Goal: Information Seeking & Learning: Compare options

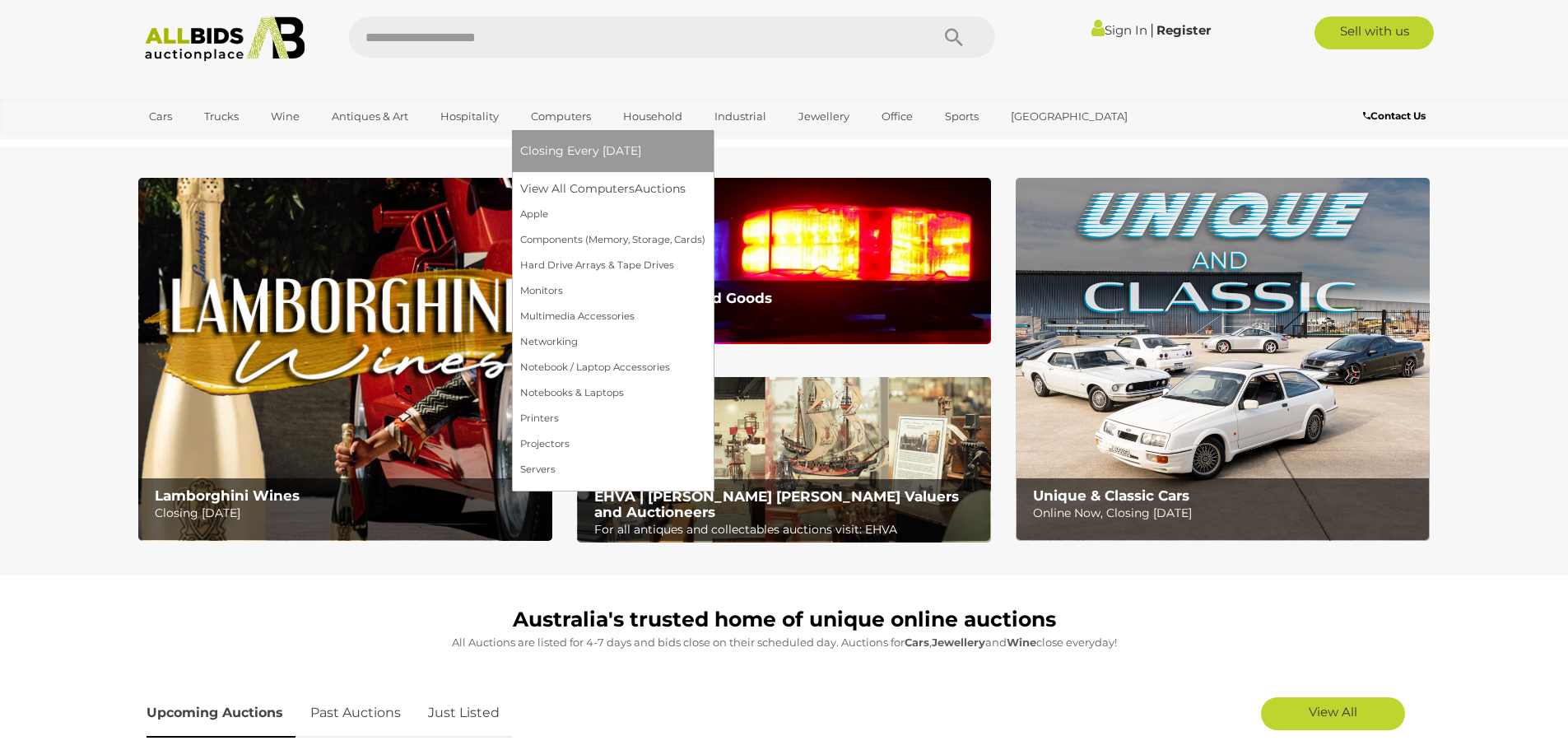
click at [563, 116] on link "Computers" at bounding box center [561, 116] width 81 height 27
click at [599, 180] on link "View All Computers Auctions" at bounding box center [613, 188] width 185 height 25
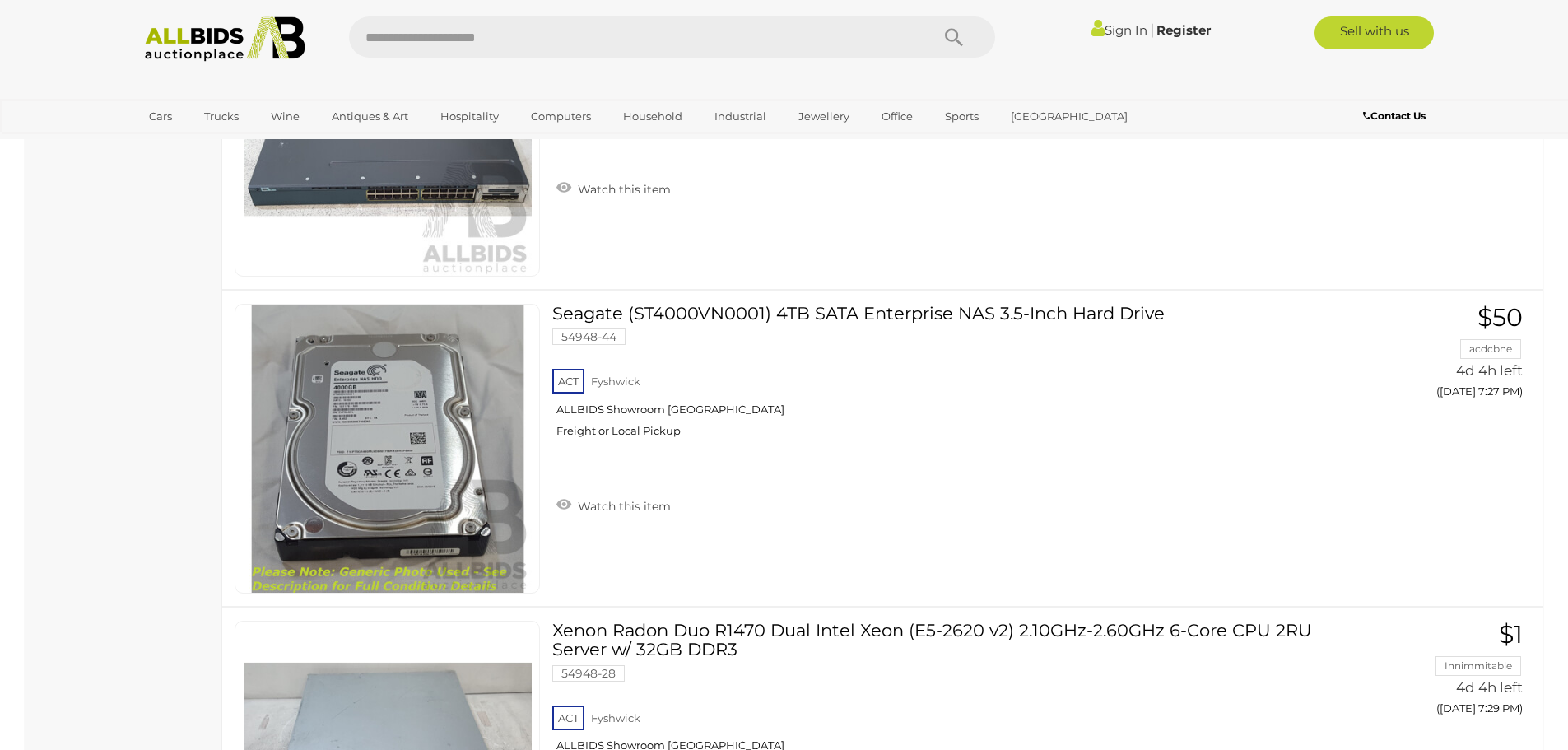
scroll to position [6503, 0]
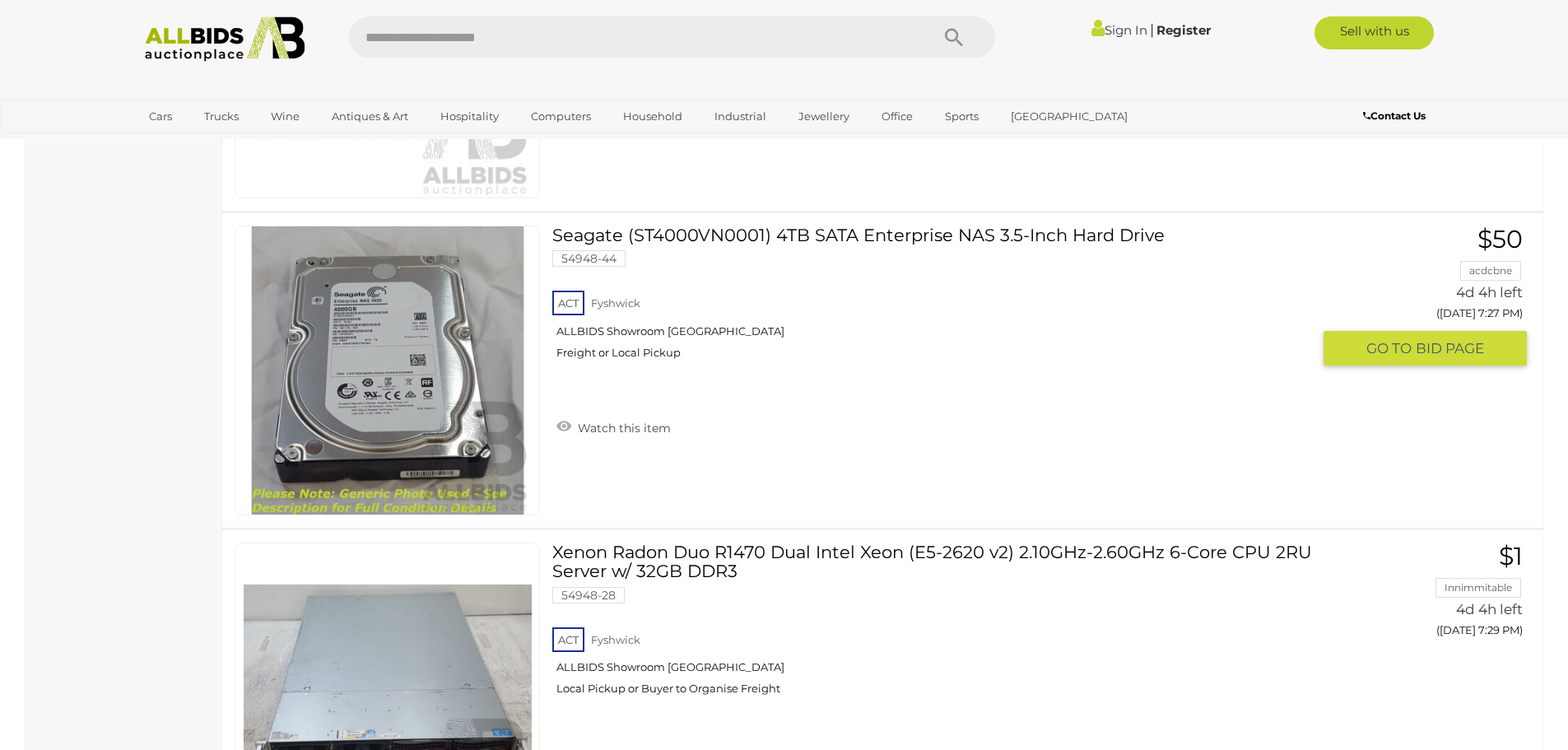
click at [473, 366] on link at bounding box center [387, 370] width 306 height 290
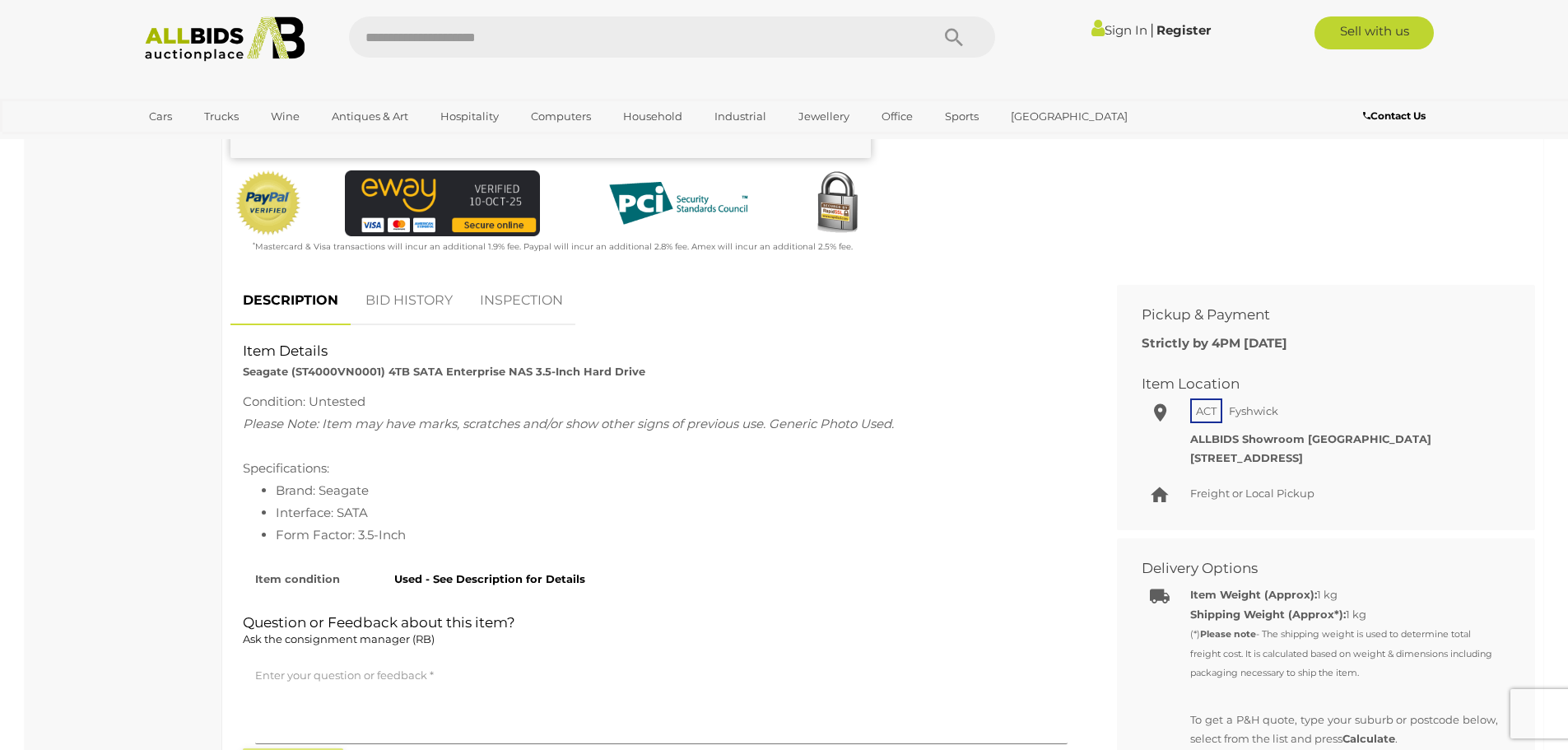
scroll to position [329, 0]
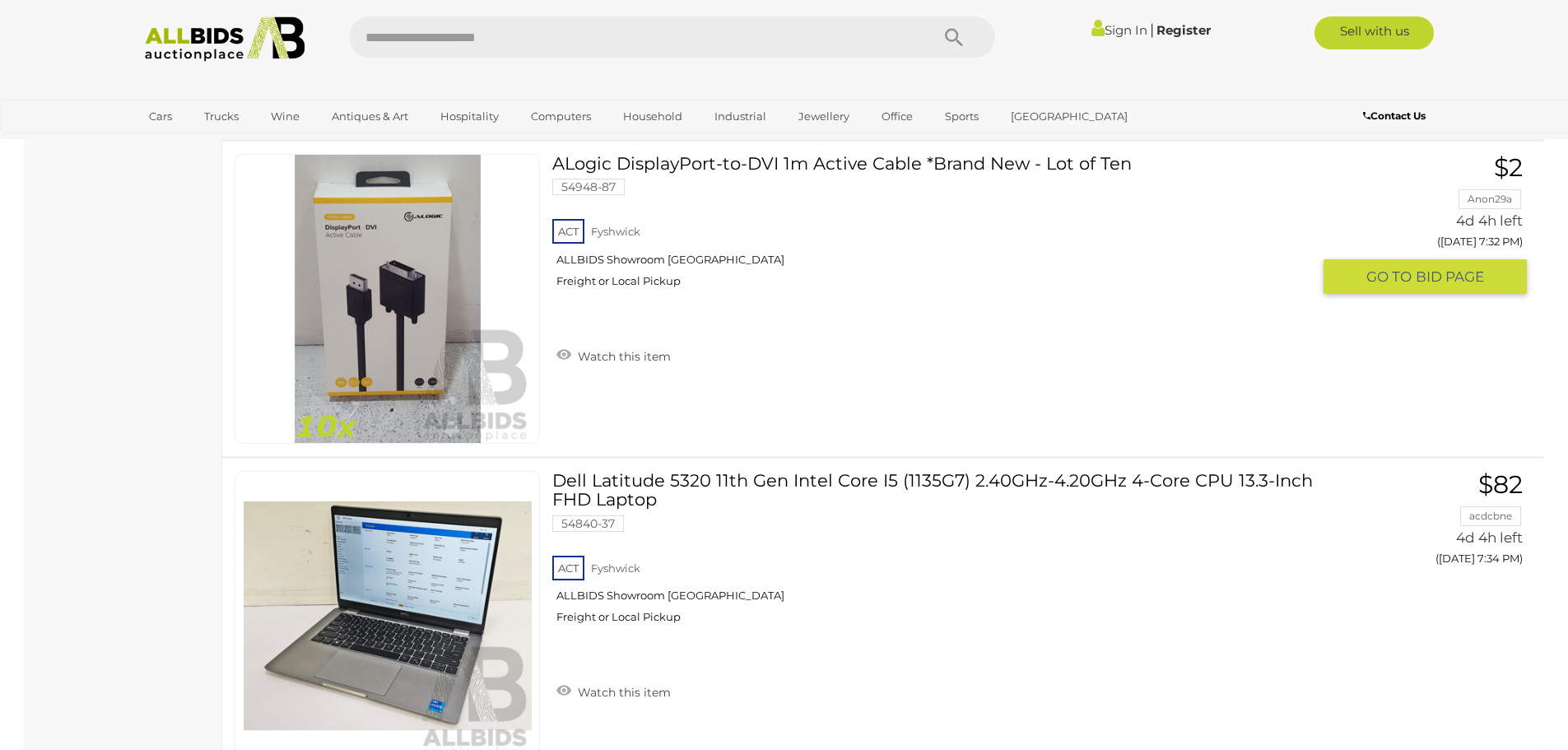
scroll to position [8029, 0]
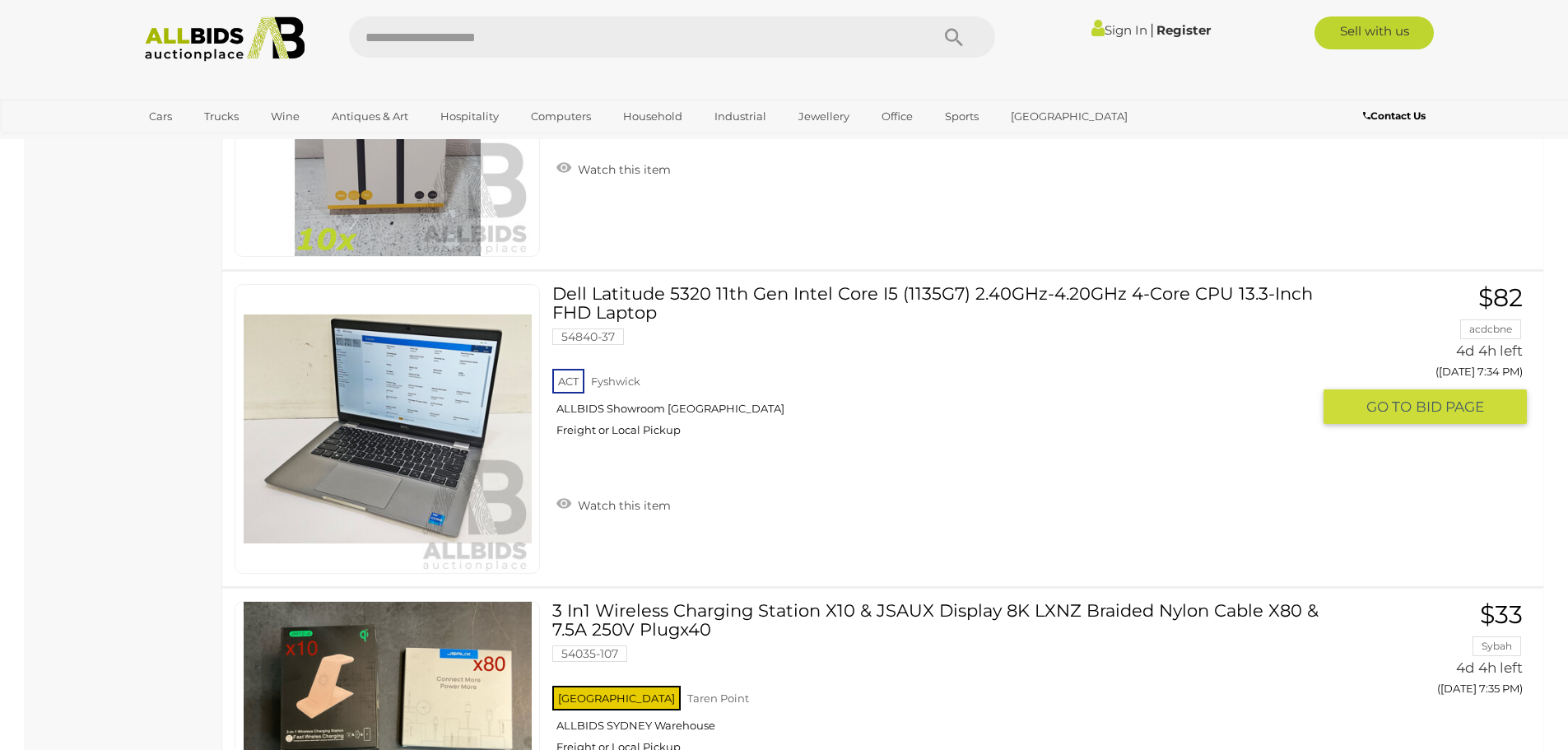
click at [377, 427] on img at bounding box center [388, 429] width 288 height 288
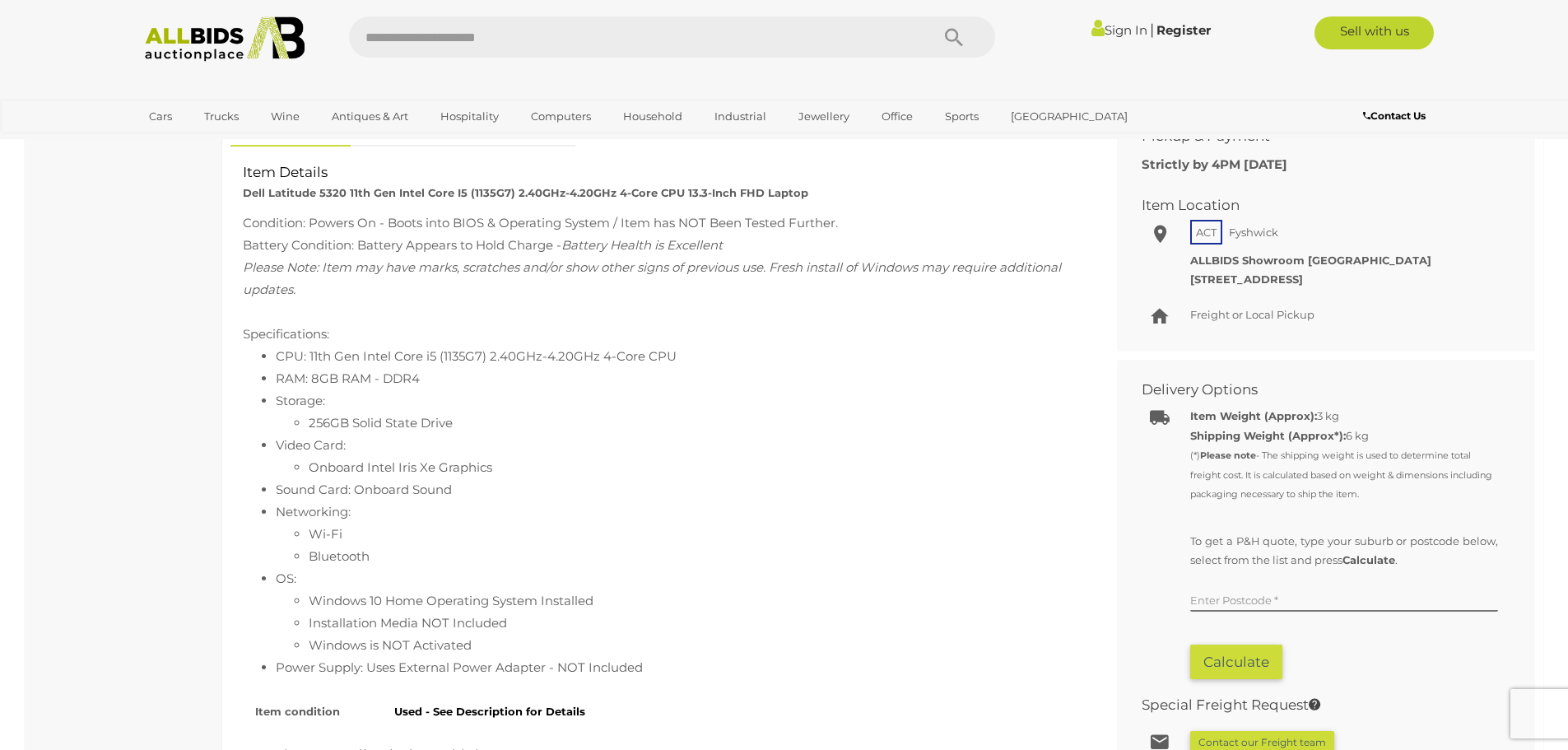
scroll to position [823, 0]
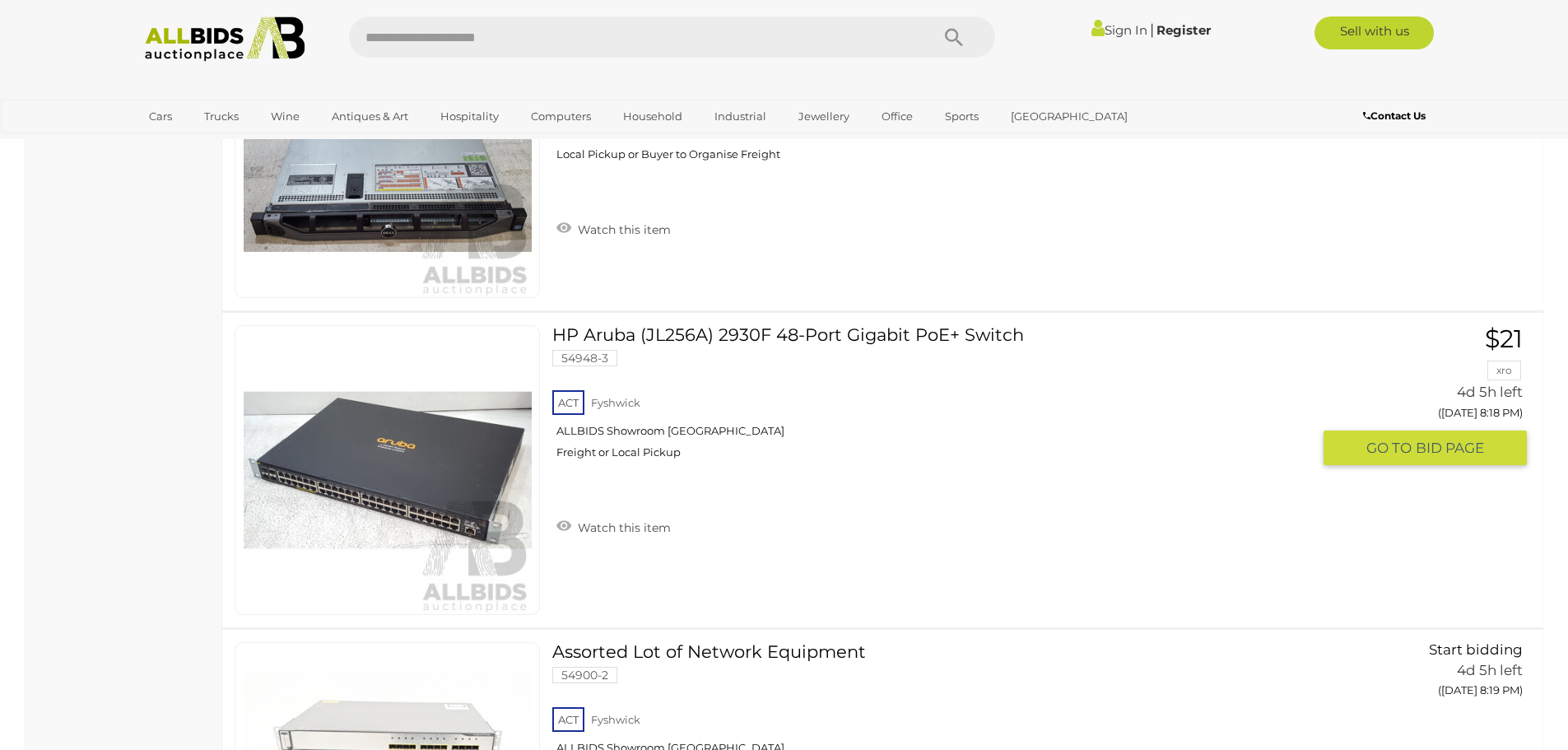
scroll to position [13153, 0]
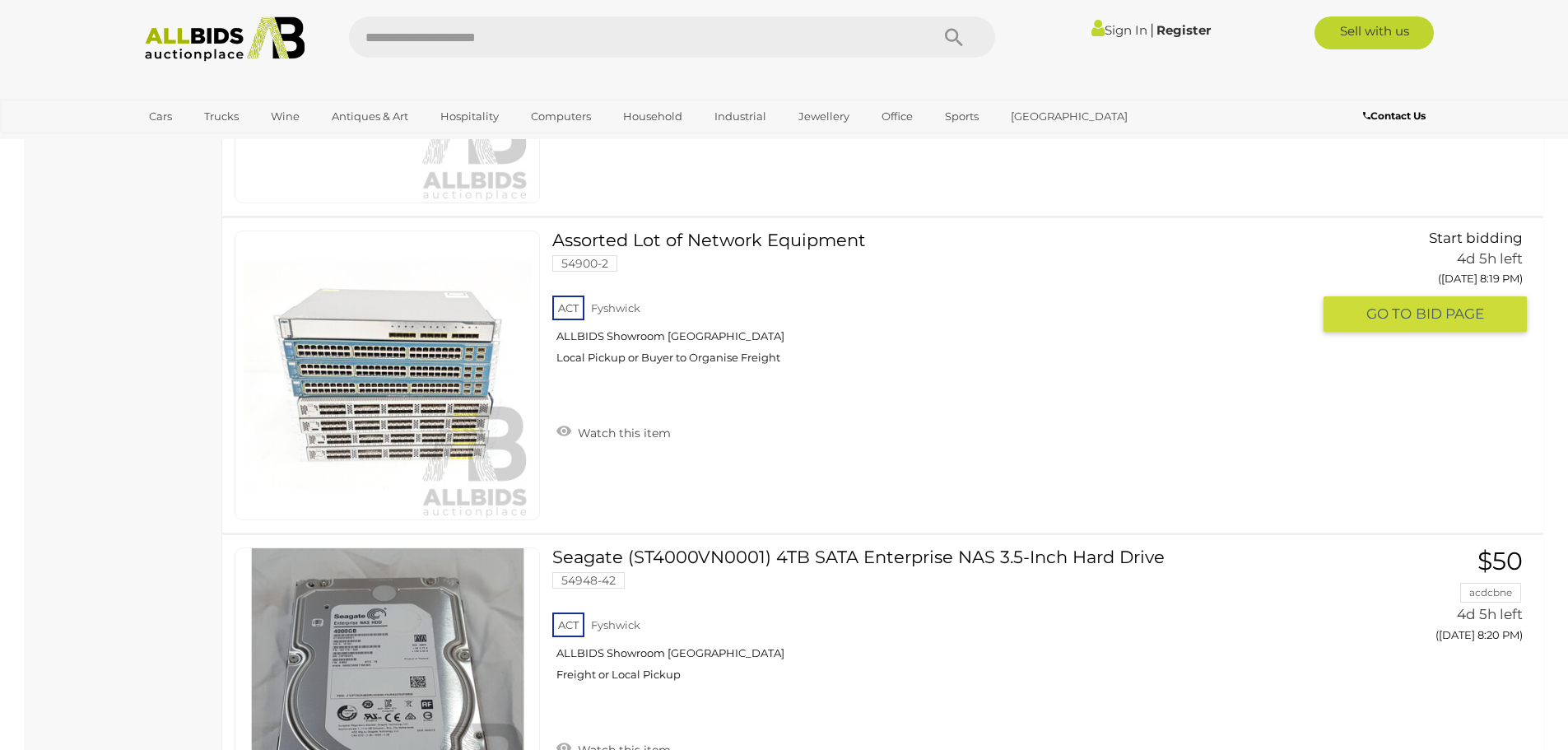
click at [438, 357] on link at bounding box center [387, 375] width 306 height 290
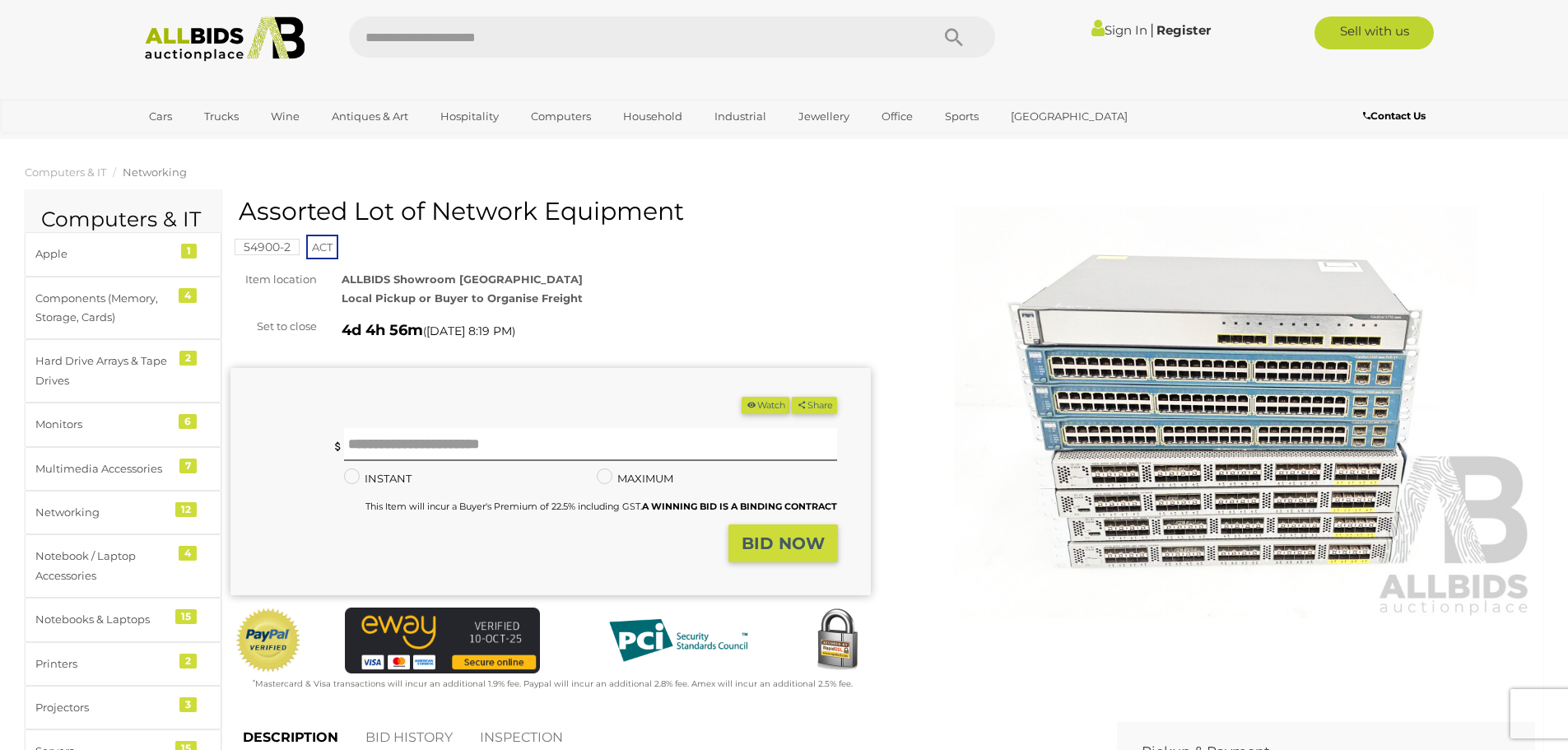
click at [1104, 416] on img at bounding box center [1216, 412] width 640 height 413
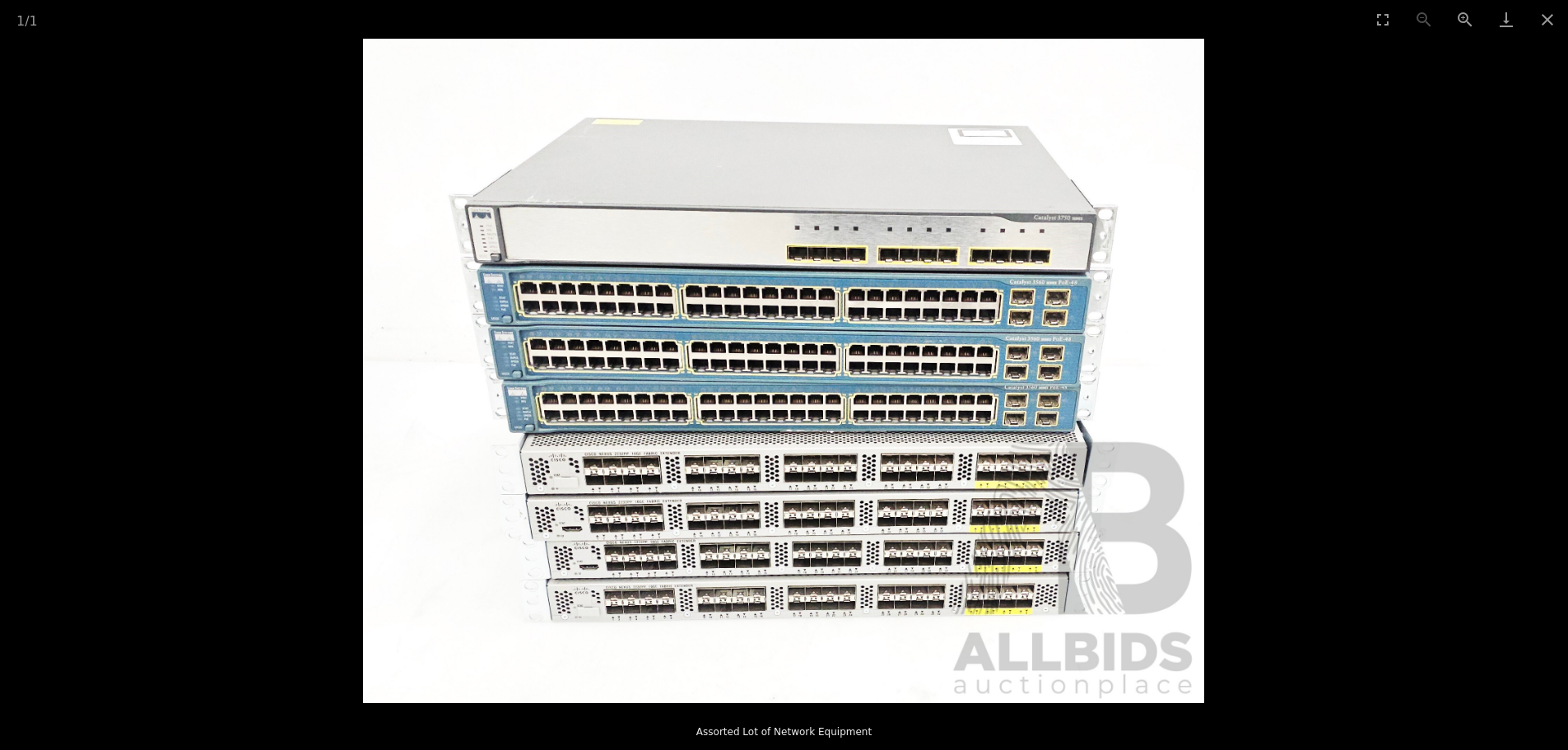
click at [859, 326] on img at bounding box center [784, 371] width 841 height 665
click at [843, 331] on img at bounding box center [784, 371] width 841 height 665
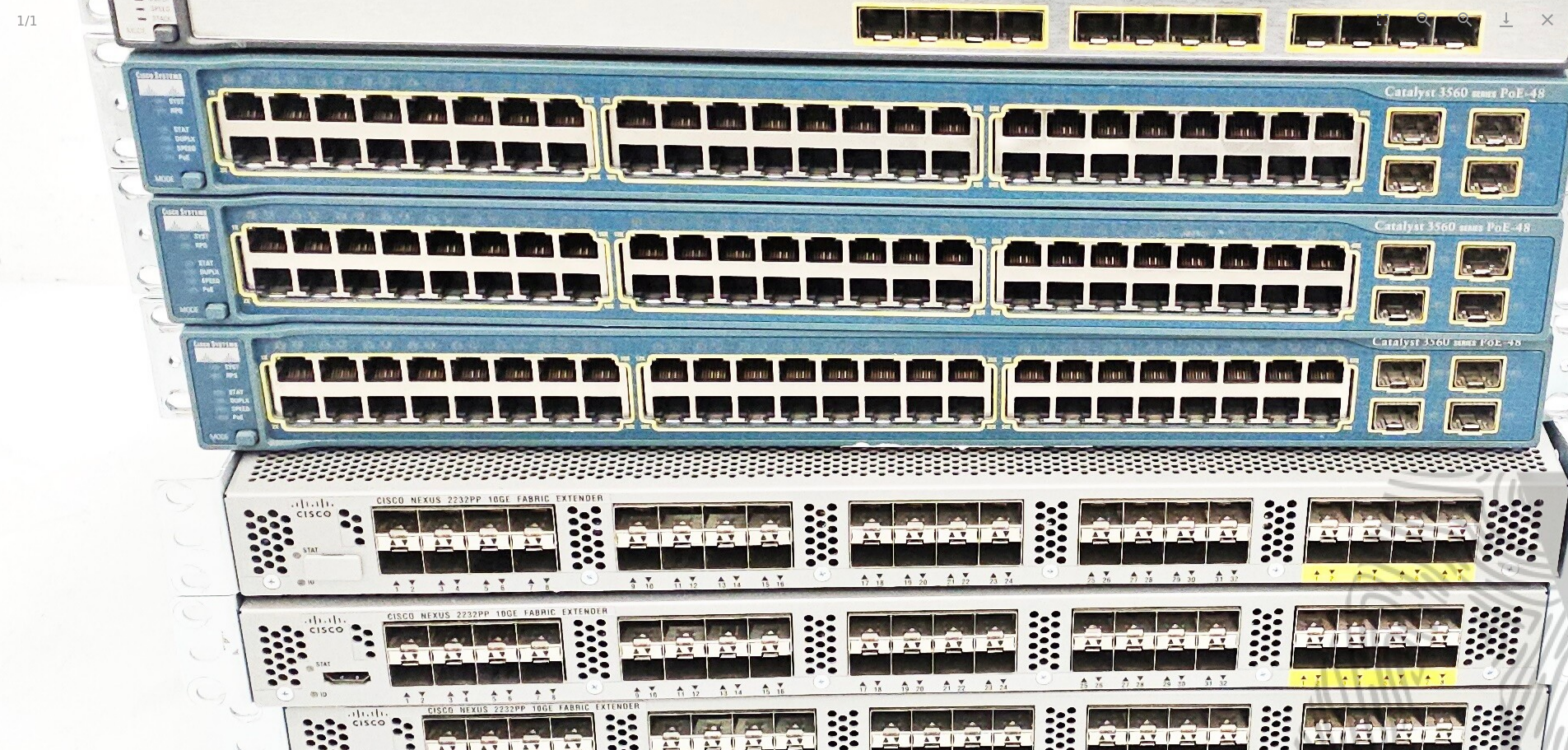
drag, startPoint x: 177, startPoint y: 267, endPoint x: 323, endPoint y: 142, distance: 192.2
click at [323, 142] on img at bounding box center [849, 303] width 1996 height 1575
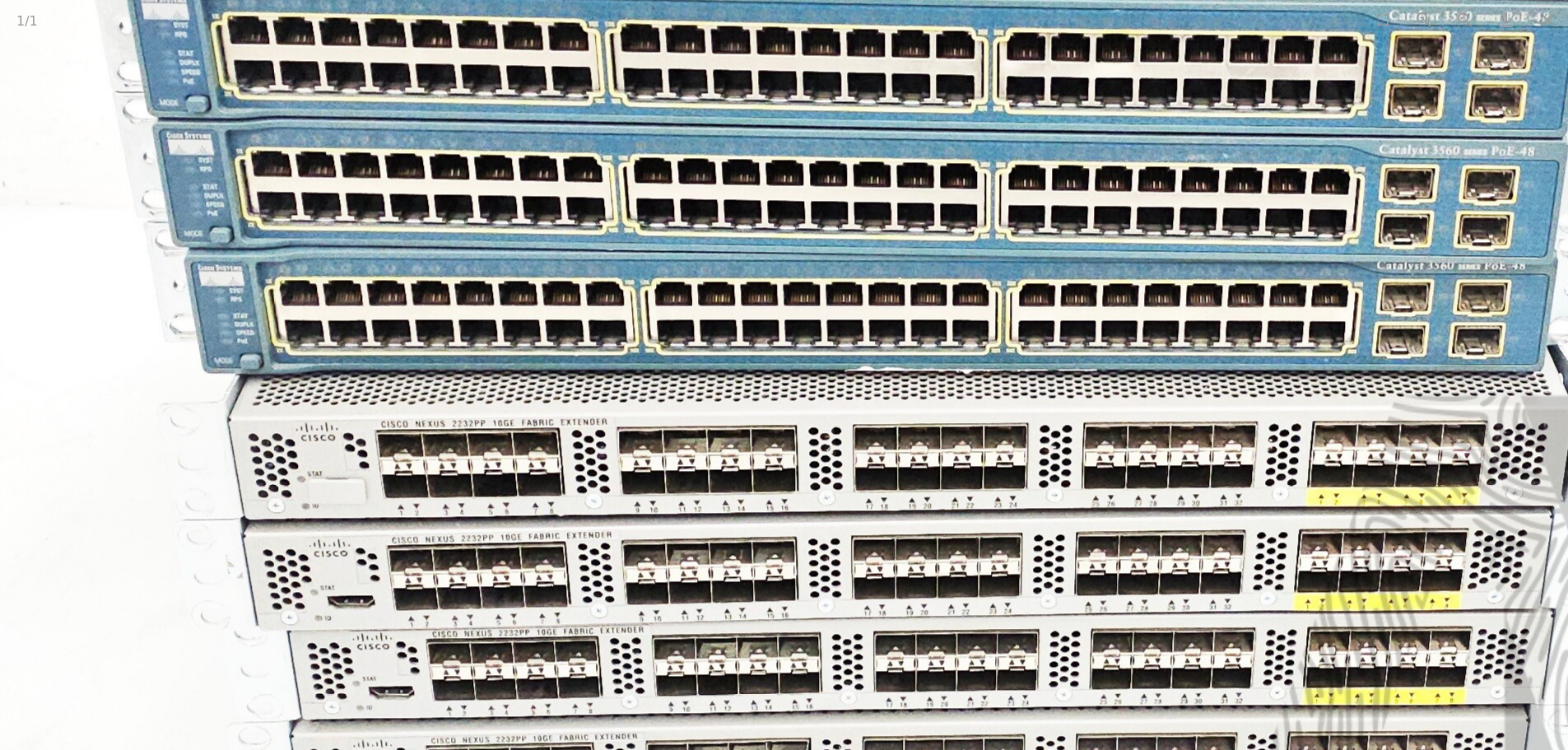
drag, startPoint x: 368, startPoint y: 393, endPoint x: 367, endPoint y: 321, distance: 72.0
click at [367, 321] on img at bounding box center [854, 226] width 1996 height 1575
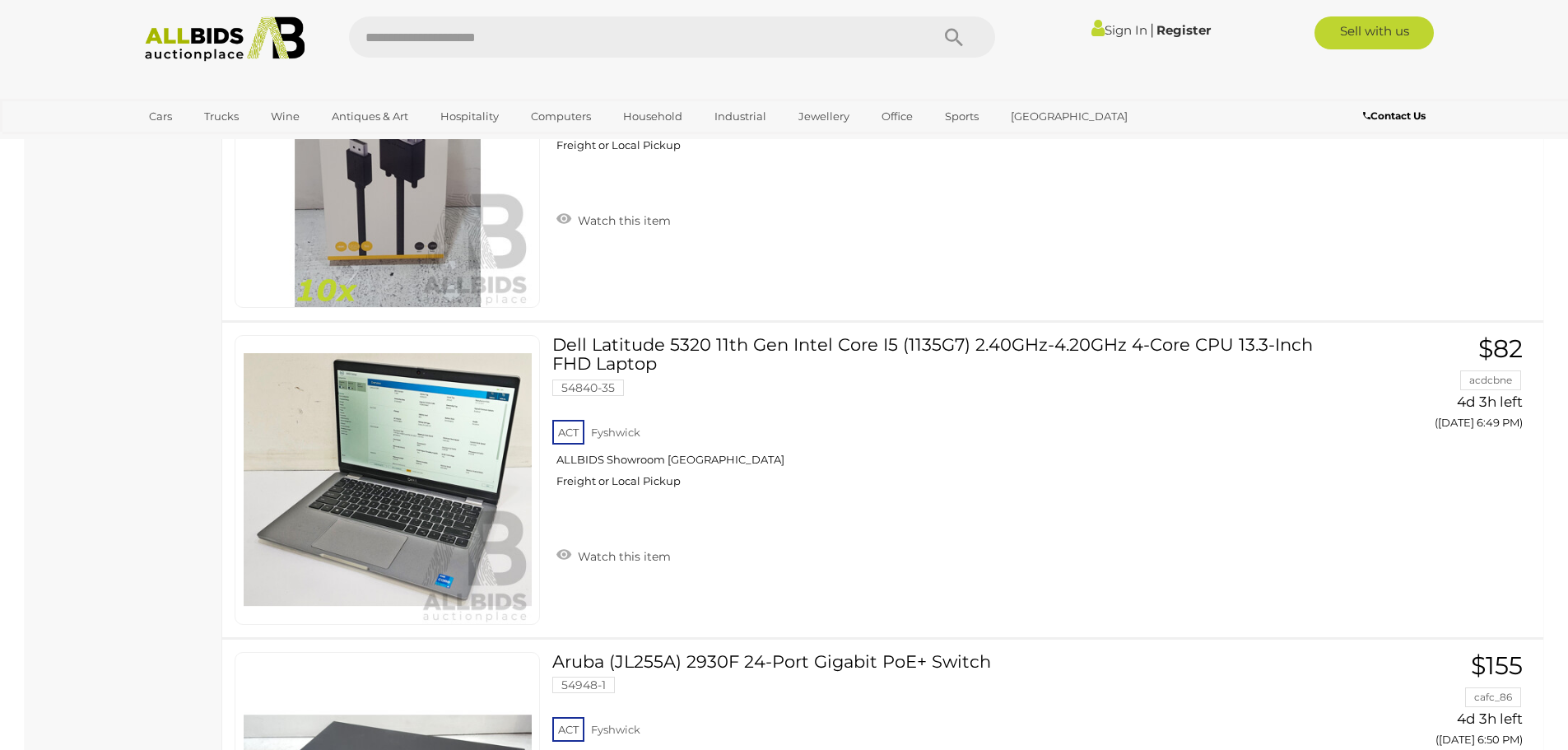
scroll to position [13286, 0]
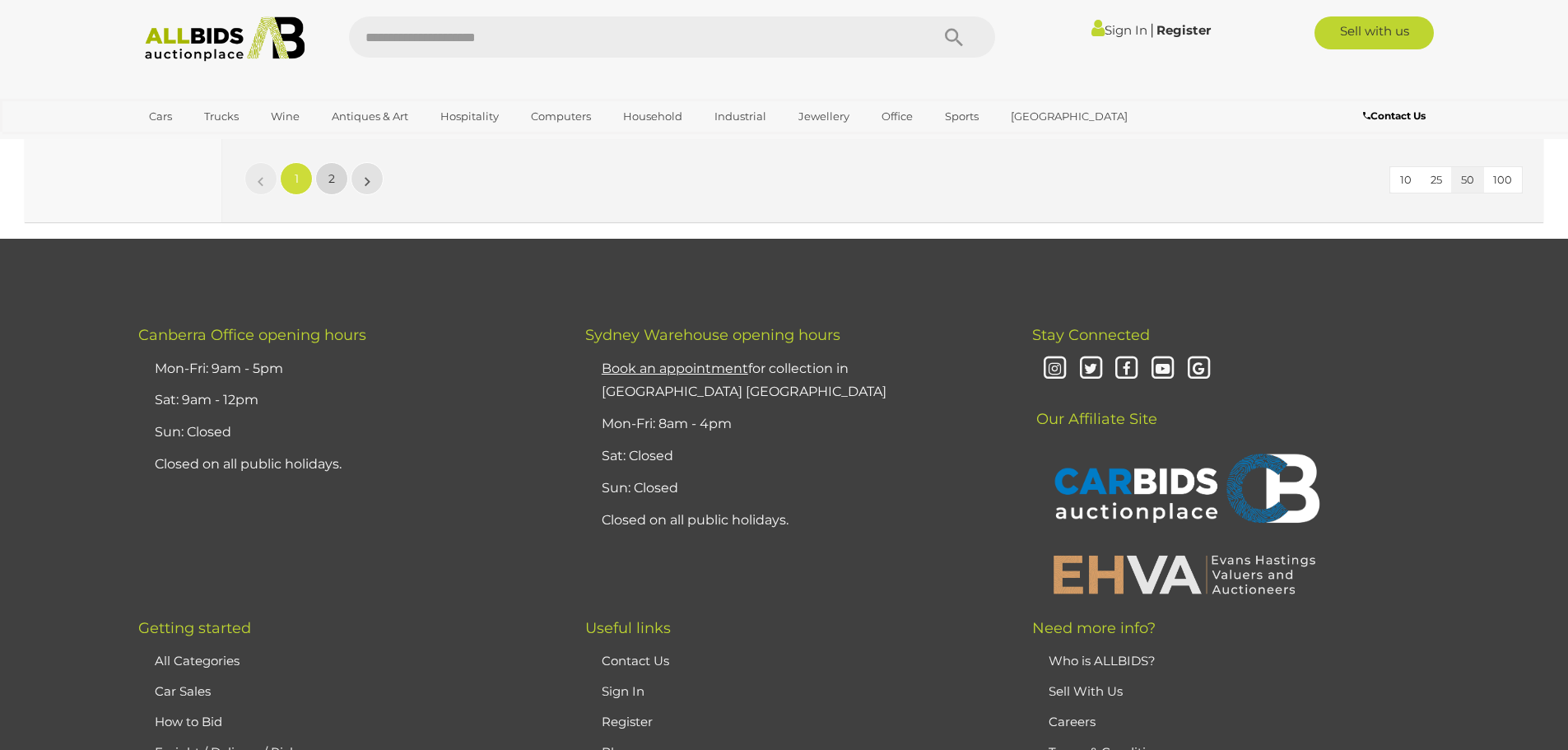
click at [336, 169] on link "2" at bounding box center [332, 178] width 33 height 33
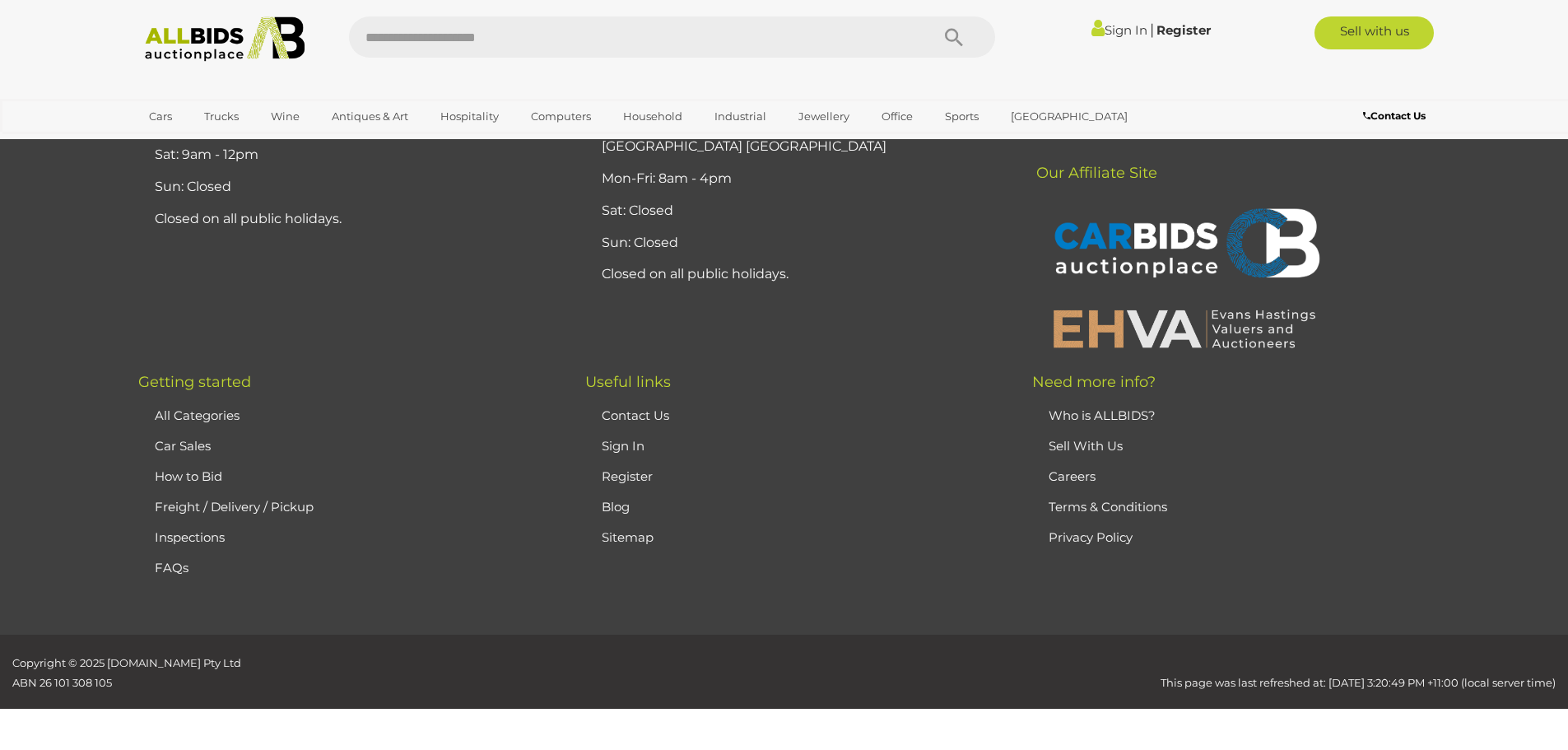
scroll to position [211, 0]
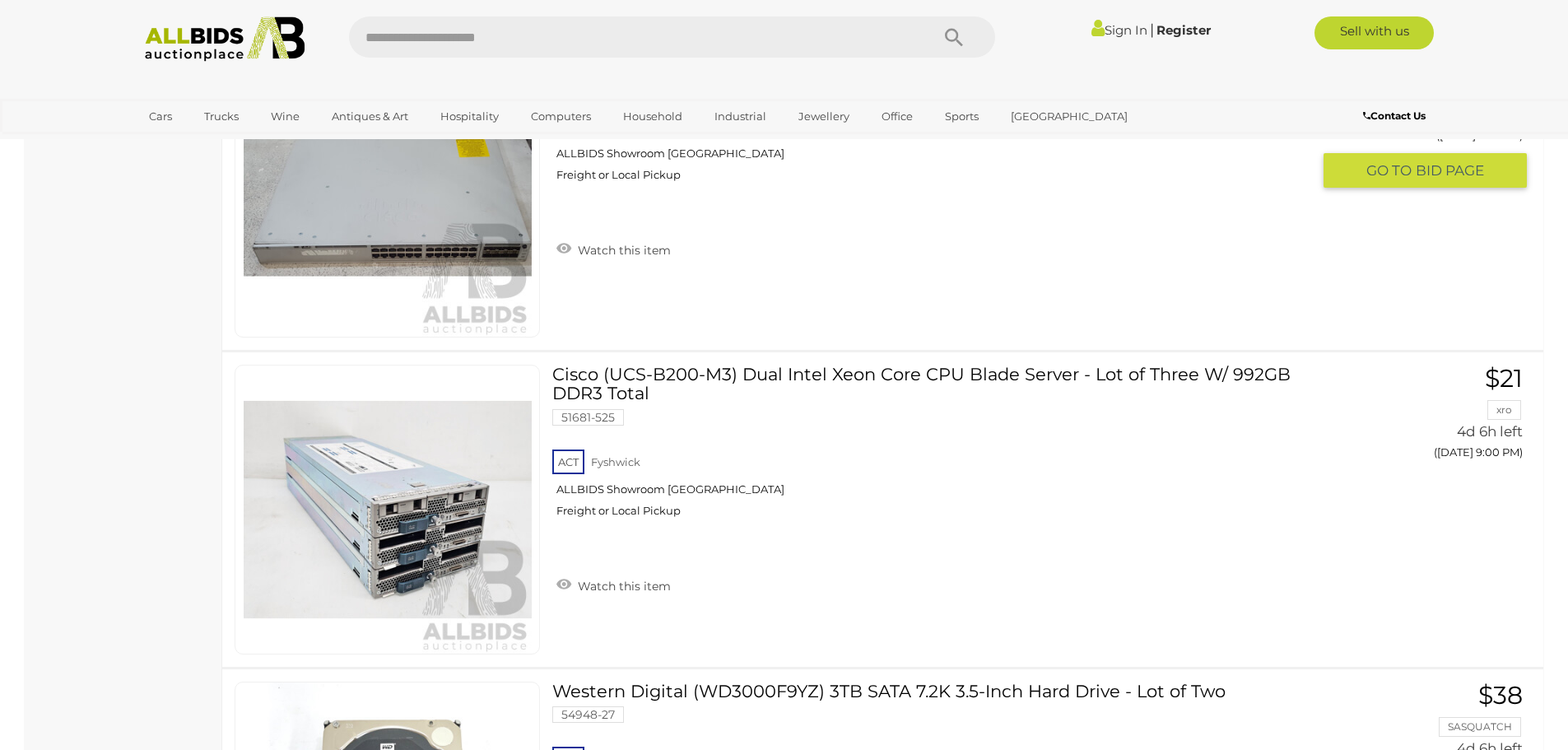
scroll to position [2021, 0]
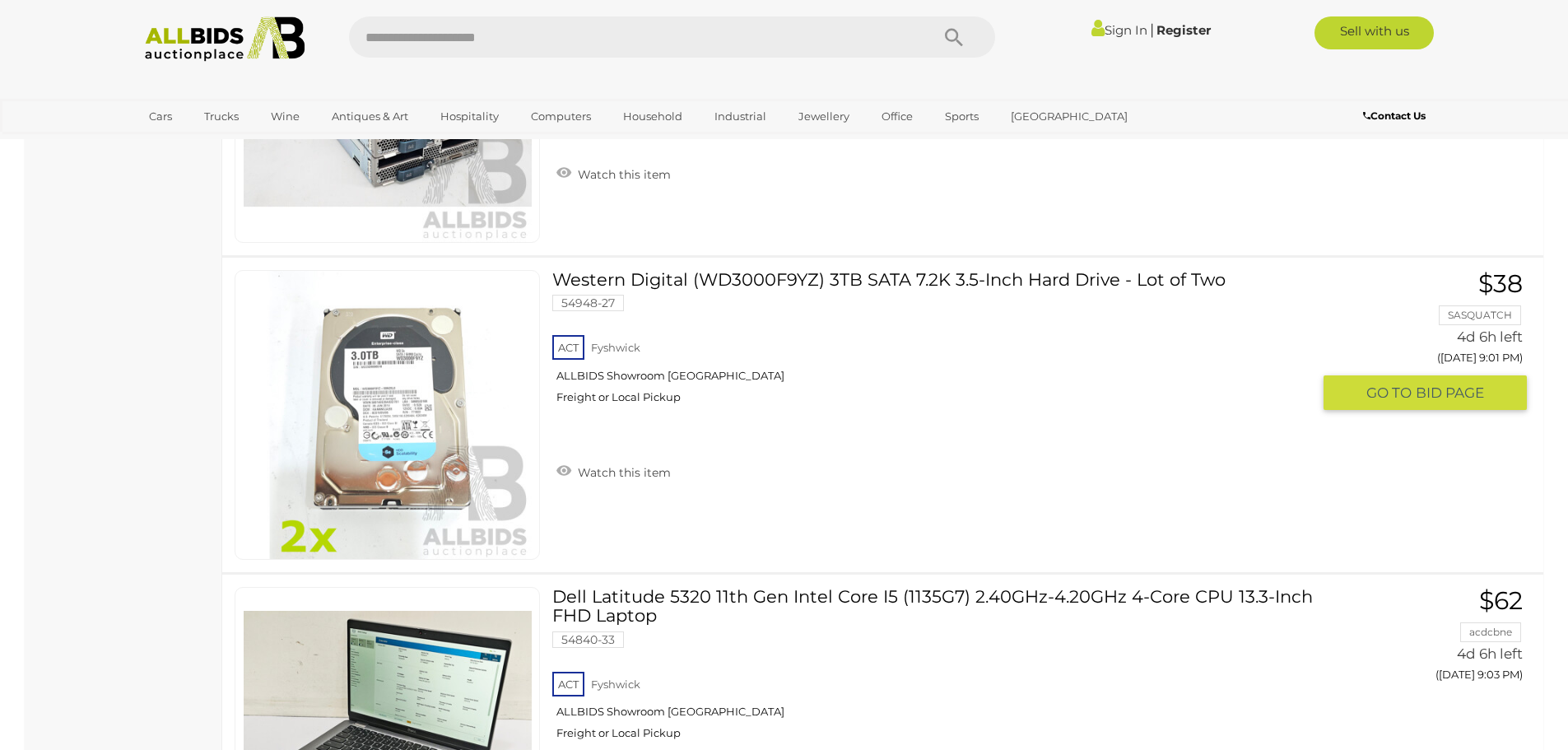
click at [432, 397] on link at bounding box center [387, 415] width 306 height 290
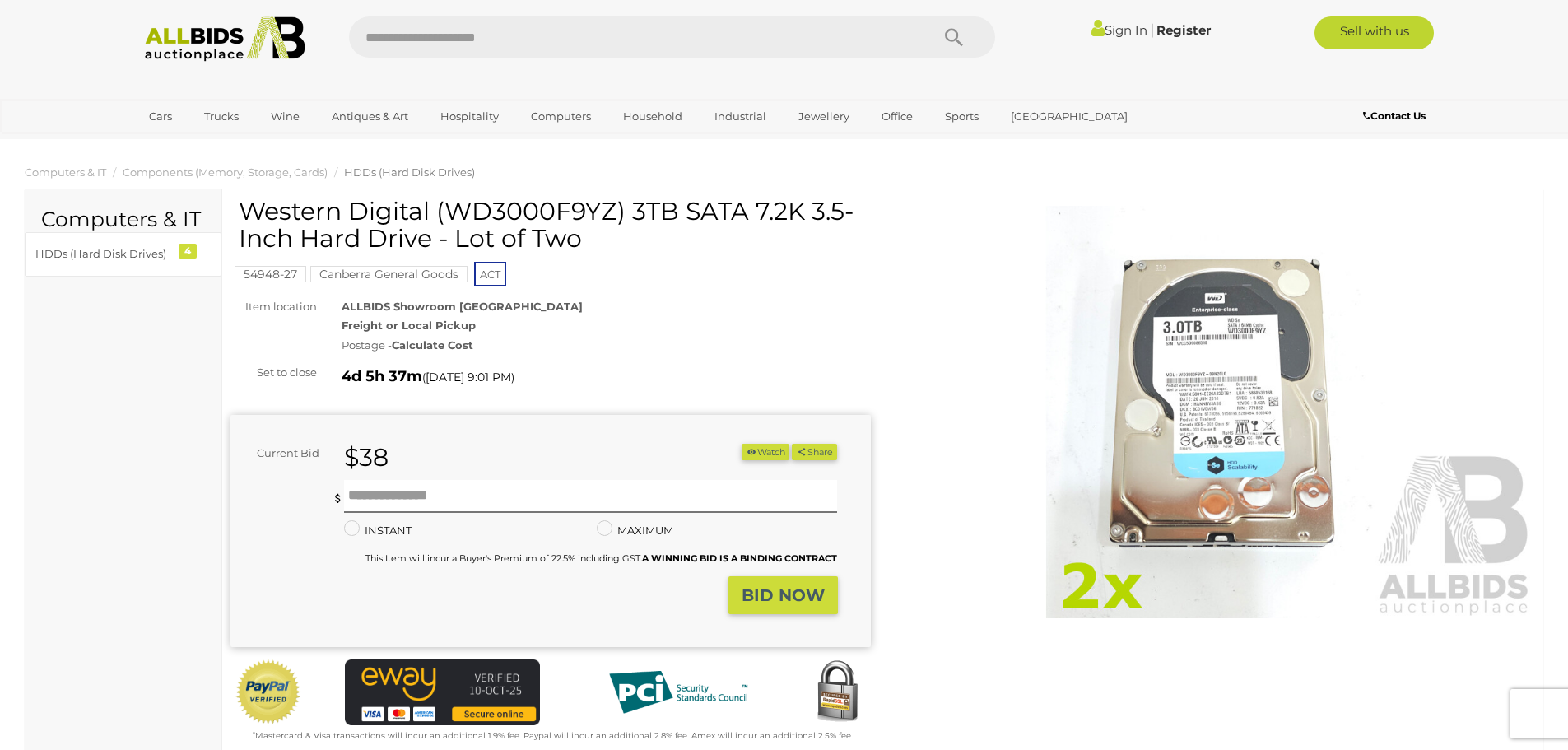
click at [1225, 391] on img at bounding box center [1216, 412] width 640 height 413
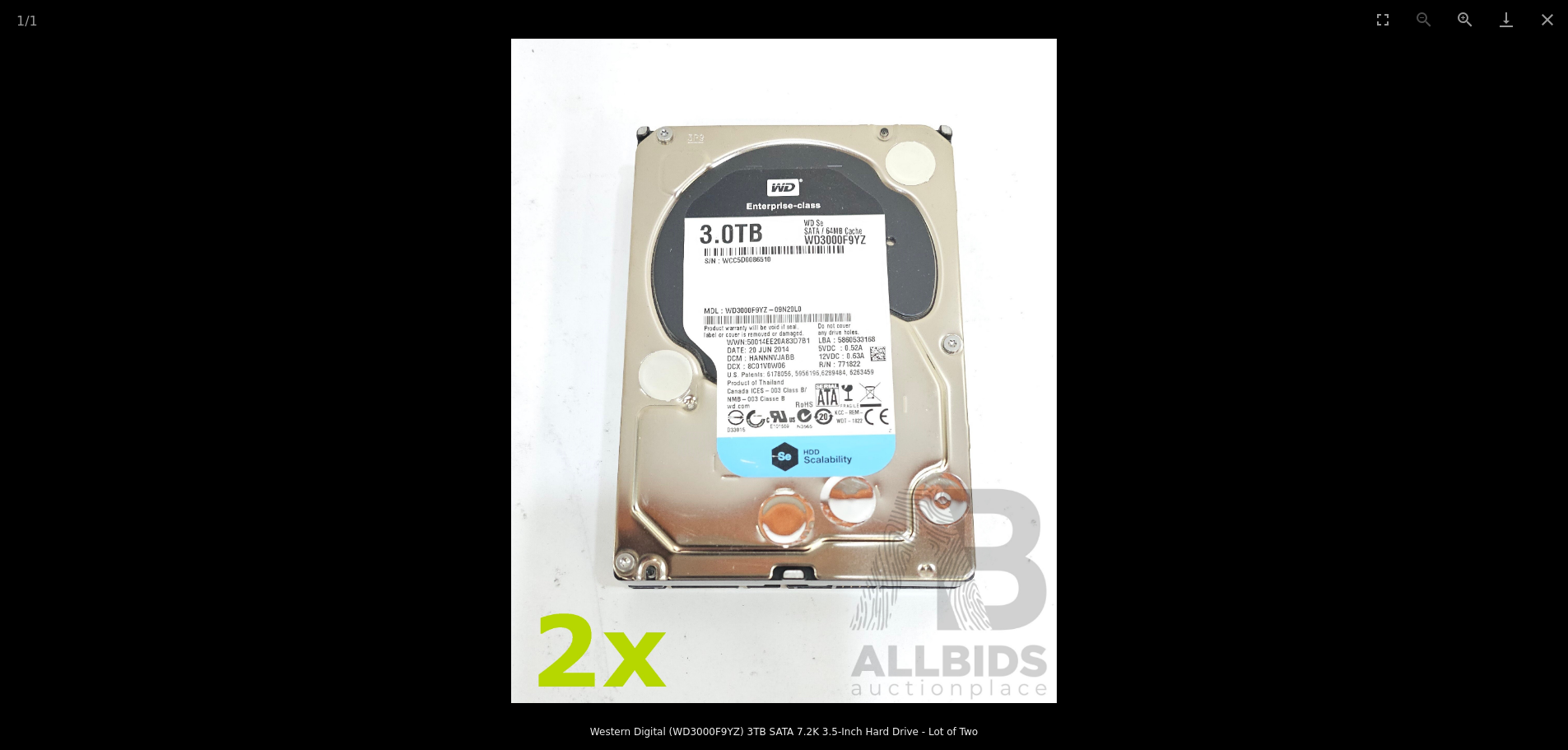
click at [805, 367] on img at bounding box center [784, 371] width 546 height 665
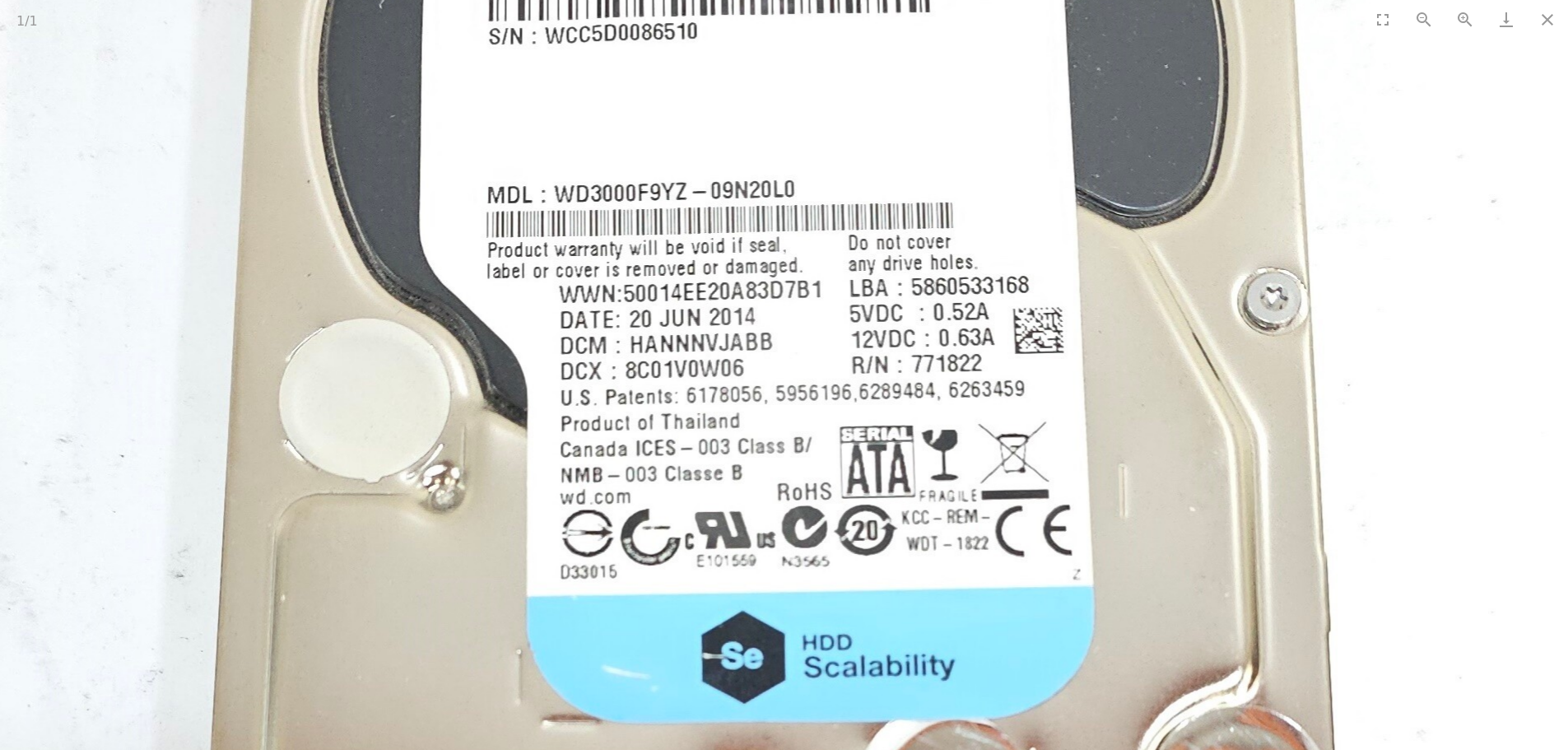
scroll to position [329, 0]
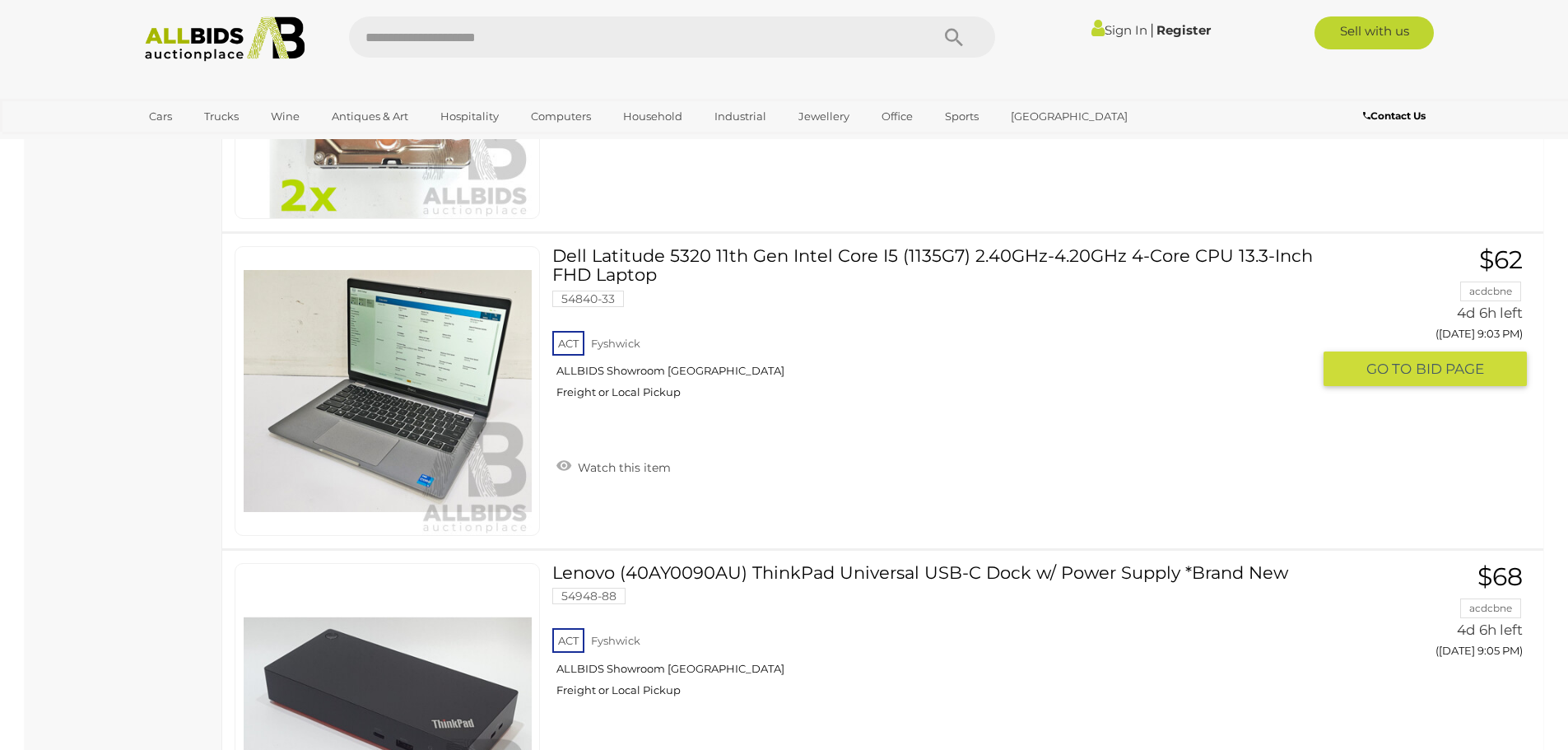
scroll to position [2275, 0]
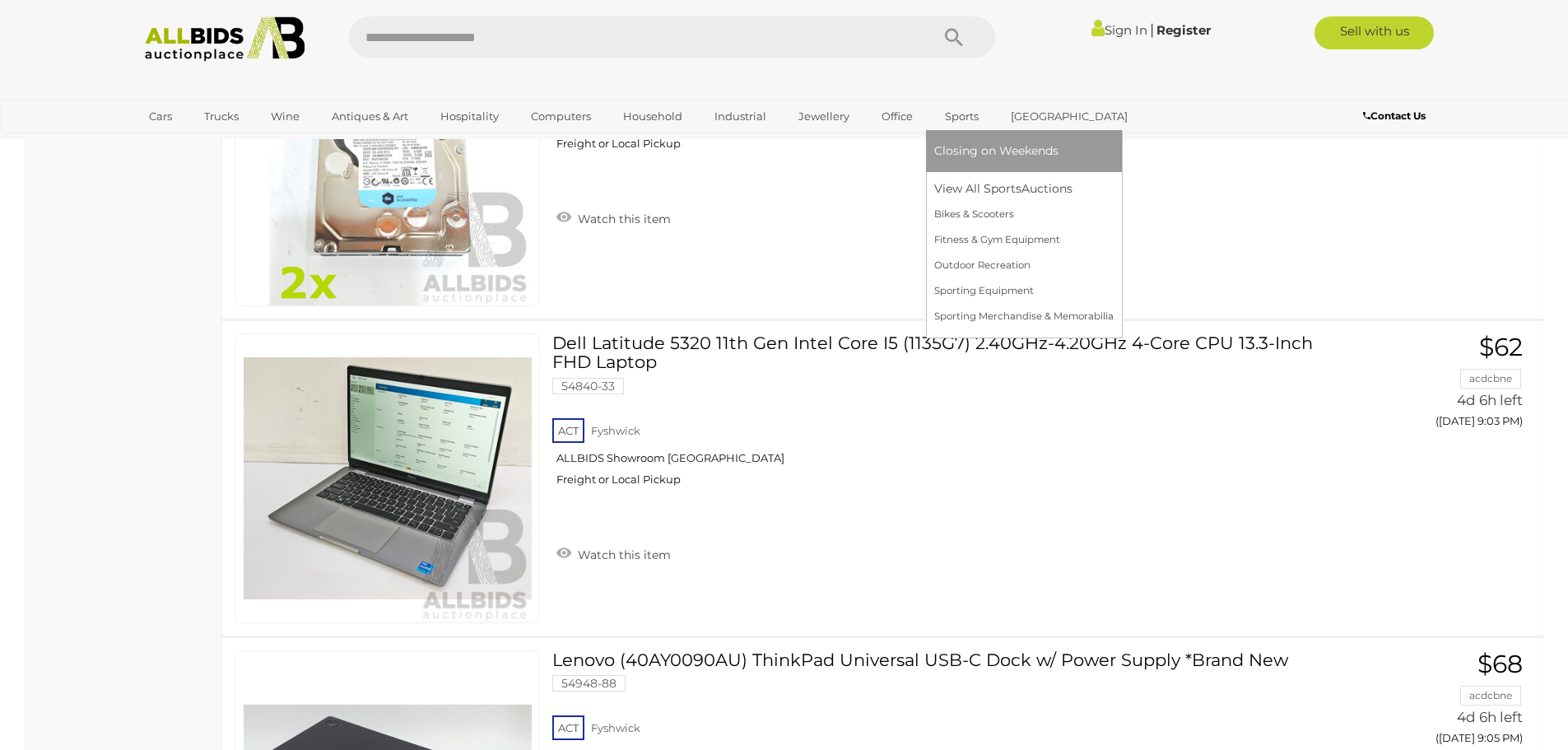
click at [949, 122] on link "Sports" at bounding box center [962, 116] width 55 height 27
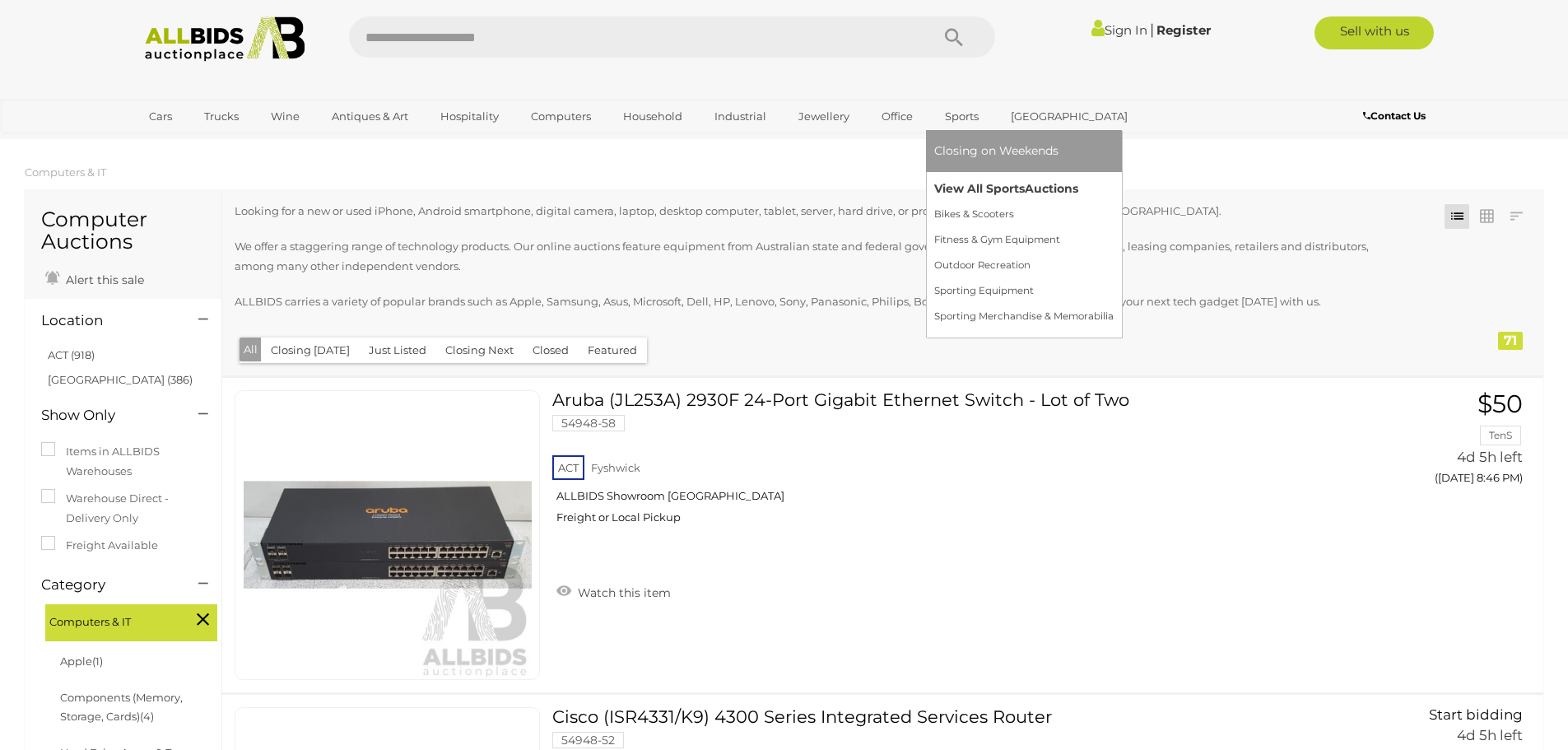
click at [968, 192] on link "View All Sports Auctions" at bounding box center [1024, 188] width 179 height 25
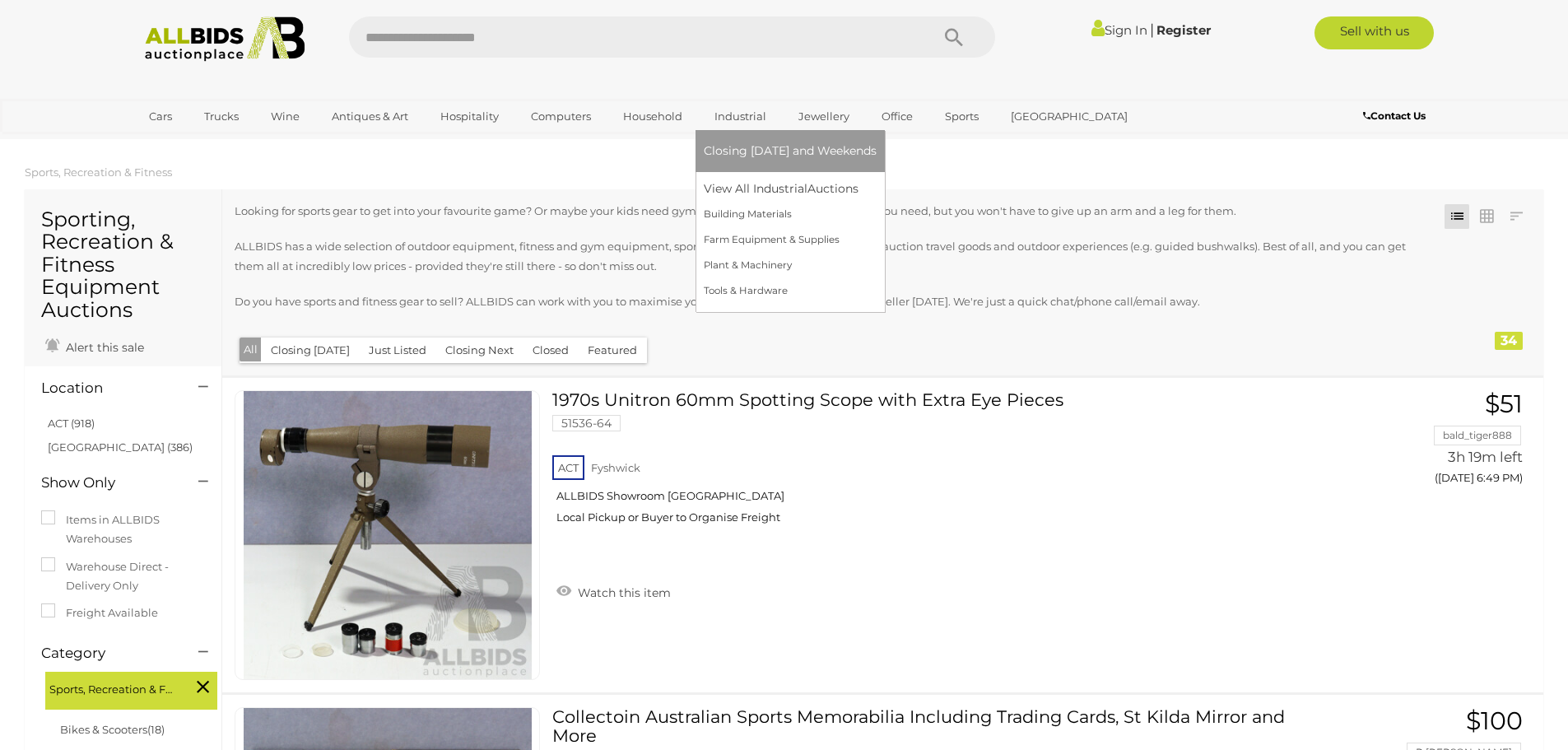
click at [728, 116] on link "Industrial" at bounding box center [741, 116] width 74 height 27
click at [743, 182] on link "View All Industrial Auctions" at bounding box center [790, 188] width 173 height 25
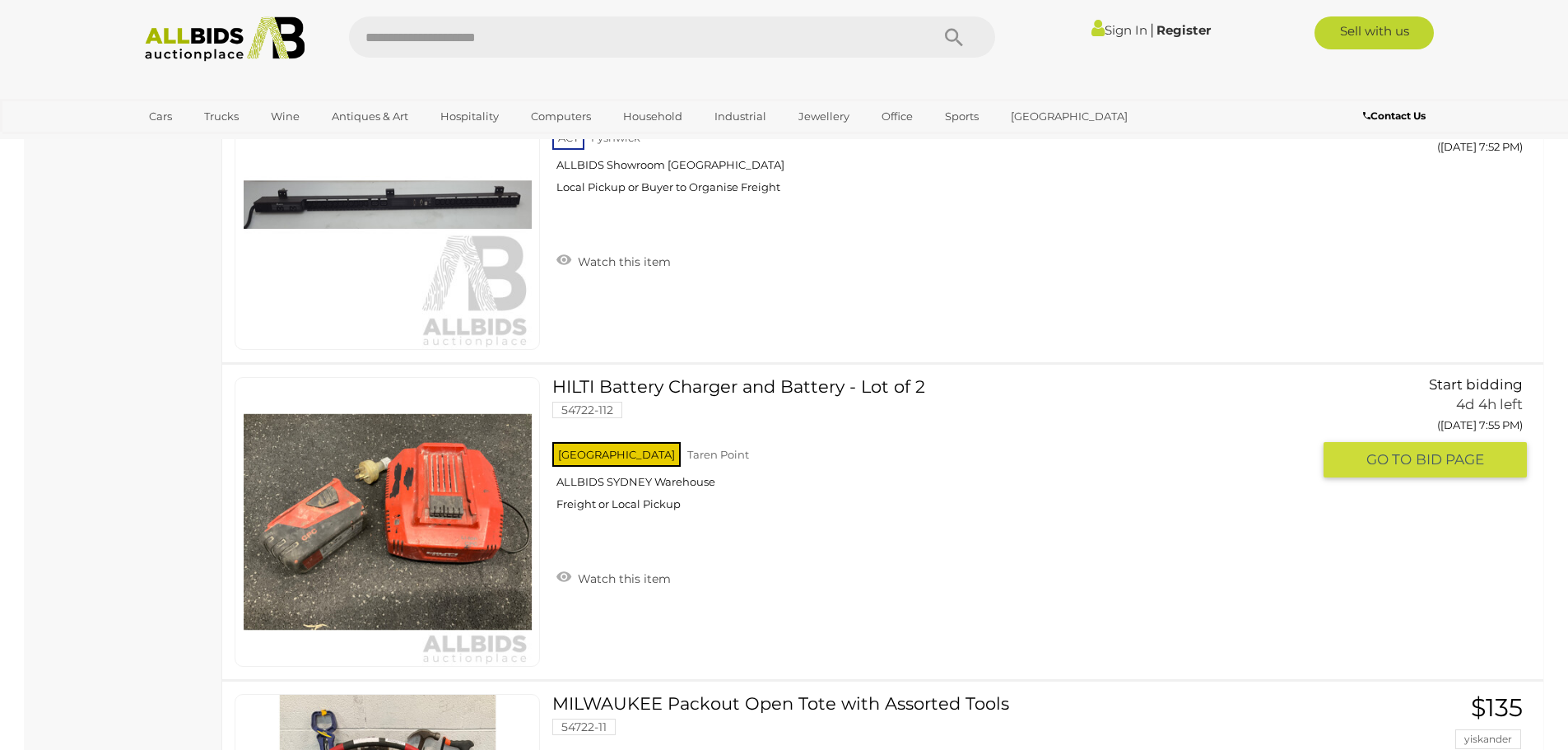
scroll to position [5515, 0]
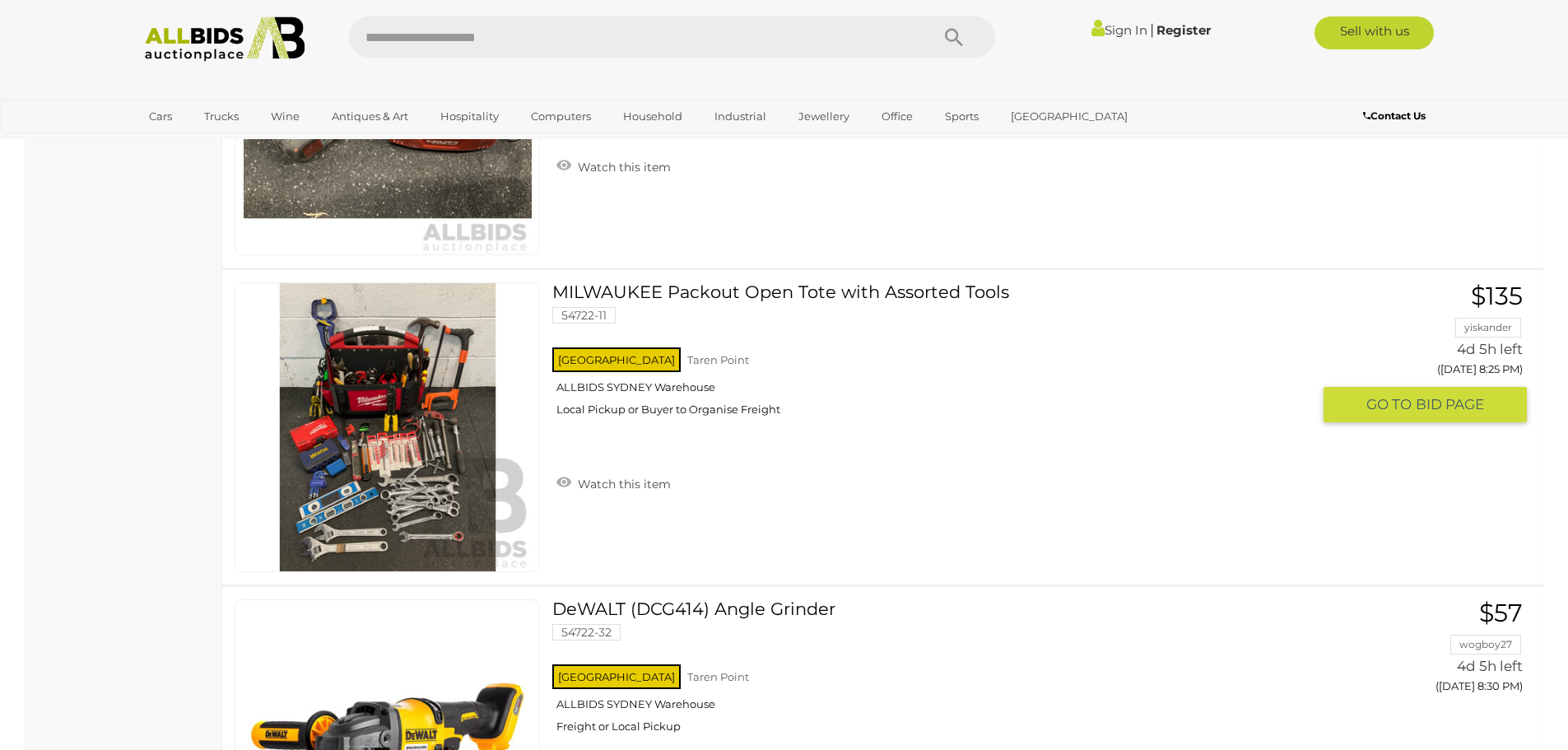
click at [387, 403] on link at bounding box center [387, 427] width 306 height 290
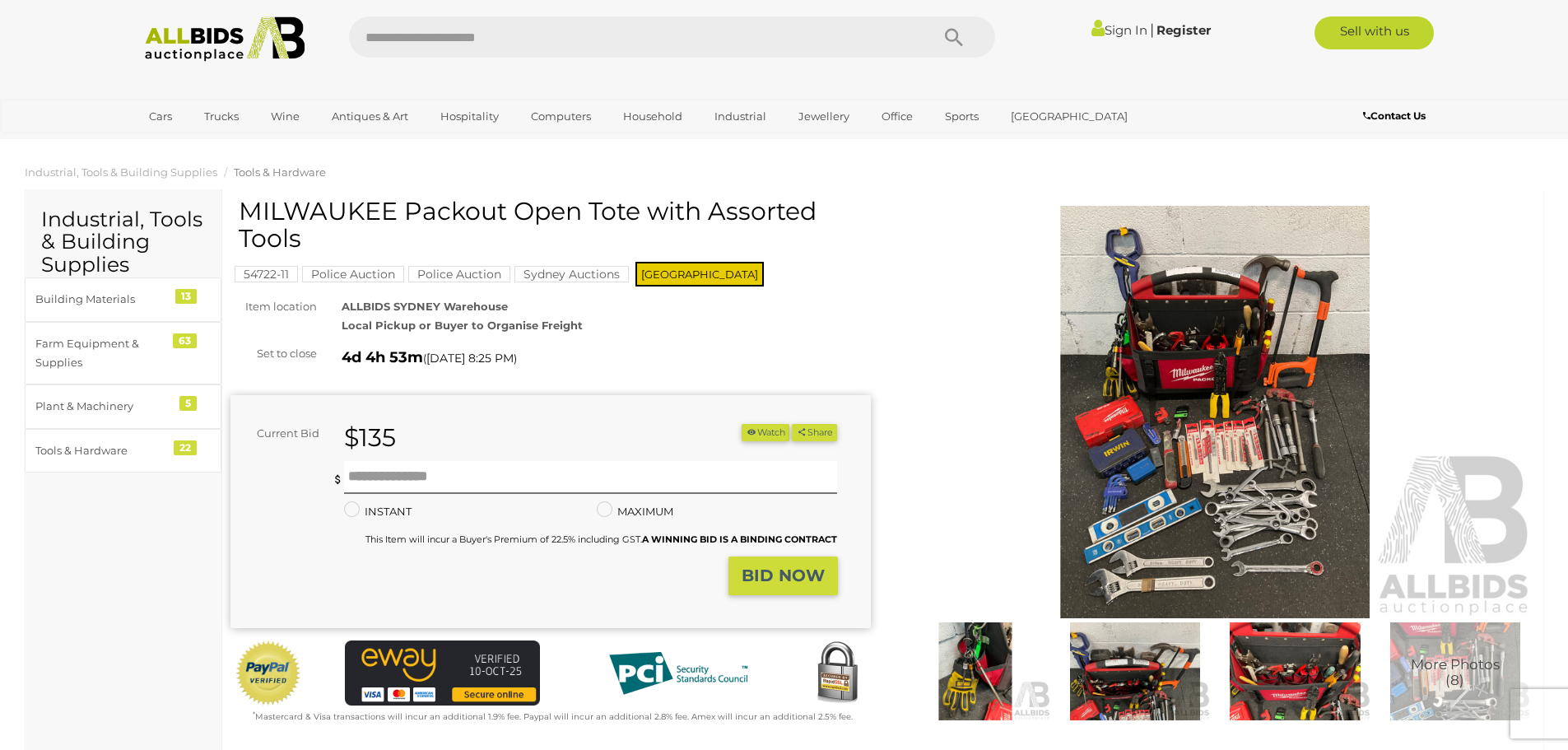
click at [1168, 460] on img at bounding box center [1216, 412] width 640 height 413
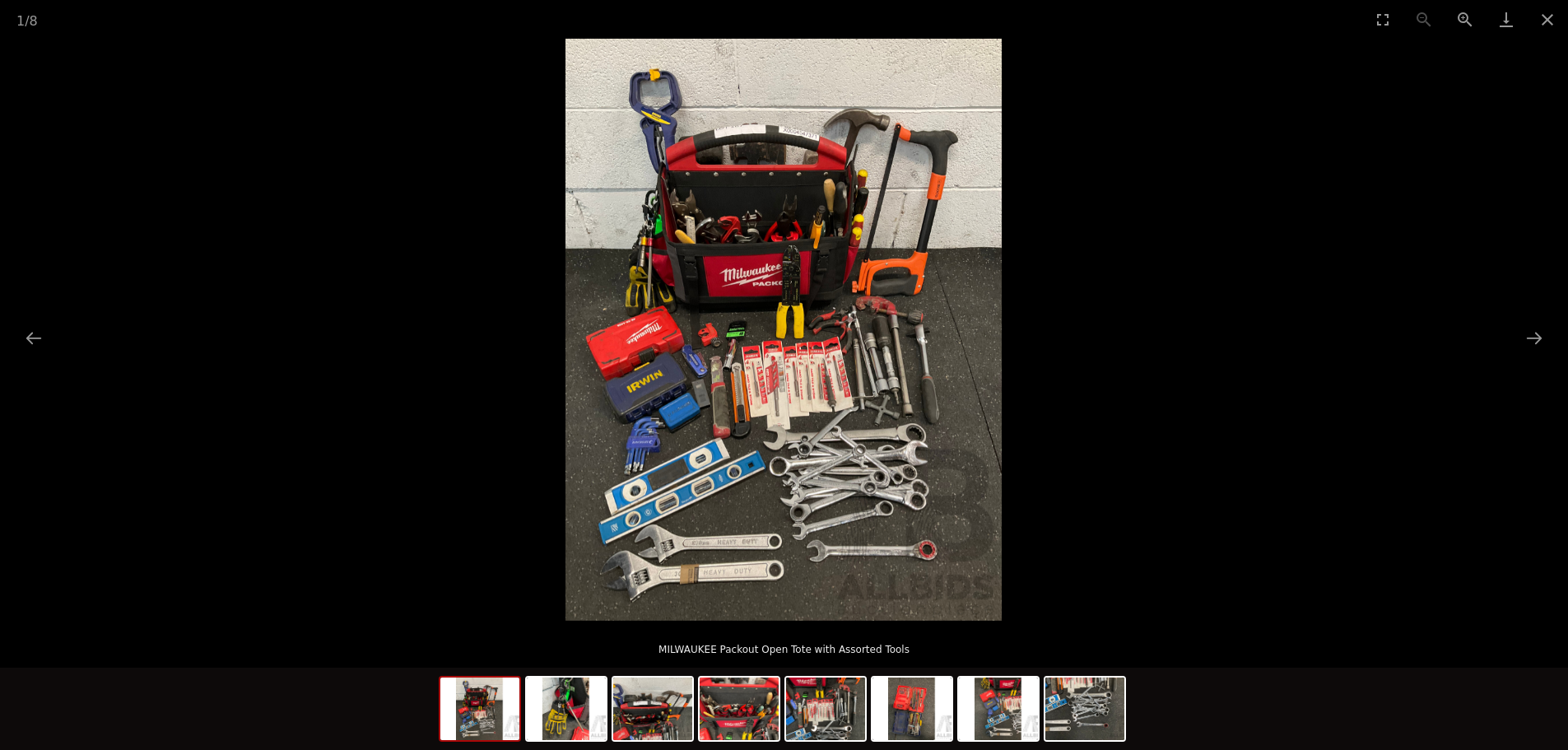
click at [815, 434] on img at bounding box center [784, 329] width 436 height 582
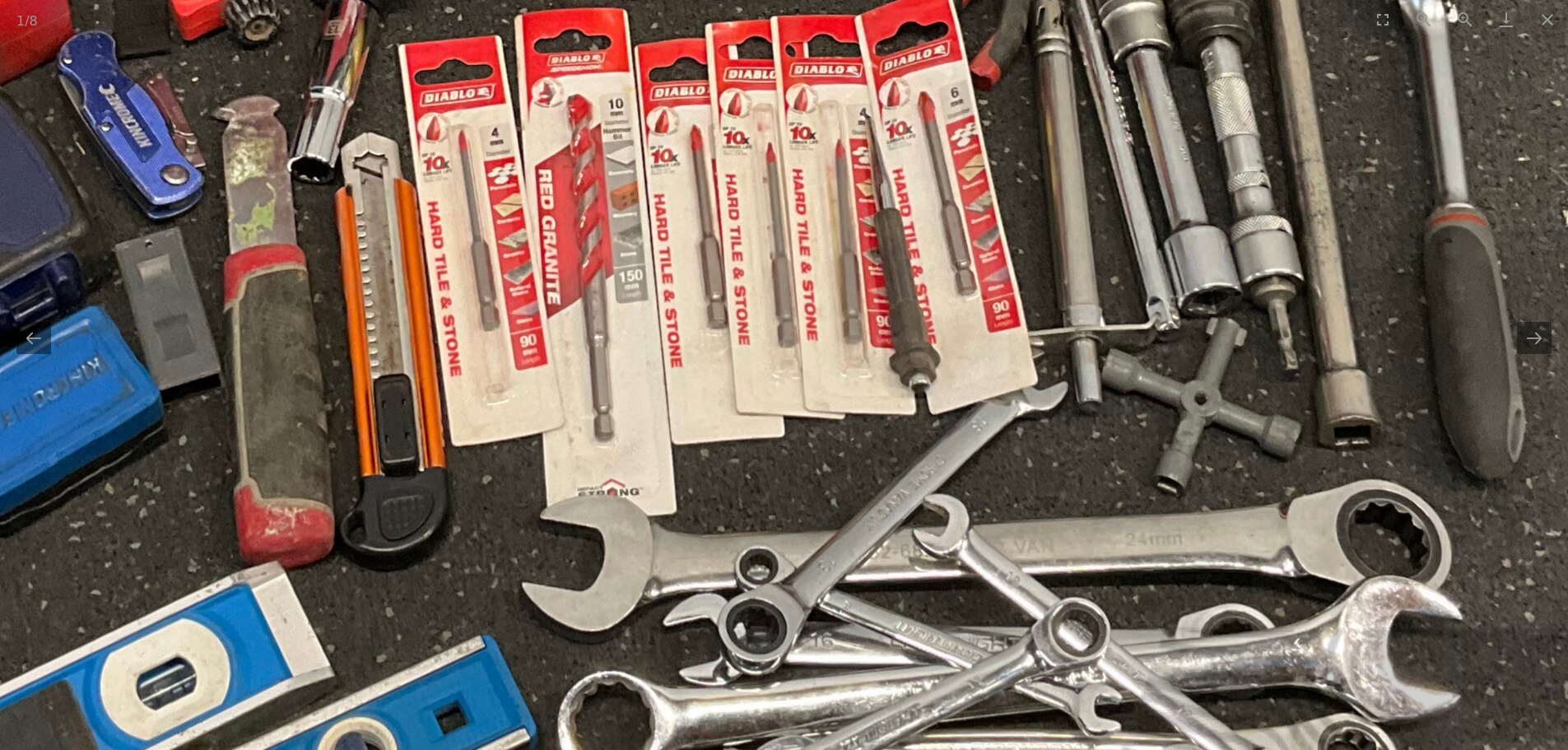
scroll to position [741, 0]
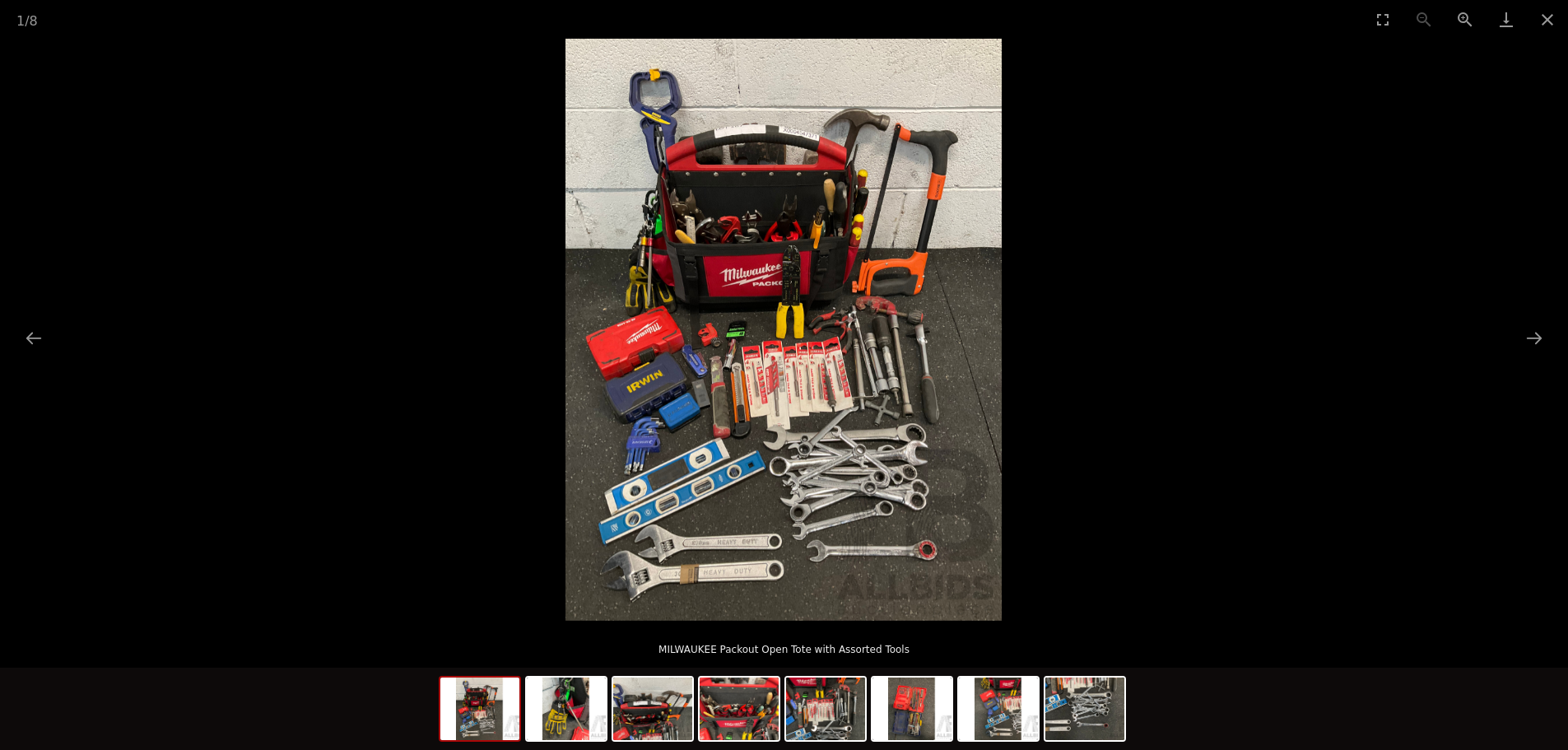
scroll to position [494, 0]
click at [800, 265] on img at bounding box center [784, 329] width 436 height 582
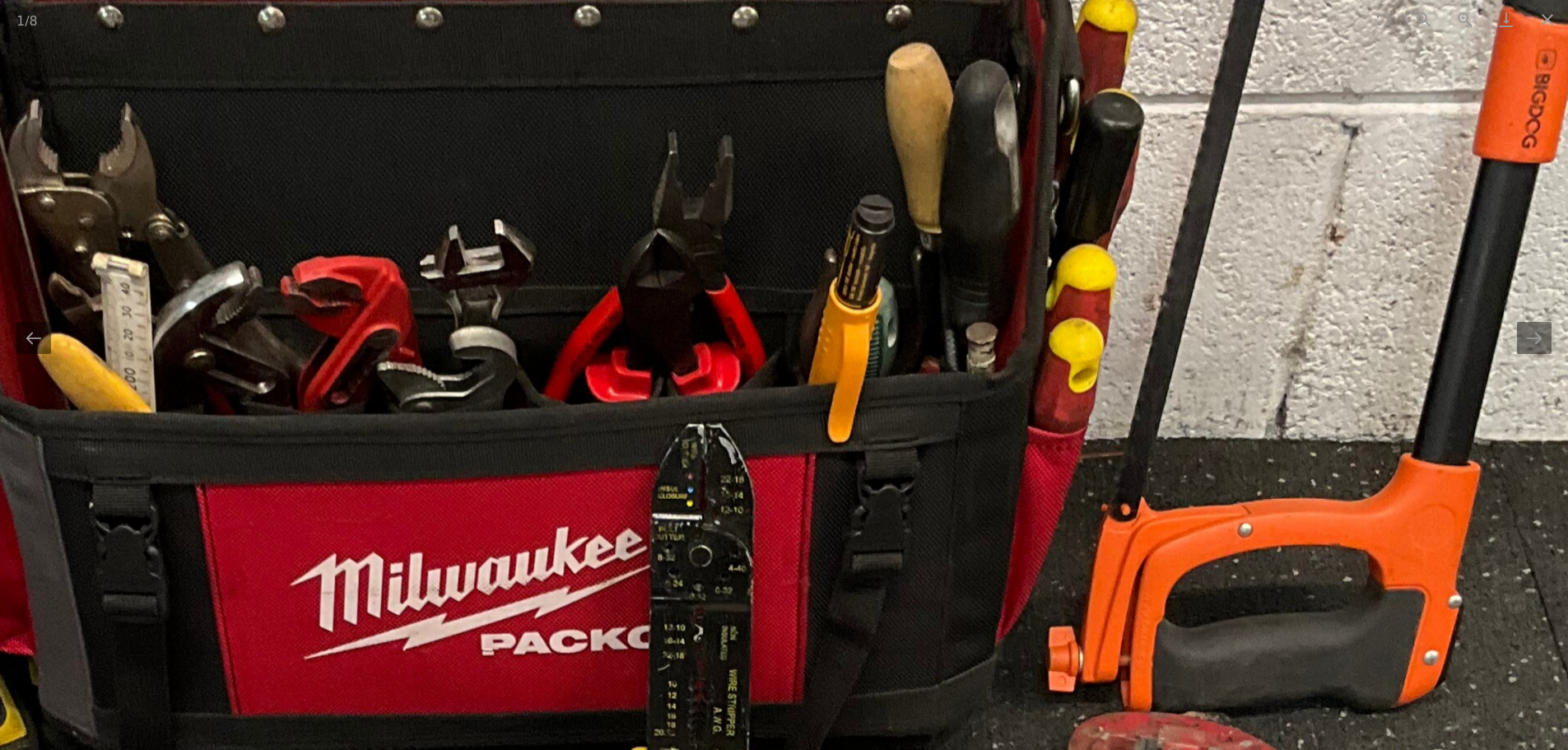
drag, startPoint x: 614, startPoint y: 223, endPoint x: 553, endPoint y: 345, distance: 136.4
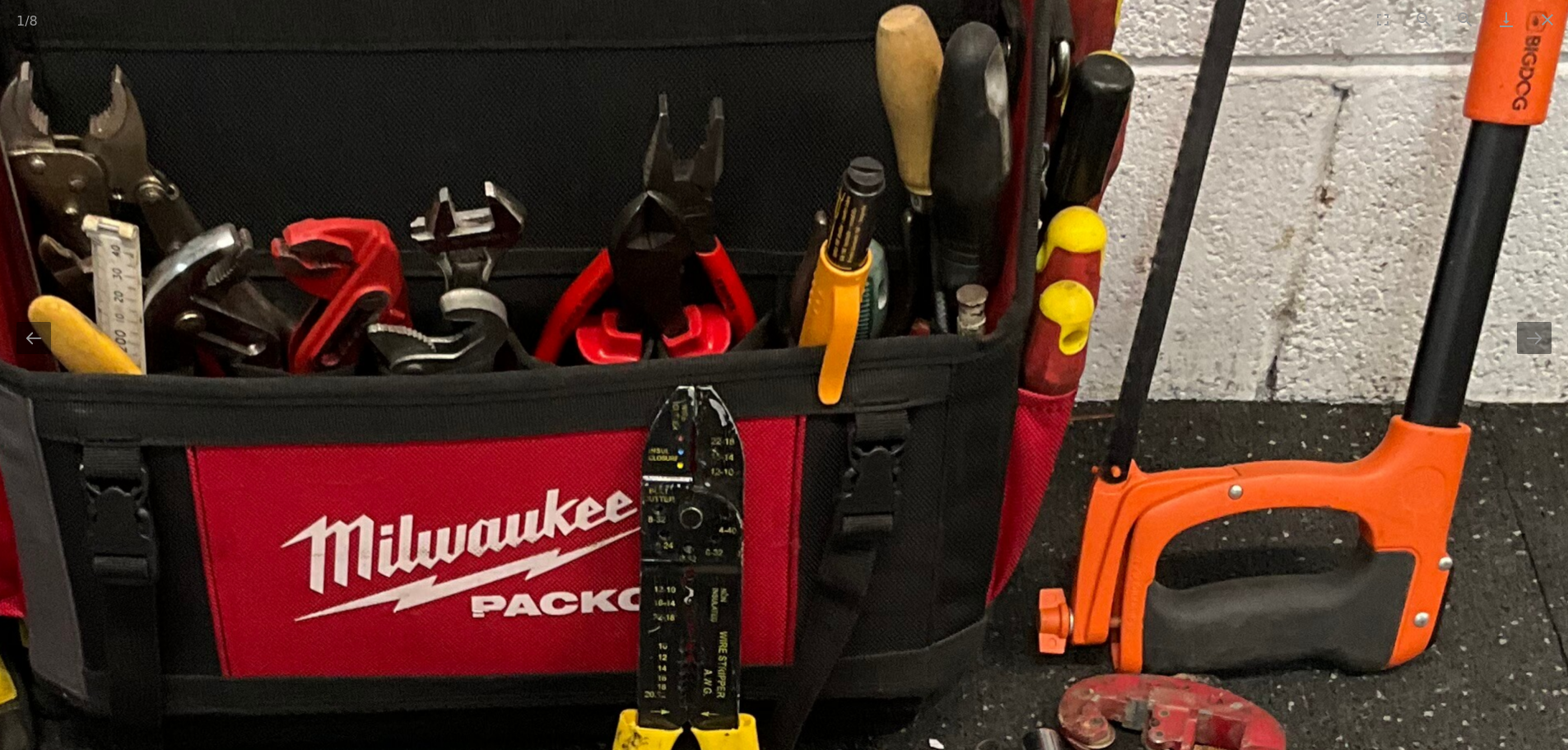
scroll to position [906, 0]
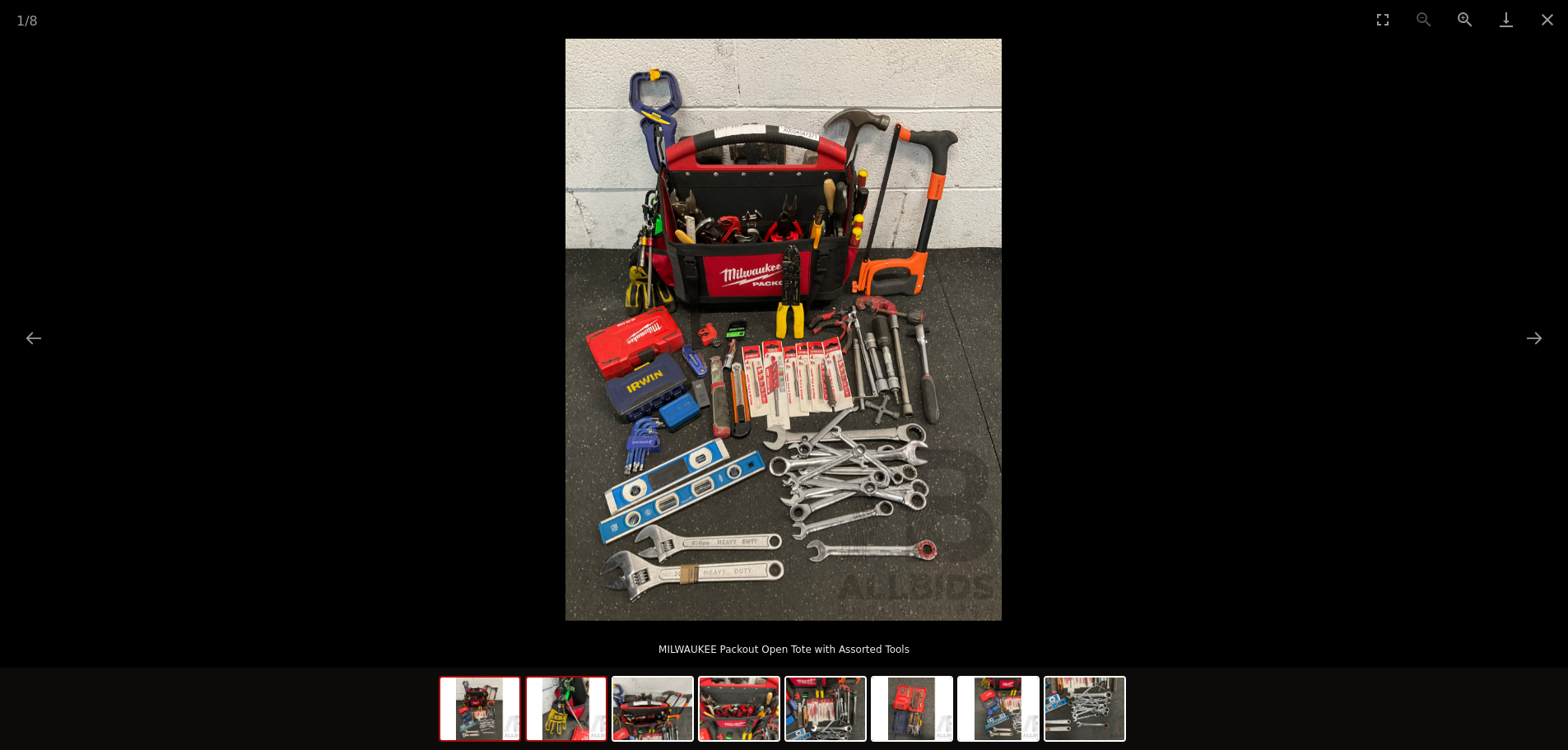
click at [578, 727] on img at bounding box center [566, 708] width 79 height 63
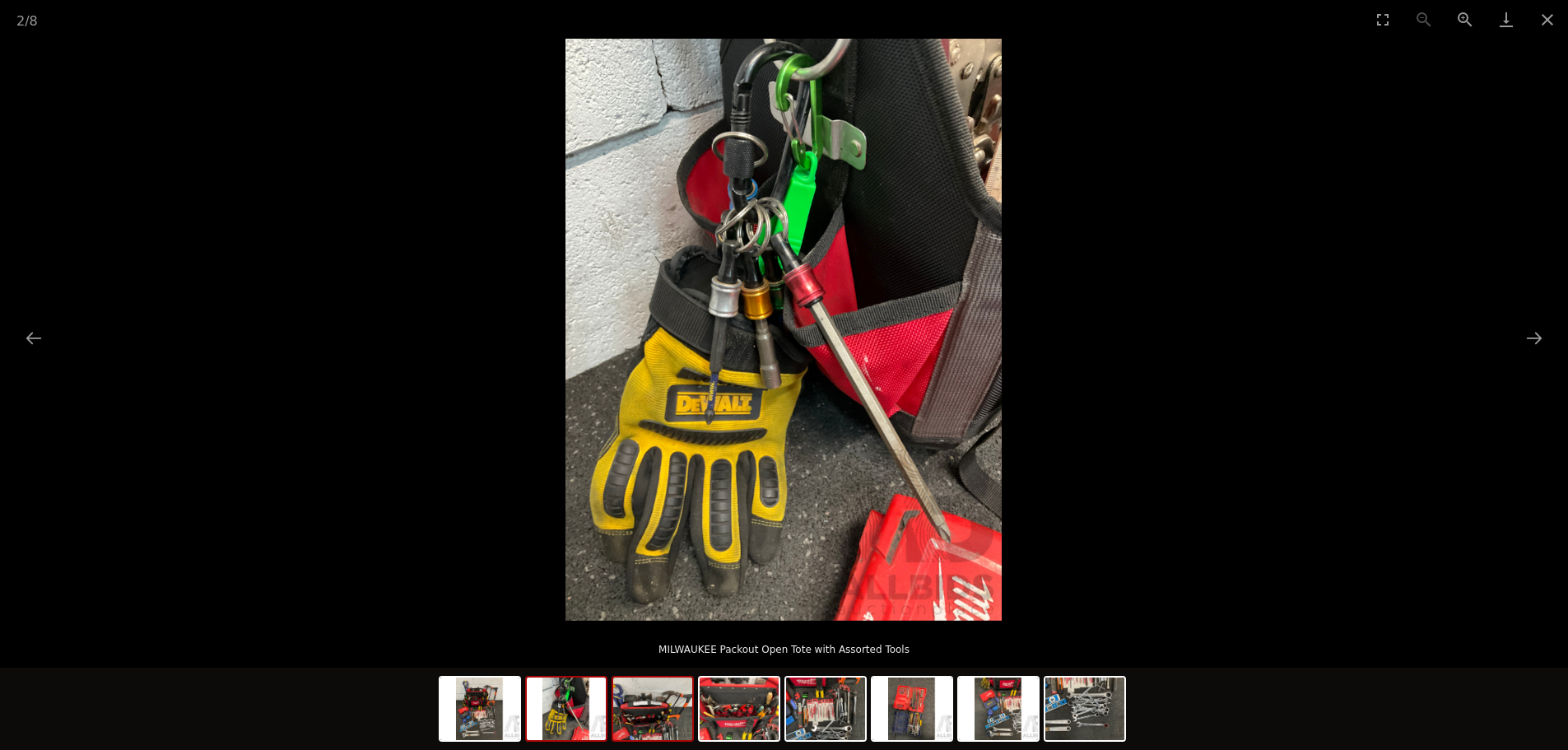
click at [651, 724] on img at bounding box center [653, 708] width 79 height 63
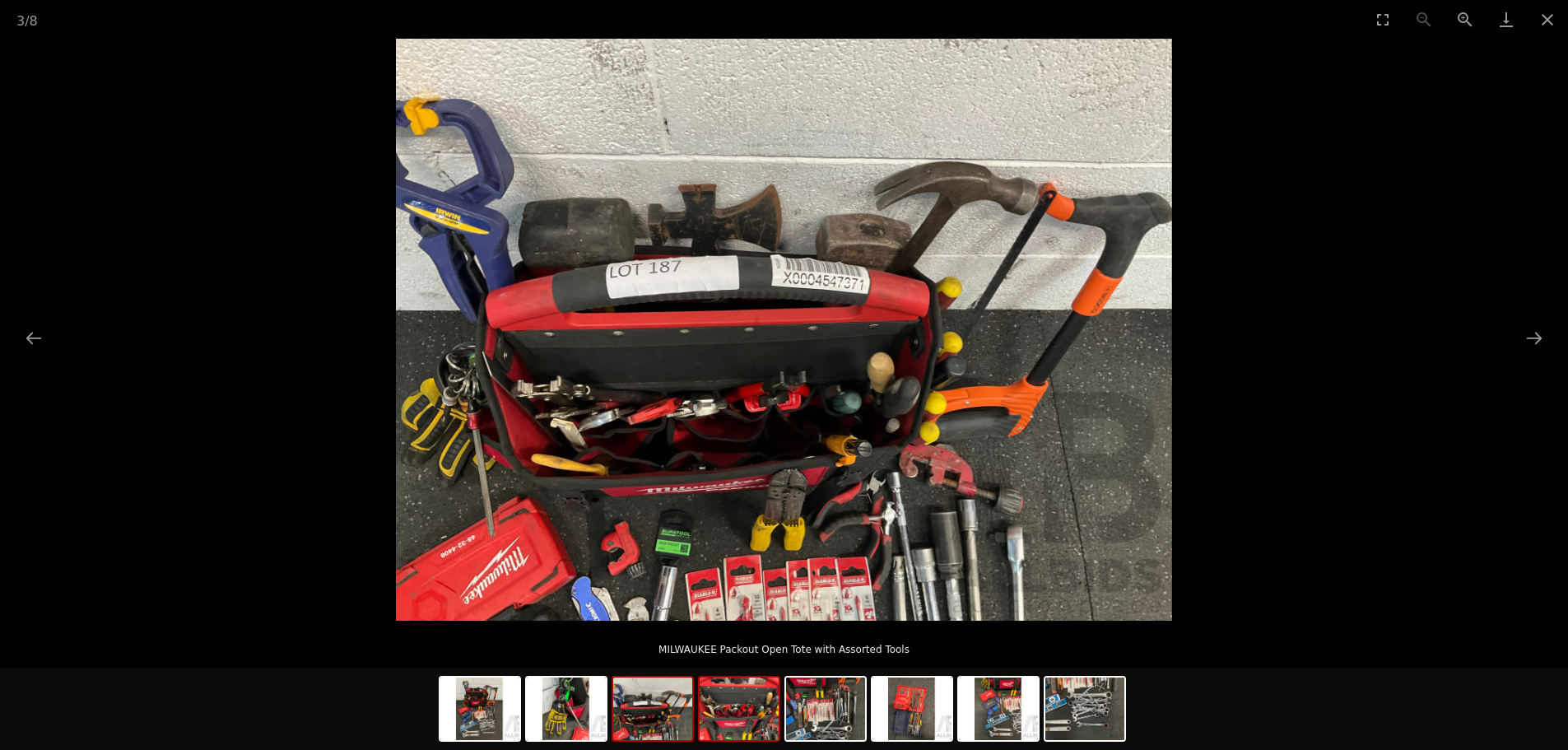
click at [749, 717] on img at bounding box center [739, 708] width 79 height 63
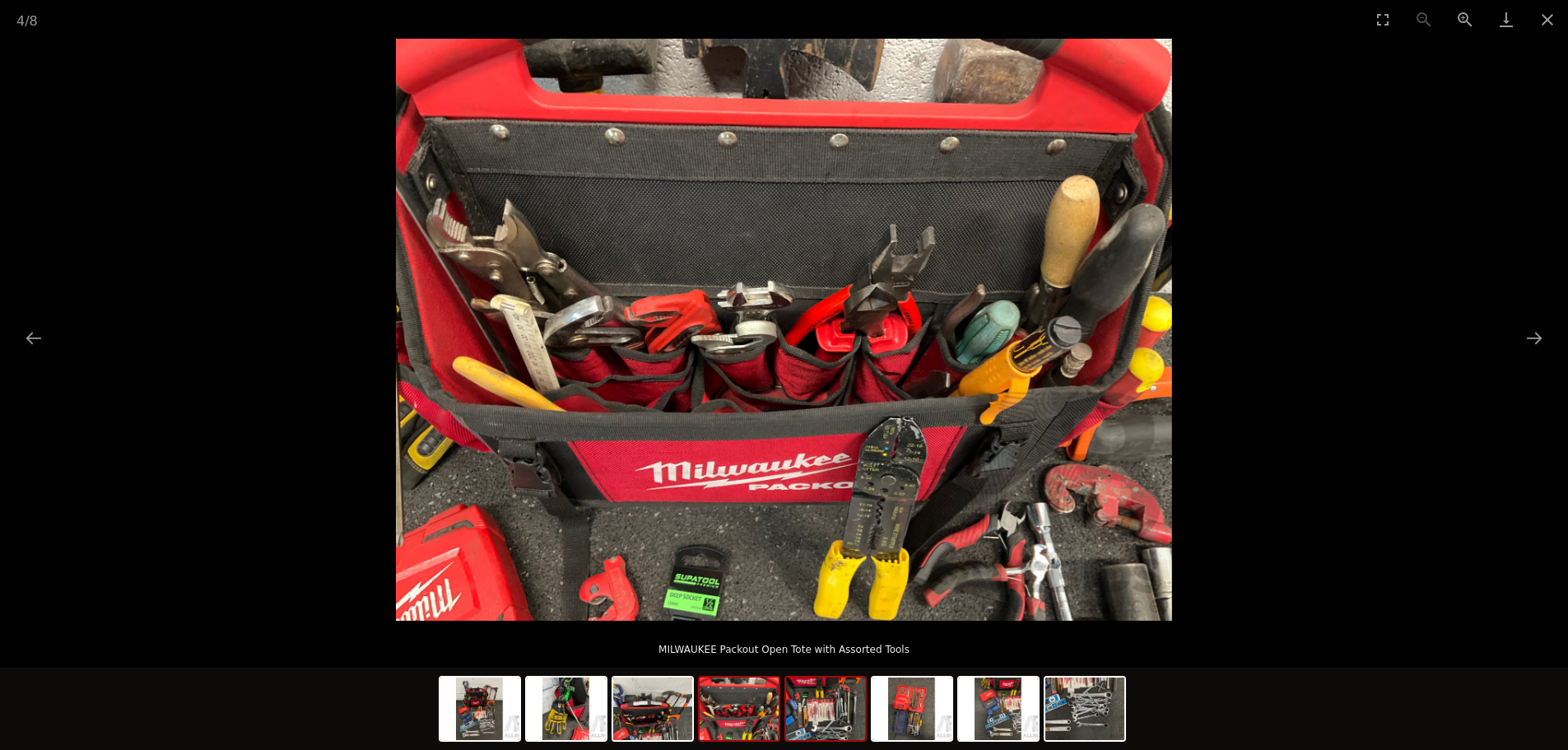
click at [815, 721] on img at bounding box center [825, 708] width 79 height 63
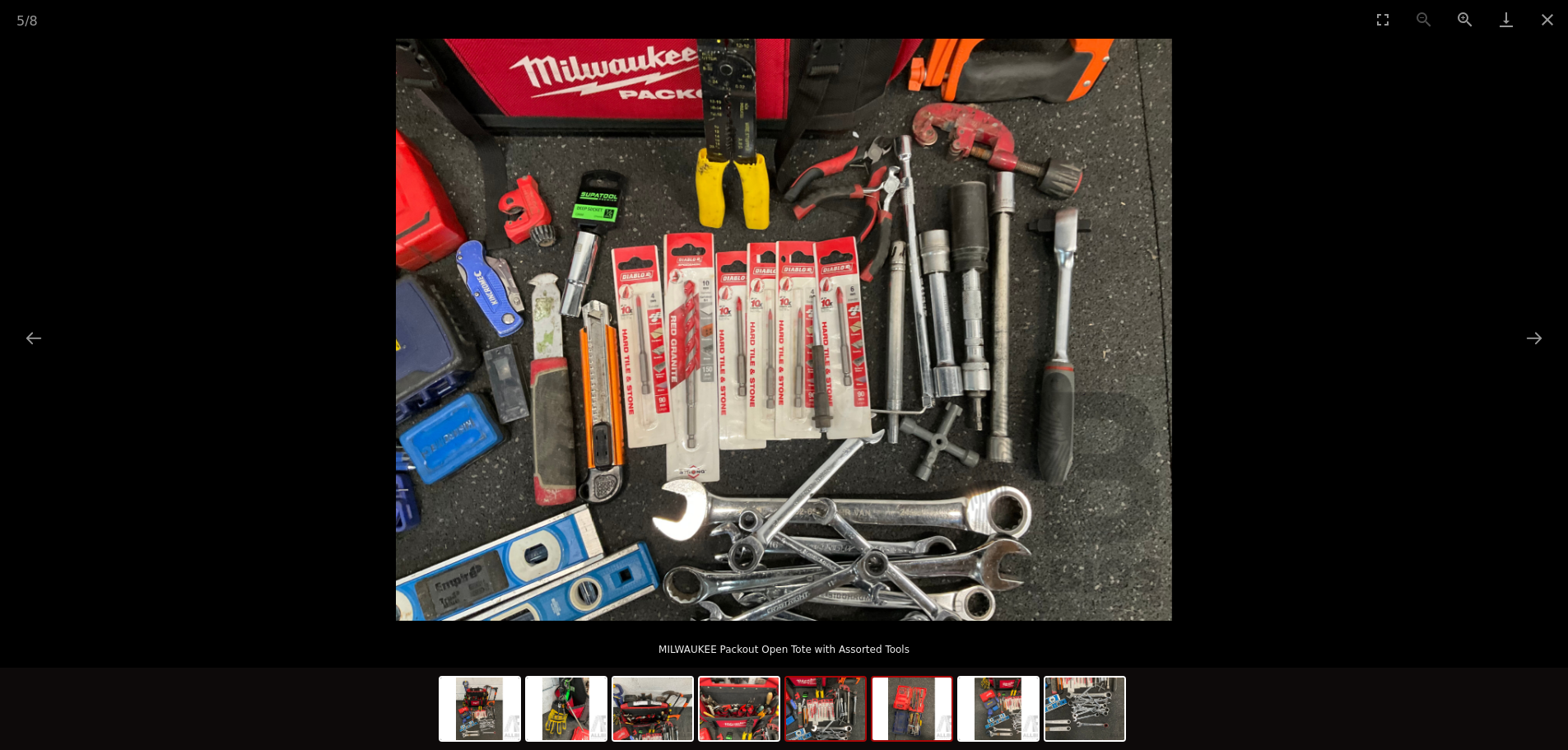
click at [908, 728] on img at bounding box center [912, 708] width 79 height 63
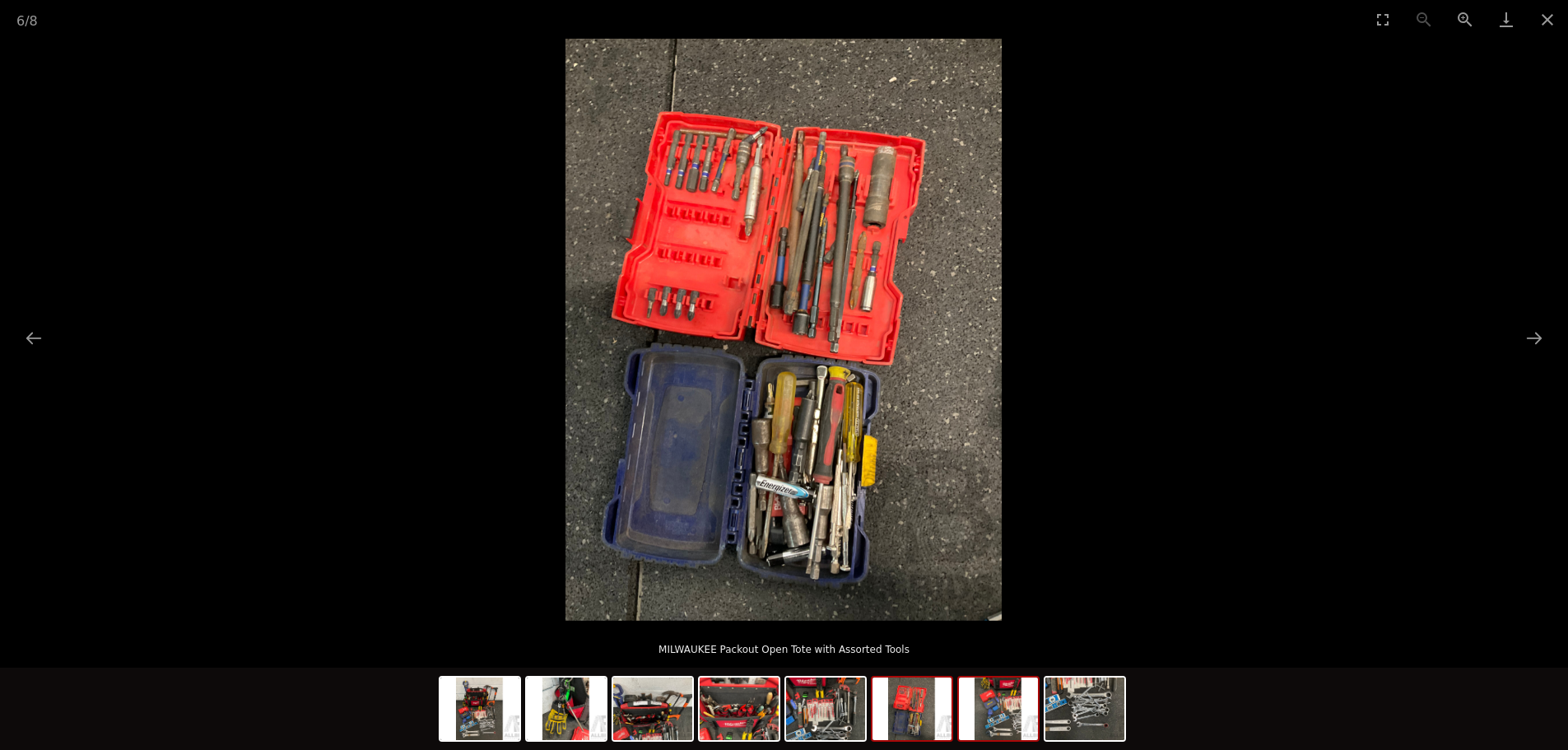
click at [978, 723] on img at bounding box center [999, 708] width 79 height 63
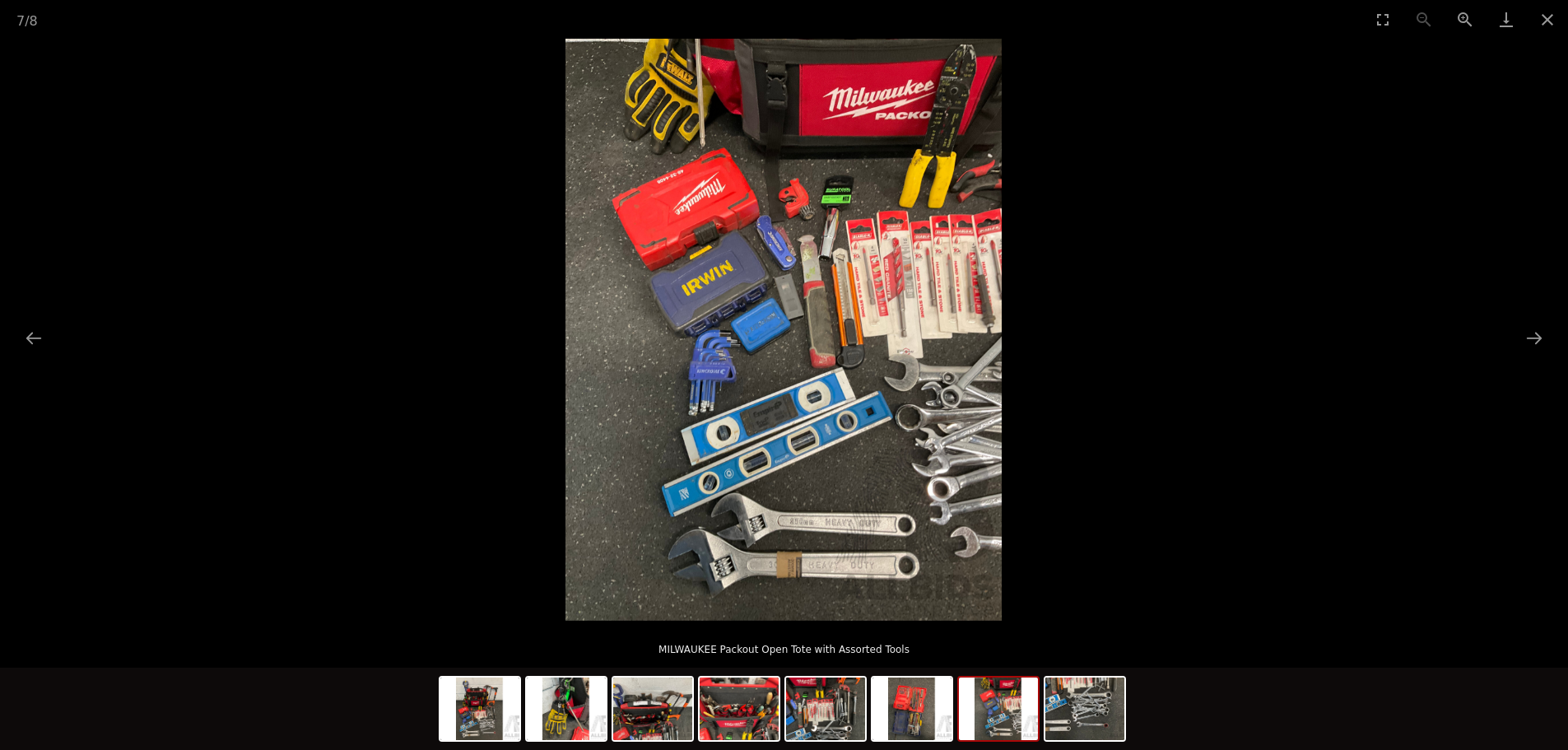
click at [1036, 723] on img at bounding box center [999, 708] width 79 height 63
click at [1090, 727] on img at bounding box center [1085, 708] width 79 height 63
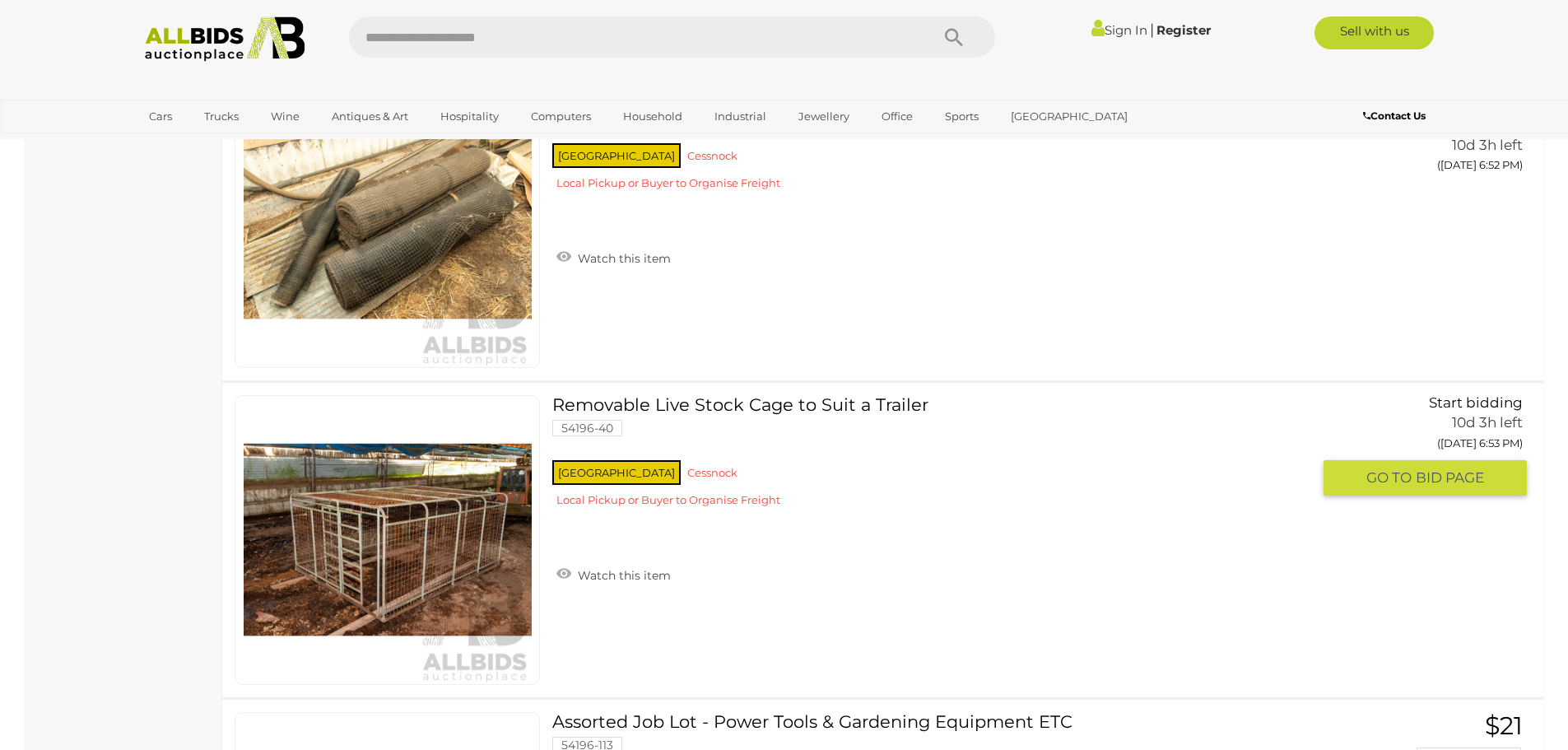
scroll to position [10967, 0]
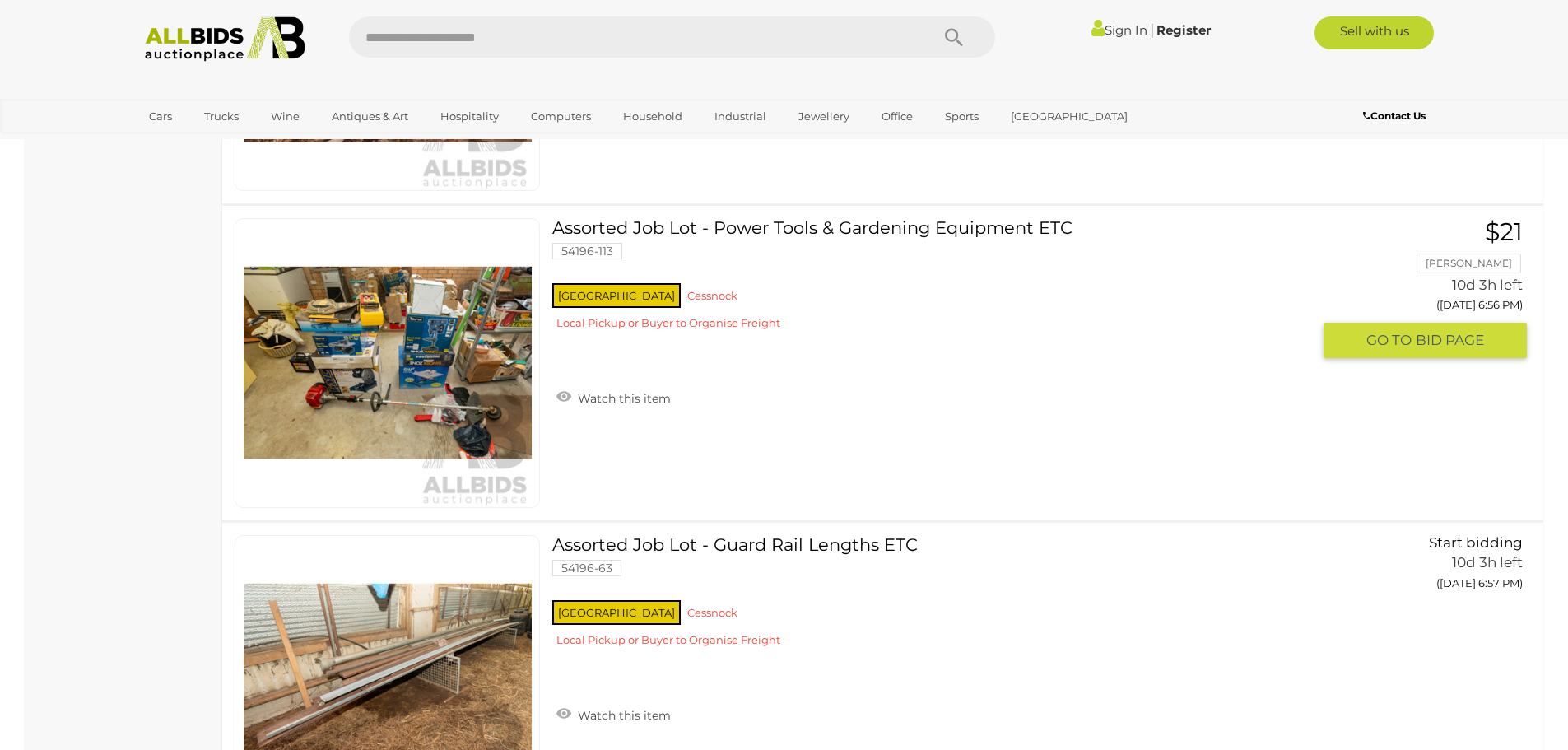
click at [432, 352] on link at bounding box center [387, 363] width 306 height 290
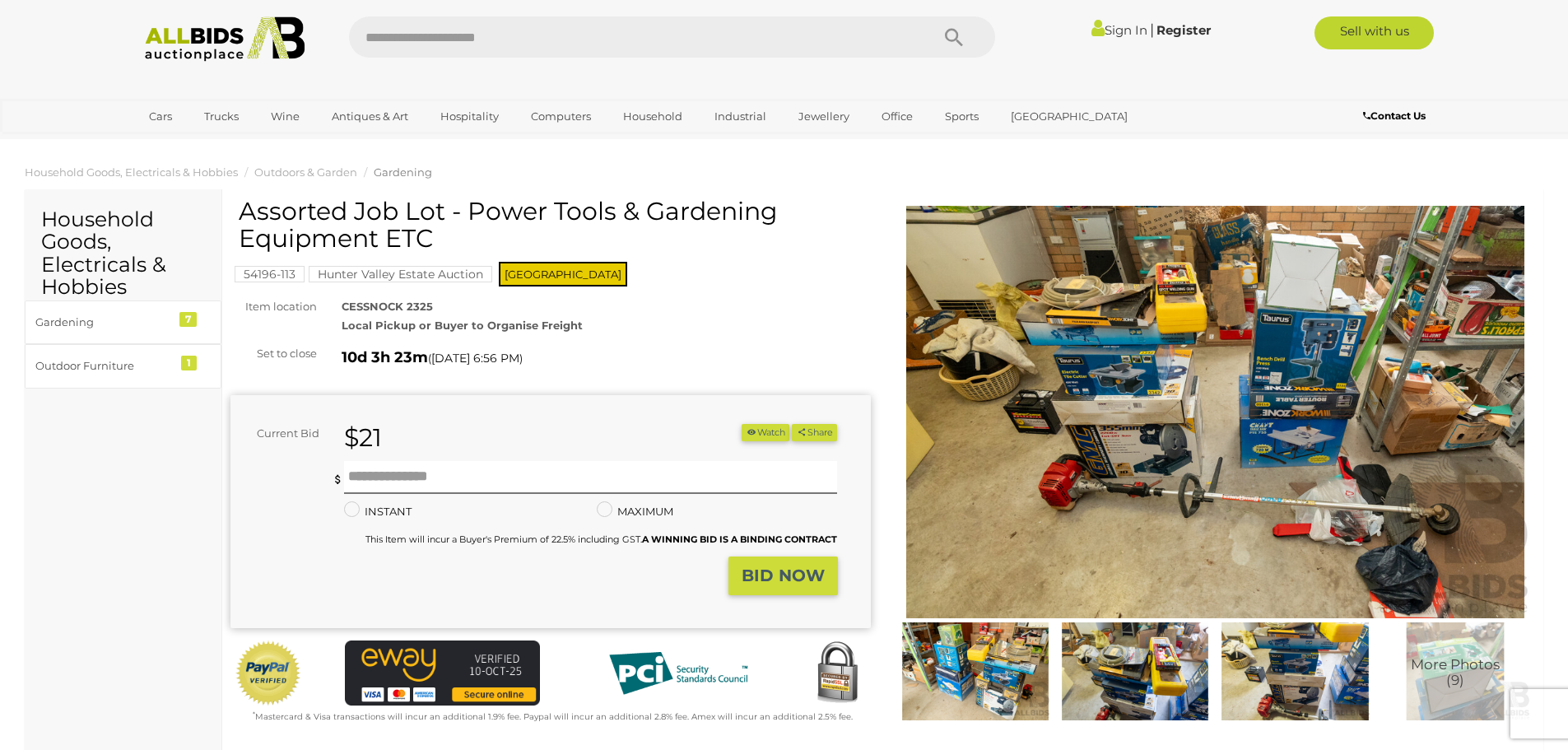
click at [1064, 438] on img at bounding box center [1216, 412] width 640 height 413
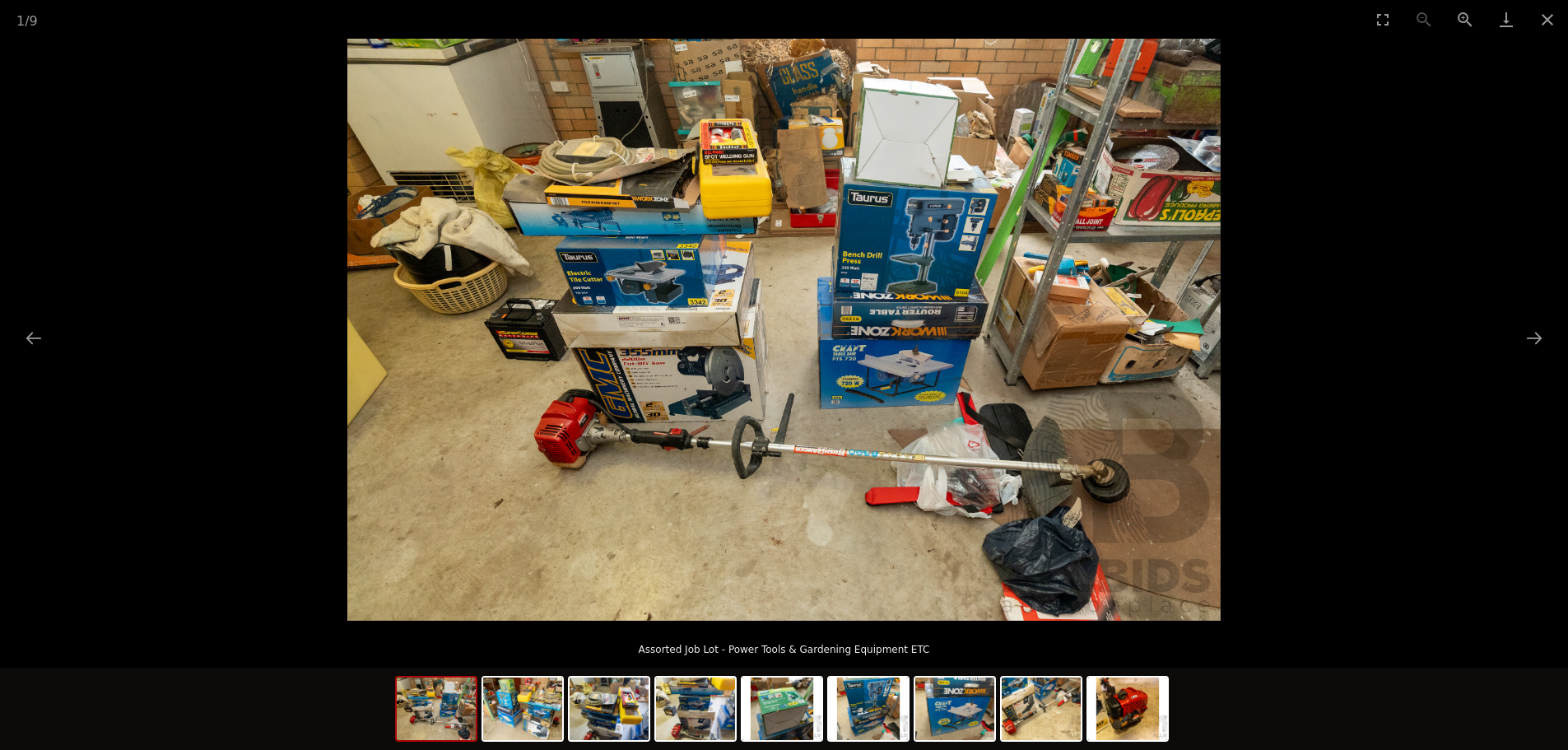
click at [828, 329] on img at bounding box center [784, 329] width 873 height 582
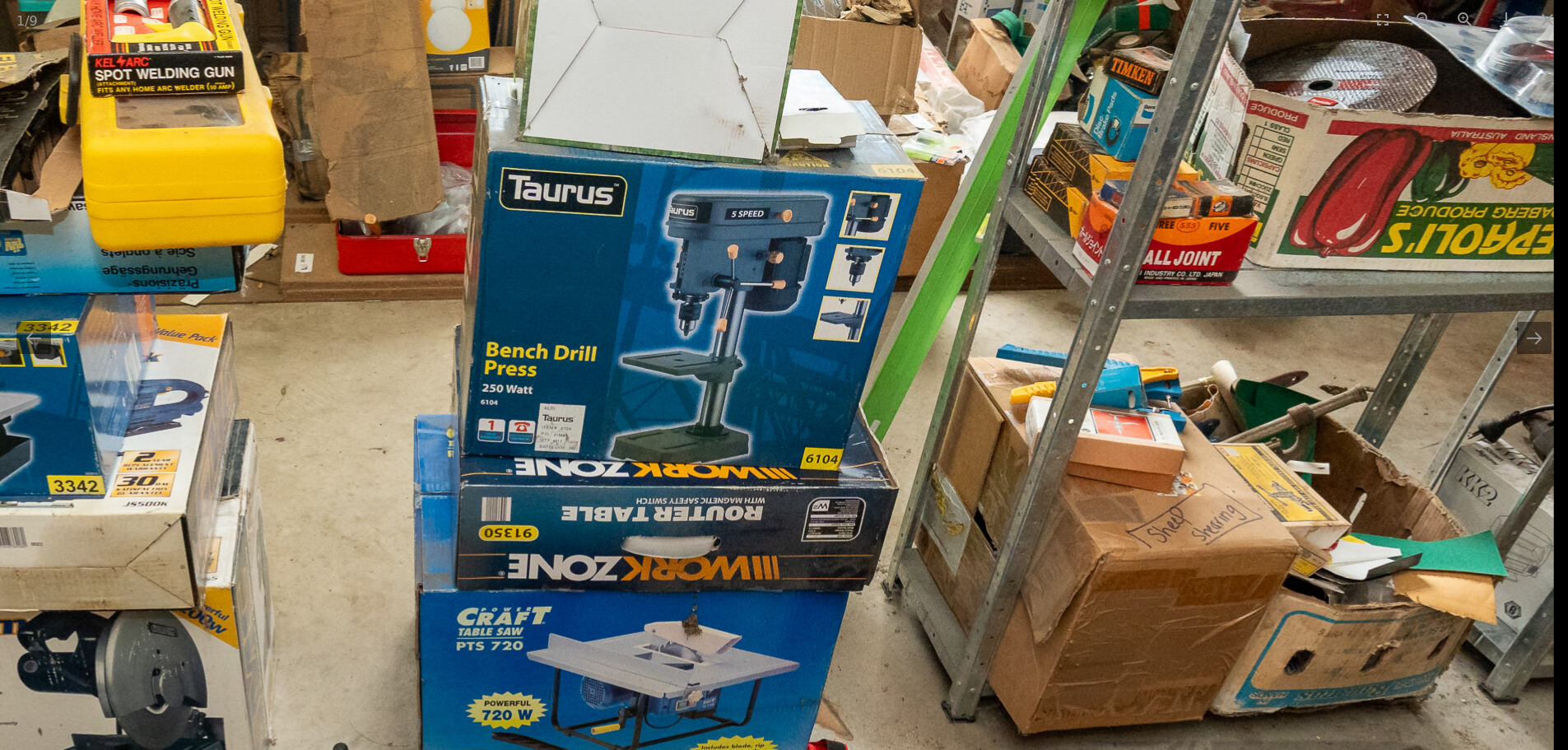
drag, startPoint x: 548, startPoint y: 195, endPoint x: 31, endPoint y: 374, distance: 547.1
click at [31, 374] on img at bounding box center [318, 563] width 2469 height 1646
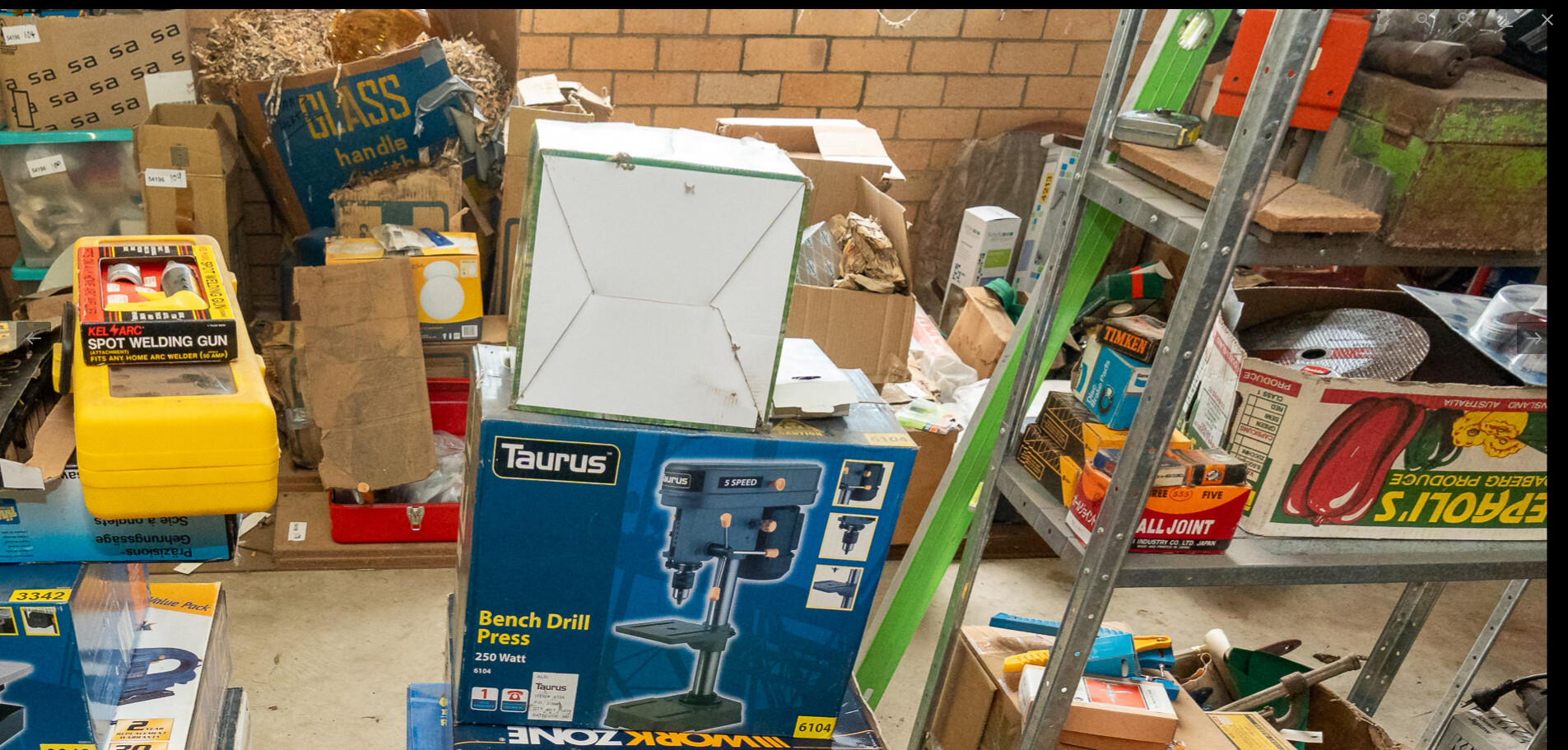
drag, startPoint x: 1111, startPoint y: 110, endPoint x: 984, endPoint y: 423, distance: 337.8
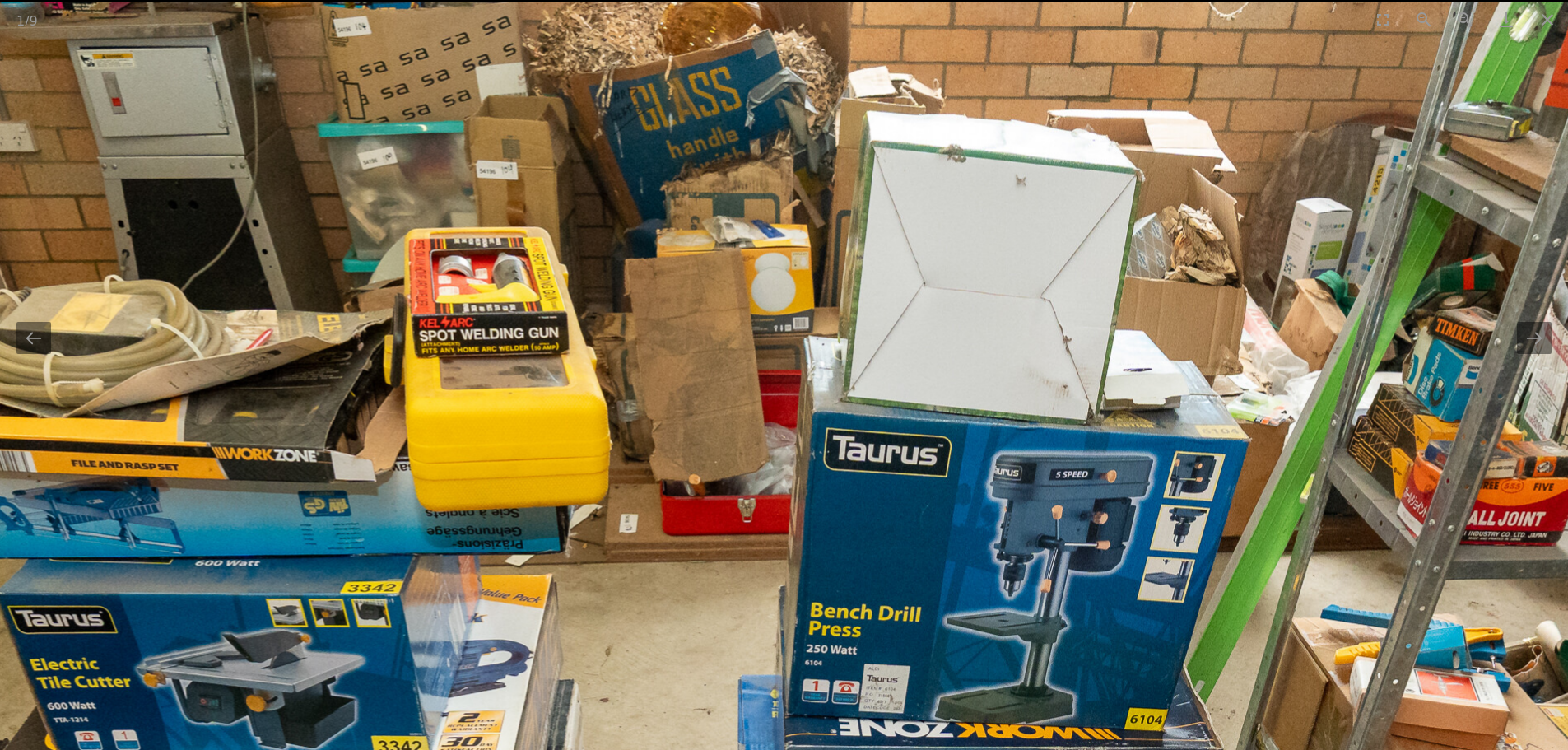
drag, startPoint x: 185, startPoint y: 367, endPoint x: 496, endPoint y: 375, distance: 311.1
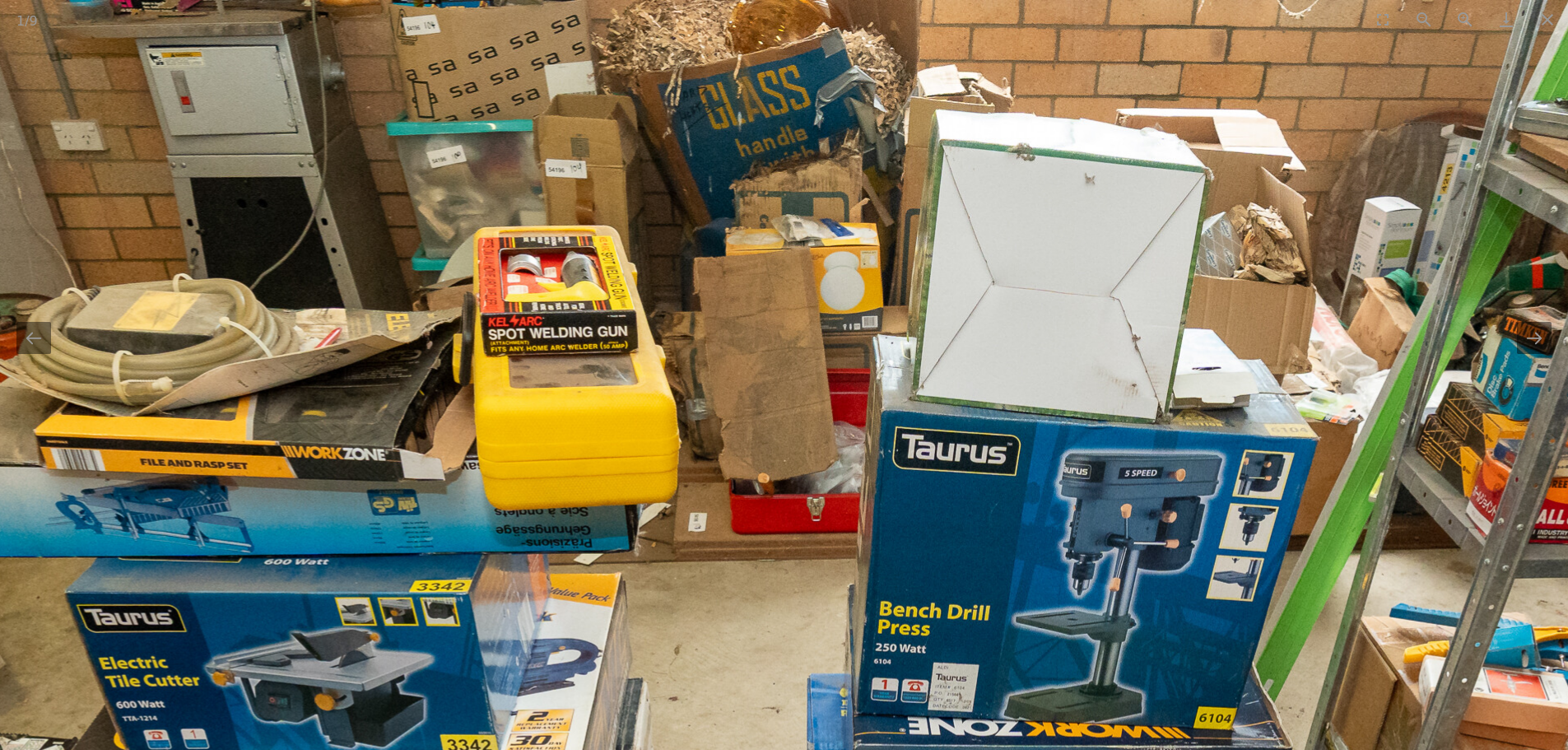
scroll to position [82, 0]
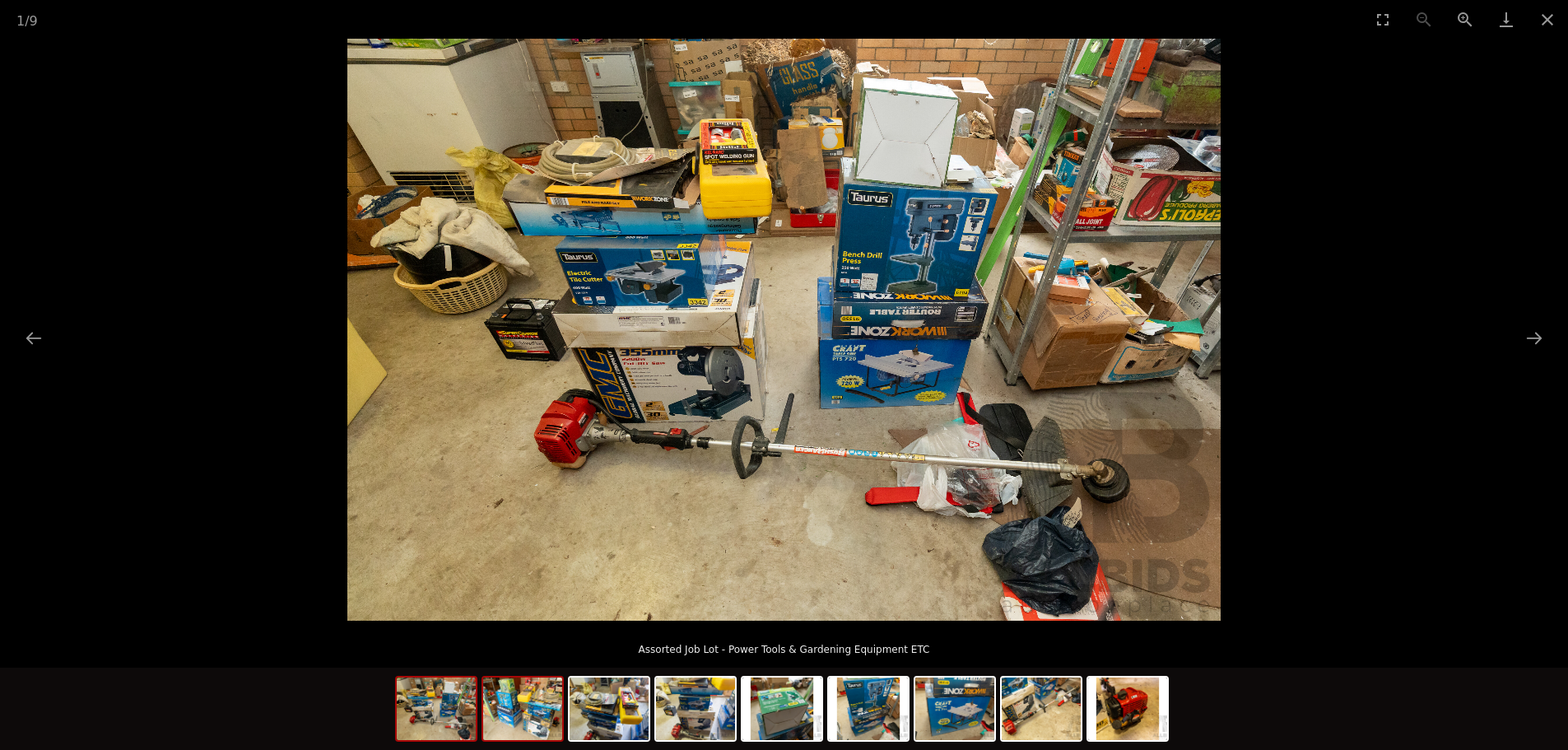
click at [542, 708] on img at bounding box center [522, 708] width 79 height 63
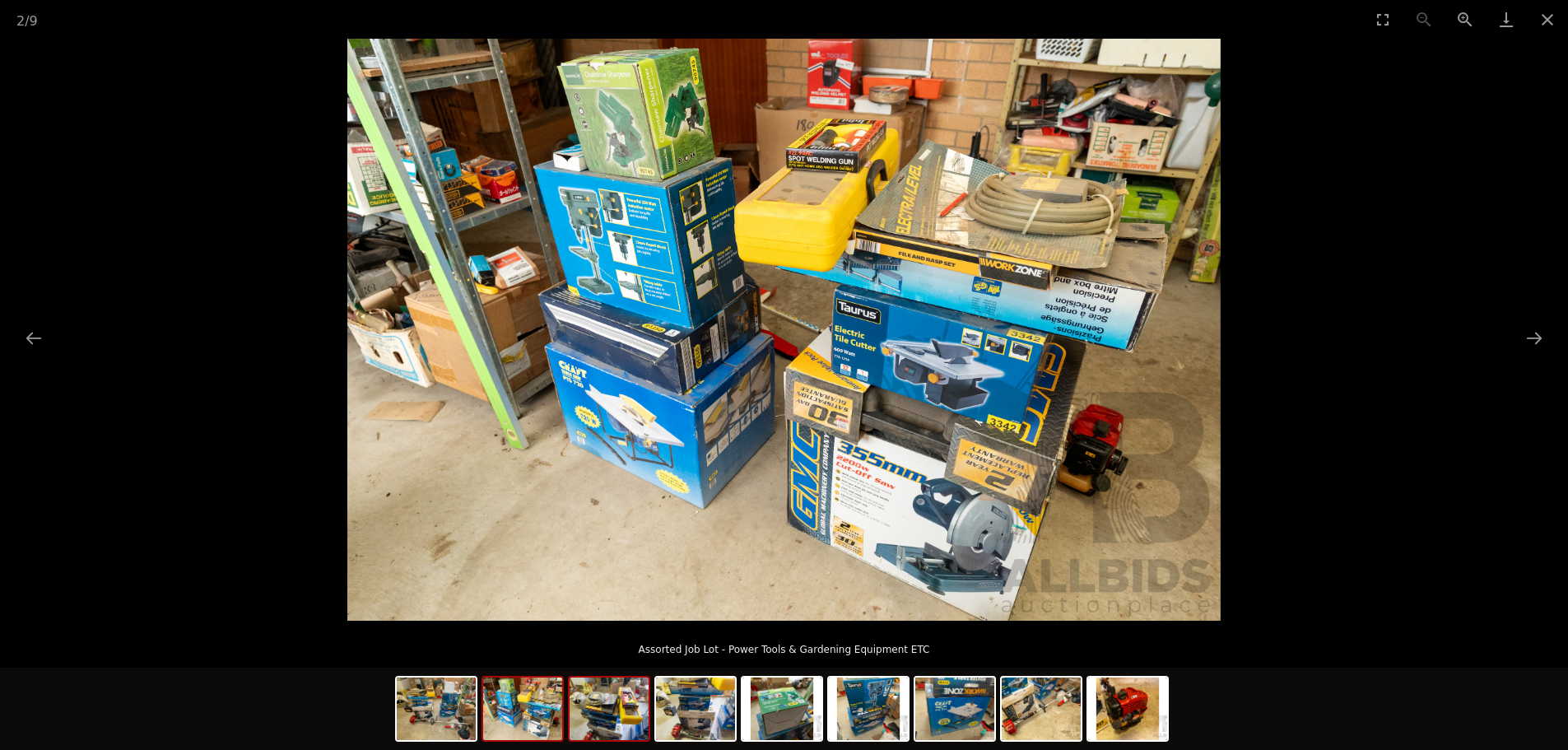
click at [605, 715] on img at bounding box center [609, 708] width 79 height 63
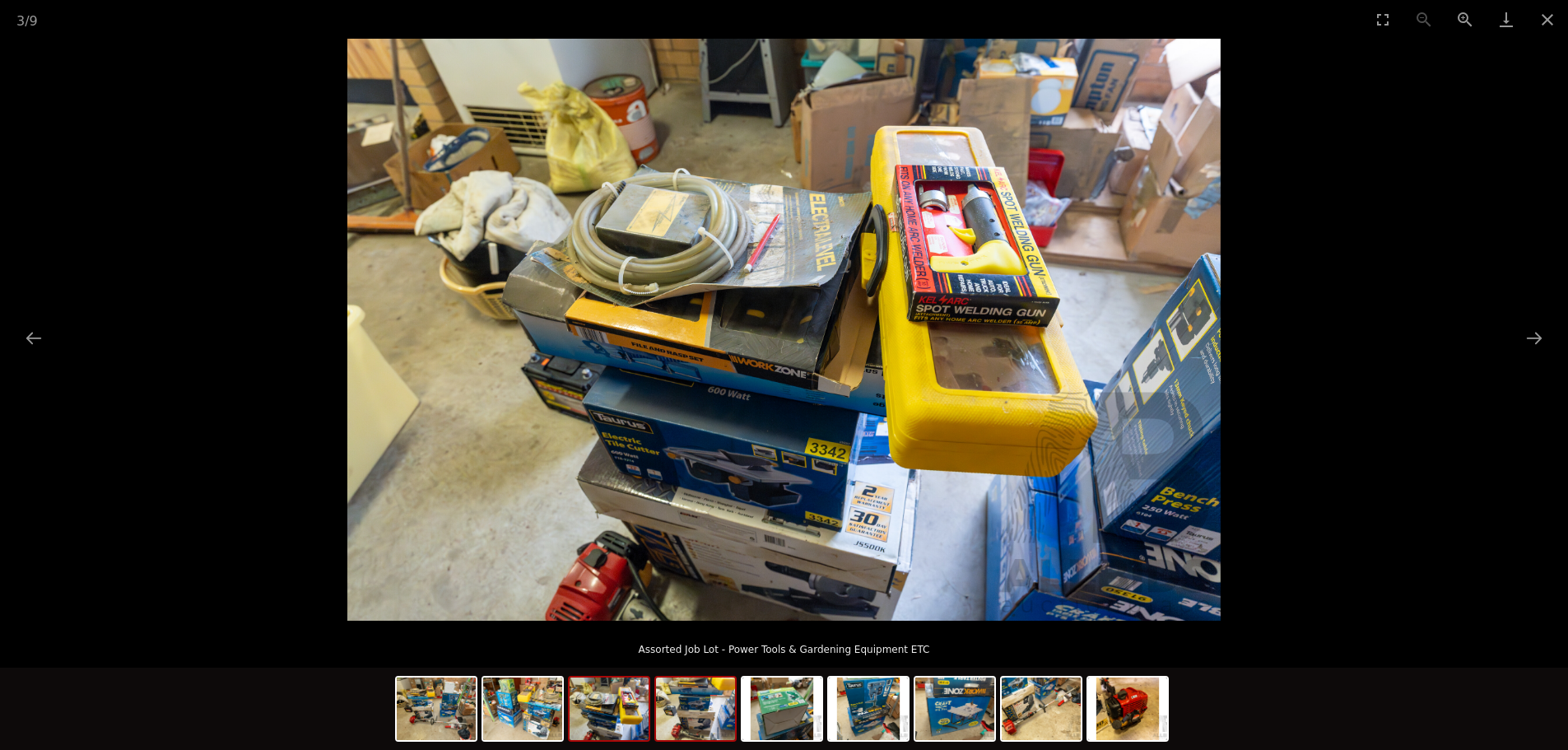
click at [685, 721] on img at bounding box center [696, 708] width 79 height 63
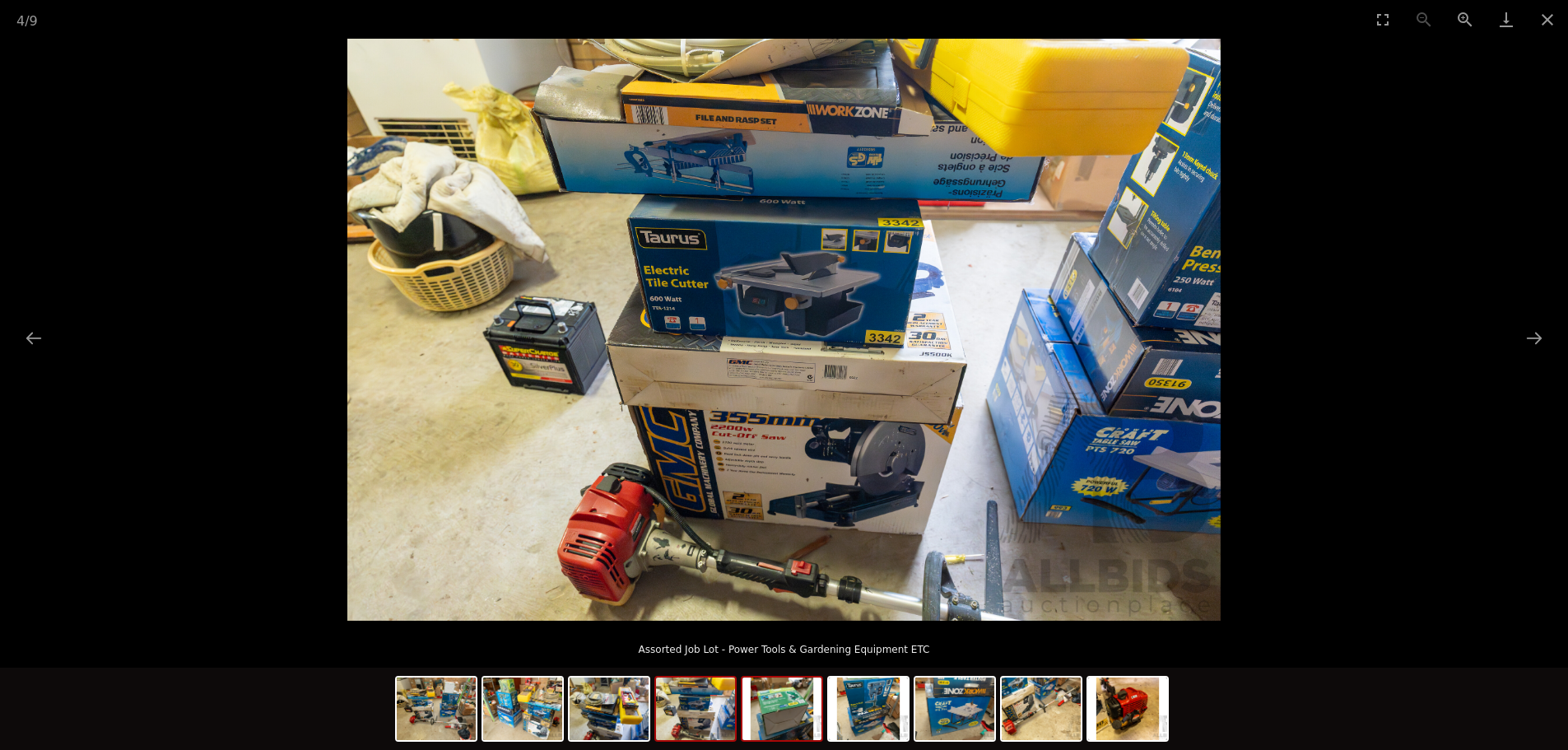
click at [758, 721] on img at bounding box center [782, 708] width 79 height 63
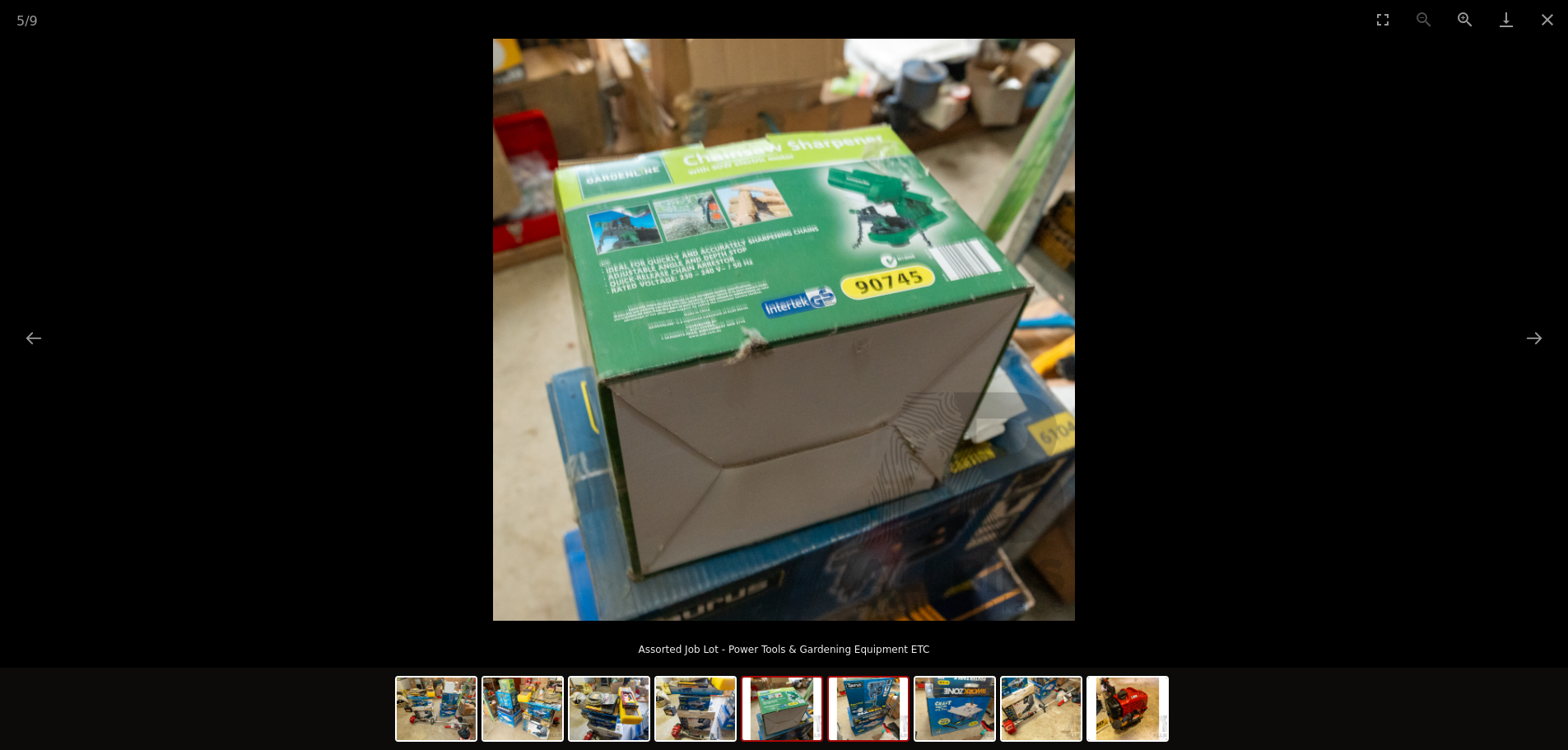
click at [892, 727] on img at bounding box center [868, 708] width 79 height 63
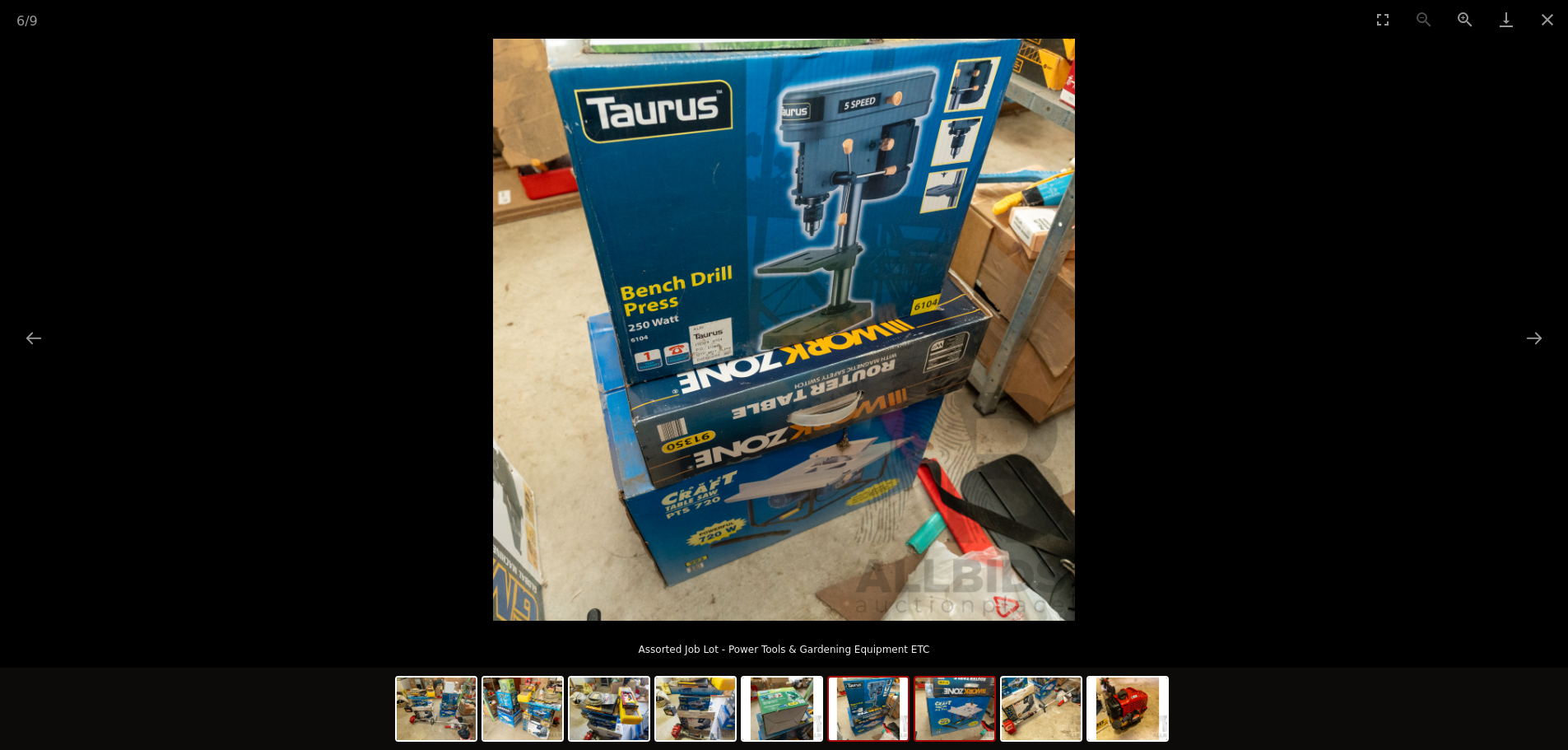
click at [914, 720] on div at bounding box center [955, 708] width 82 height 66
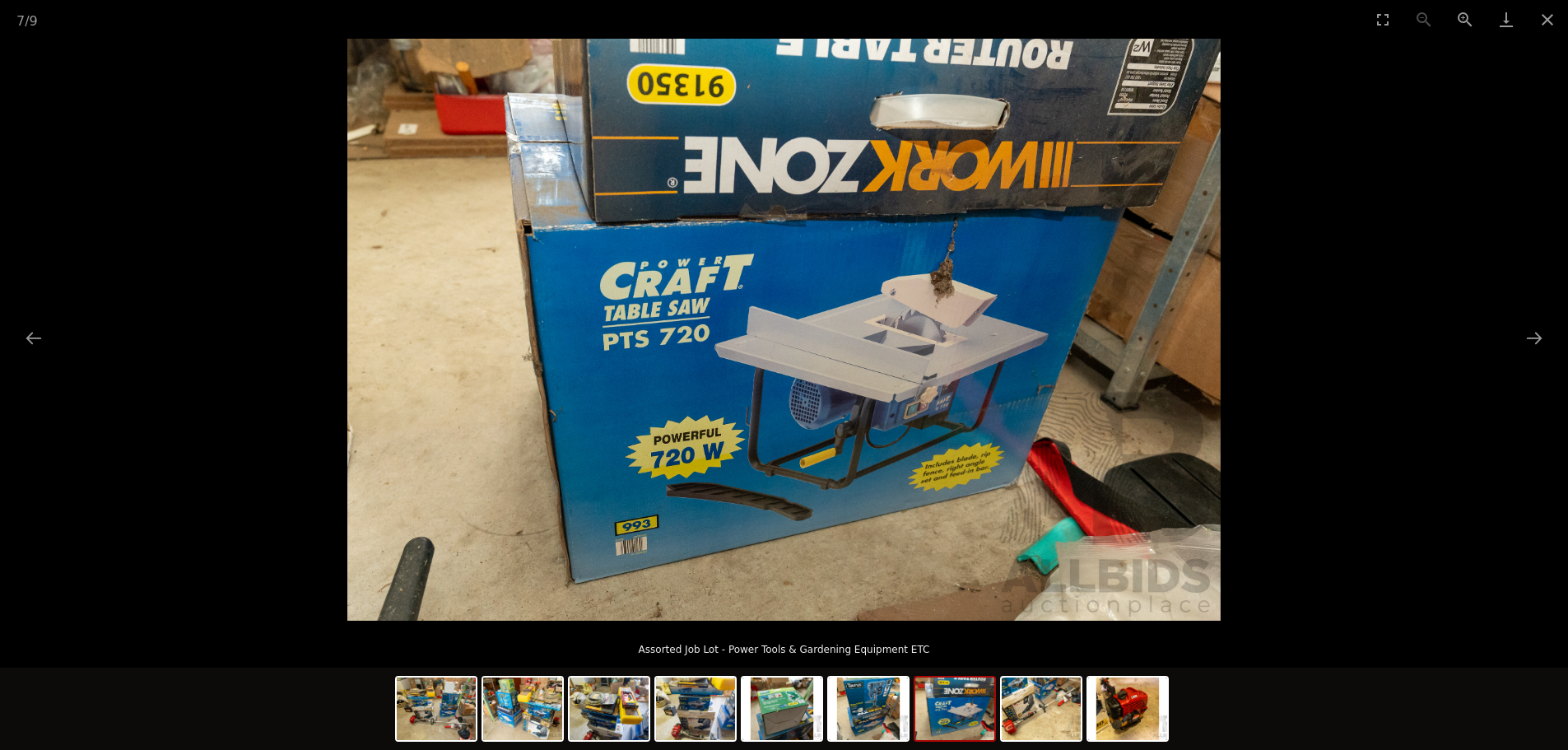
click at [952, 713] on img at bounding box center [955, 708] width 79 height 63
drag, startPoint x: 1056, startPoint y: 708, endPoint x: 1066, endPoint y: 709, distance: 10.0
click at [1057, 708] on img at bounding box center [1041, 708] width 79 height 63
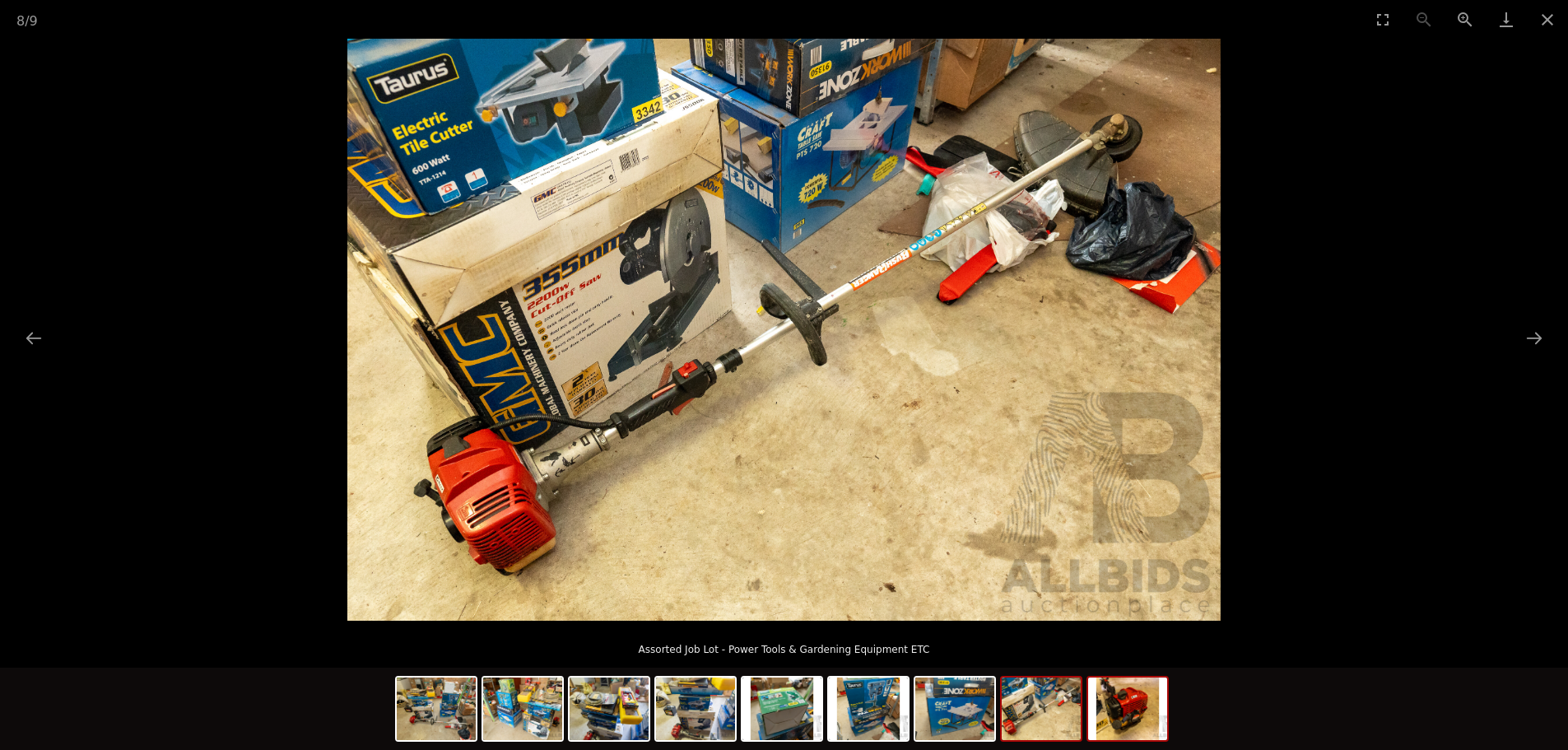
click at [1118, 717] on img at bounding box center [1128, 708] width 79 height 63
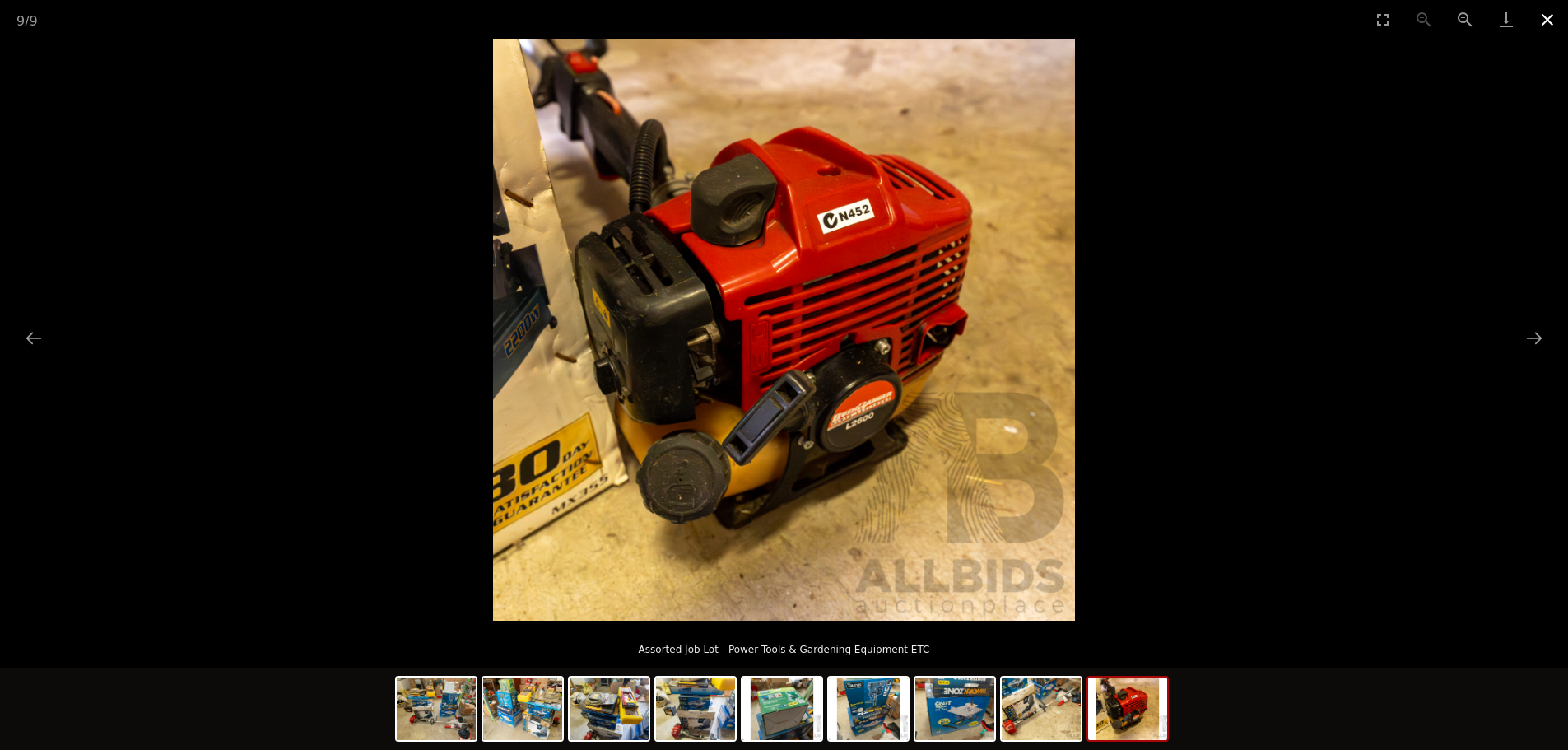
click at [1548, 16] on button "Close gallery" at bounding box center [1547, 19] width 41 height 39
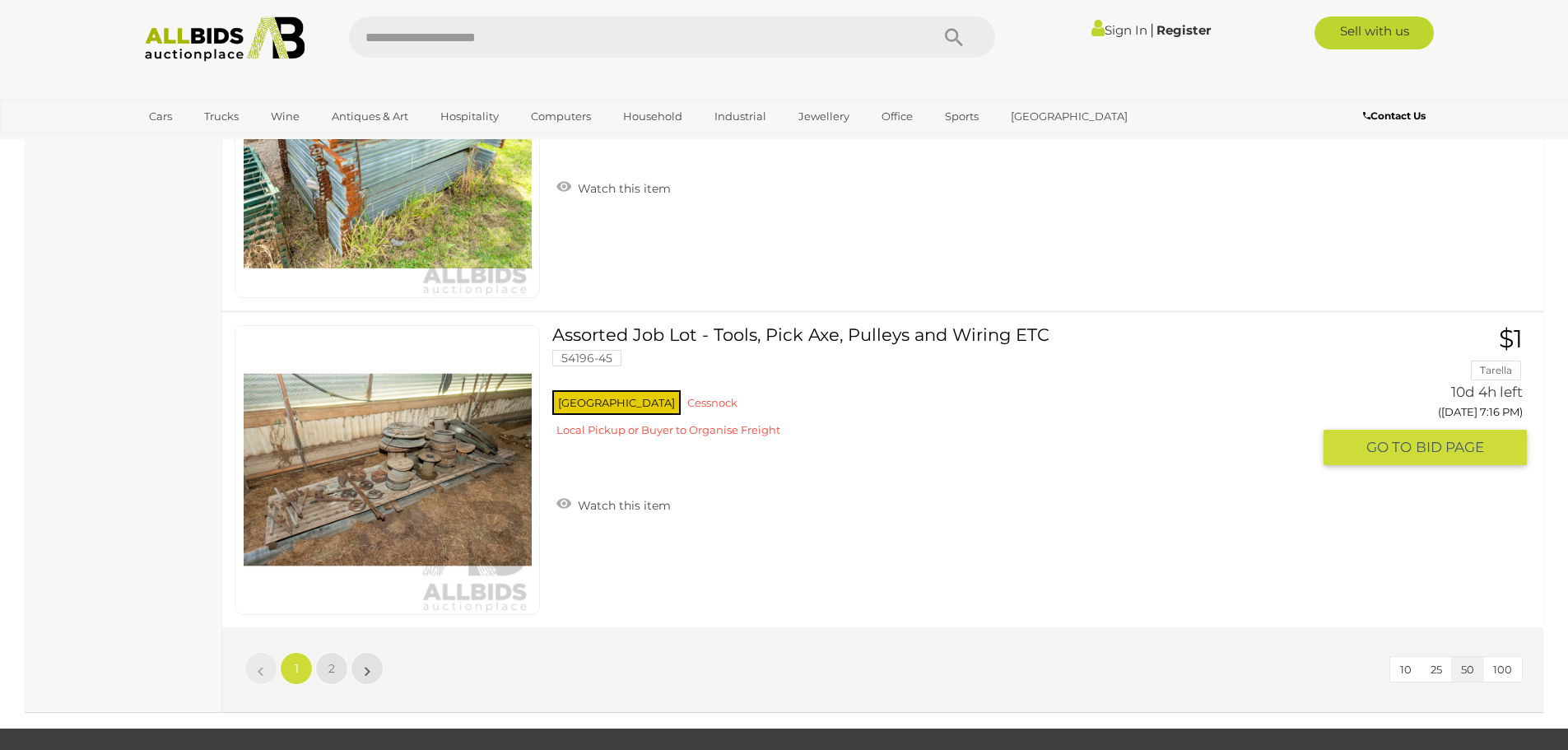
scroll to position [16025, 0]
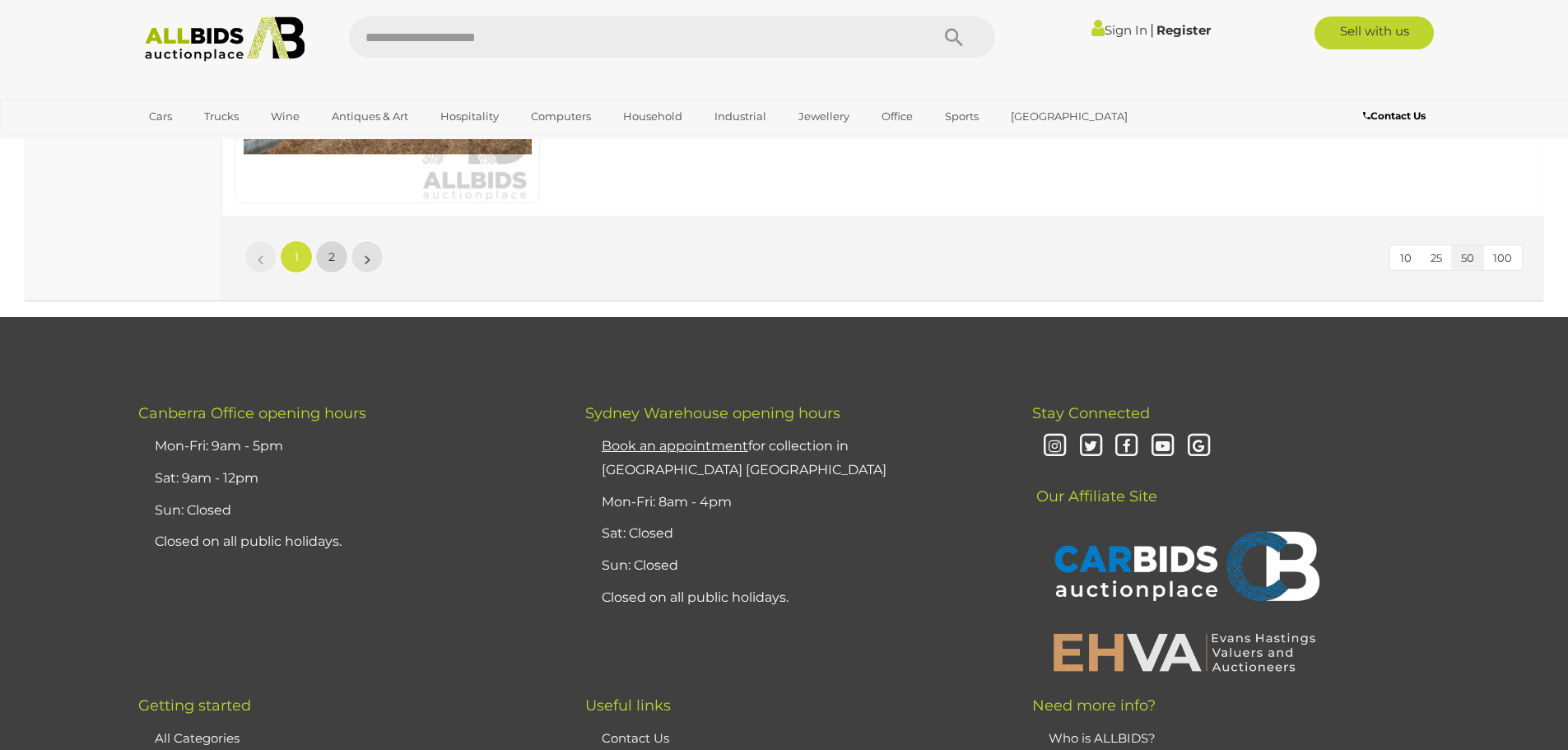
click at [331, 257] on span "2" at bounding box center [332, 257] width 7 height 15
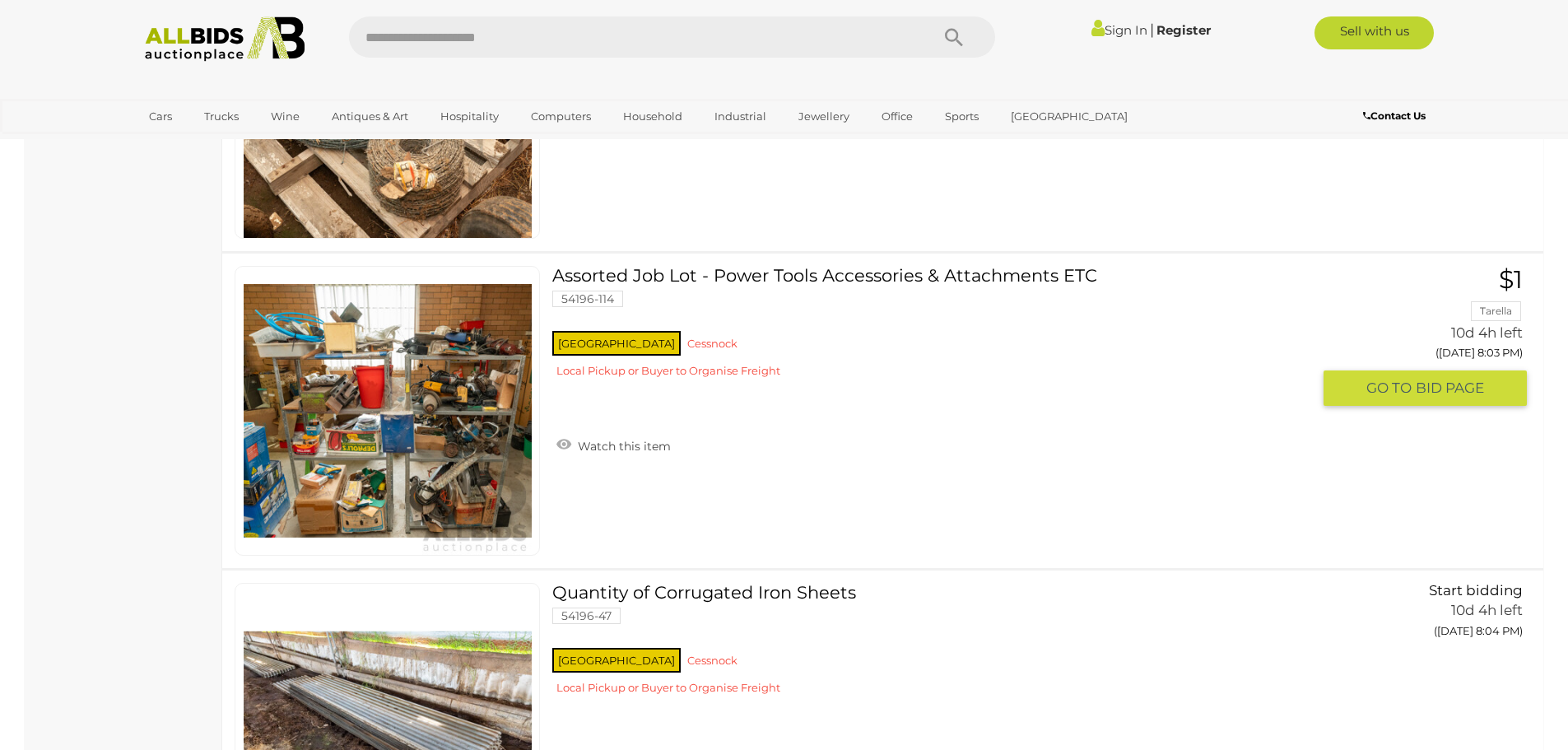
scroll to position [9697, 0]
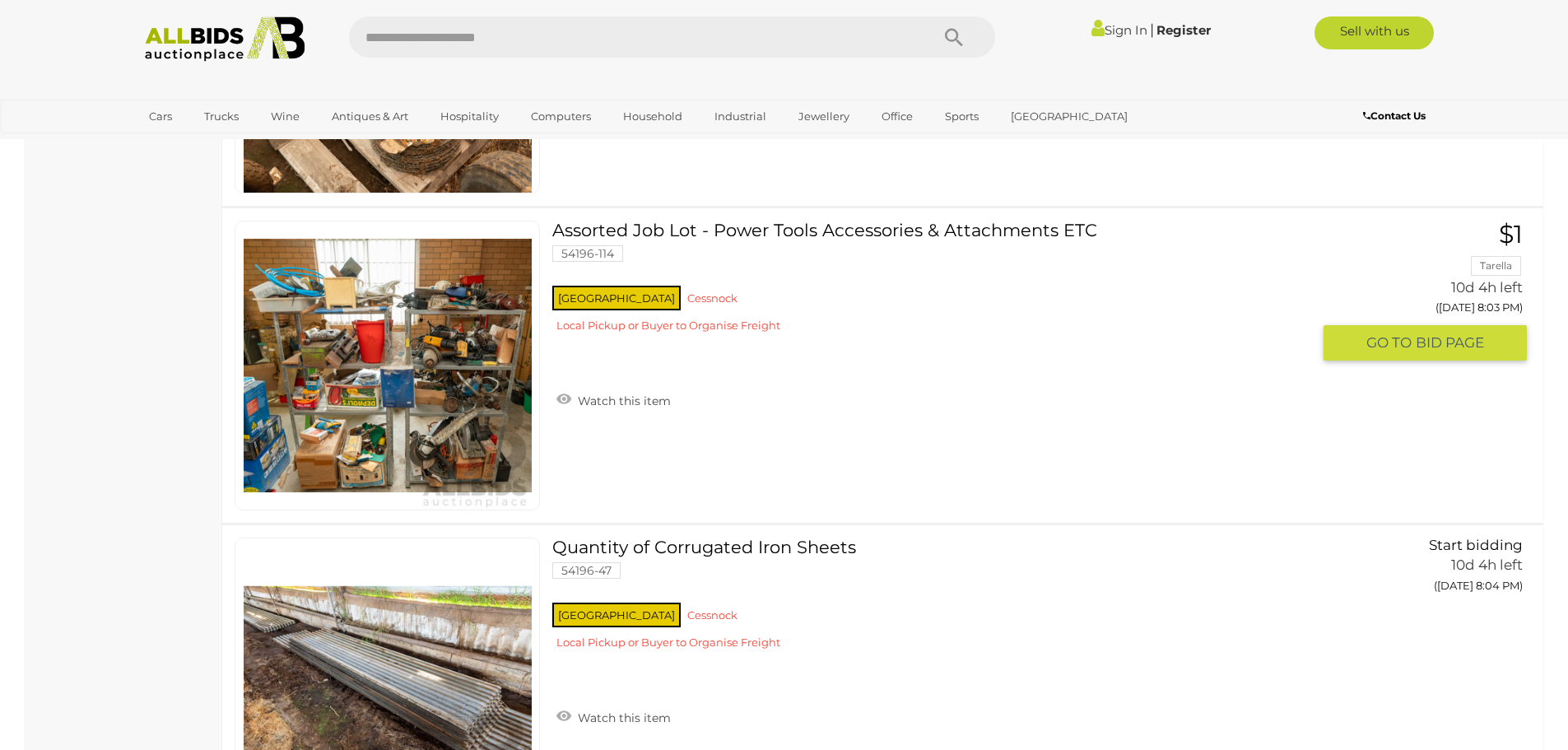
click at [451, 338] on link at bounding box center [387, 366] width 306 height 290
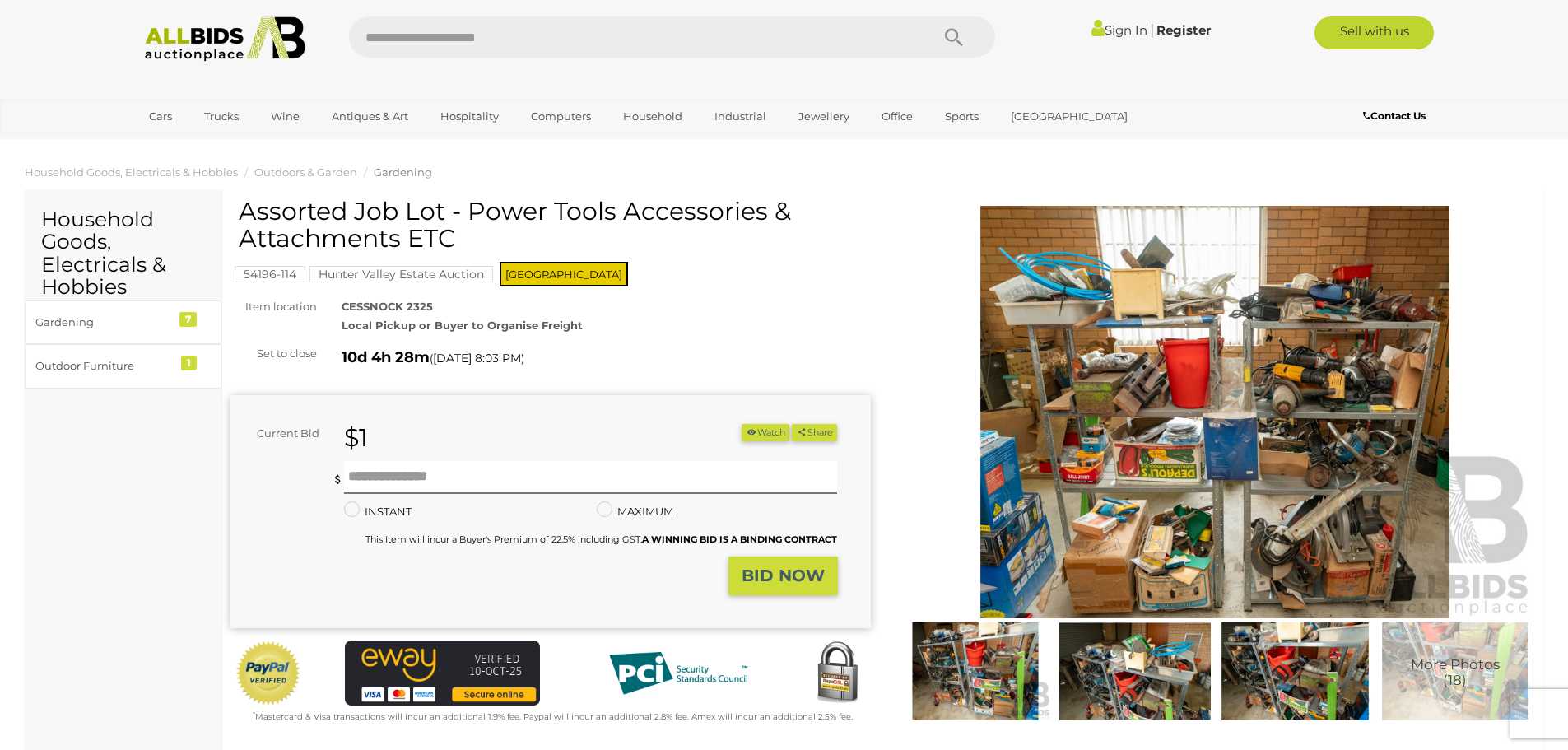
click at [1168, 361] on img at bounding box center [1216, 412] width 640 height 413
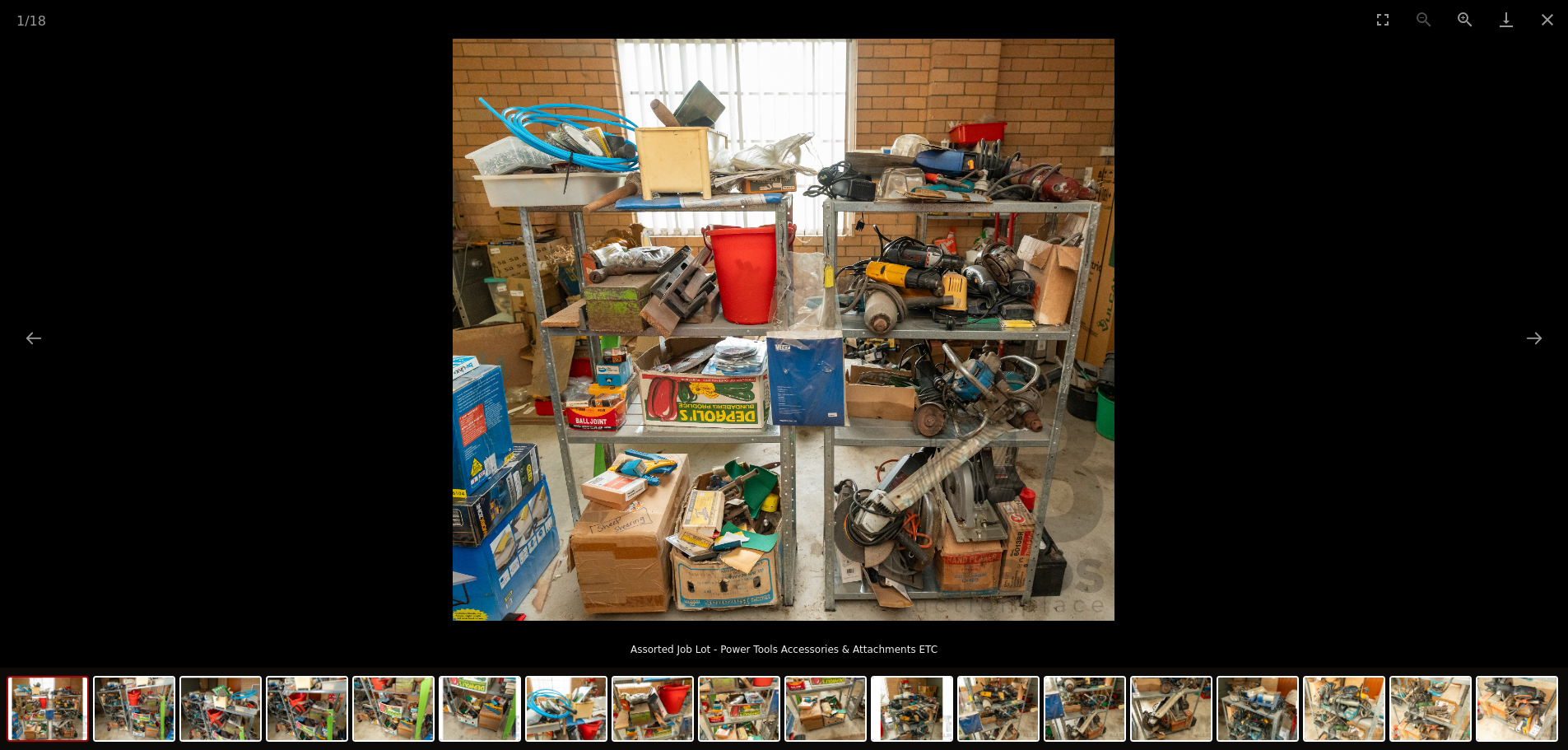
click at [772, 366] on img at bounding box center [784, 329] width 662 height 582
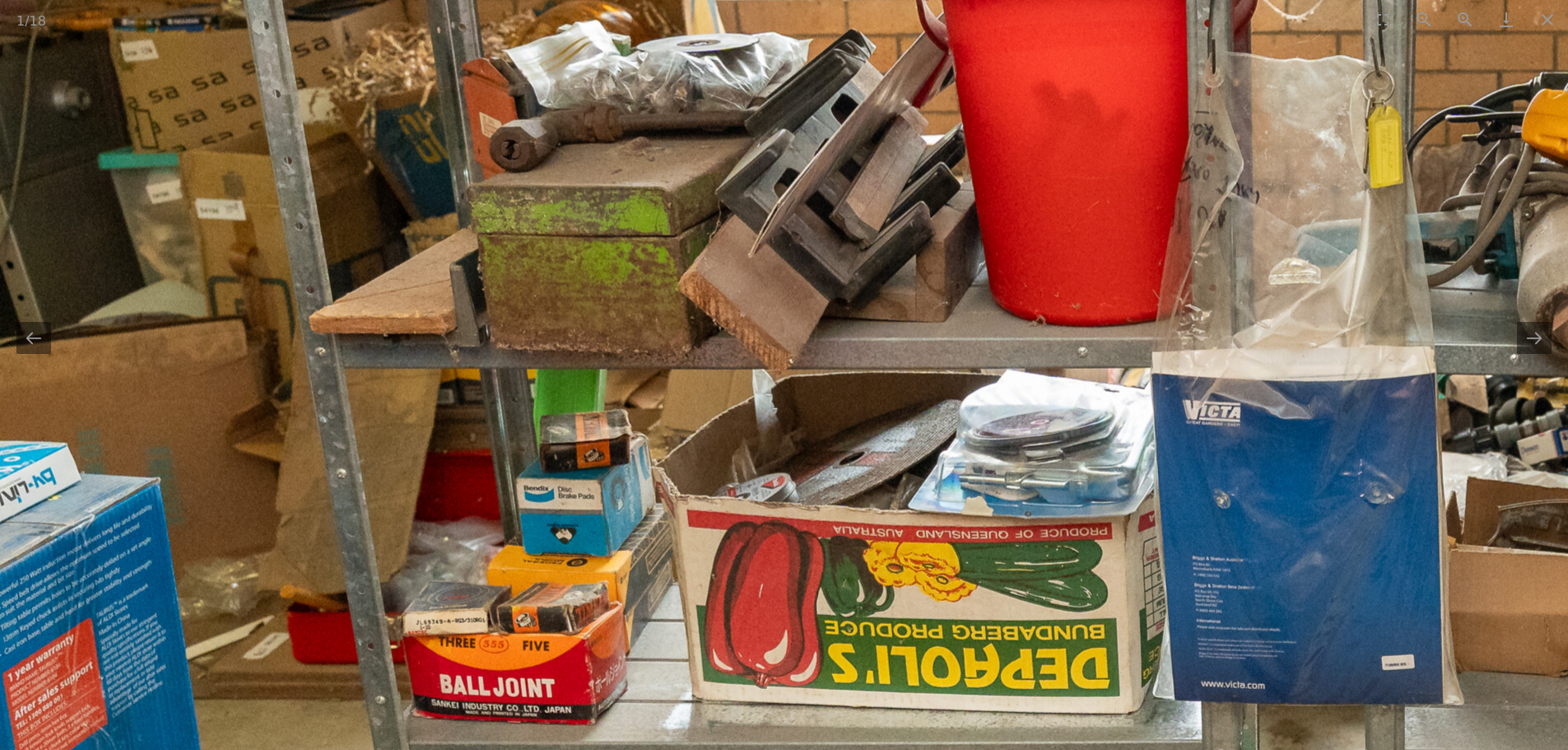
drag, startPoint x: 603, startPoint y: 256, endPoint x: 973, endPoint y: 293, distance: 371.8
click at [989, 281] on img at bounding box center [1216, 345] width 2470 height 2171
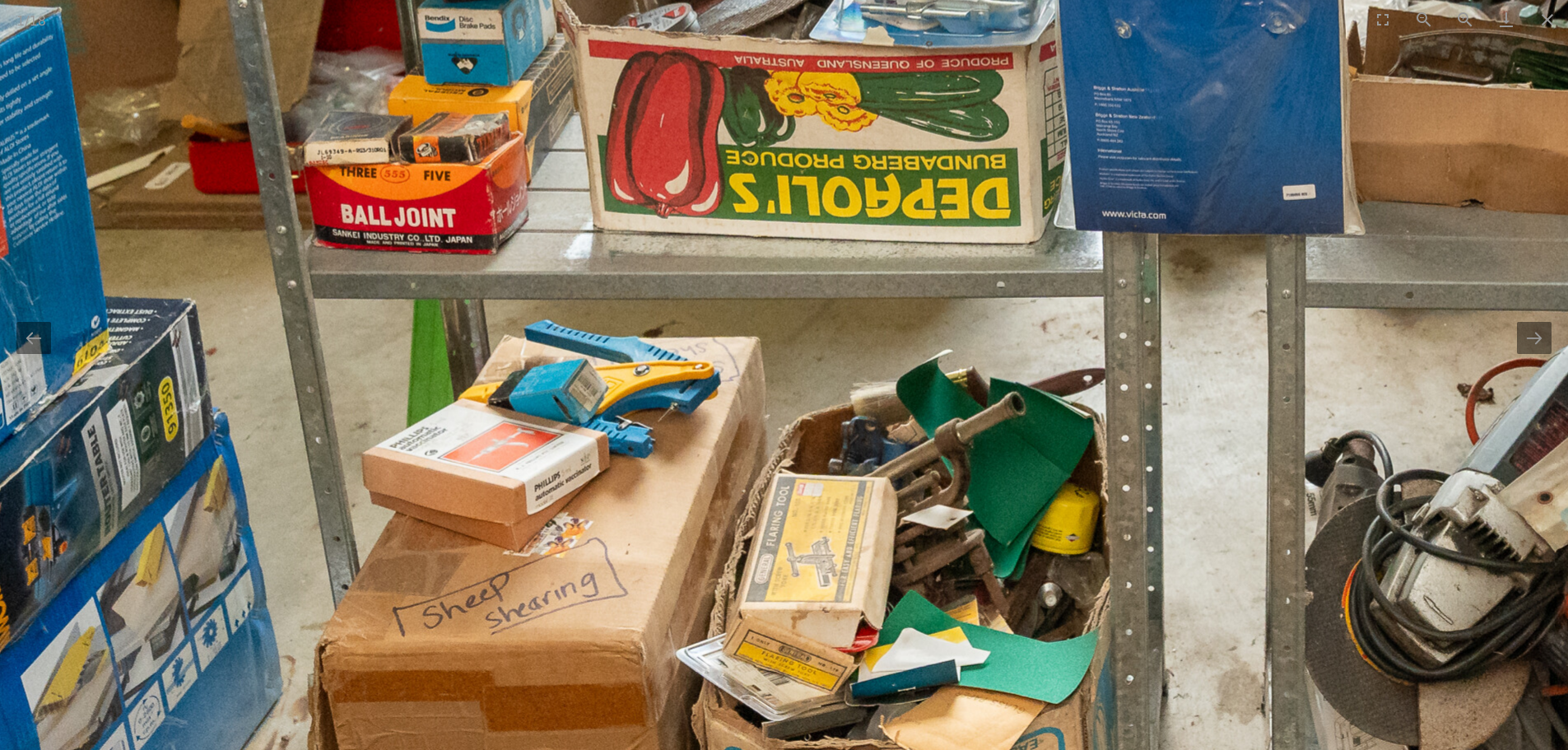
drag, startPoint x: 1019, startPoint y: 588, endPoint x: 899, endPoint y: 116, distance: 487.0
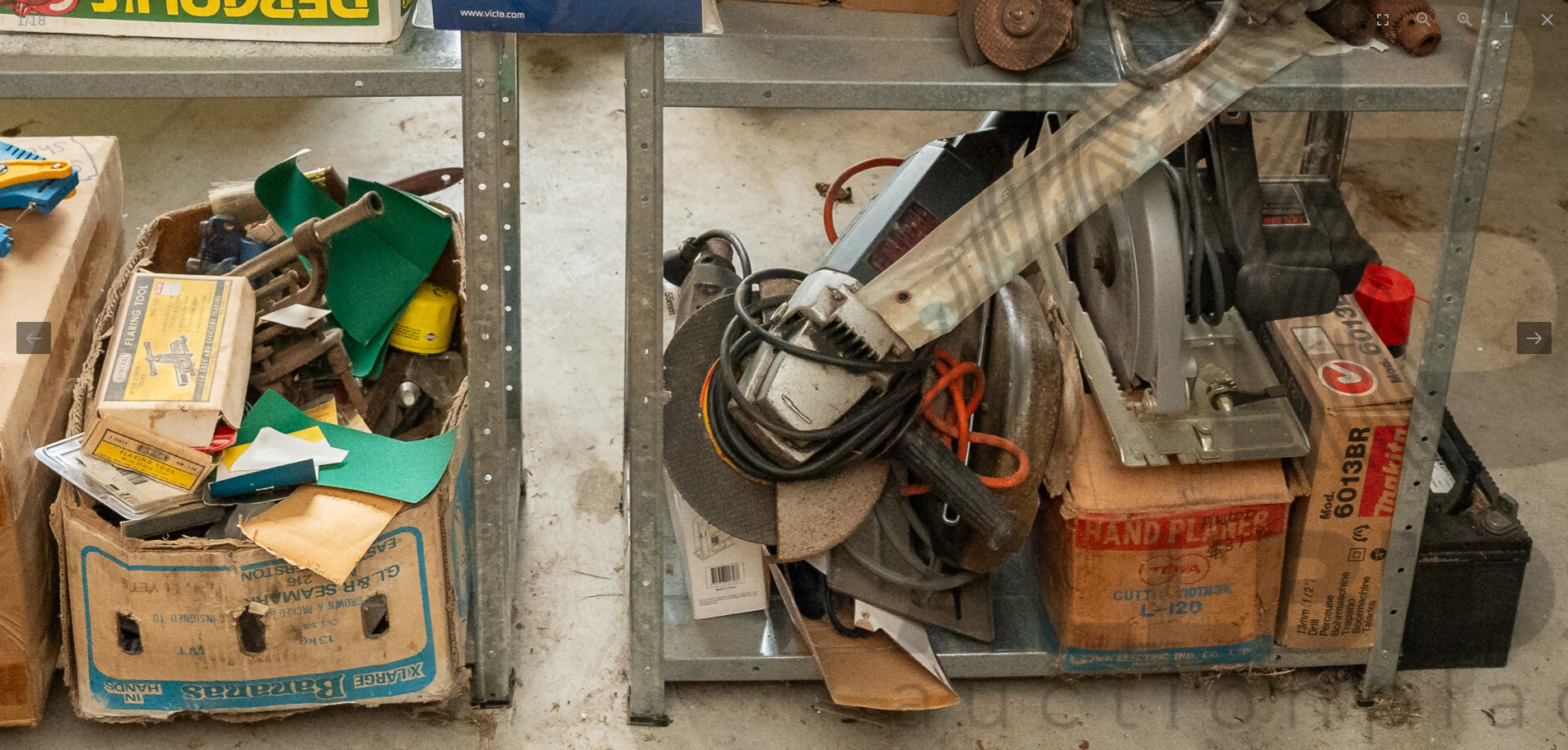
drag, startPoint x: 840, startPoint y: 293, endPoint x: 555, endPoint y: 290, distance: 285.0
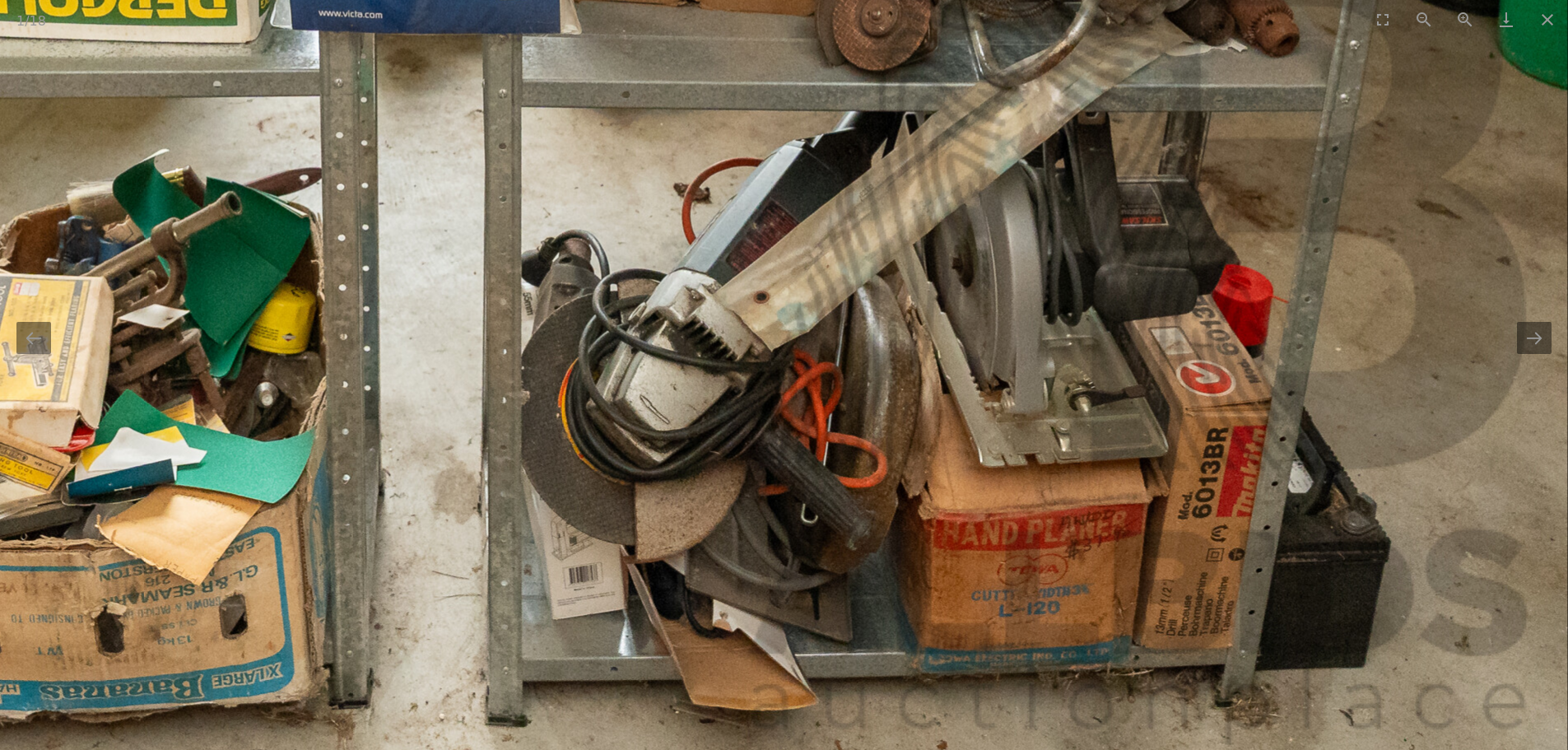
drag, startPoint x: 1015, startPoint y: 463, endPoint x: 1001, endPoint y: 522, distance: 60.6
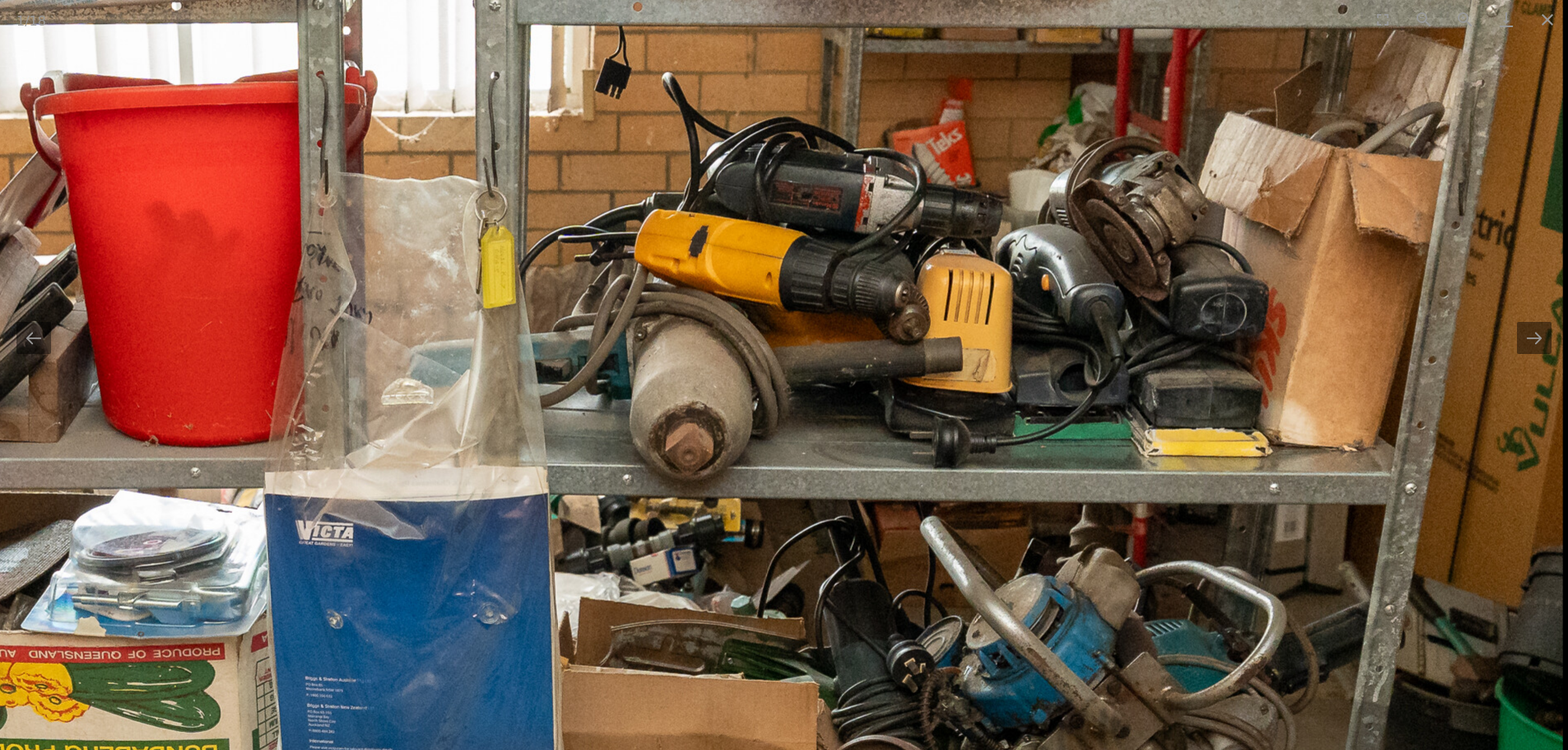
drag, startPoint x: 1050, startPoint y: 495, endPoint x: 1020, endPoint y: 495, distance: 30.0
click at [1020, 495] on img at bounding box center [328, 465] width 2470 height 2171
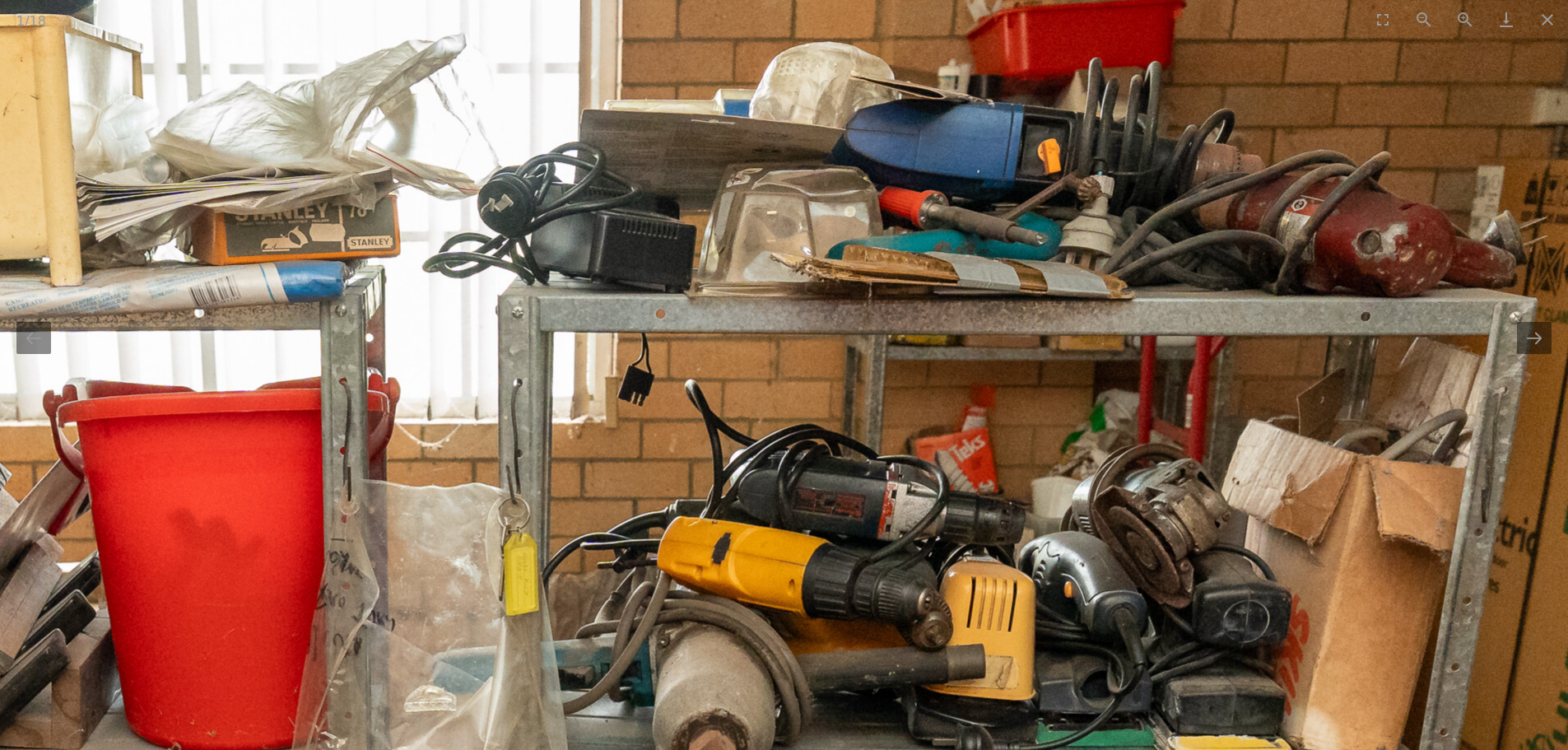
drag, startPoint x: 861, startPoint y: 285, endPoint x: 877, endPoint y: 602, distance: 317.4
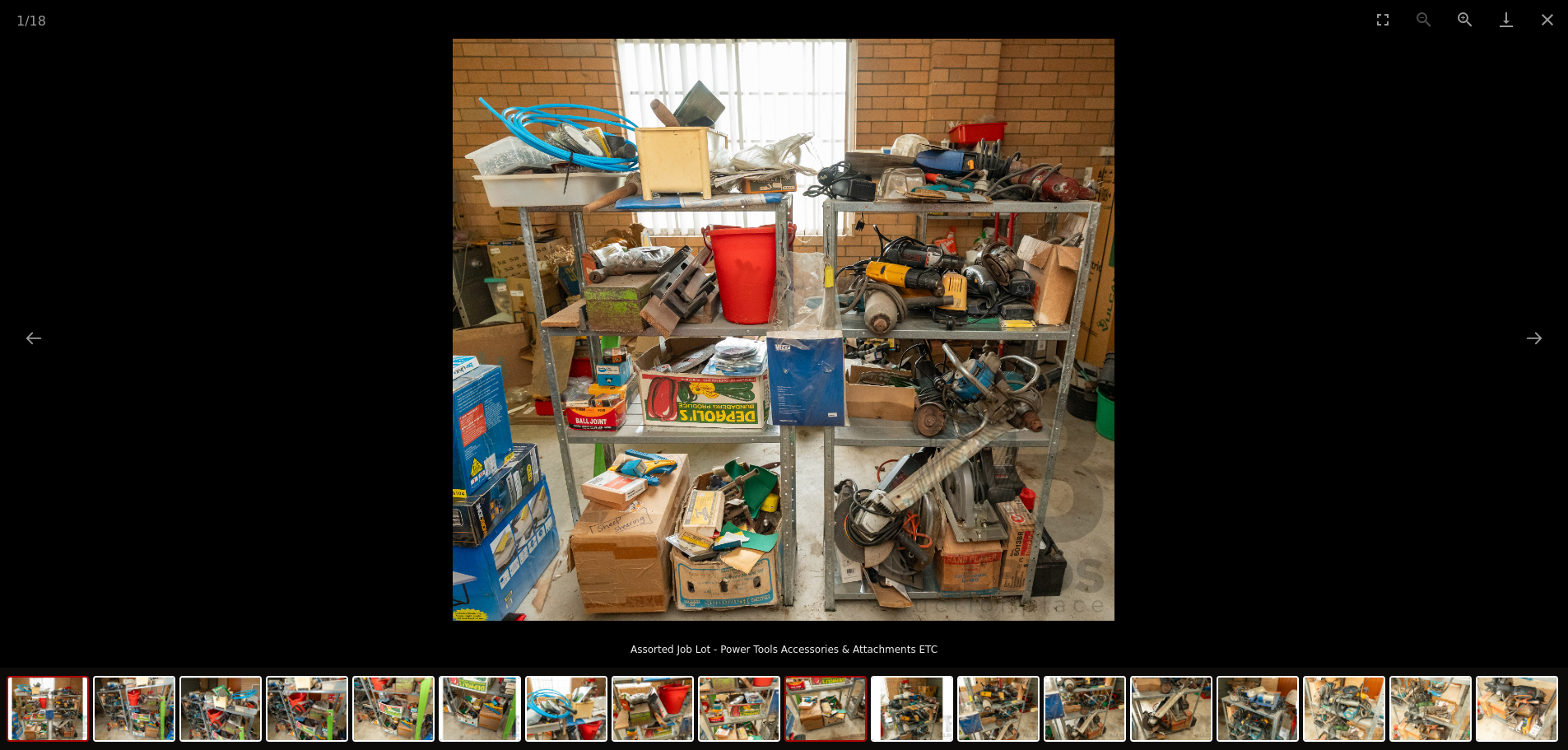
click at [835, 716] on img at bounding box center [825, 708] width 79 height 63
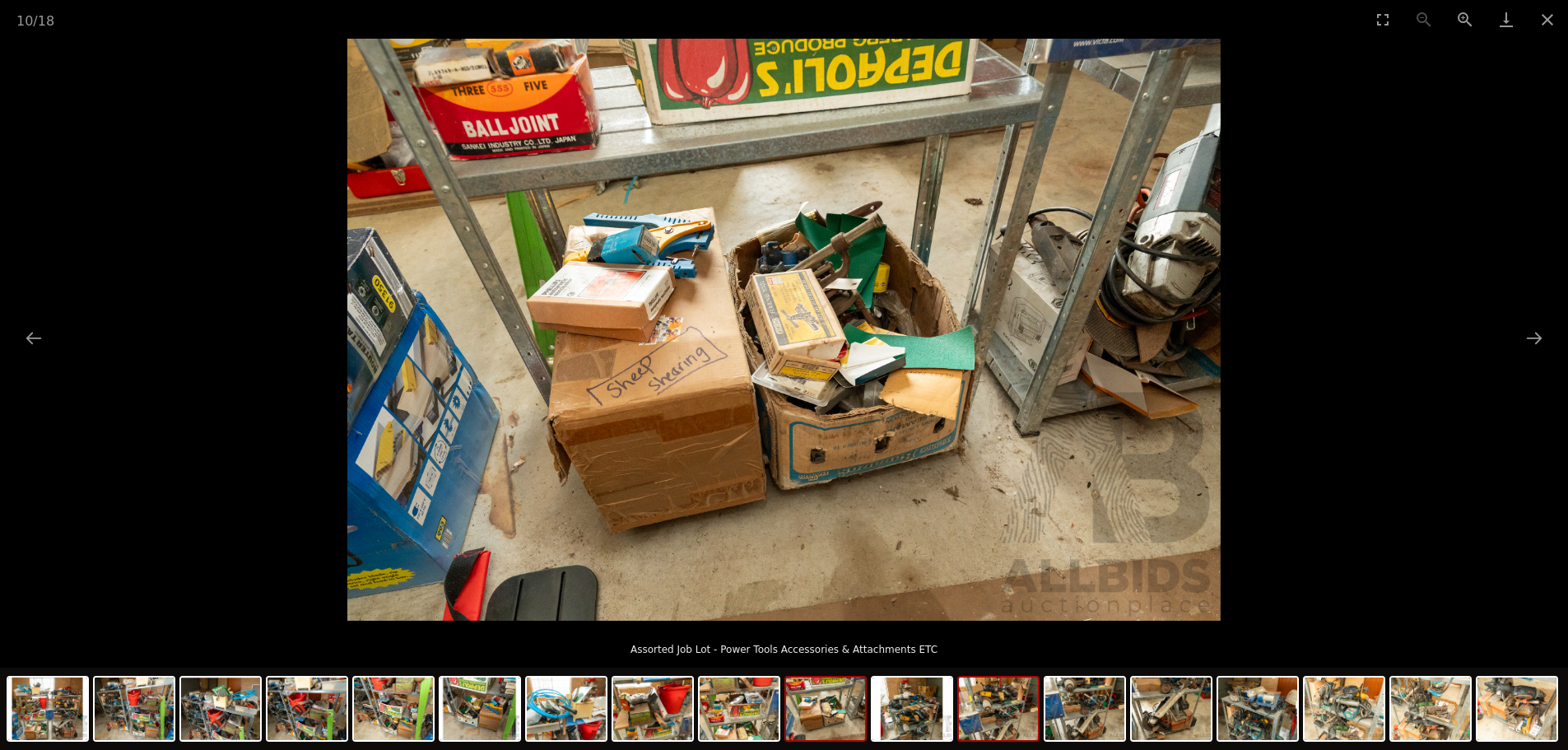
click at [1019, 721] on img at bounding box center [999, 708] width 79 height 63
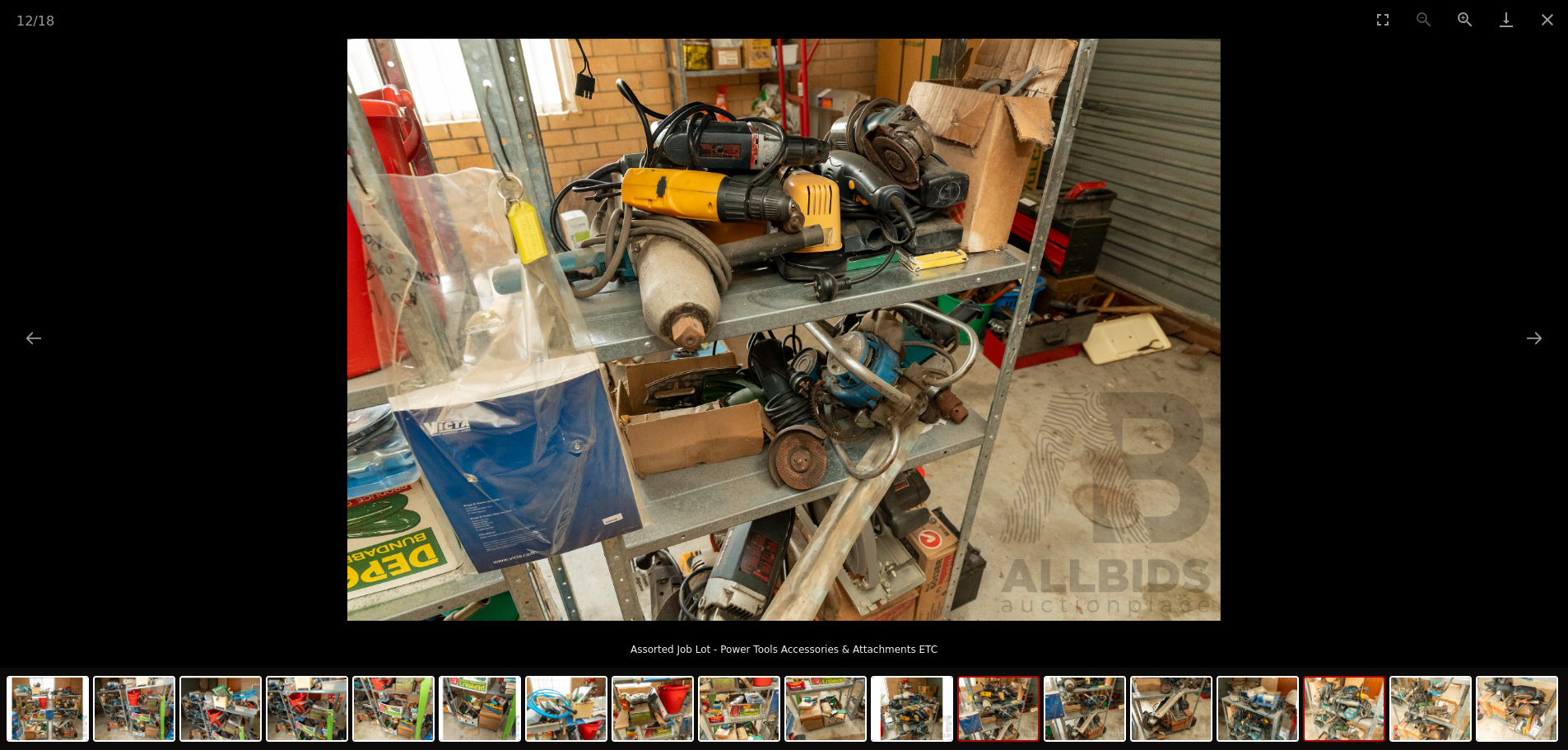
drag, startPoint x: 1280, startPoint y: 740, endPoint x: 1334, endPoint y: 737, distance: 54.1
click at [1297, 740] on div at bounding box center [1258, 708] width 82 height 66
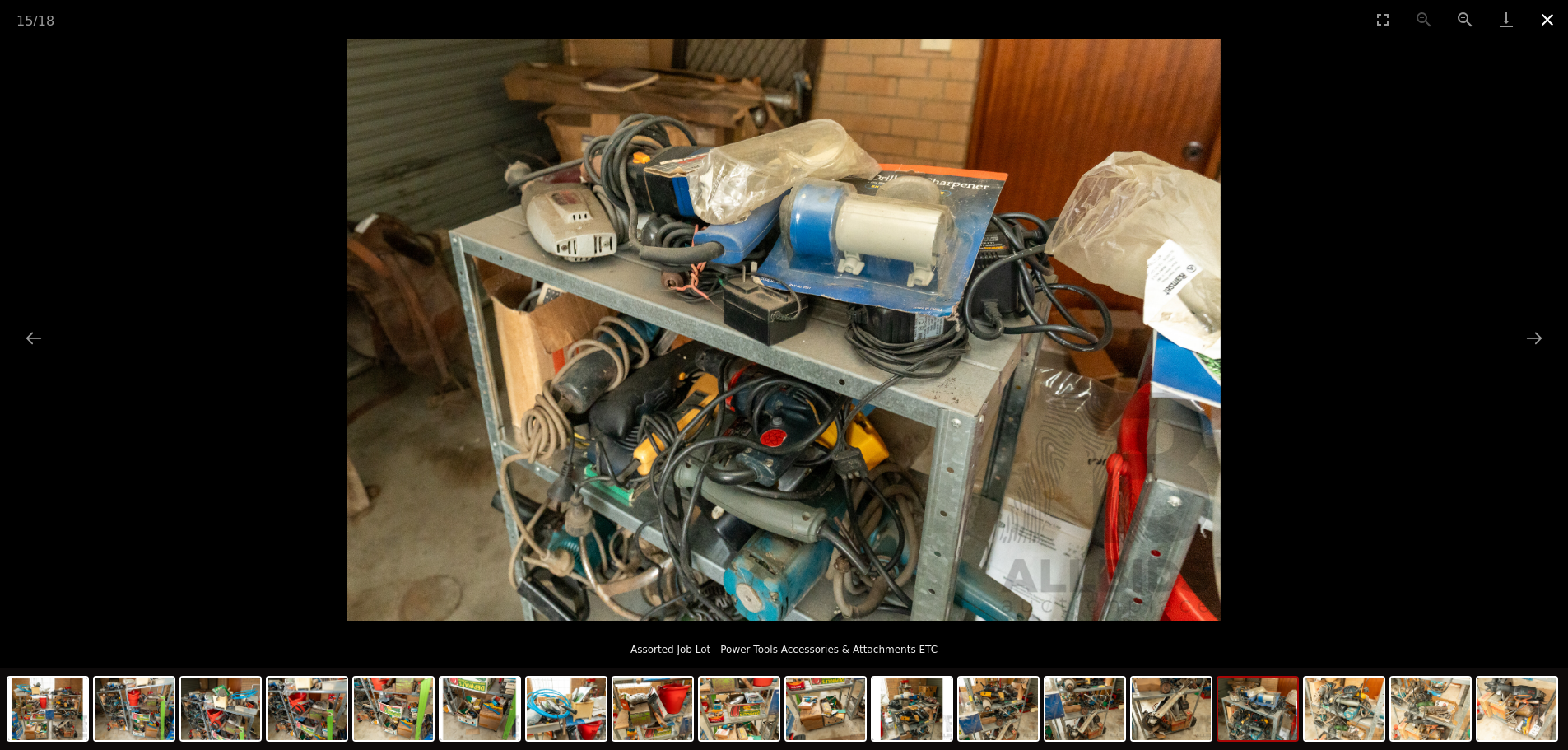
click at [1549, 16] on button "Close gallery" at bounding box center [1547, 19] width 41 height 39
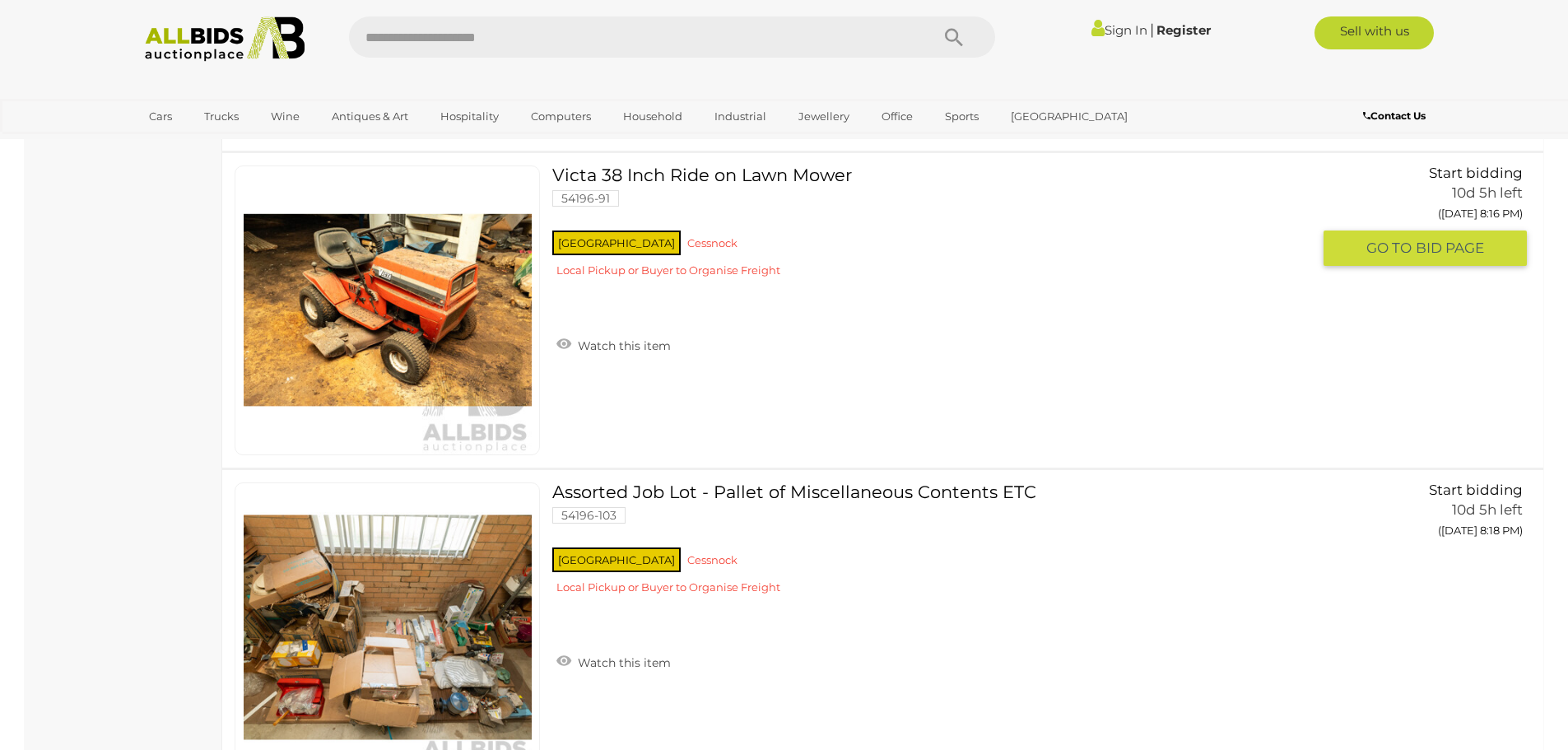
scroll to position [13441, 0]
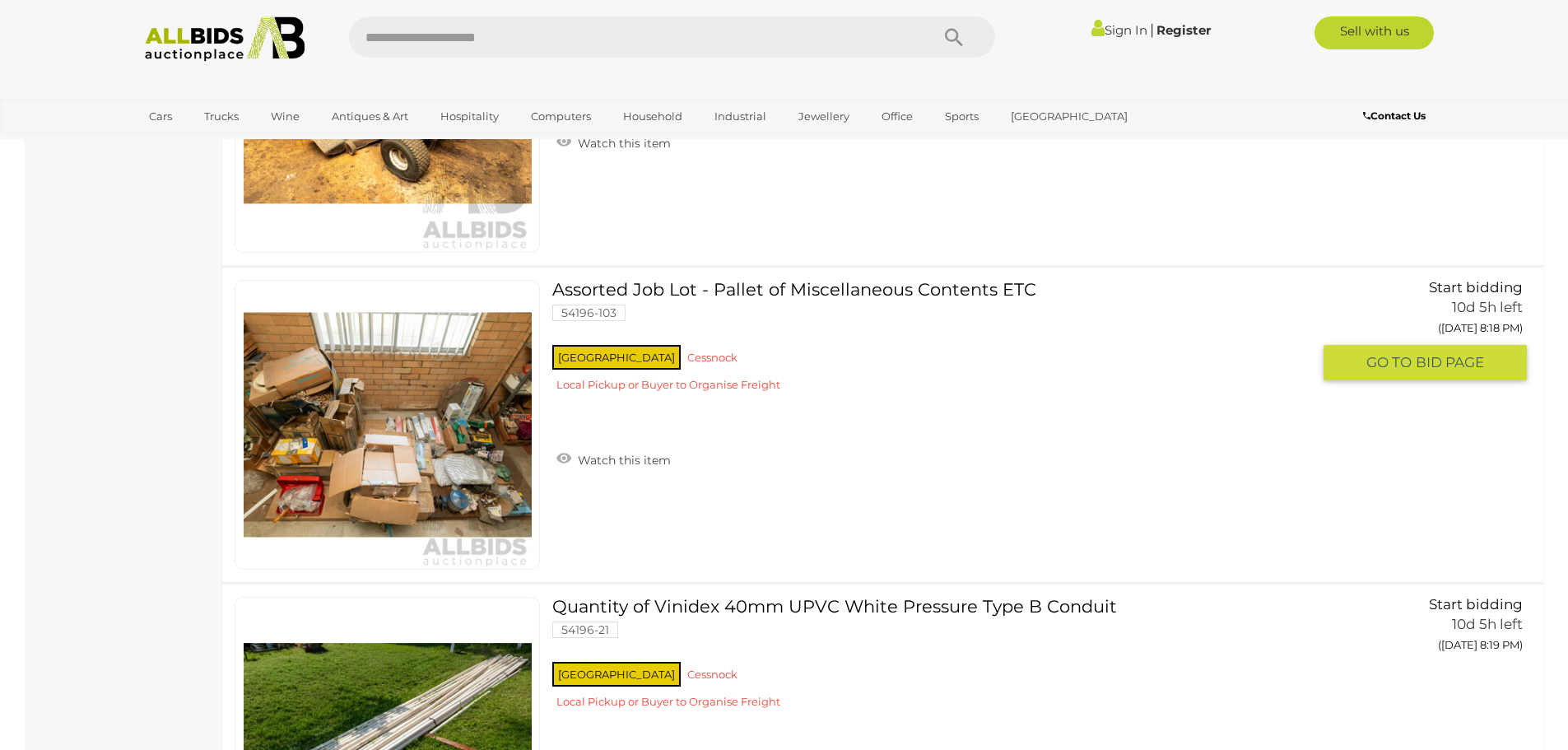
click at [478, 411] on link at bounding box center [387, 424] width 306 height 290
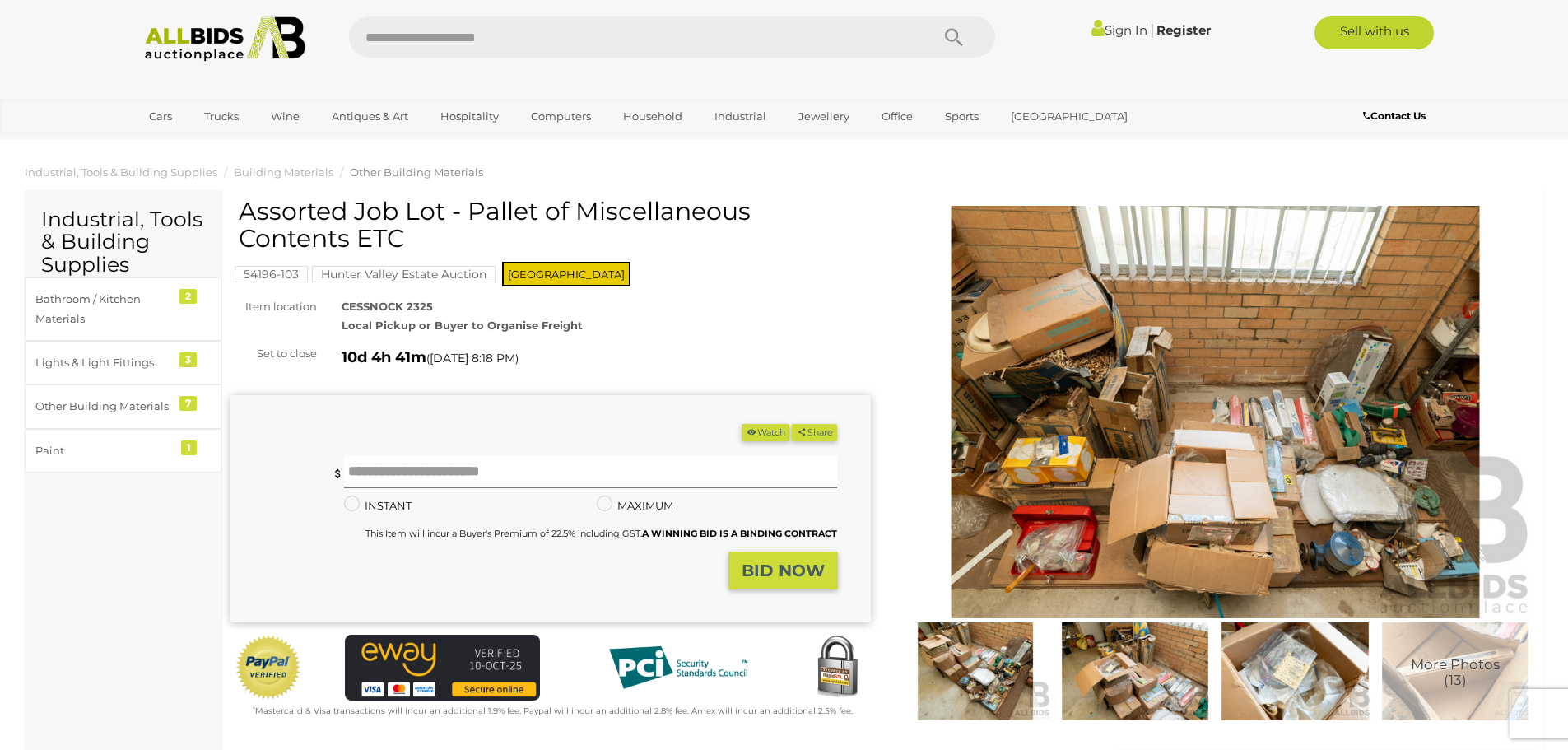
click at [1128, 472] on img at bounding box center [1216, 412] width 640 height 413
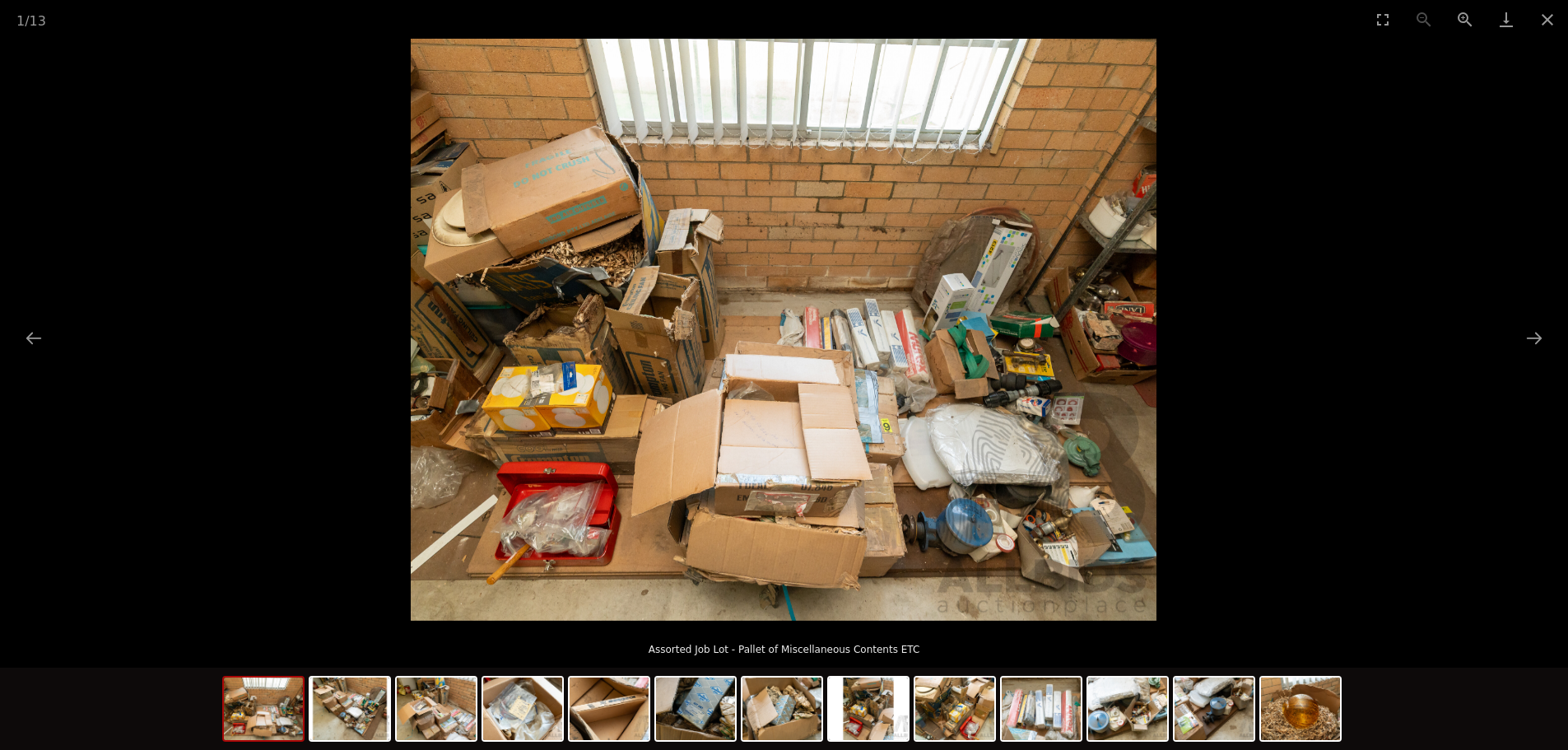
click at [732, 423] on img at bounding box center [784, 329] width 746 height 582
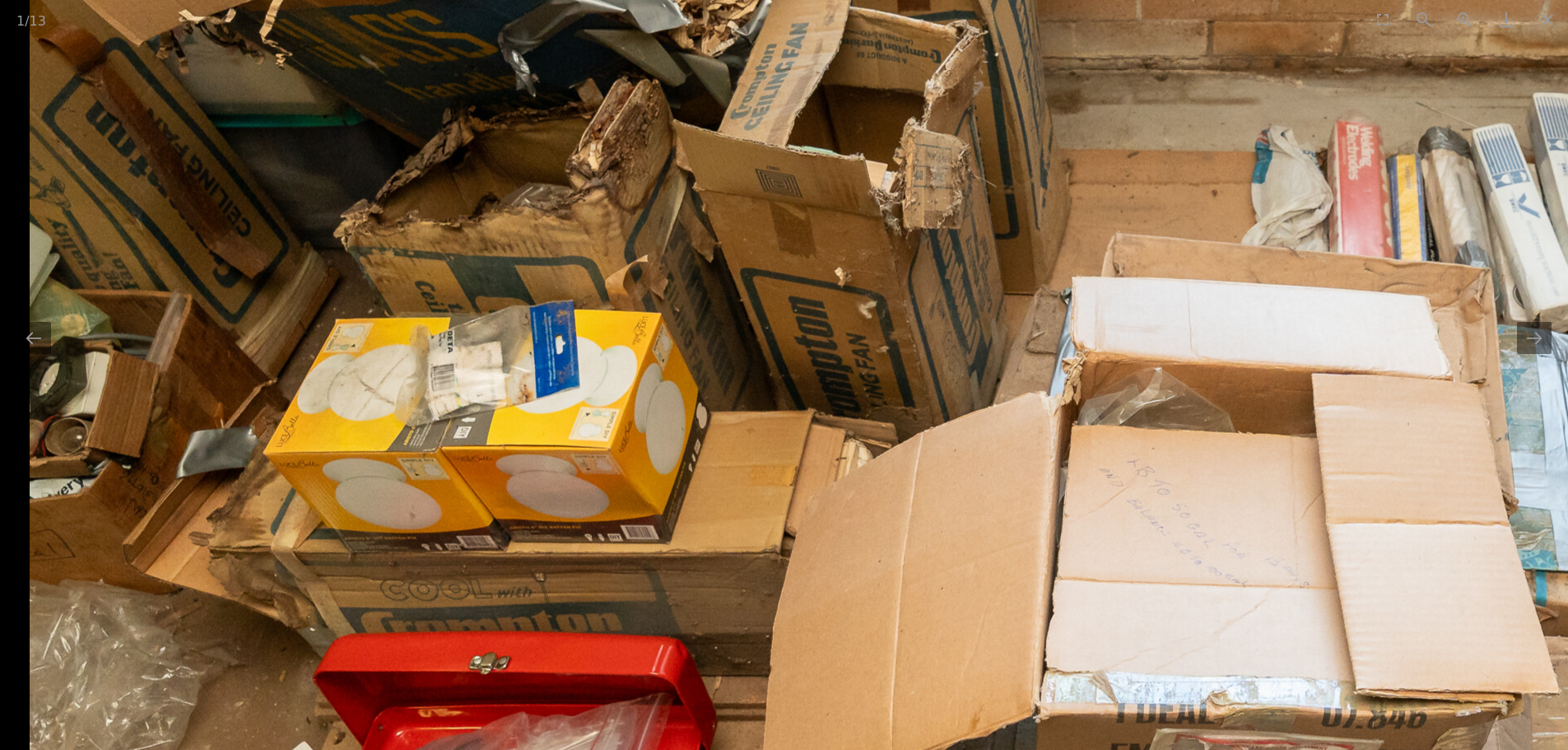
drag, startPoint x: 512, startPoint y: 281, endPoint x: 1002, endPoint y: 266, distance: 490.2
click at [1018, 297] on img at bounding box center [1264, 196] width 2470 height 1927
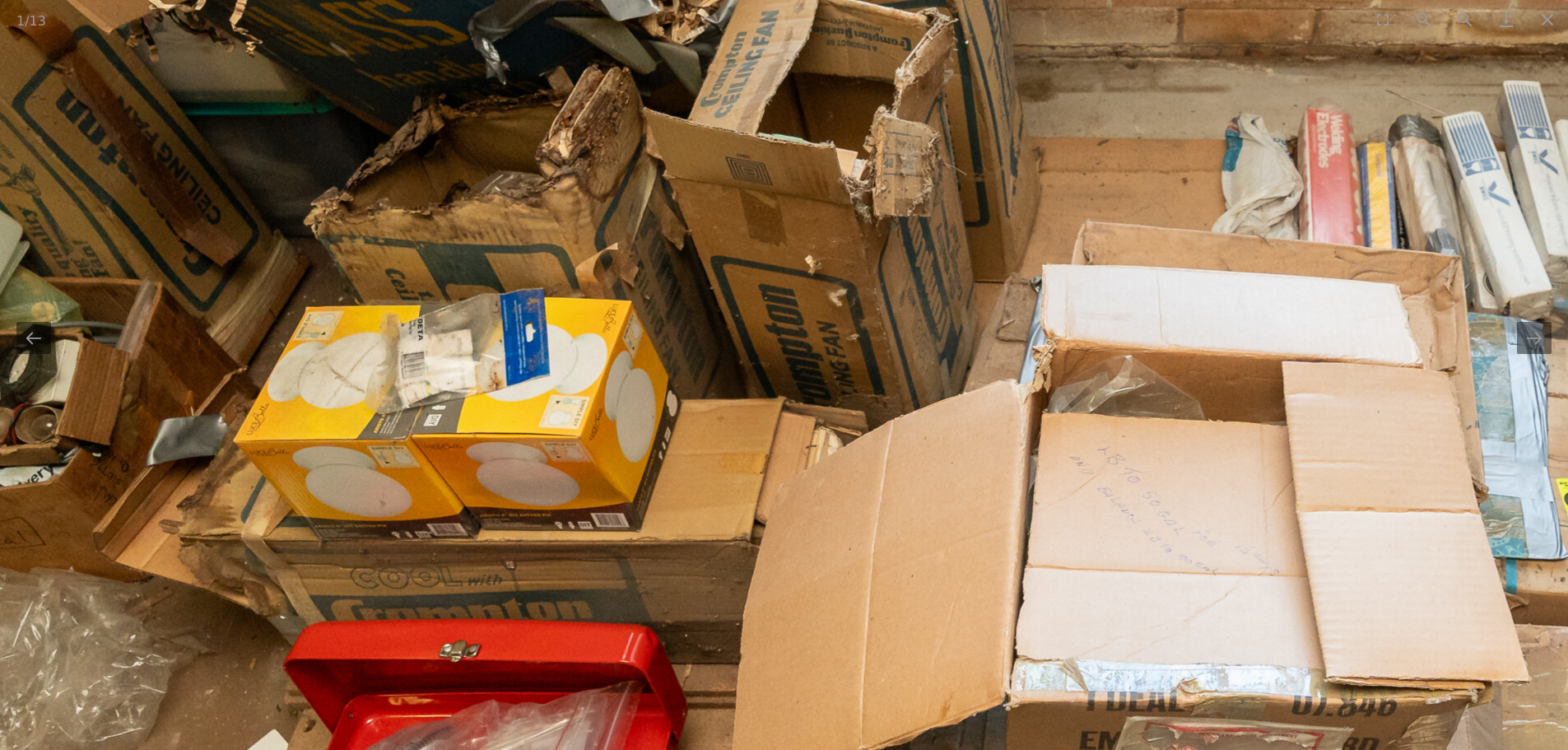
click at [839, 393] on img at bounding box center [1235, 184] width 2470 height 1927
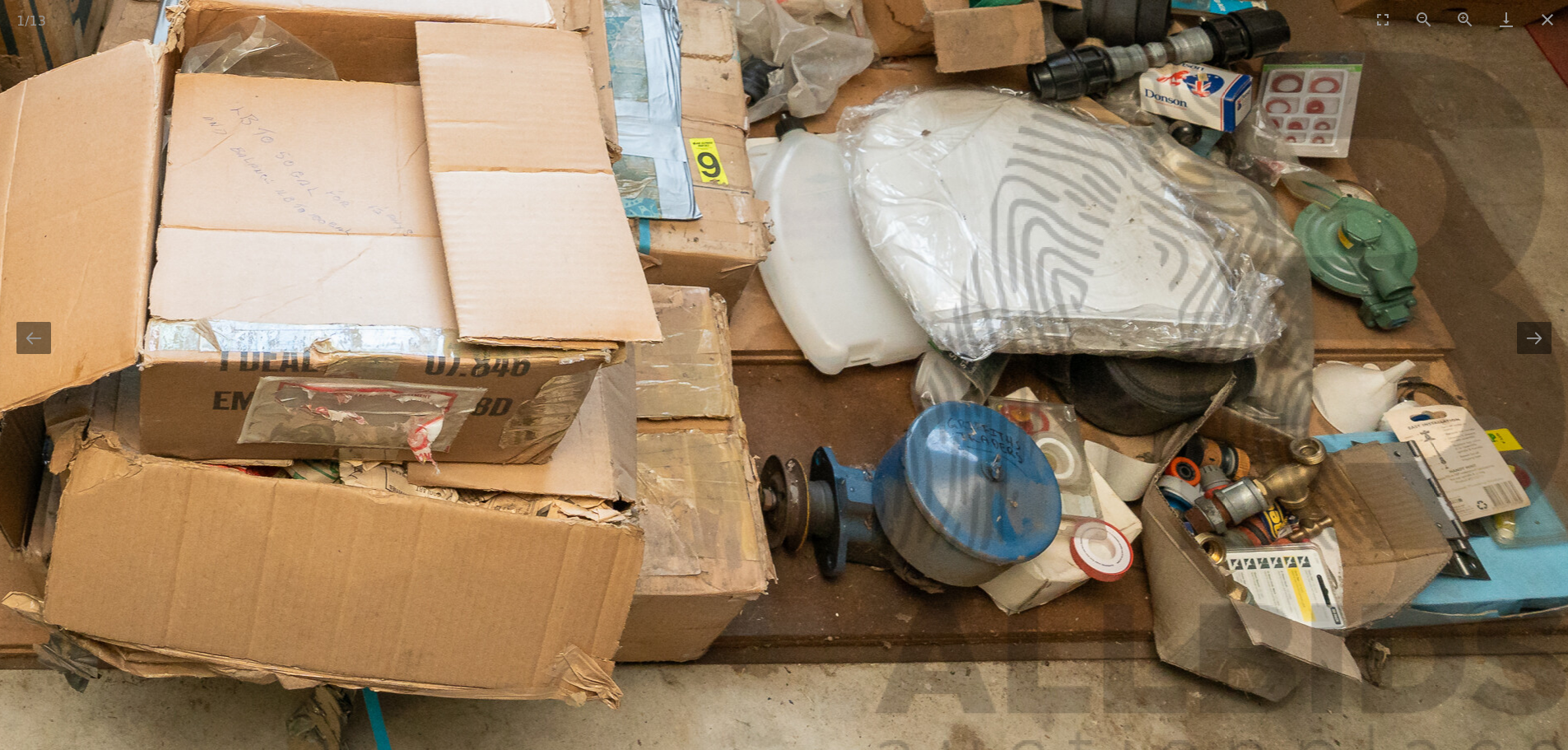
drag, startPoint x: 756, startPoint y: 319, endPoint x: 83, endPoint y: 339, distance: 673.3
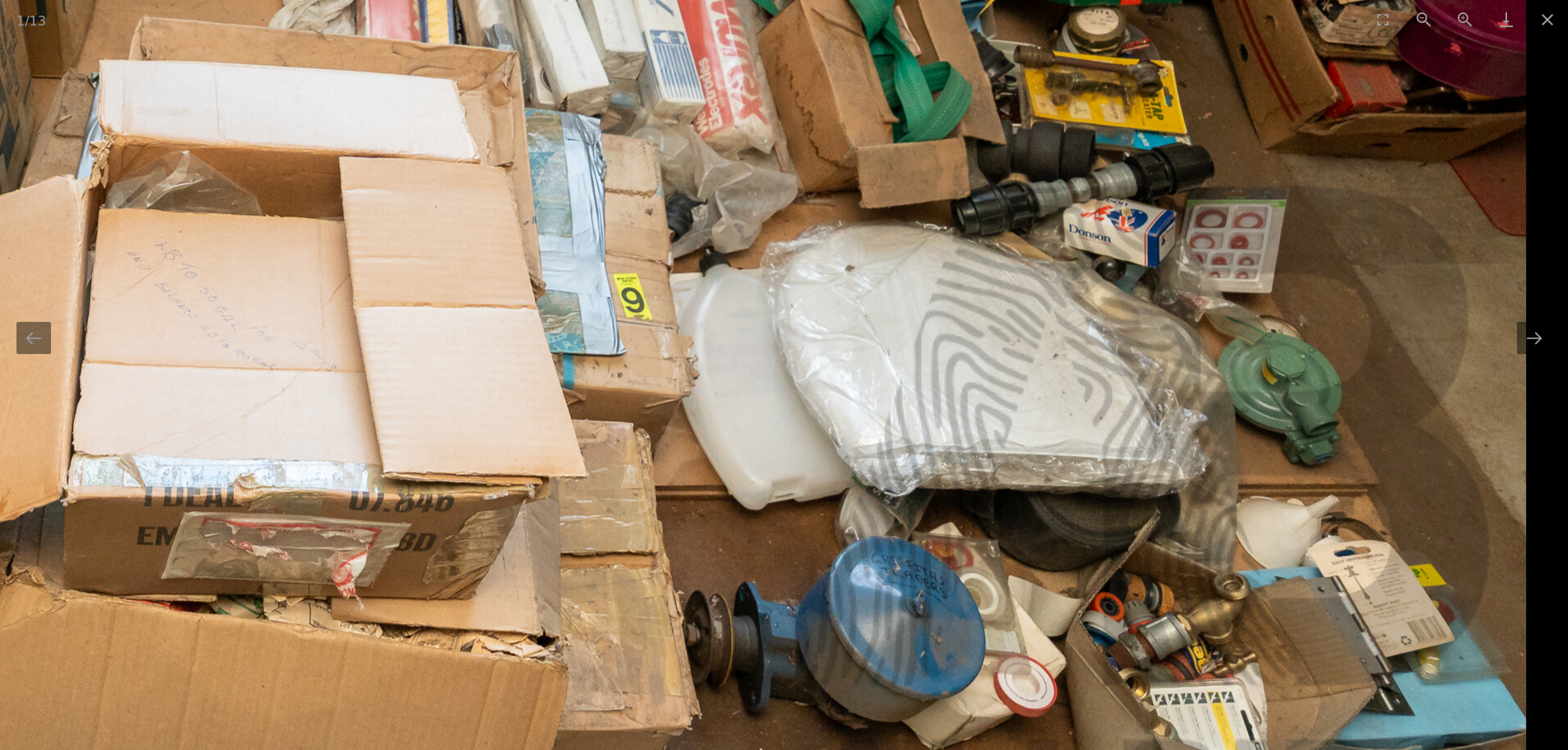
drag, startPoint x: 443, startPoint y: 332, endPoint x: 204, endPoint y: 456, distance: 269.3
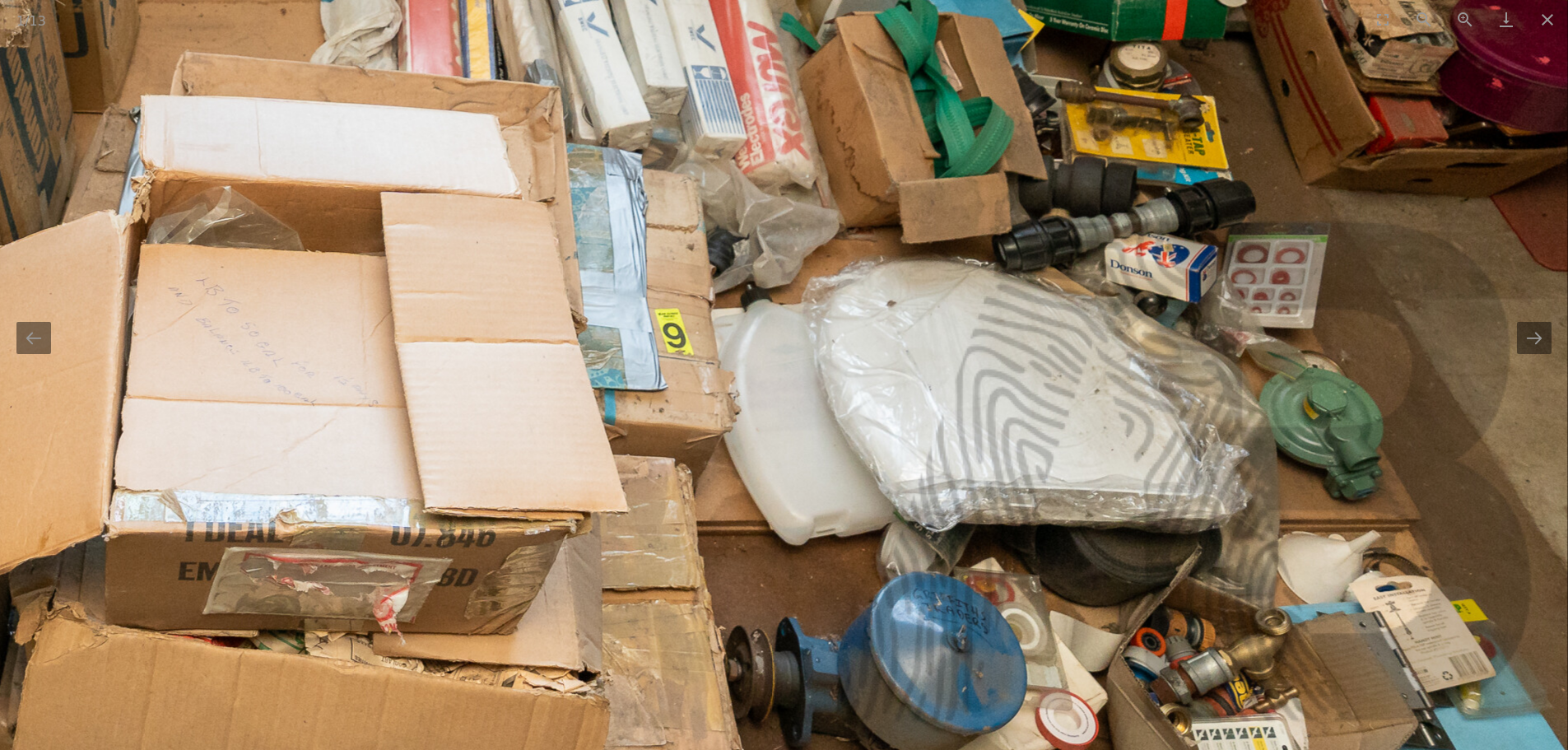
drag, startPoint x: 315, startPoint y: 407, endPoint x: 321, endPoint y: 460, distance: 53.3
click at [321, 460] on img at bounding box center [333, 14] width 2470 height 1927
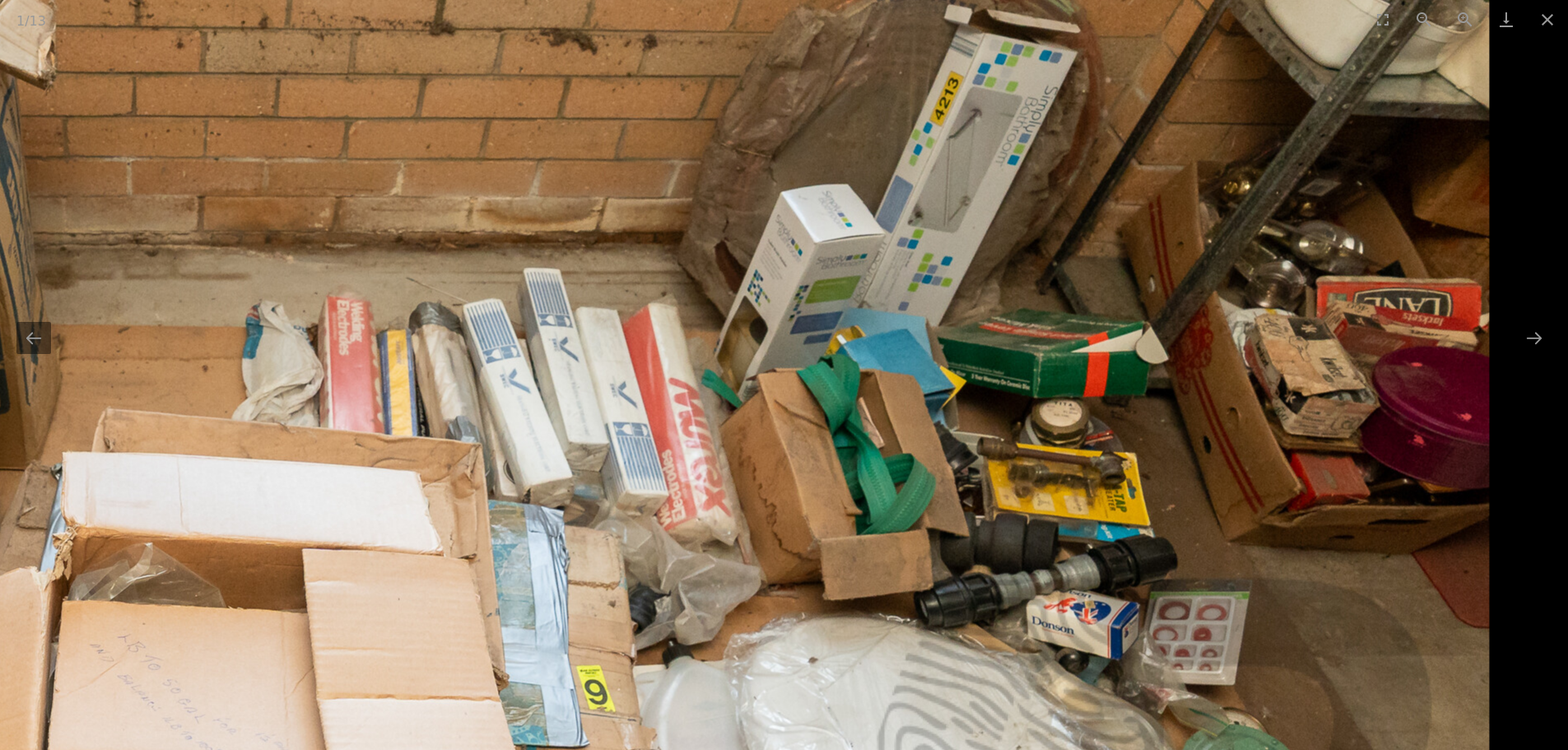
drag, startPoint x: 1019, startPoint y: 414, endPoint x: 537, endPoint y: 465, distance: 484.7
click at [537, 465] on img at bounding box center [255, 371] width 2470 height 1927
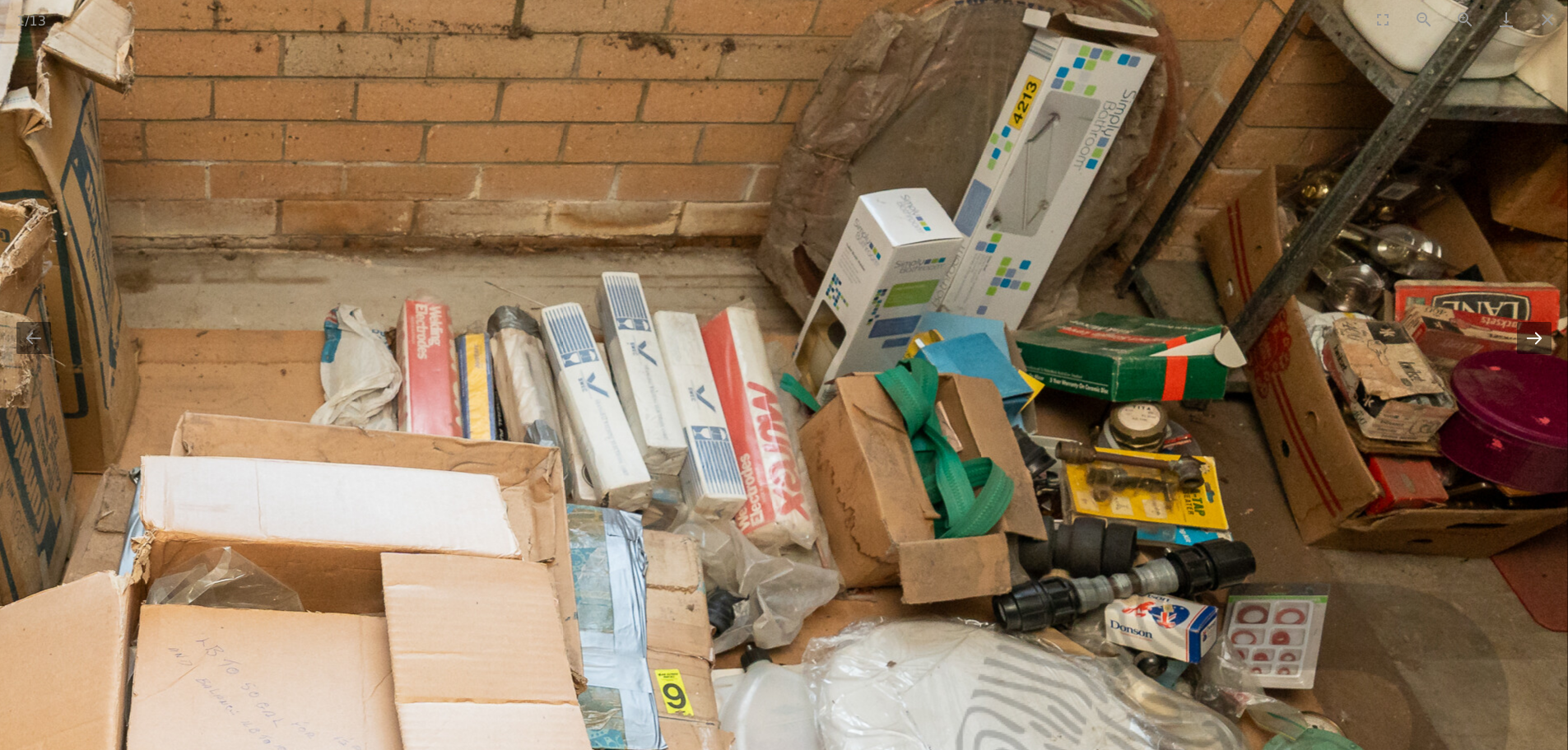
click at [1535, 349] on button "Next slide" at bounding box center [1534, 338] width 34 height 32
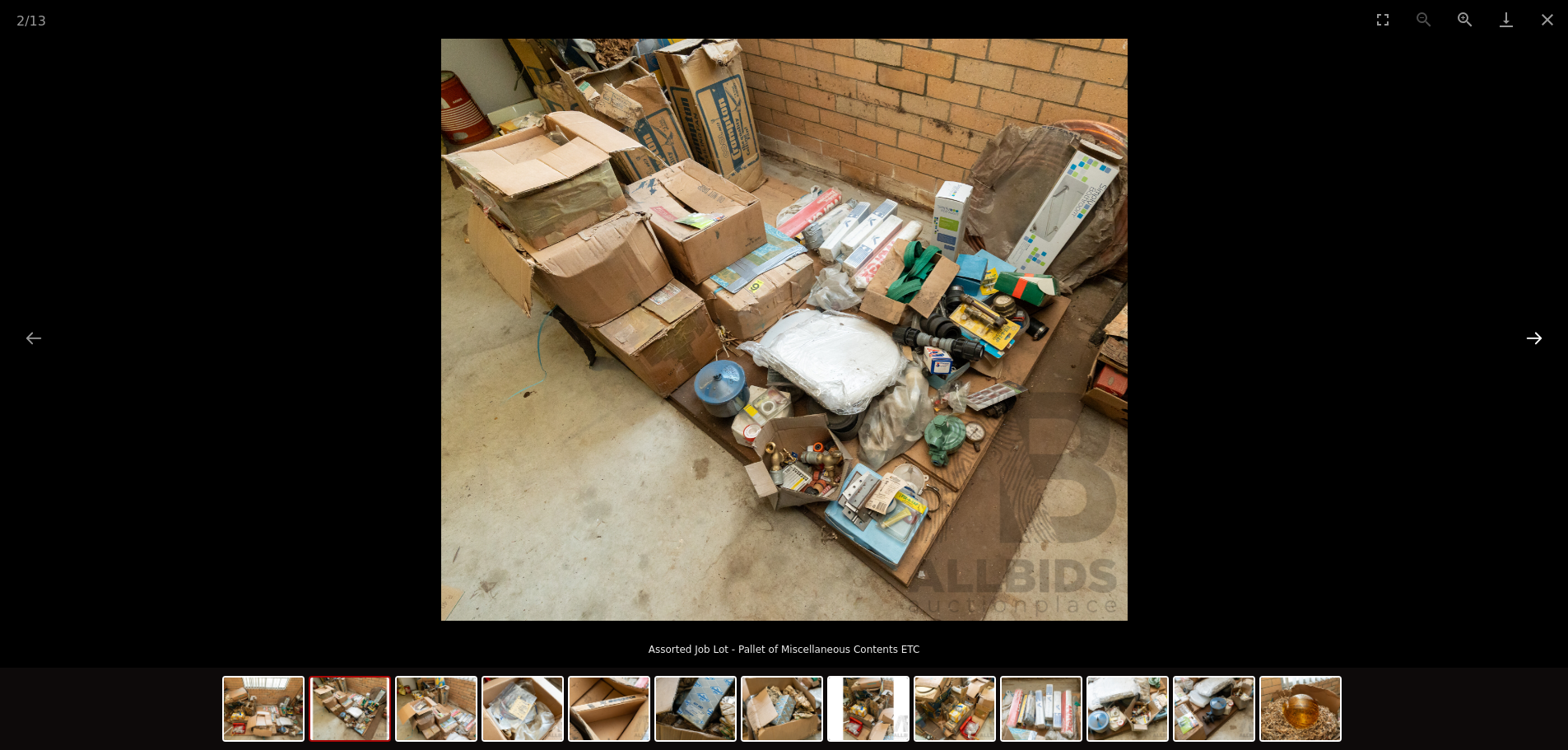
click at [1533, 345] on button "Next slide" at bounding box center [1534, 338] width 34 height 32
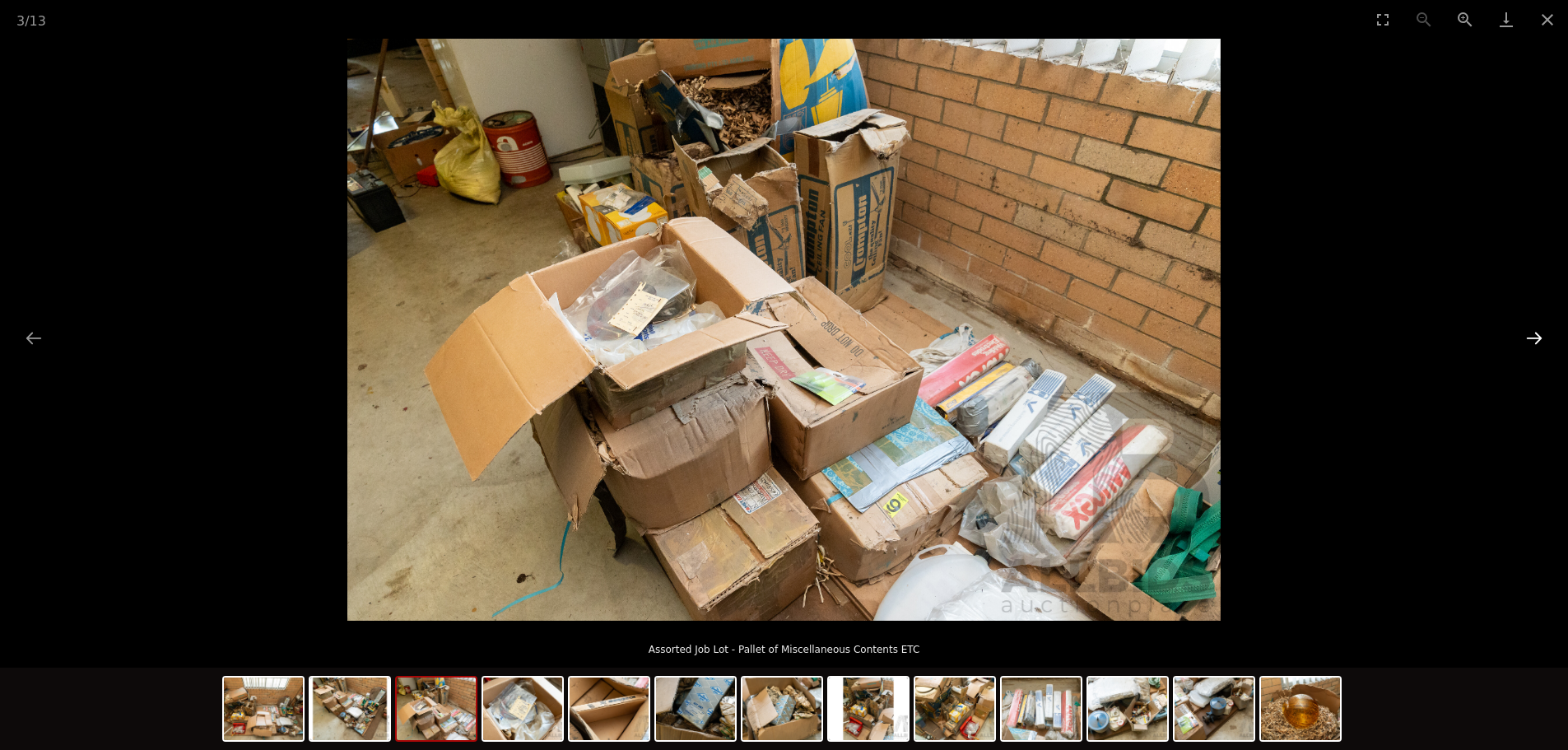
click at [1533, 345] on button "Next slide" at bounding box center [1534, 338] width 34 height 32
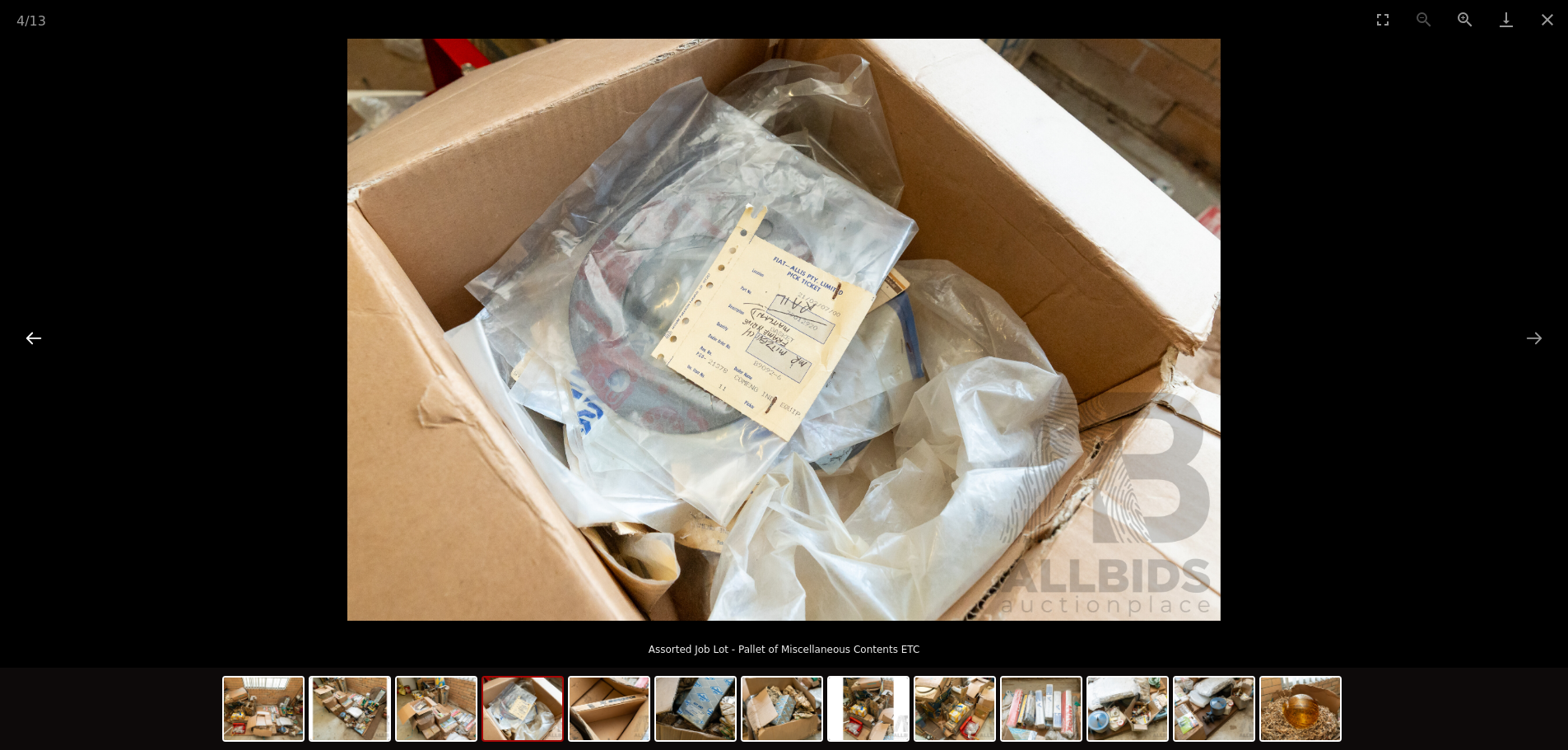
click at [36, 333] on button "Previous slide" at bounding box center [33, 338] width 34 height 32
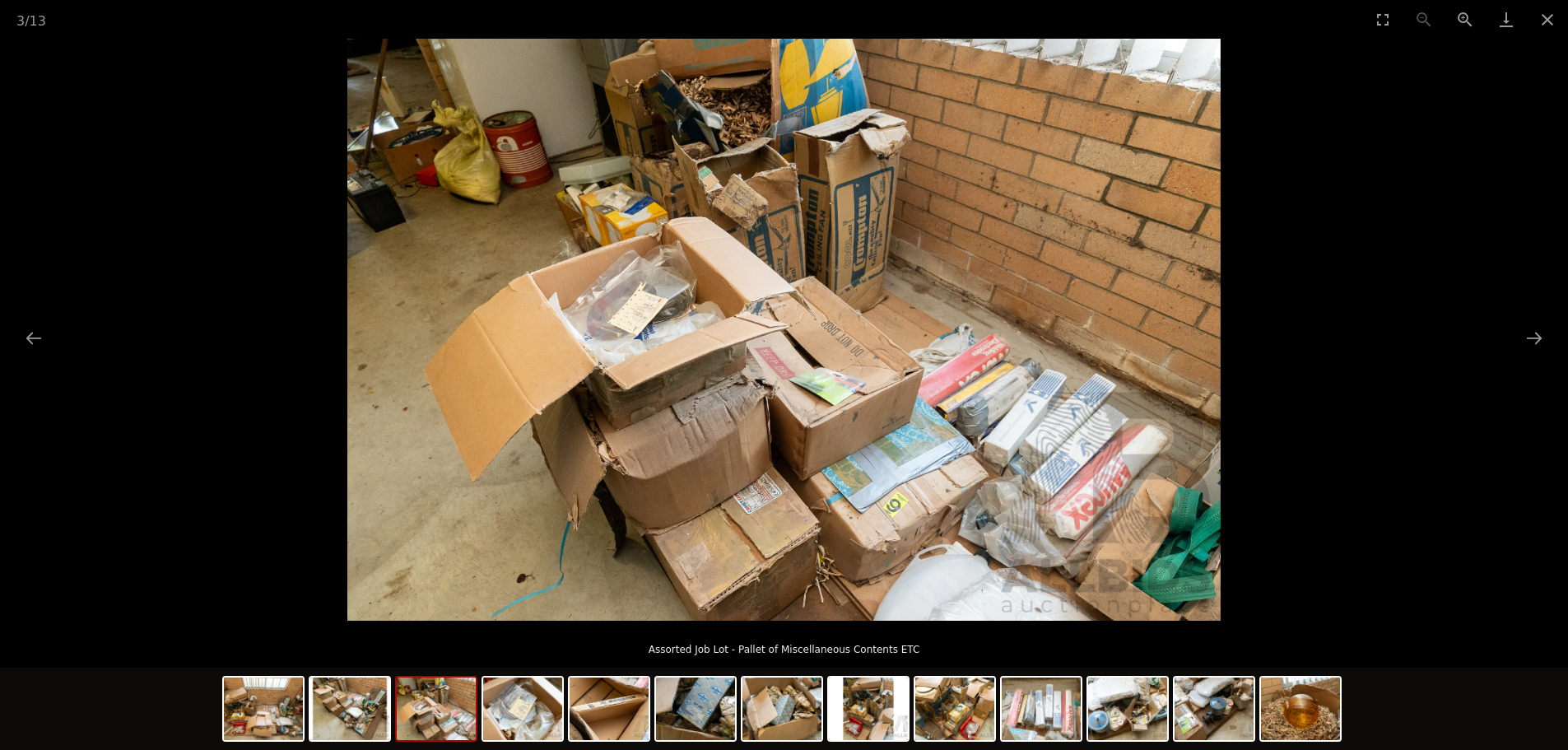
click at [738, 131] on img at bounding box center [784, 329] width 873 height 582
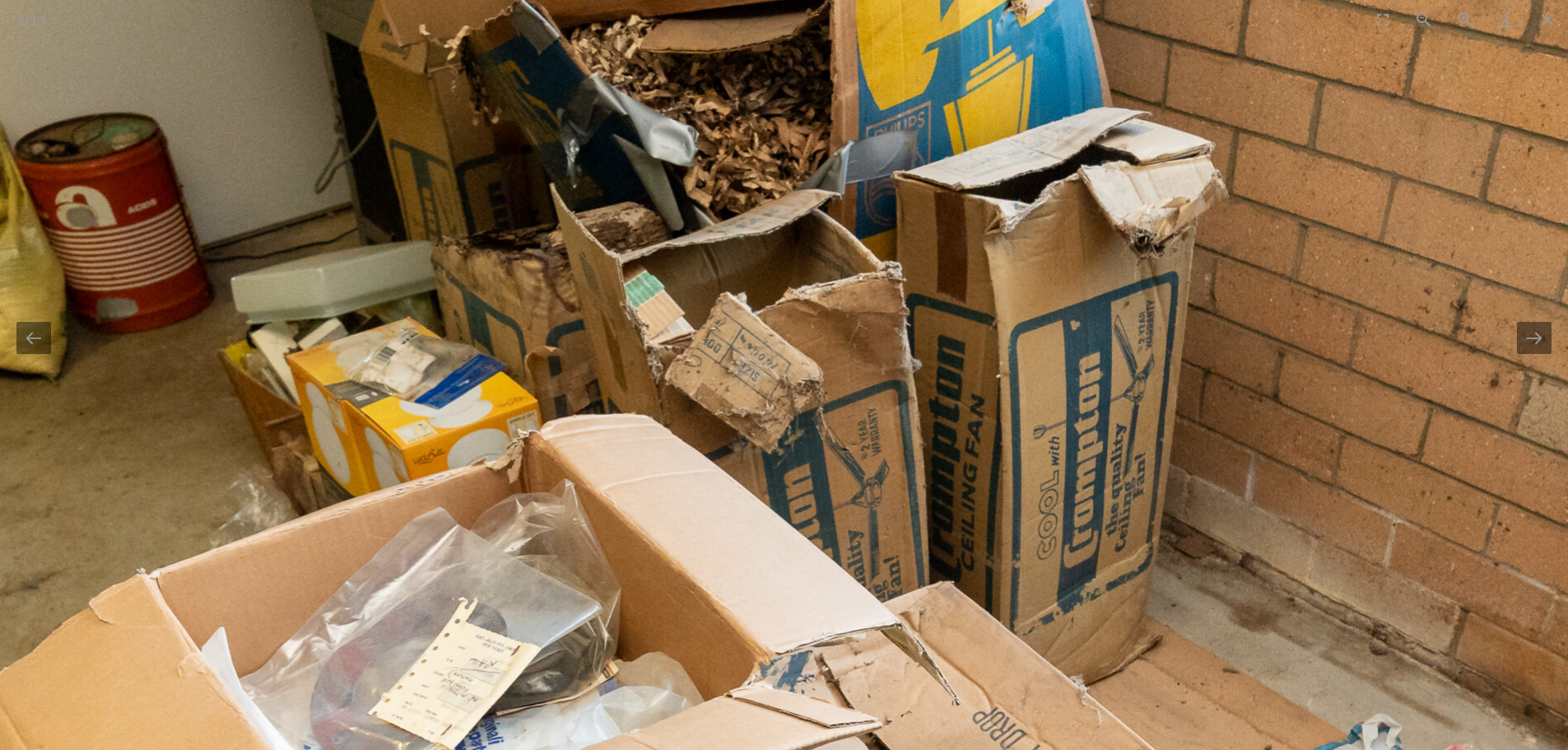
click at [507, 372] on img at bounding box center [866, 733] width 2469 height 1646
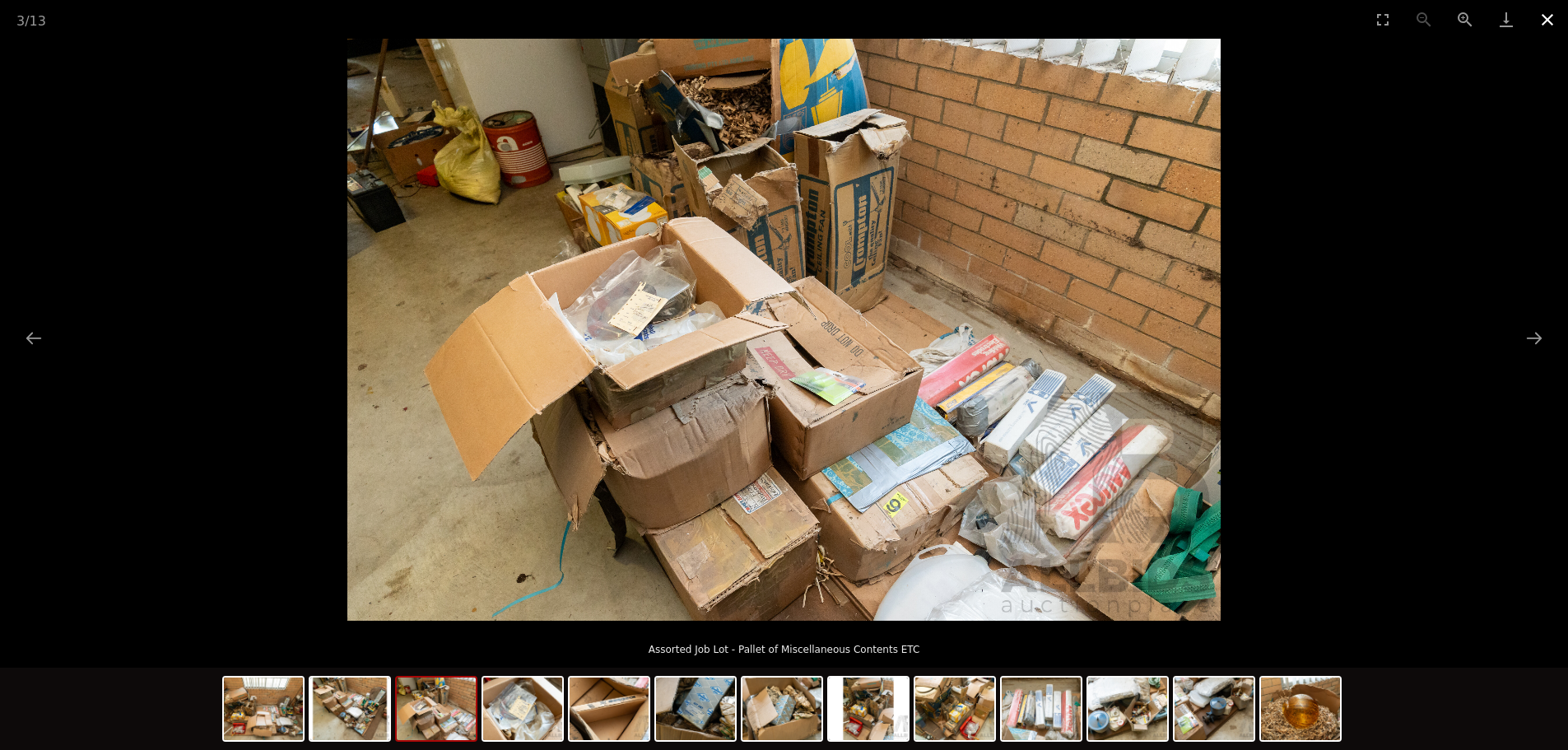
click at [1543, 18] on button "Close gallery" at bounding box center [1547, 19] width 41 height 39
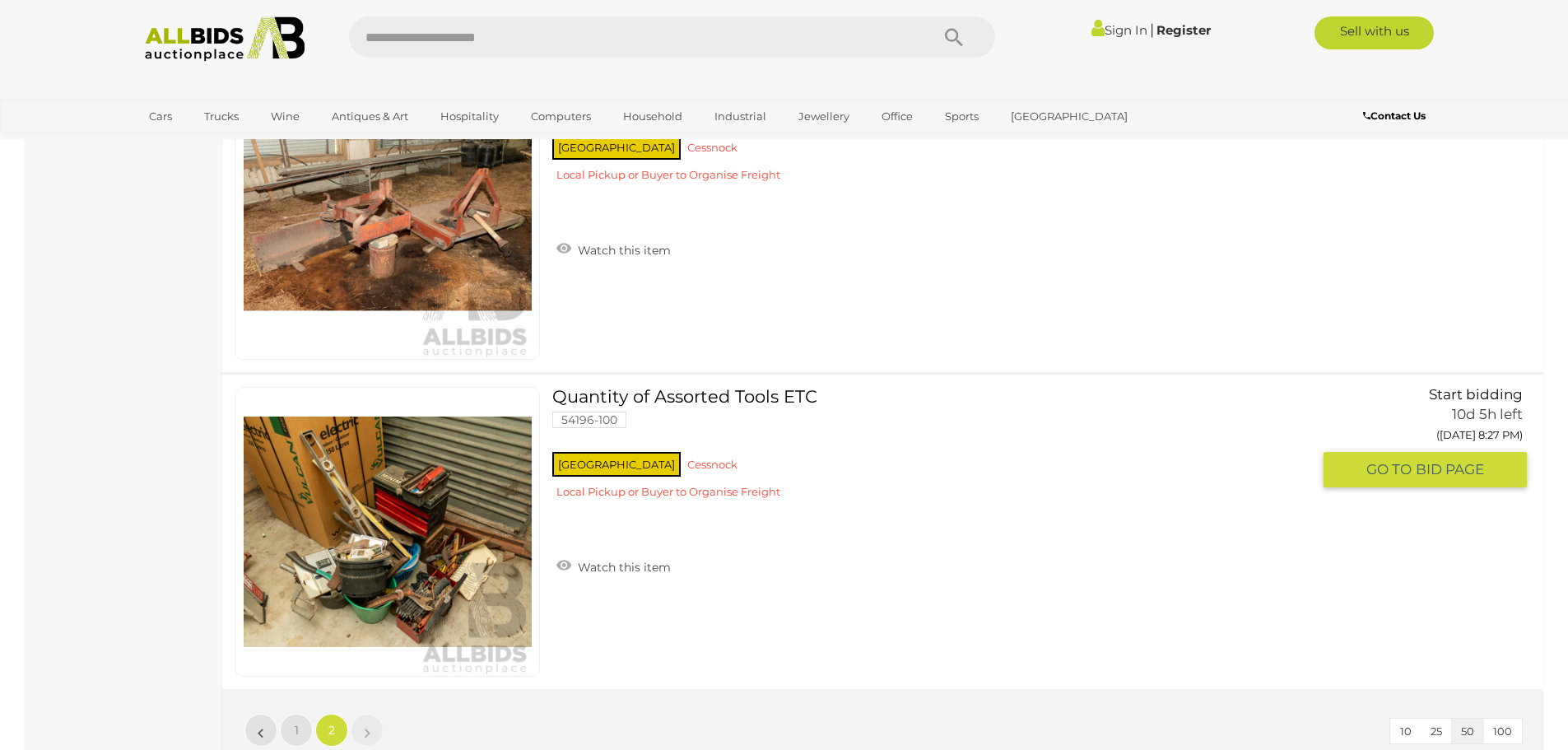
scroll to position [15022, 0]
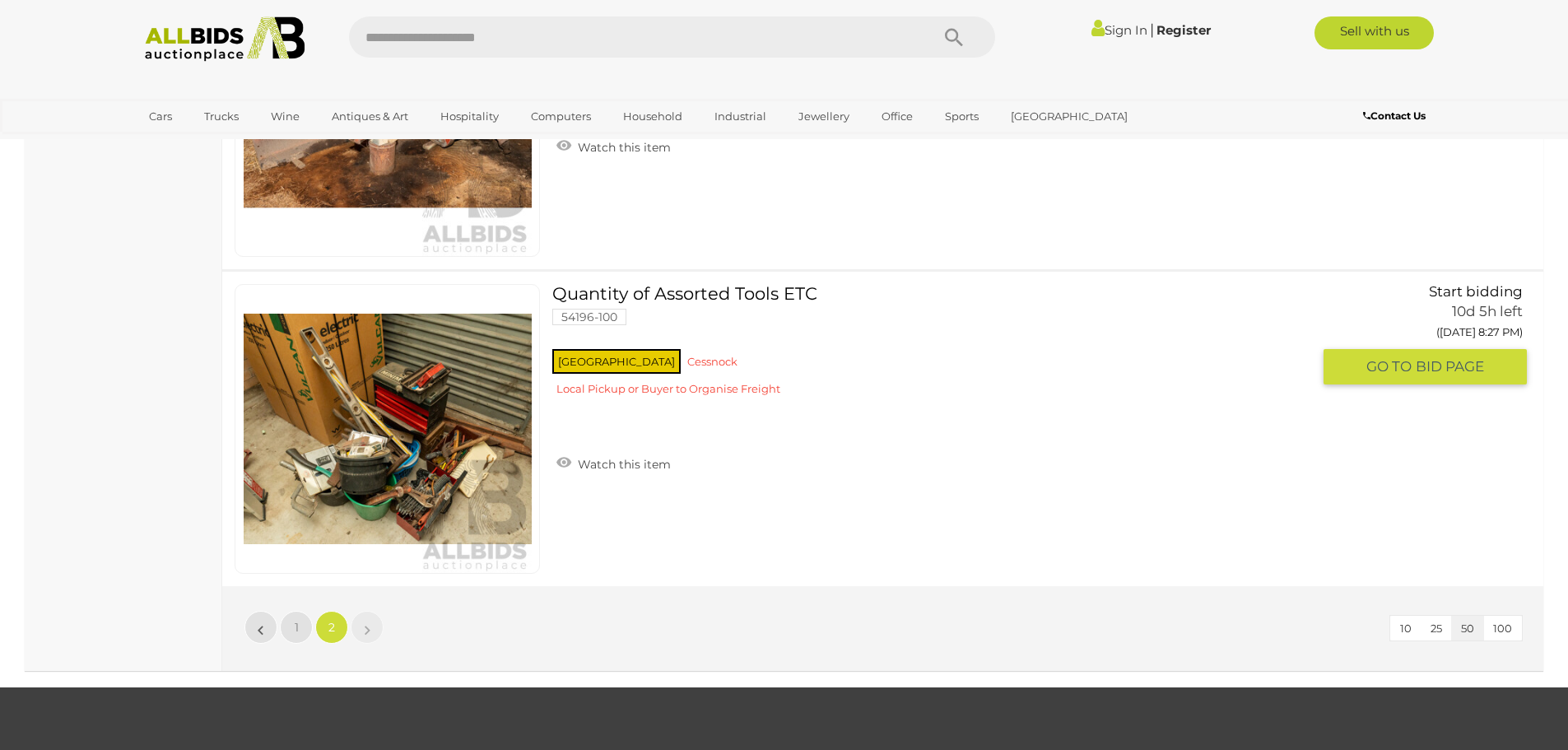
click at [343, 435] on img at bounding box center [388, 429] width 288 height 288
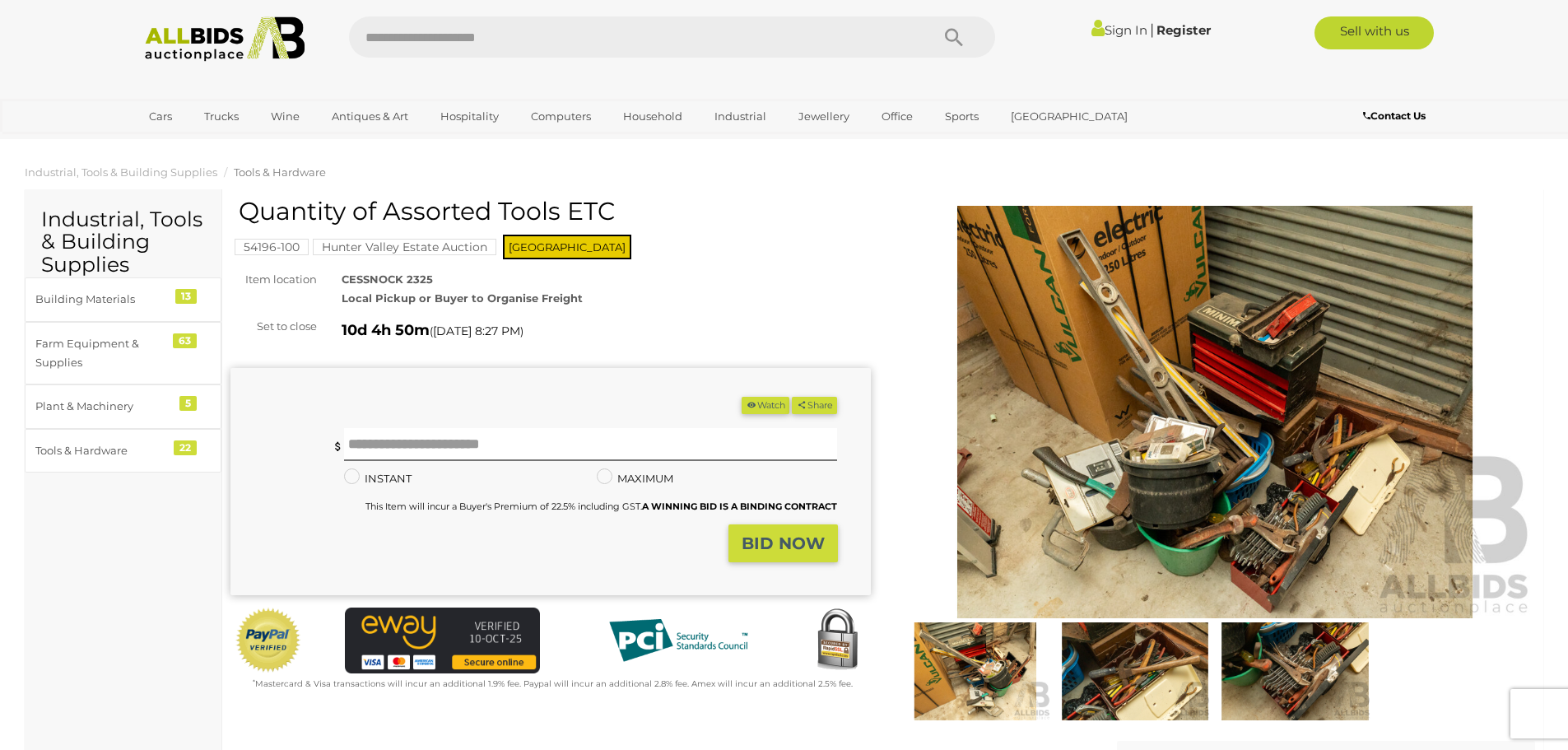
click at [1185, 415] on img at bounding box center [1216, 412] width 640 height 413
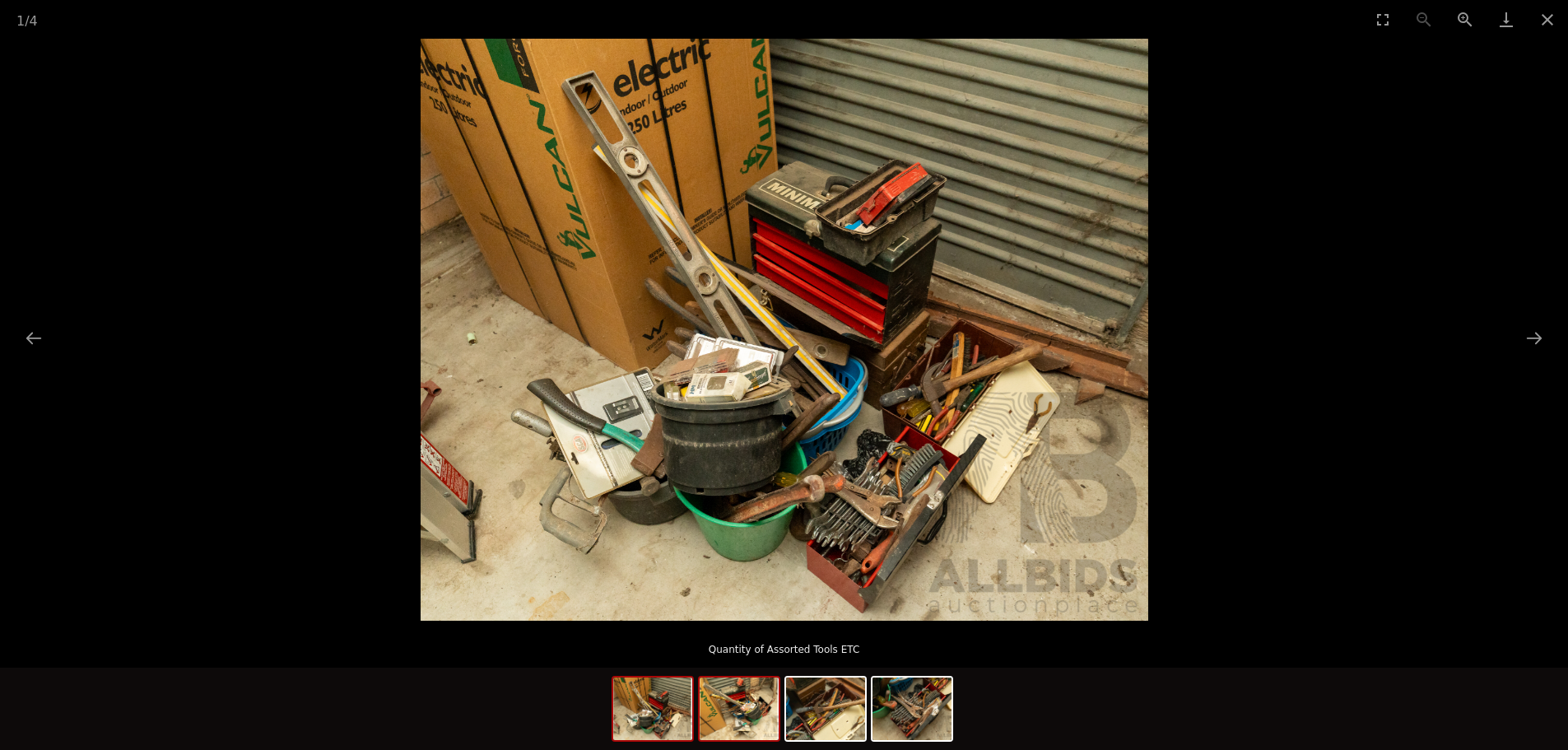
click at [762, 703] on img at bounding box center [739, 708] width 79 height 63
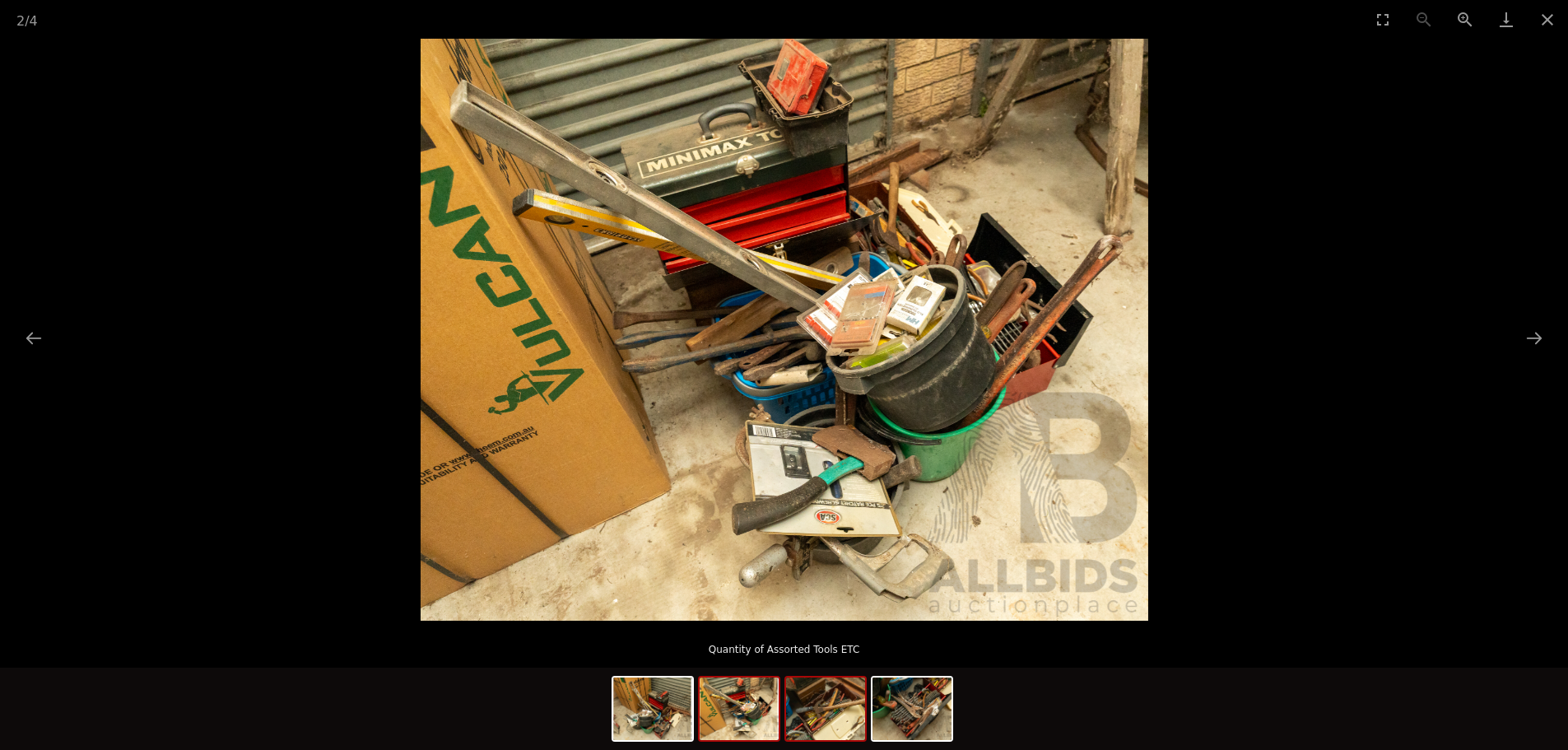
click at [823, 712] on img at bounding box center [825, 708] width 79 height 63
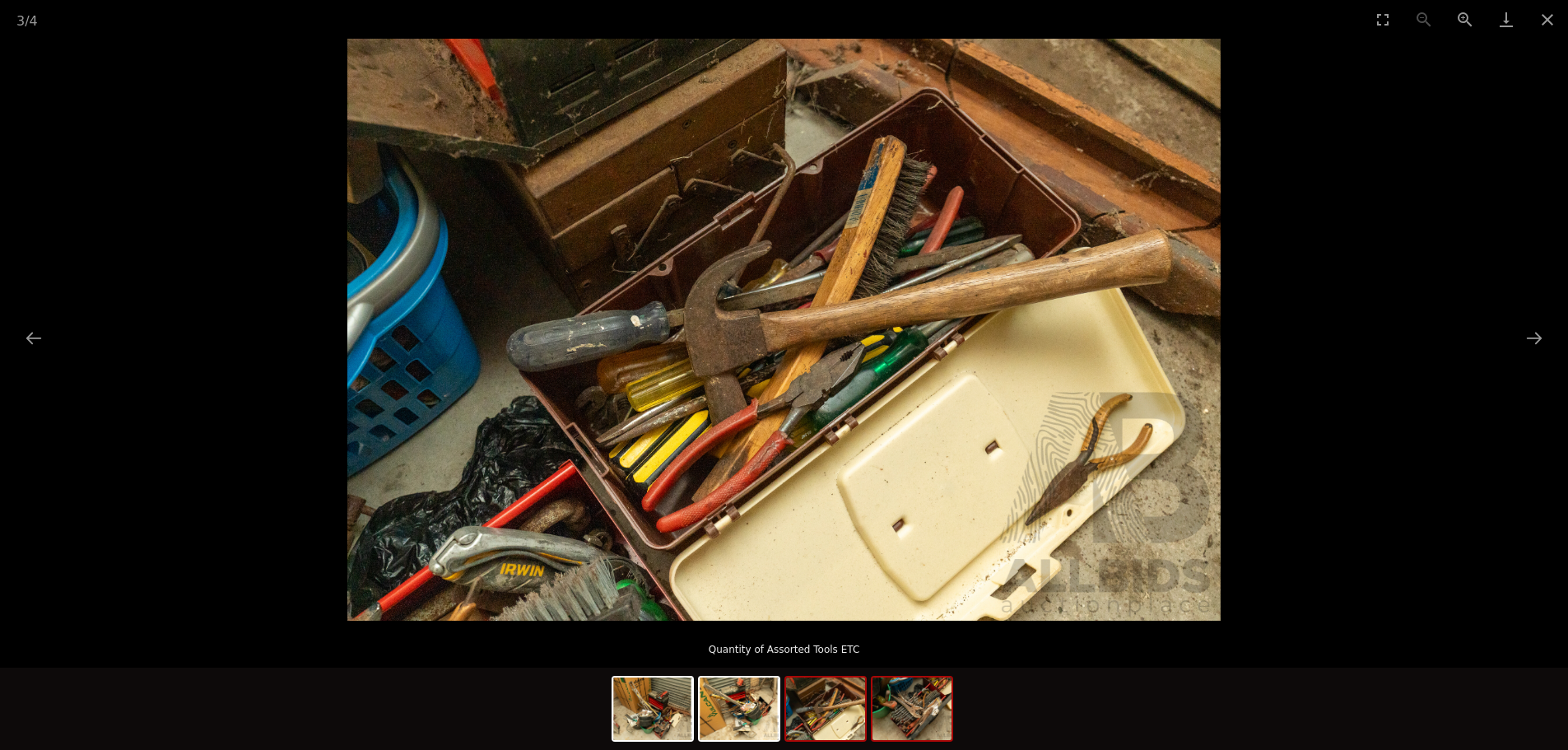
click at [916, 721] on img at bounding box center [912, 708] width 79 height 63
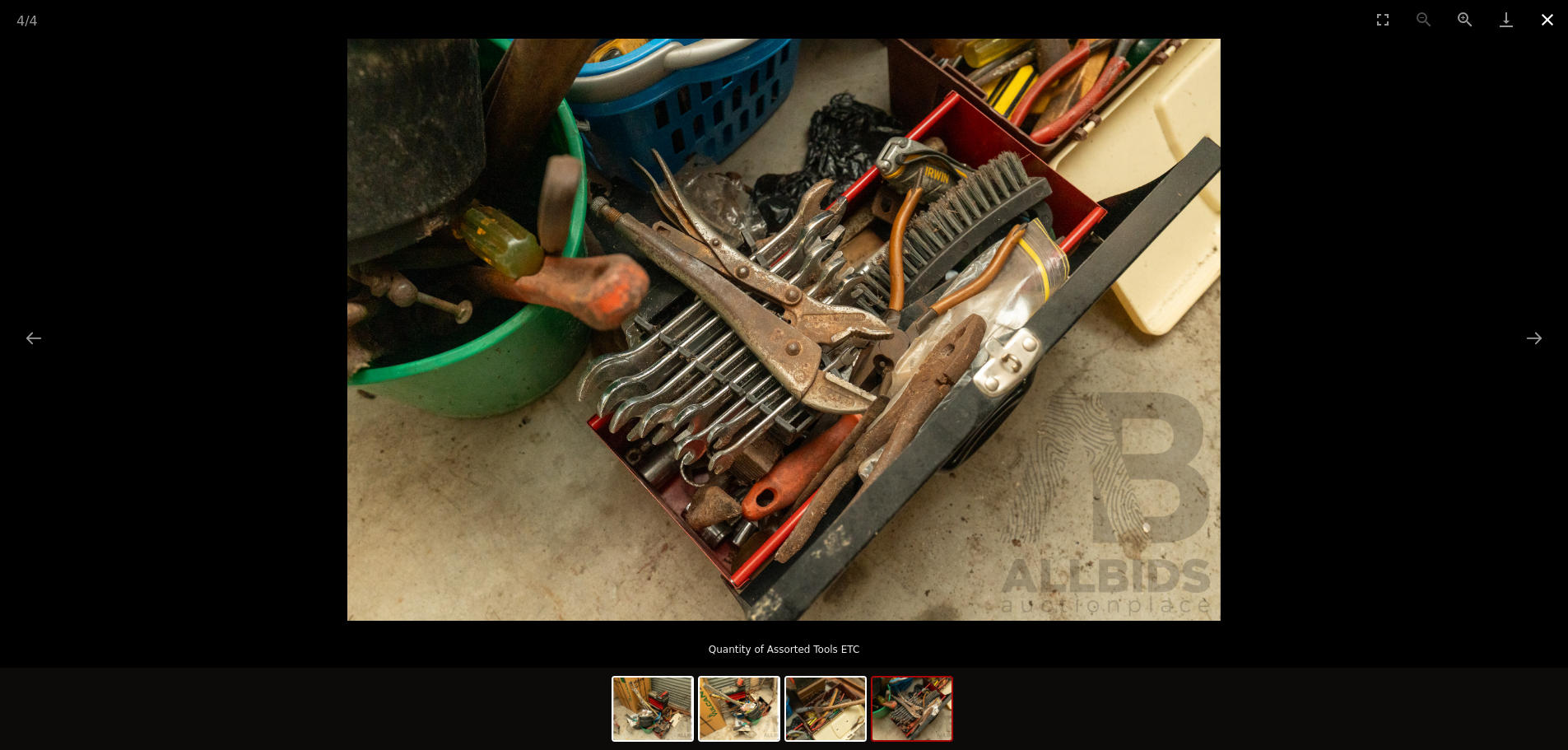
click at [1546, 15] on button "Close gallery" at bounding box center [1547, 19] width 41 height 39
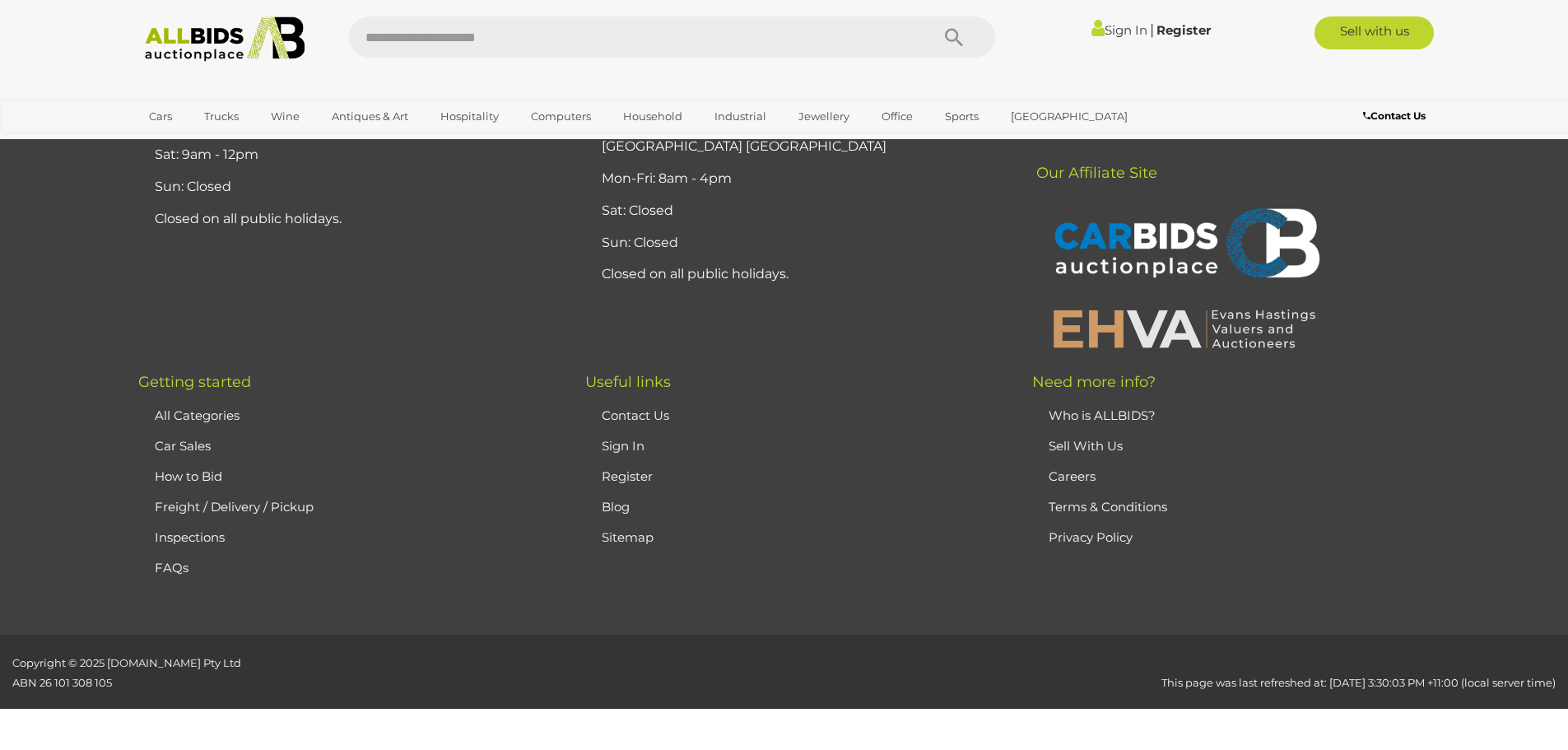
scroll to position [15207, 0]
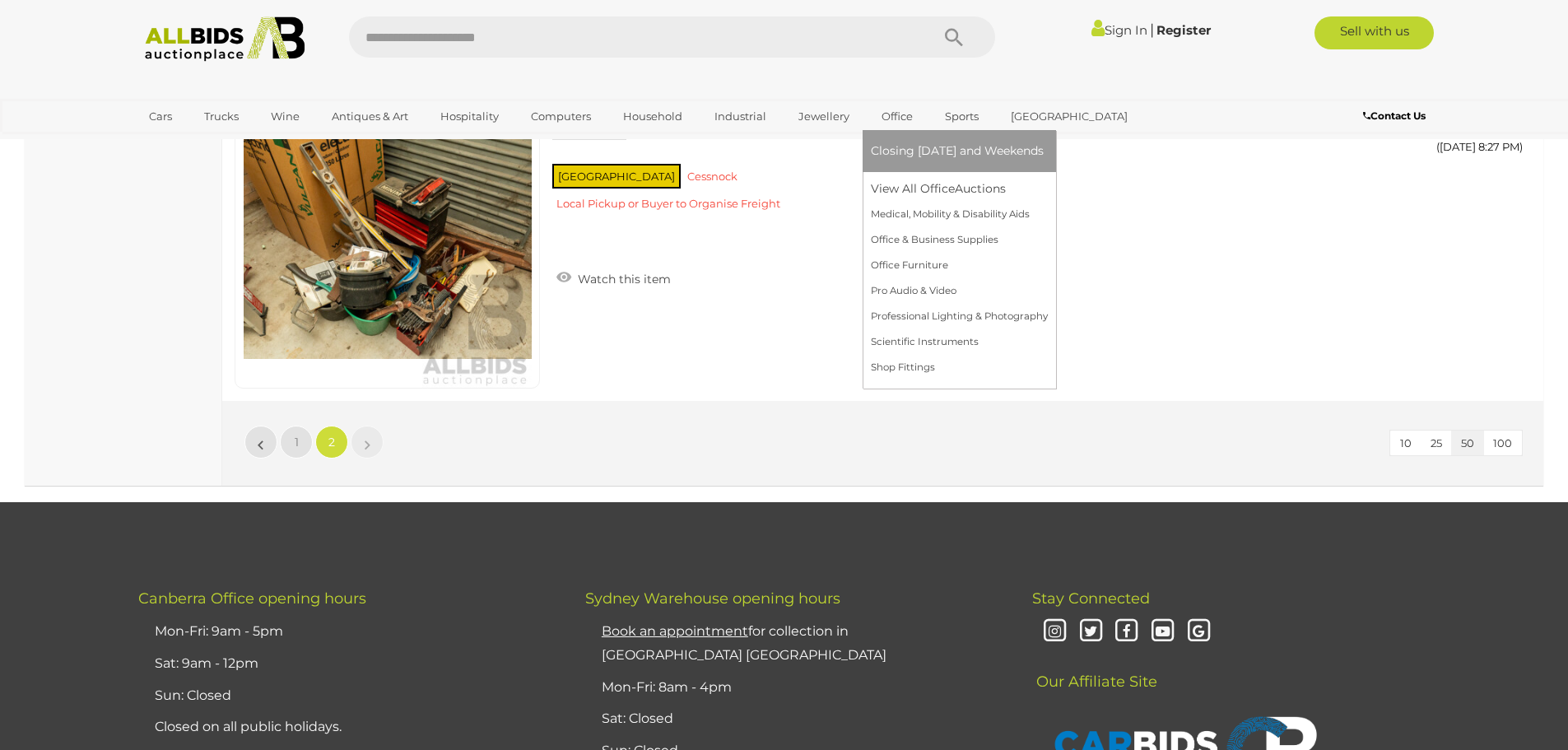
click at [882, 116] on link "Office" at bounding box center [897, 116] width 53 height 27
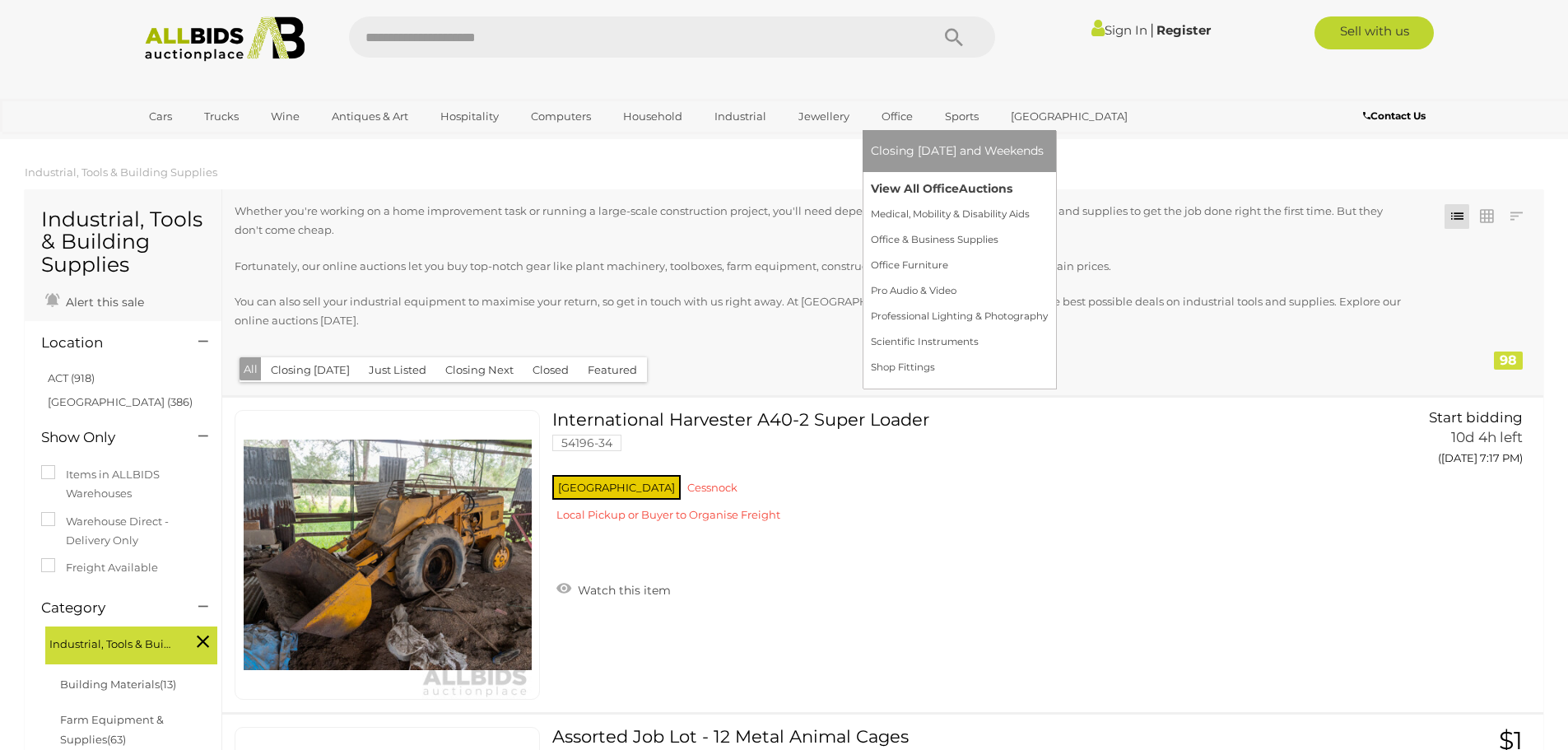
click at [899, 177] on link "View All Office Auctions" at bounding box center [959, 188] width 177 height 25
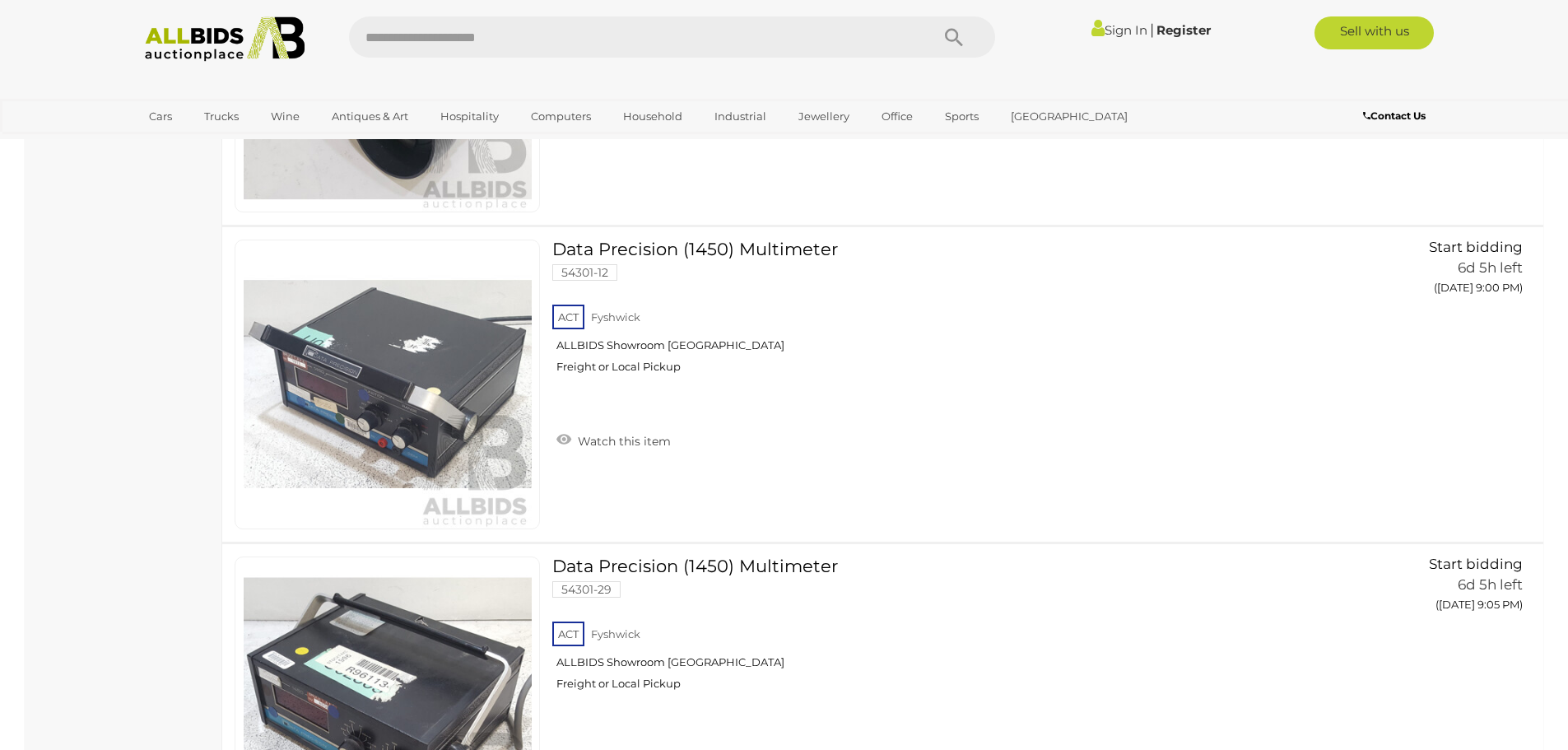
scroll to position [15558, 0]
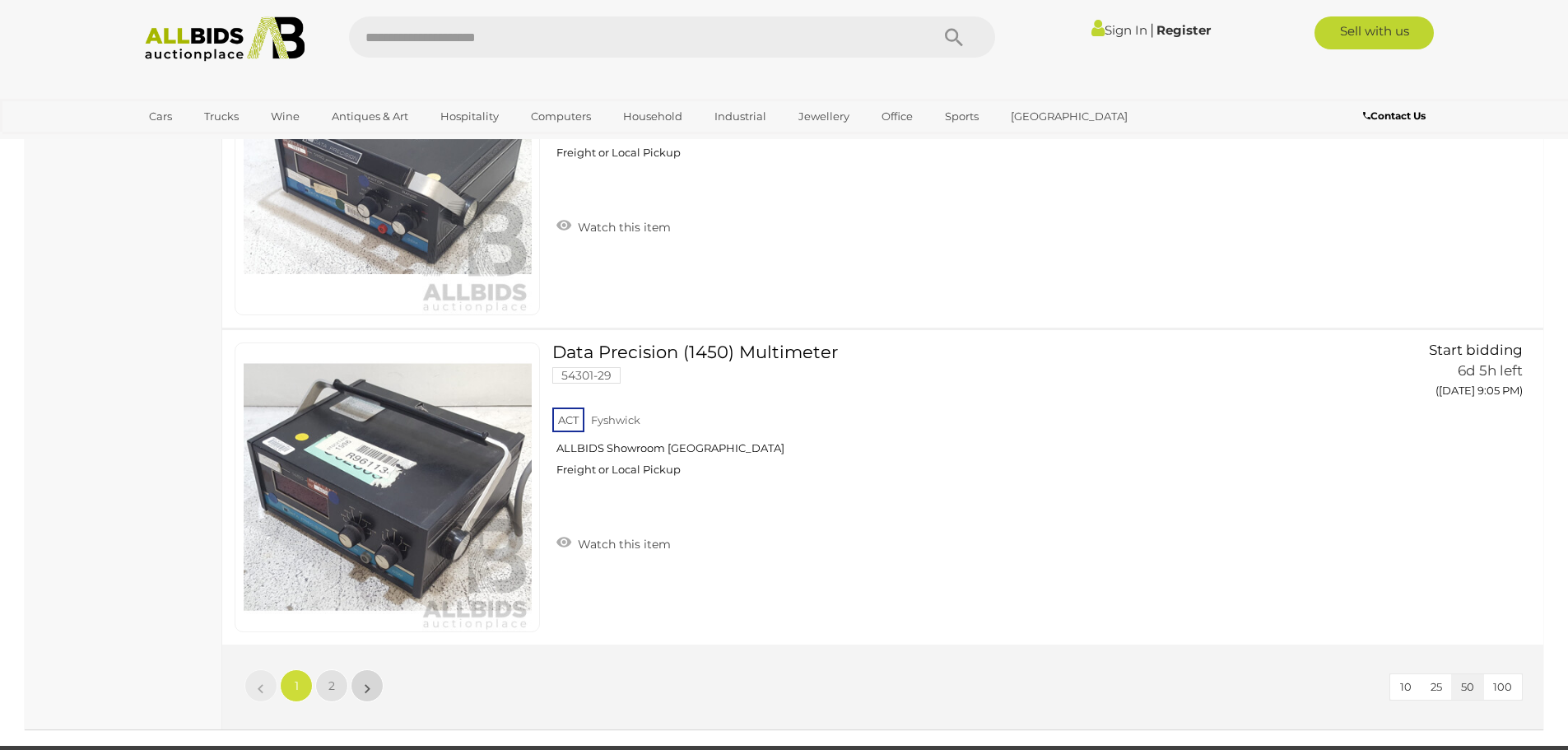
click at [375, 685] on link "»" at bounding box center [367, 686] width 33 height 33
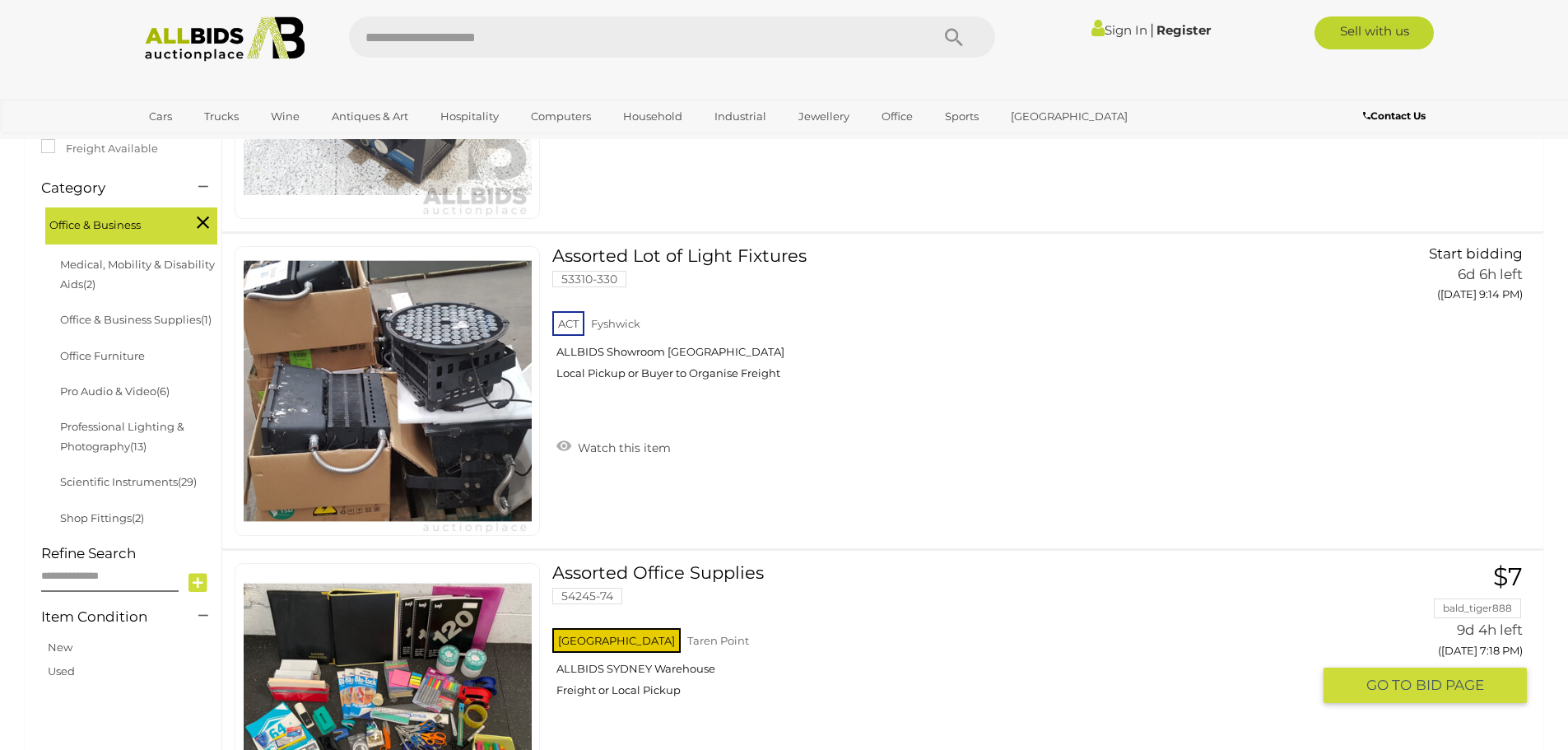
scroll to position [439, 0]
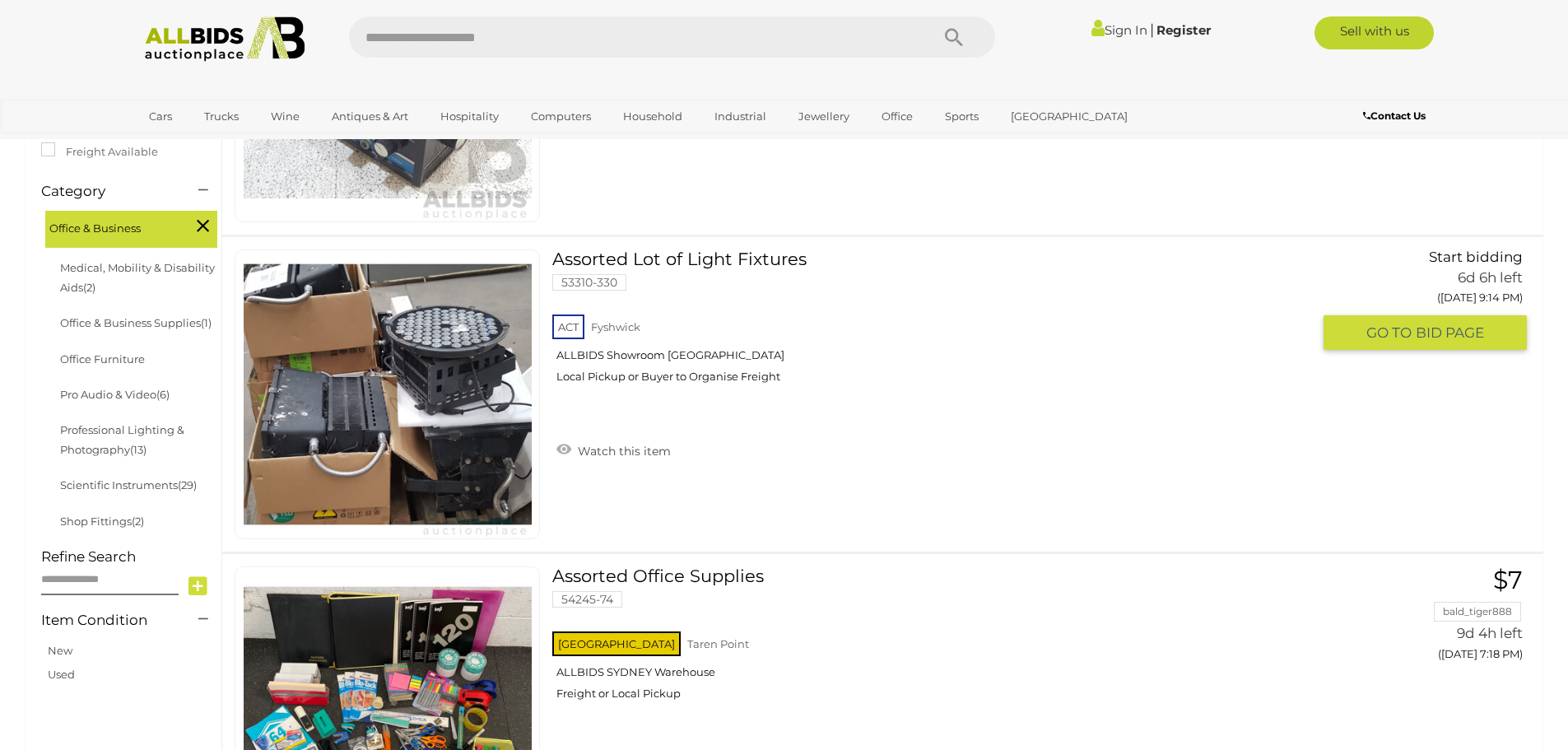
click at [366, 316] on link at bounding box center [387, 394] width 306 height 290
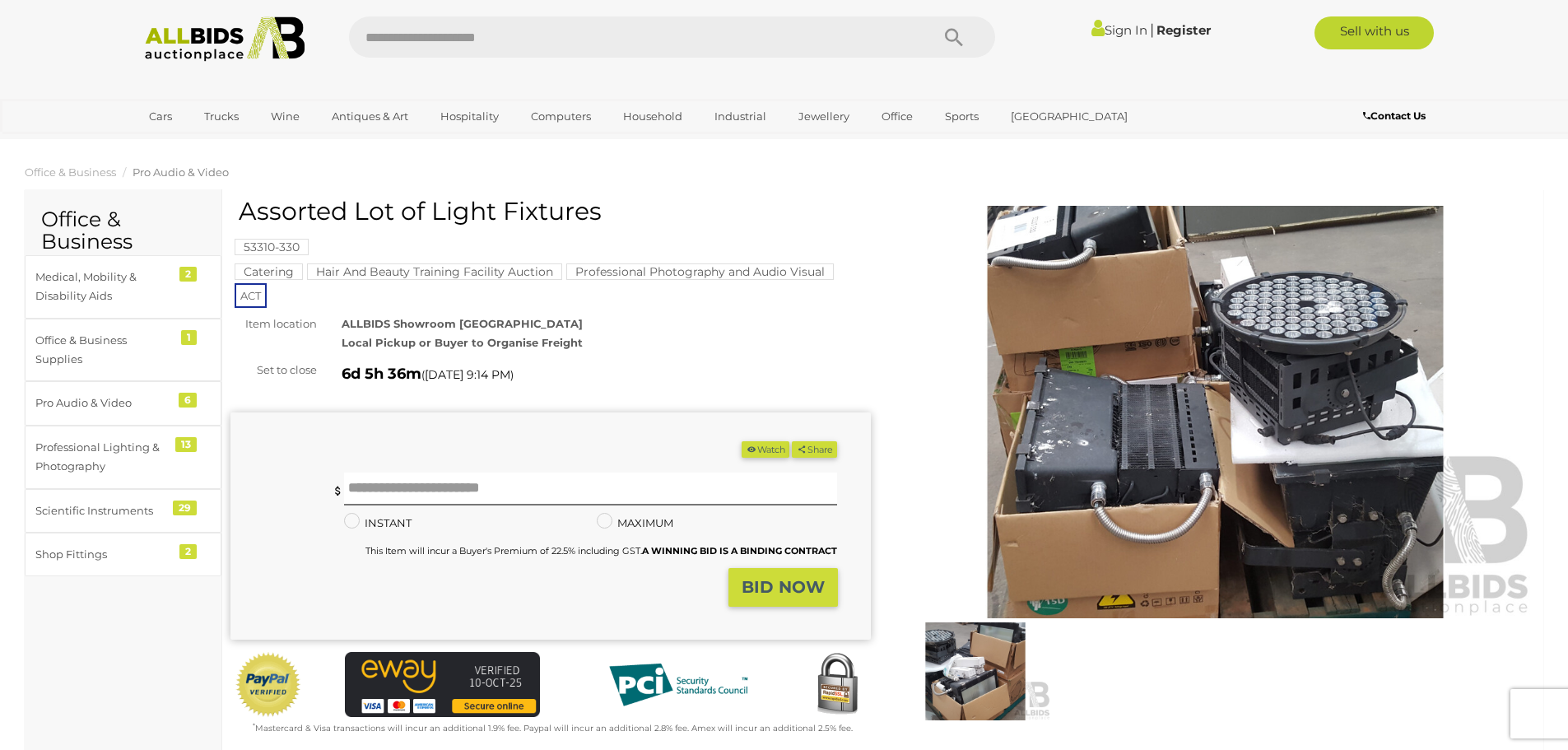
click at [1138, 382] on img at bounding box center [1216, 412] width 640 height 413
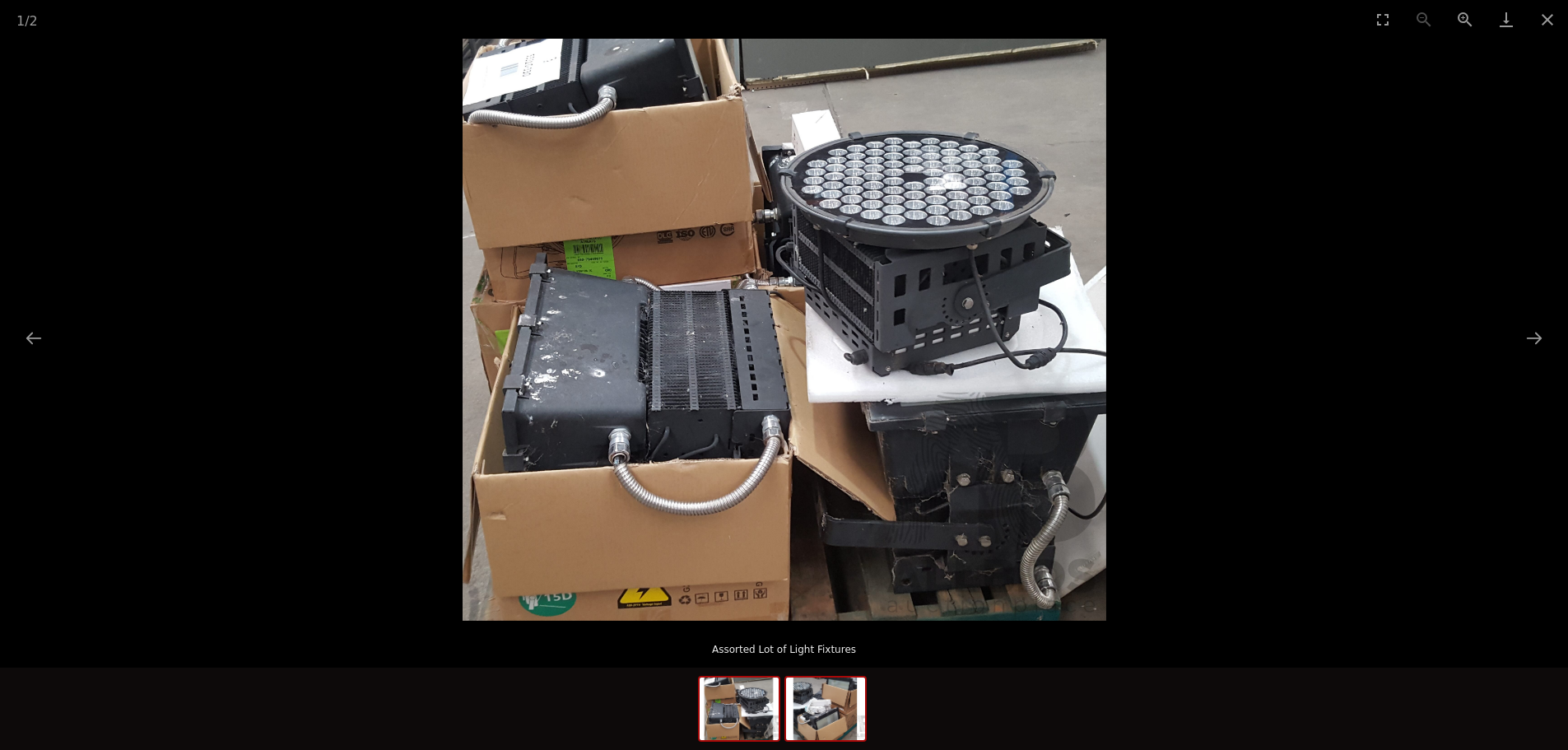
click at [807, 717] on img at bounding box center [825, 708] width 79 height 63
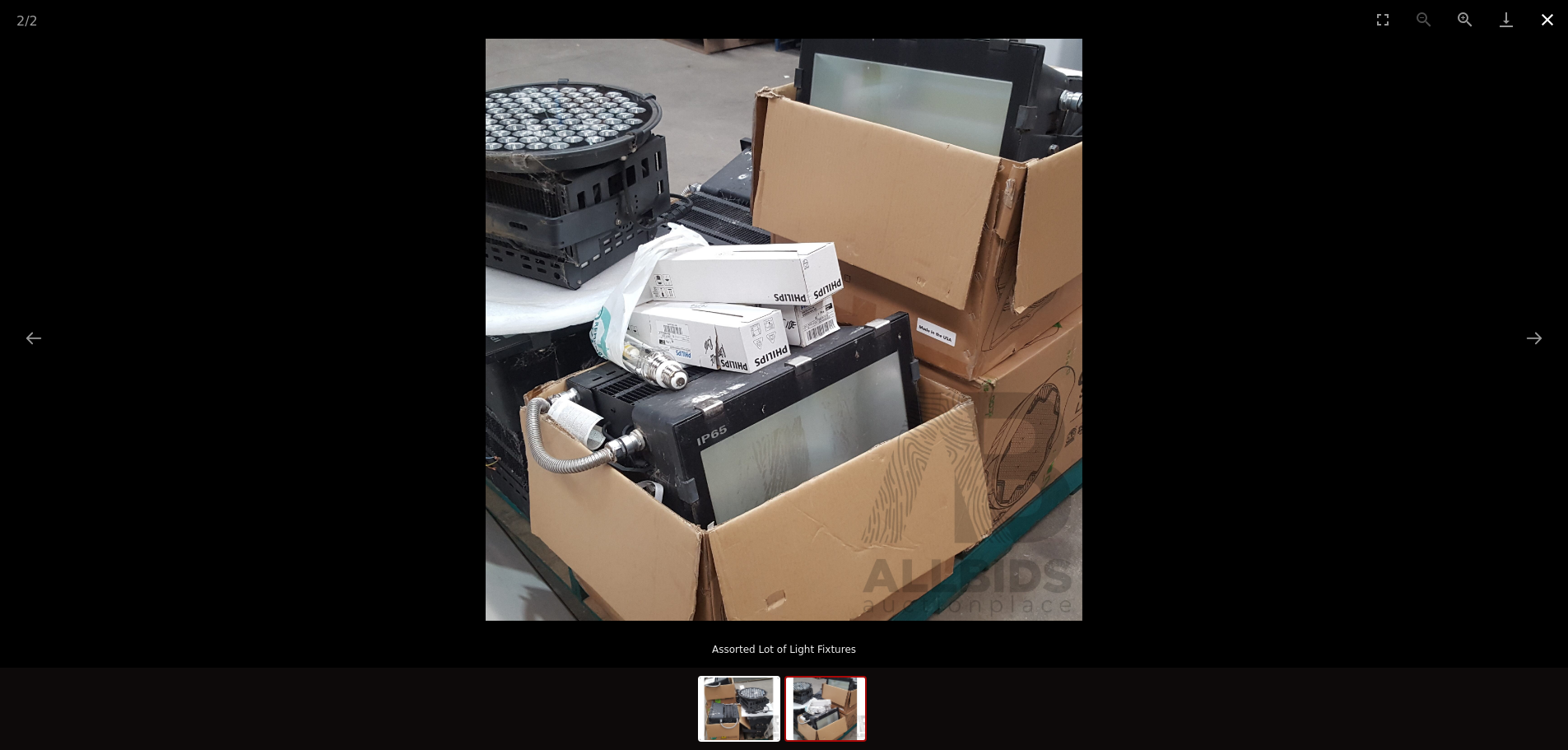
click at [1546, 14] on button "Close gallery" at bounding box center [1547, 19] width 41 height 39
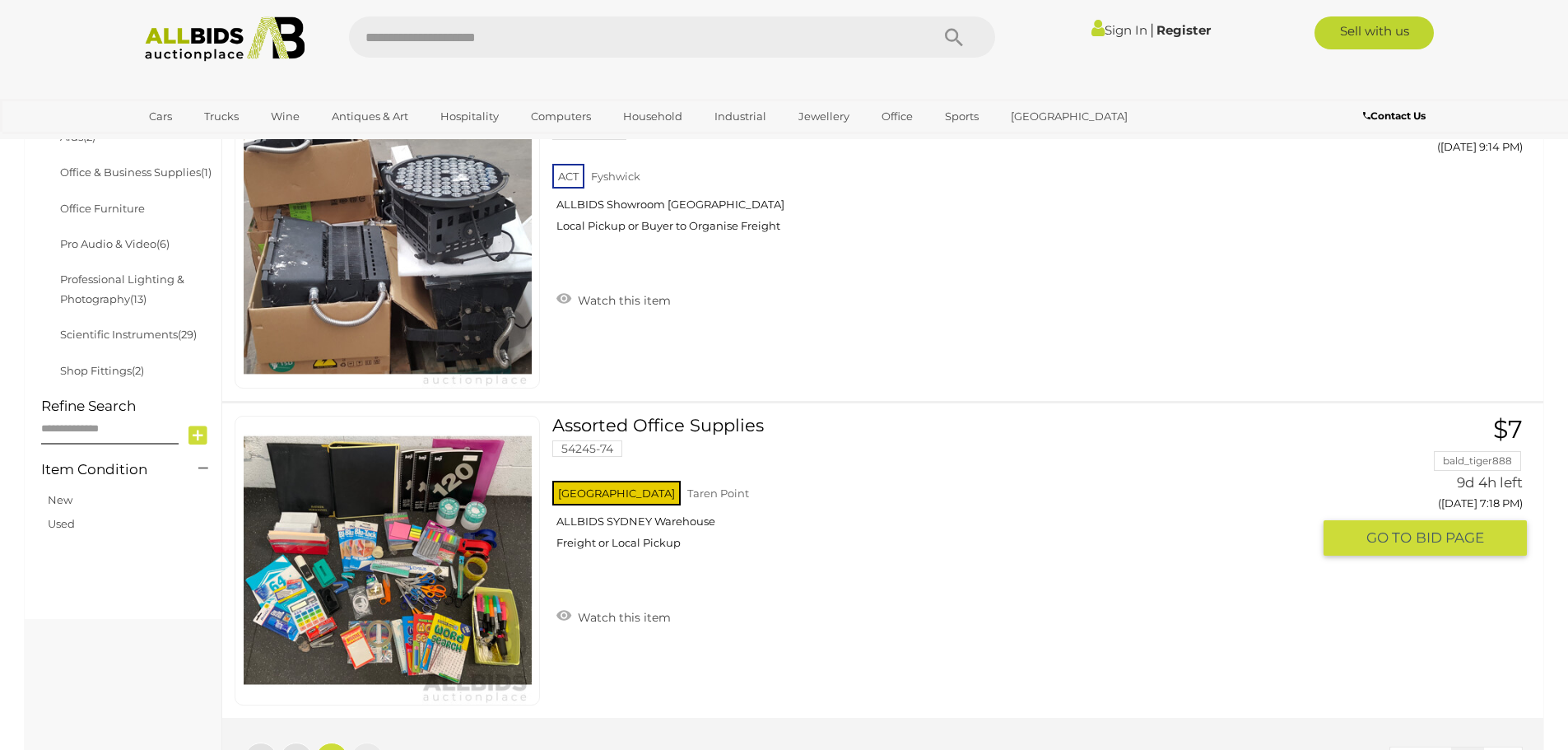
scroll to position [1001, 0]
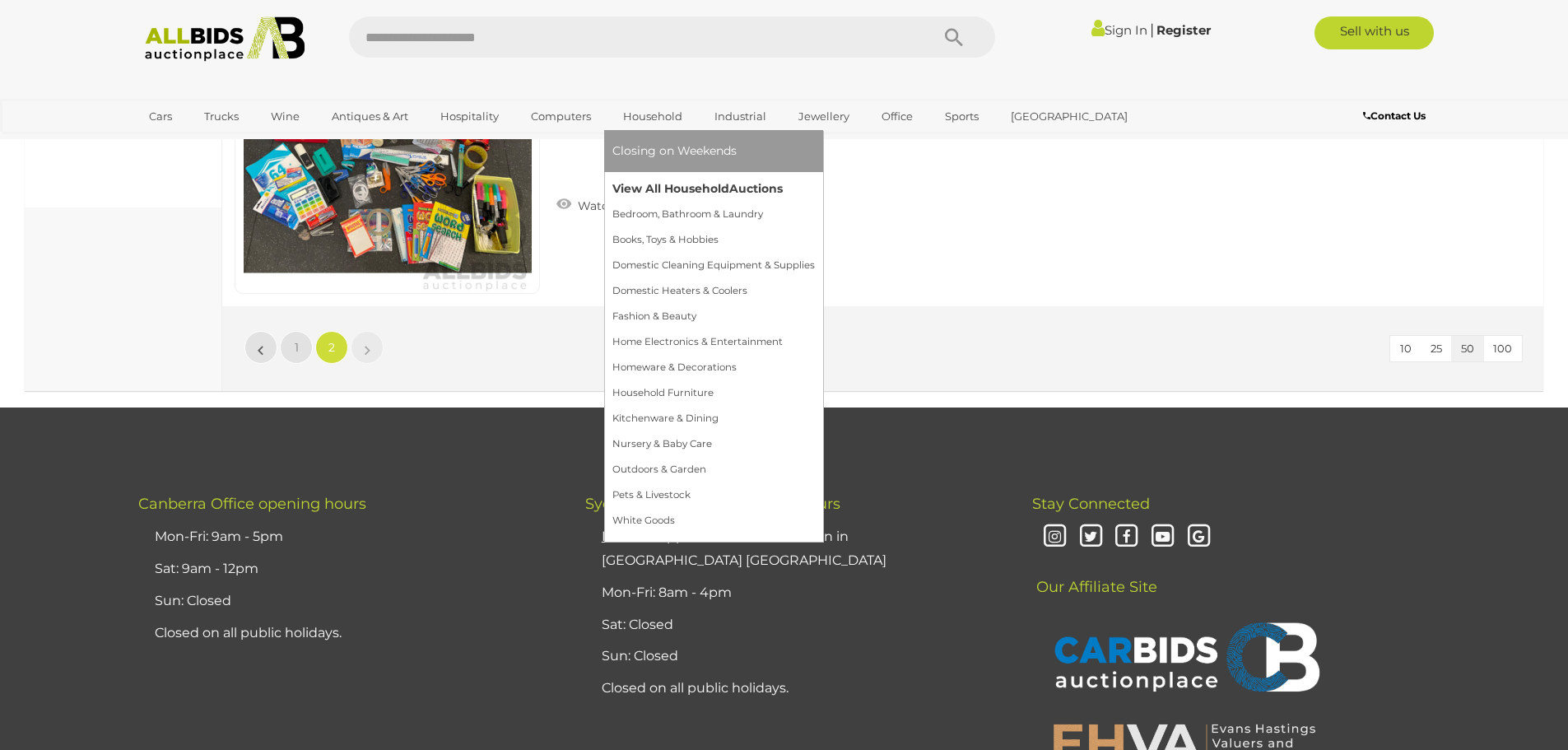
click at [676, 184] on link "View All Household Auctions" at bounding box center [714, 188] width 203 height 25
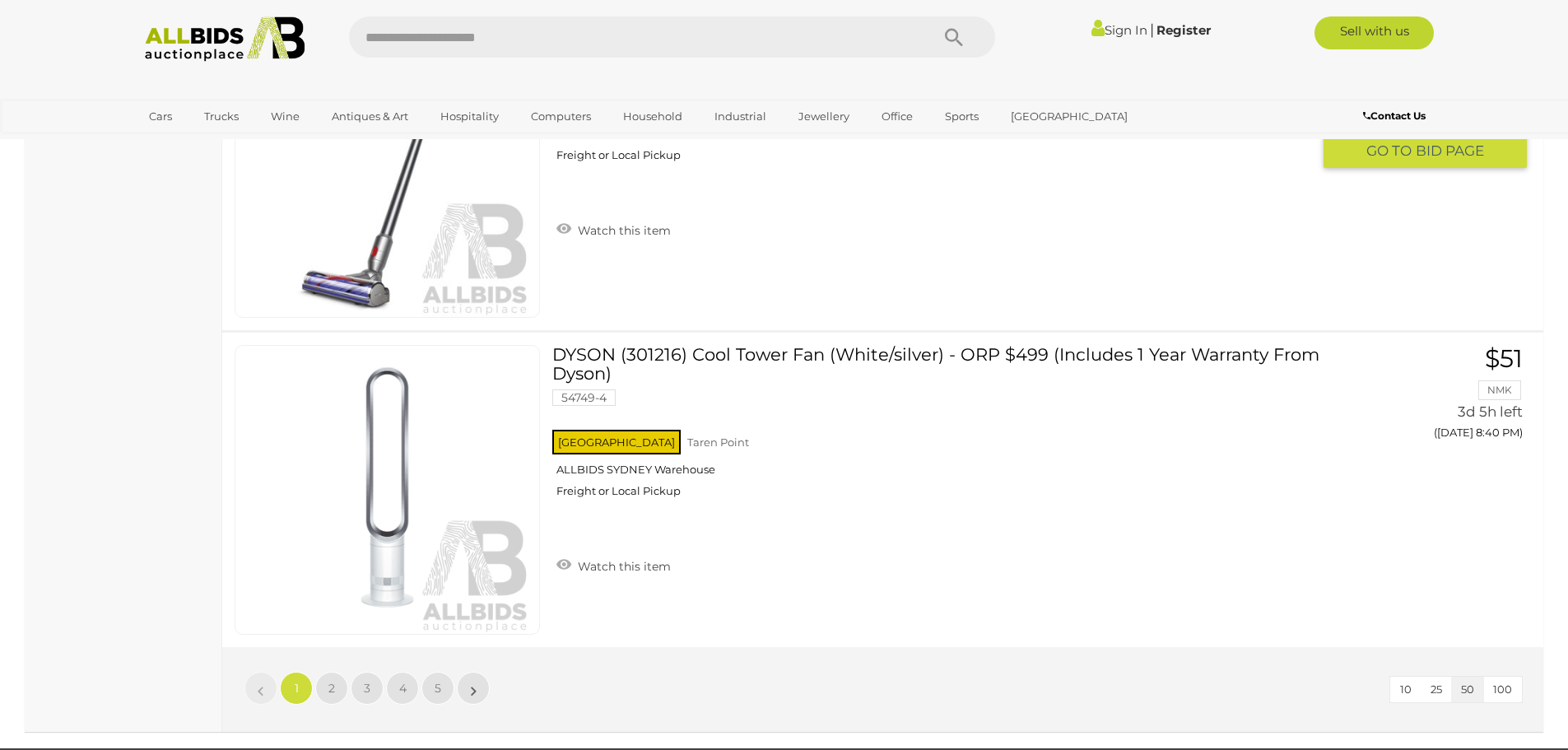
scroll to position [15970, 0]
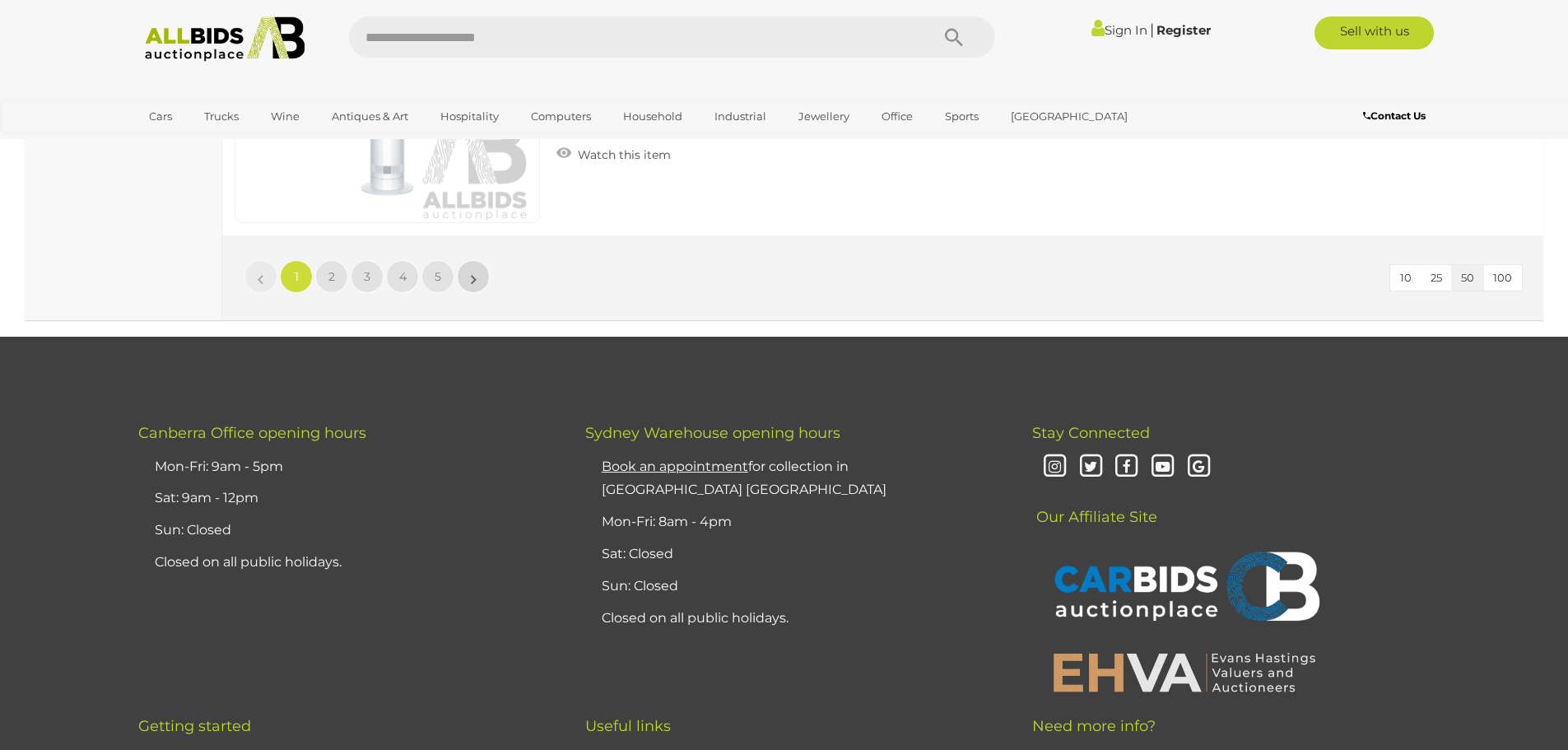
click at [481, 281] on link "»" at bounding box center [473, 276] width 33 height 33
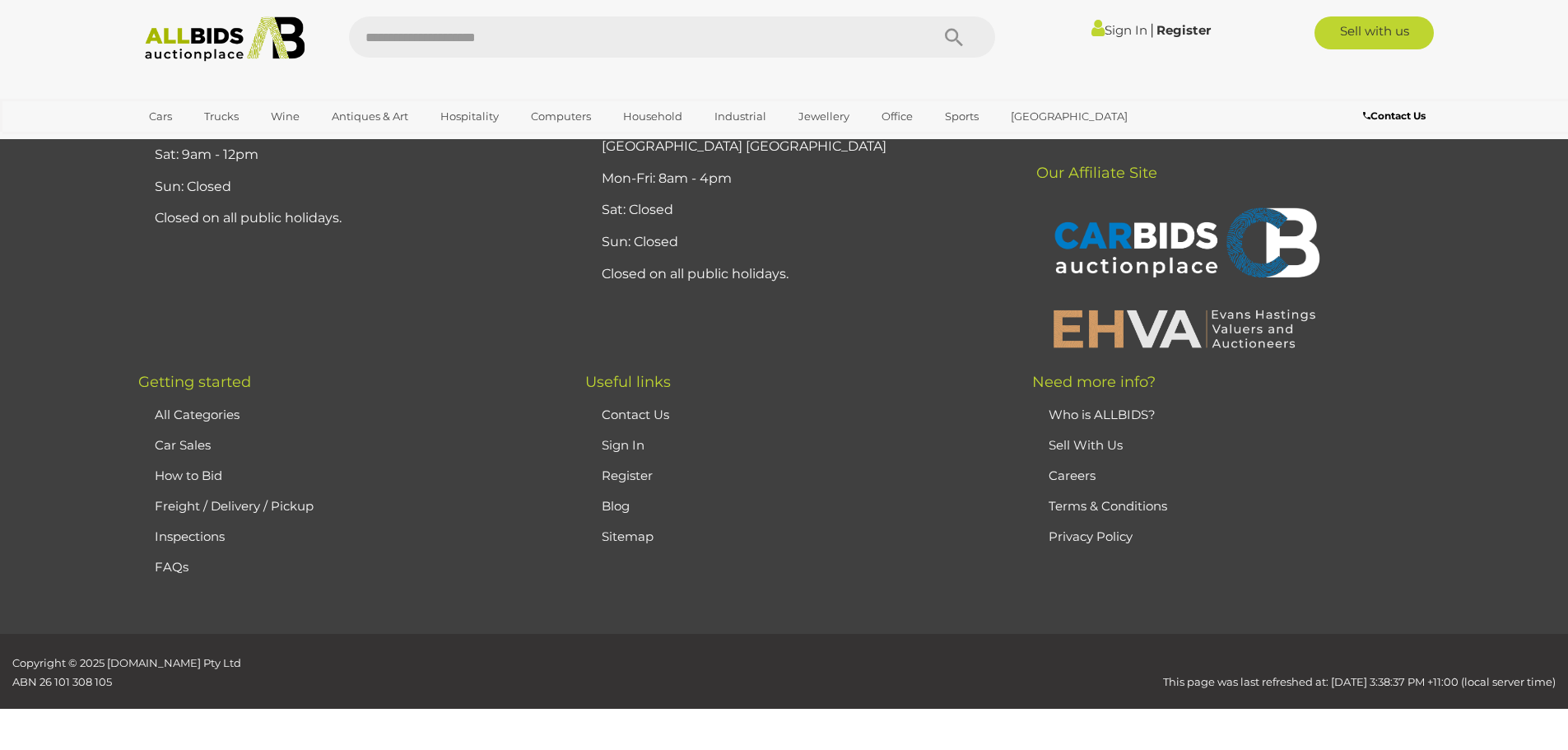
scroll to position [194, 0]
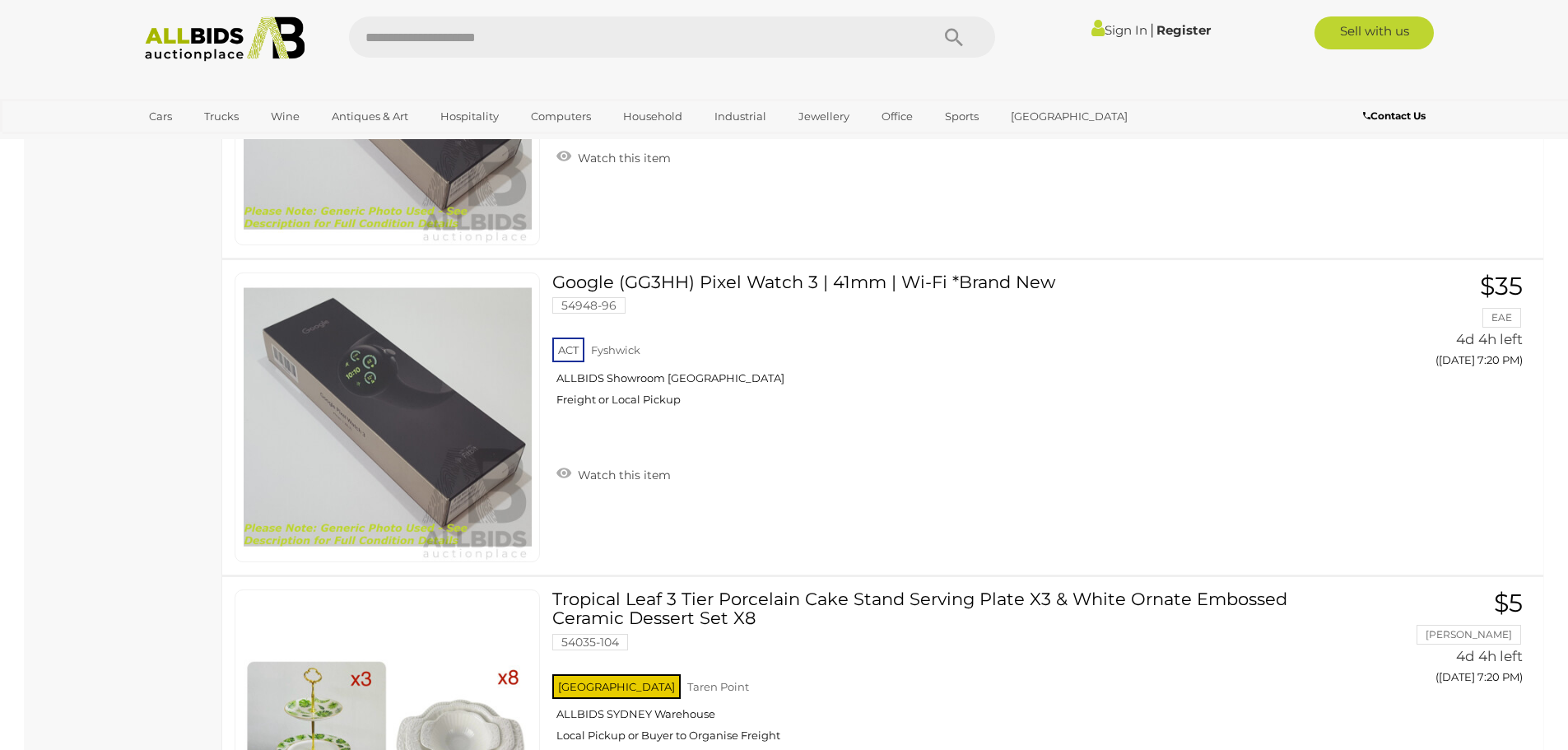
scroll to position [2828, 0]
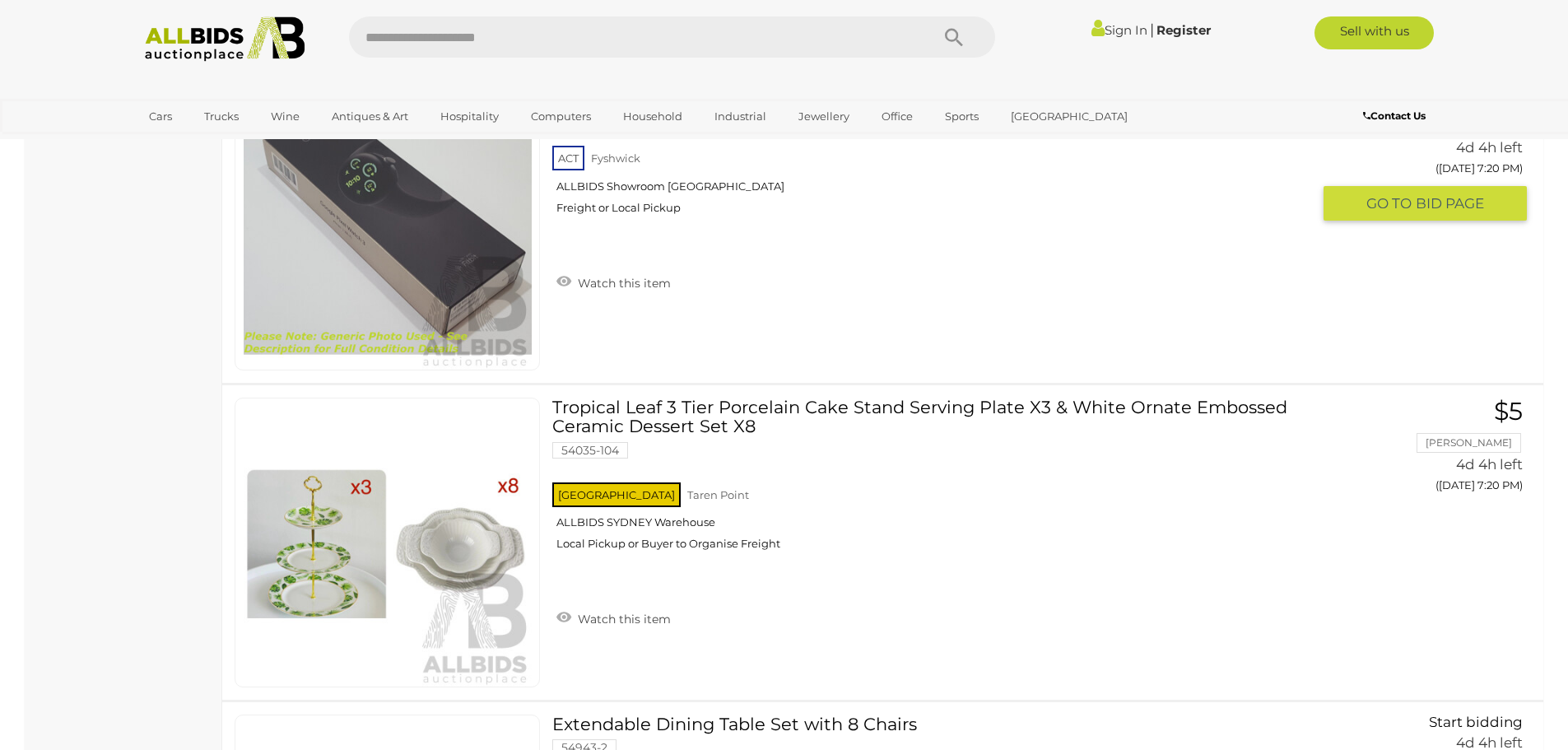
click at [460, 236] on img at bounding box center [388, 225] width 288 height 288
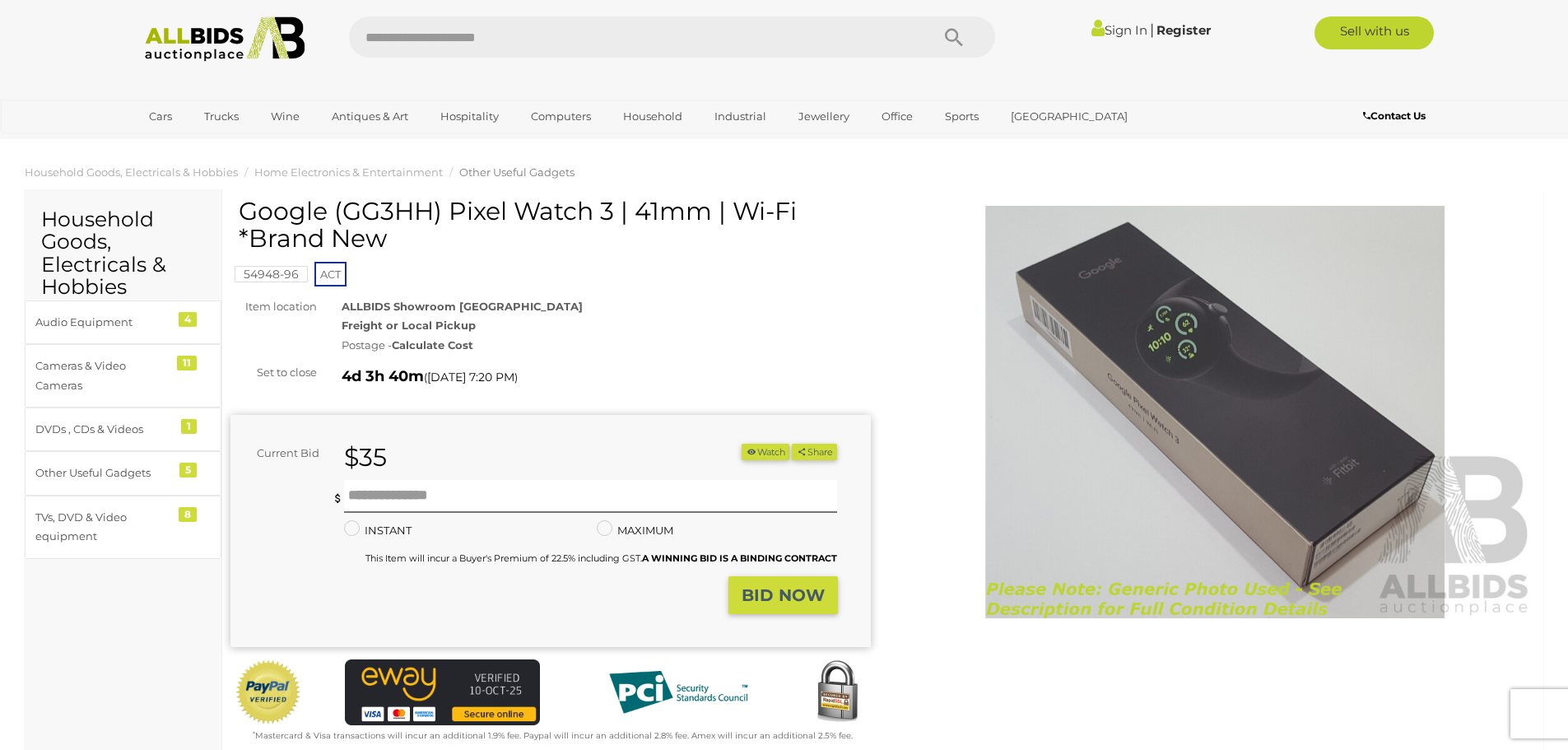
click at [1238, 355] on img at bounding box center [1216, 412] width 640 height 413
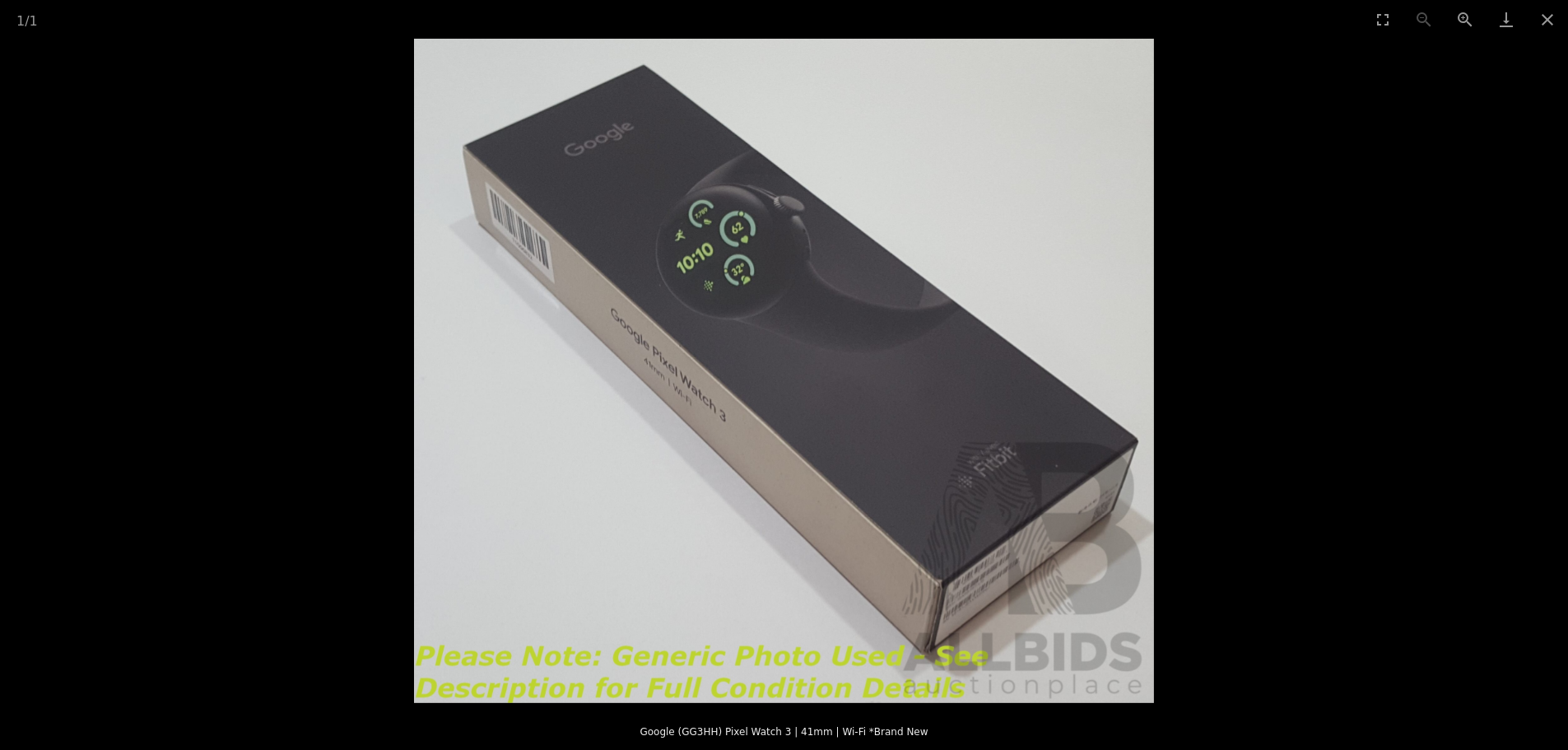
click at [796, 273] on img at bounding box center [784, 371] width 740 height 665
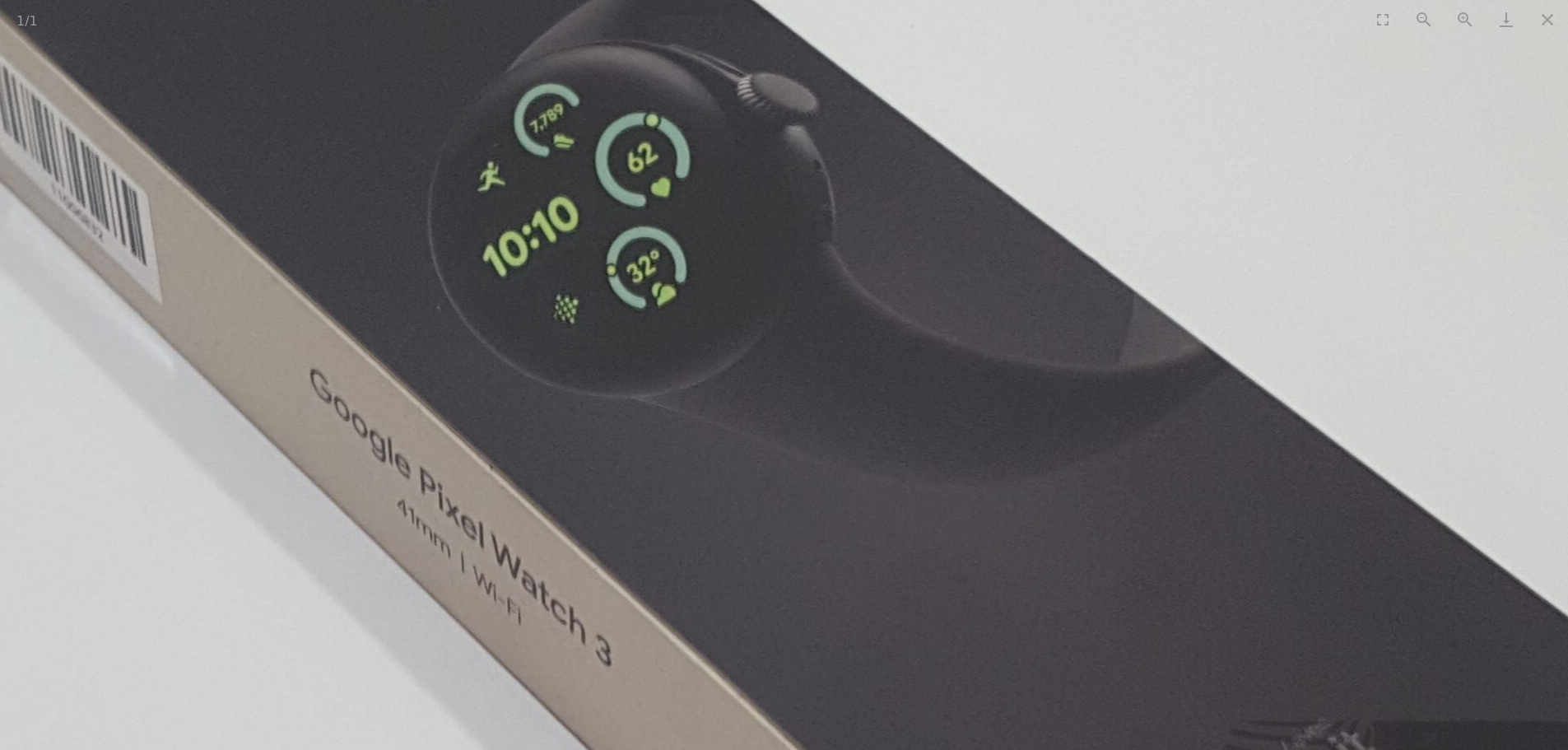
click at [697, 234] on img at bounding box center [764, 532] width 1944 height 1745
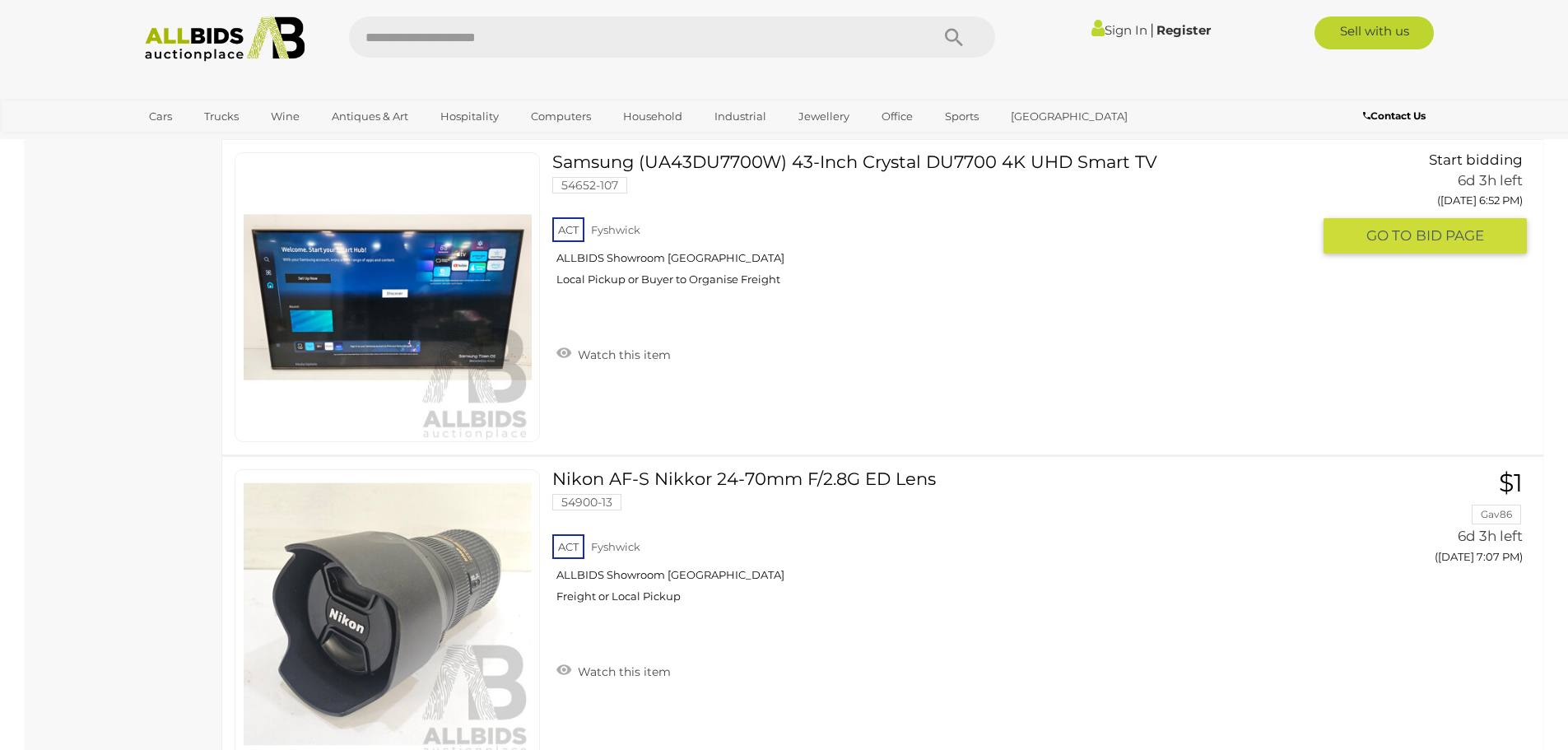
scroll to position [11206, 0]
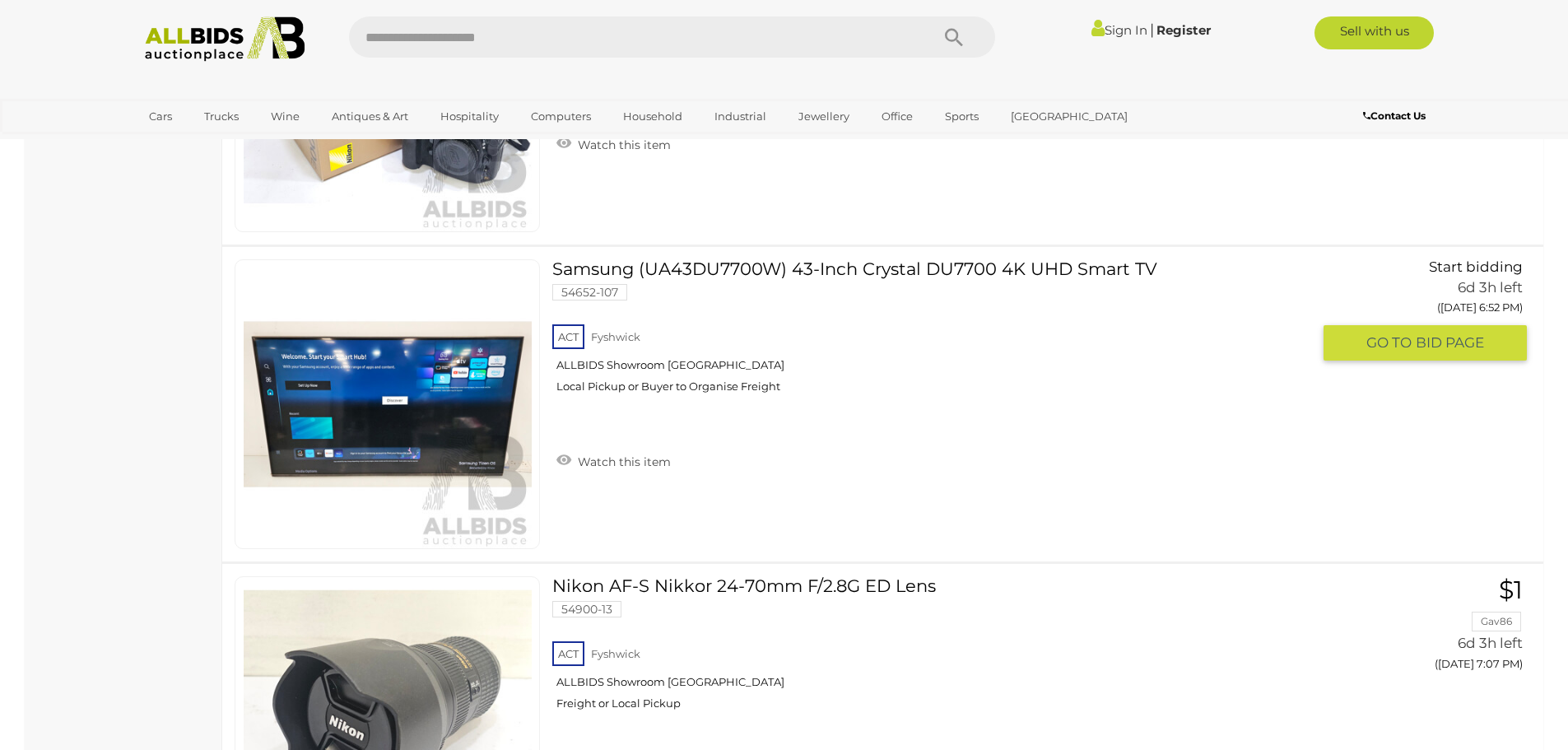
click at [434, 369] on link at bounding box center [387, 404] width 306 height 290
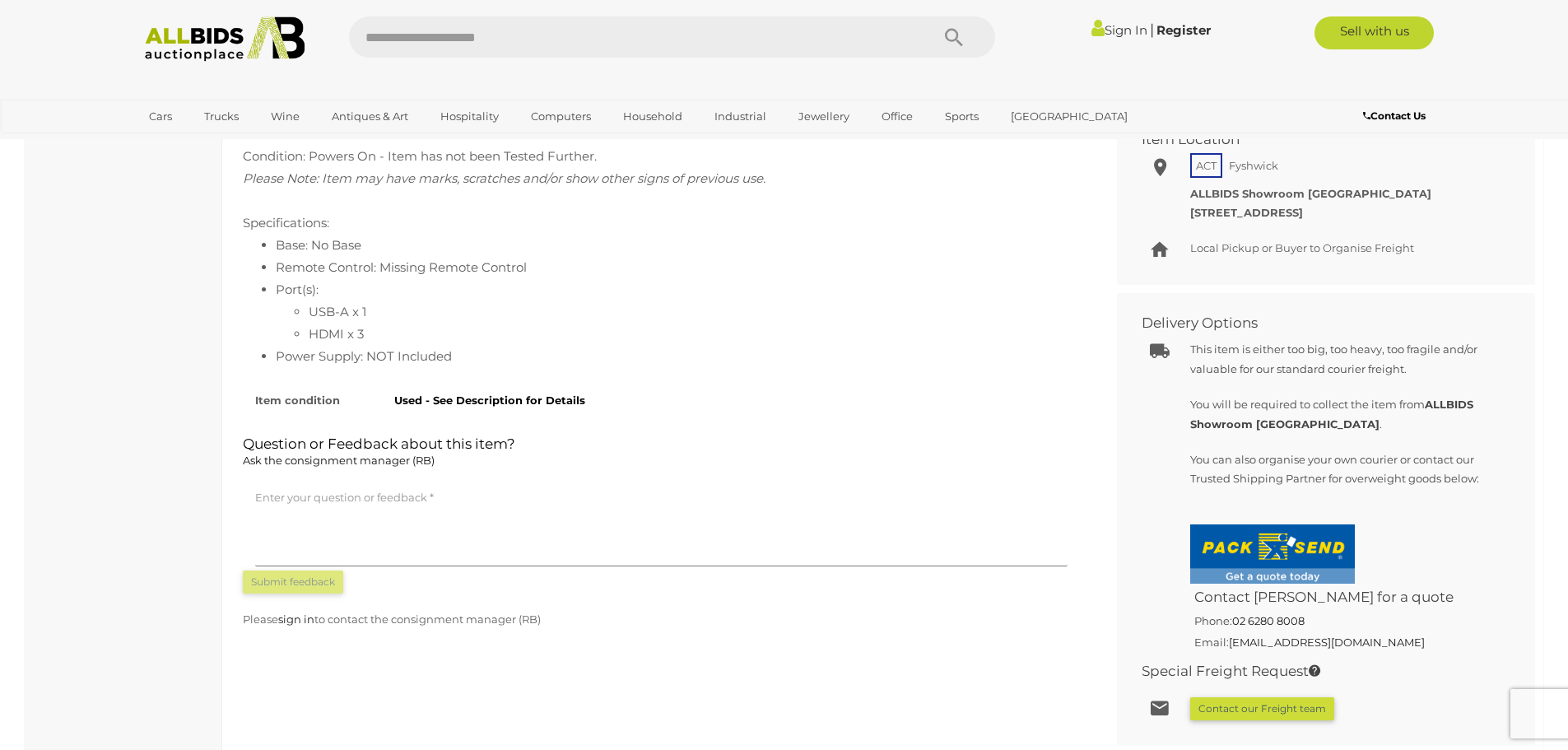
scroll to position [576, 0]
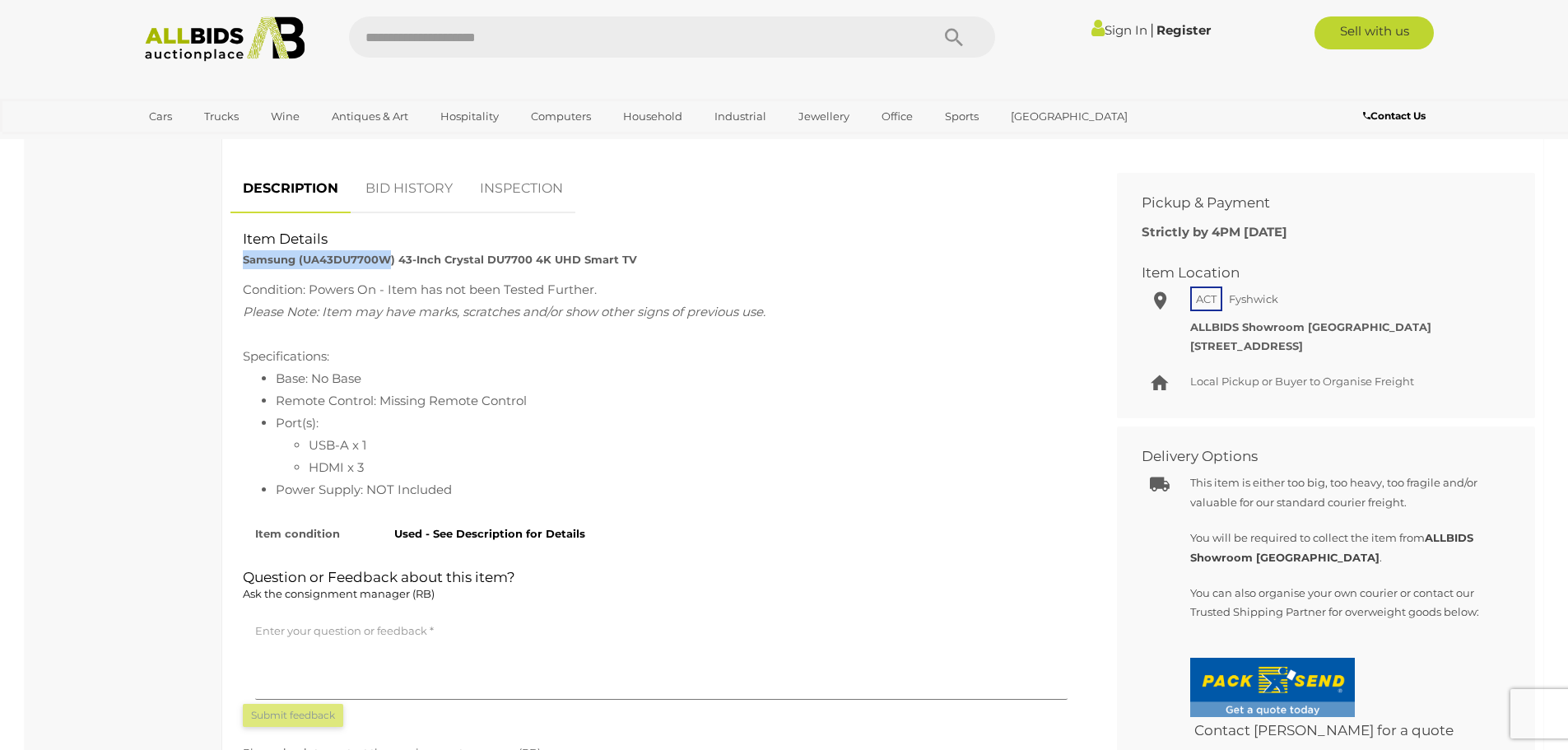
drag, startPoint x: 388, startPoint y: 258, endPoint x: 240, endPoint y: 265, distance: 148.2
click at [240, 265] on div "Item Details Samsung (UA43DU7700W) 43-Inch Crystal DU7700 4K UHD Smart TV" at bounding box center [661, 249] width 862 height 40
copy strong "Samsung (UA43DU7700W"
click at [856, 372] on li "Base: No Base" at bounding box center [677, 378] width 805 height 23
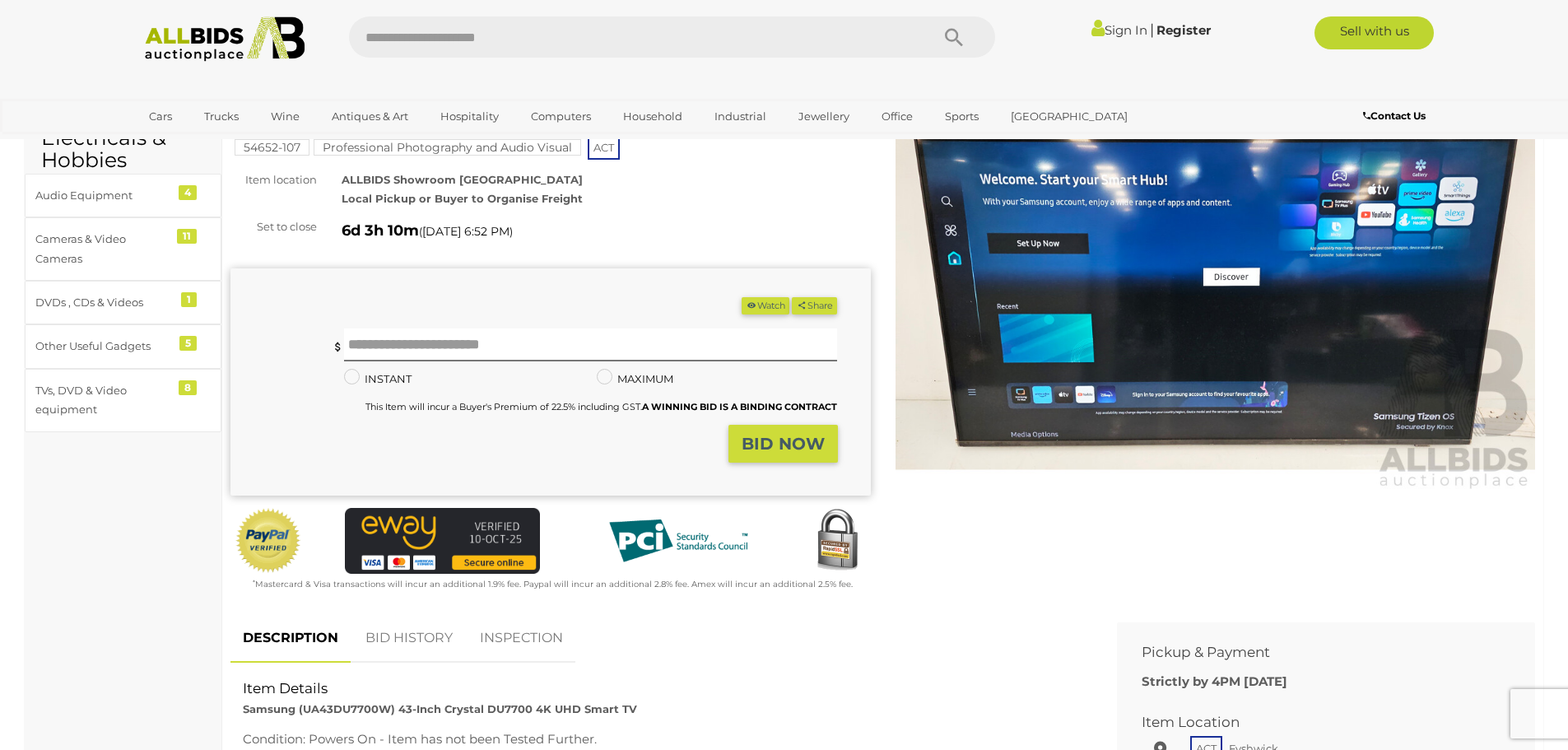
scroll to position [0, 0]
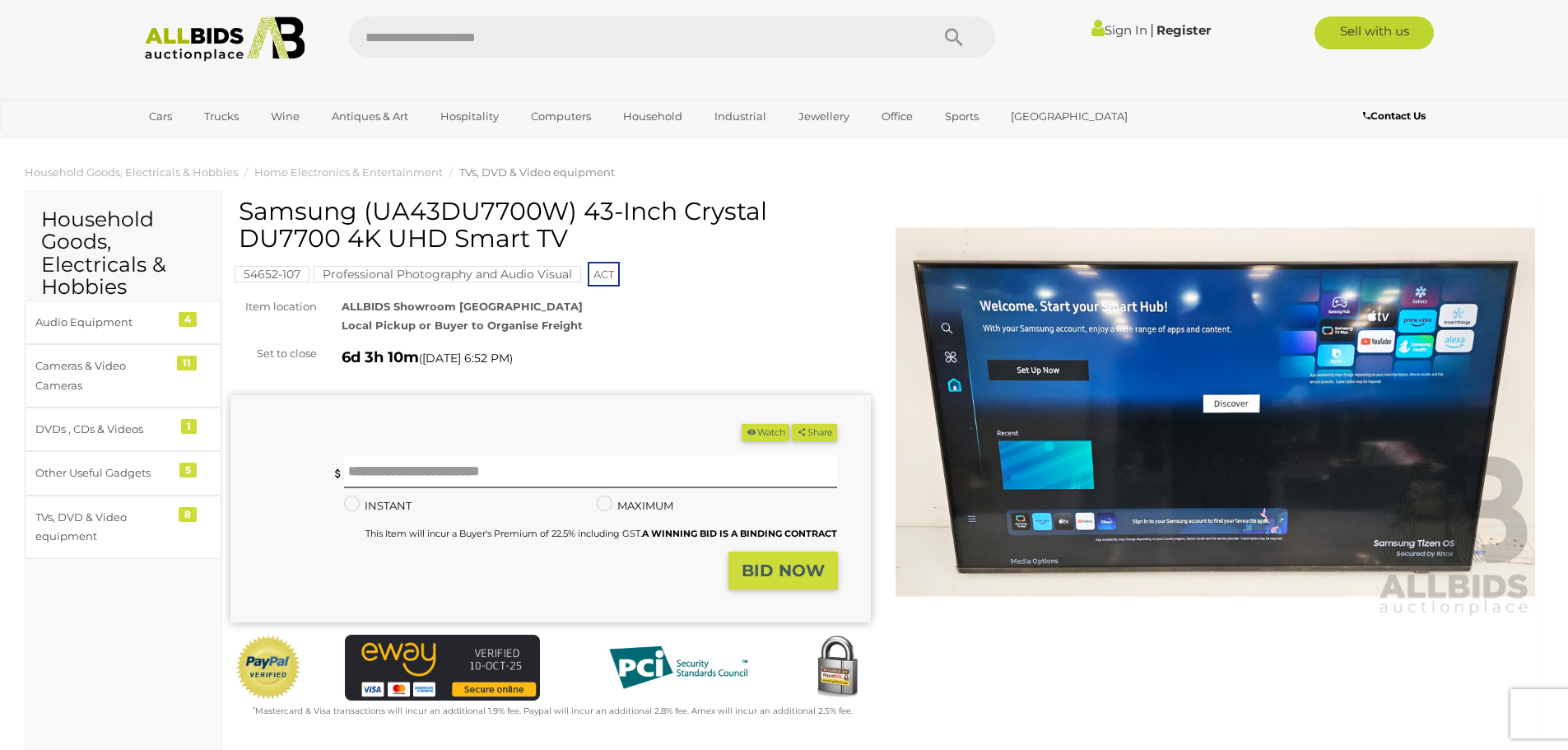
click at [1080, 384] on img at bounding box center [1216, 412] width 640 height 413
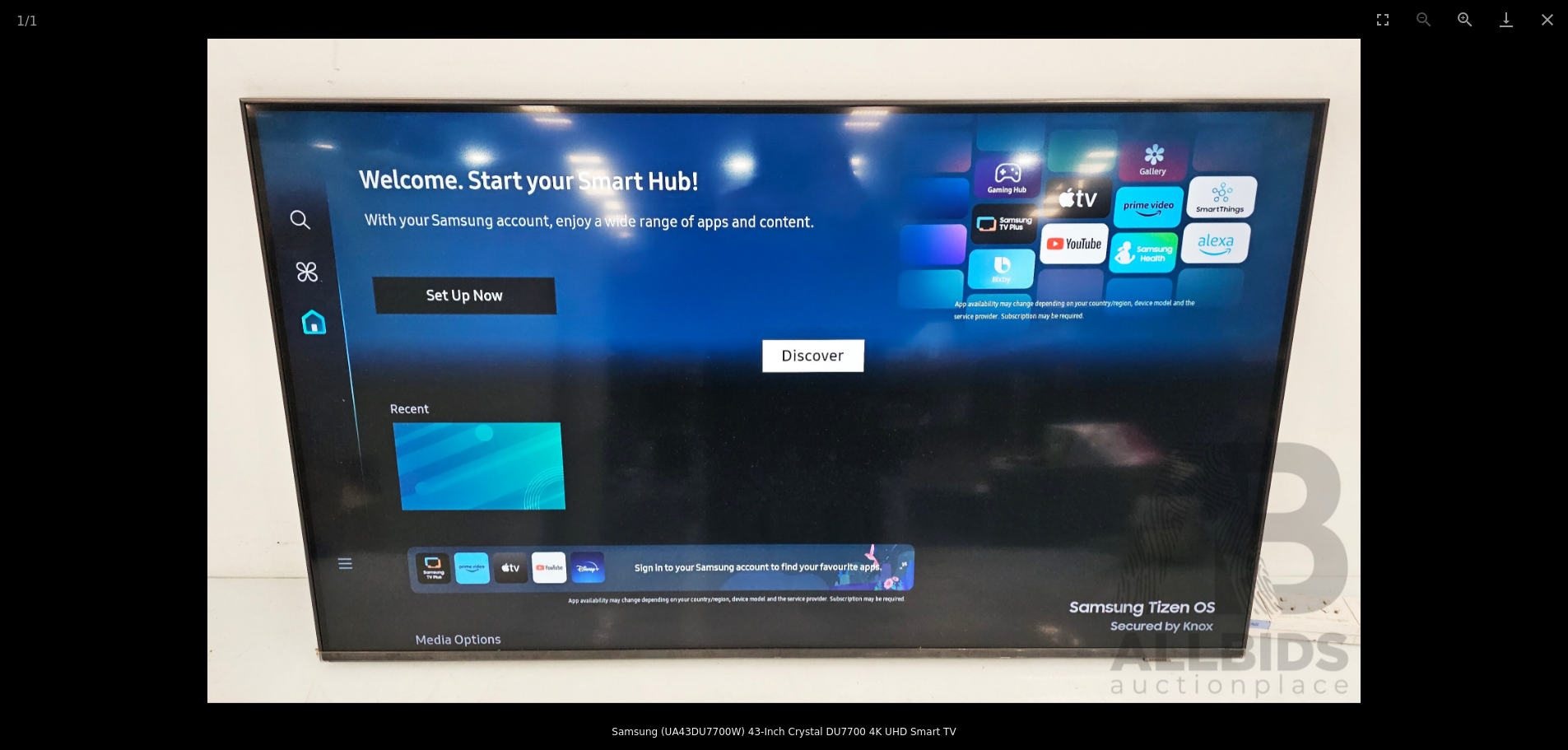
click at [820, 367] on img at bounding box center [784, 371] width 1154 height 665
click at [822, 367] on img at bounding box center [784, 371] width 1154 height 665
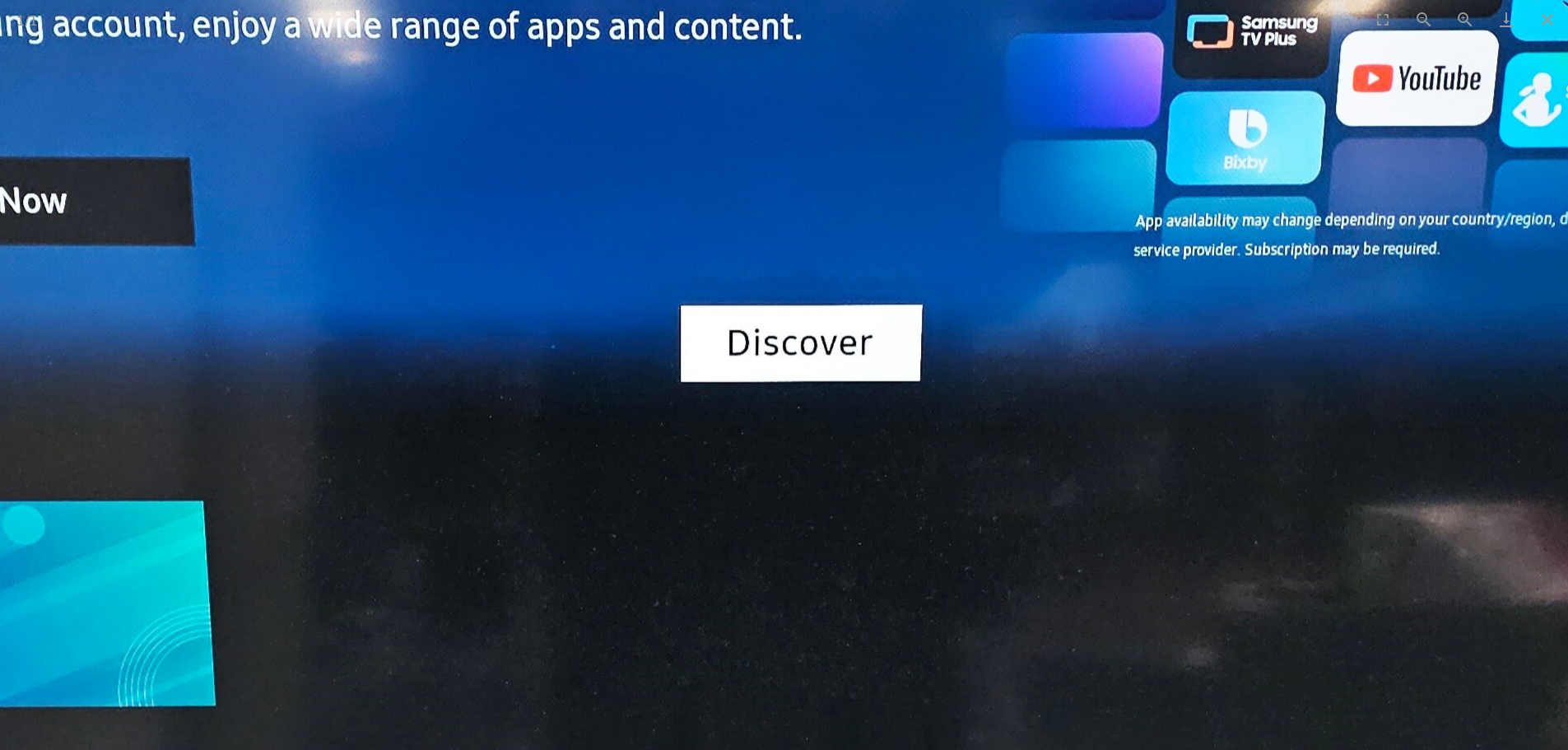
click at [823, 367] on img at bounding box center [733, 378] width 2726 height 1569
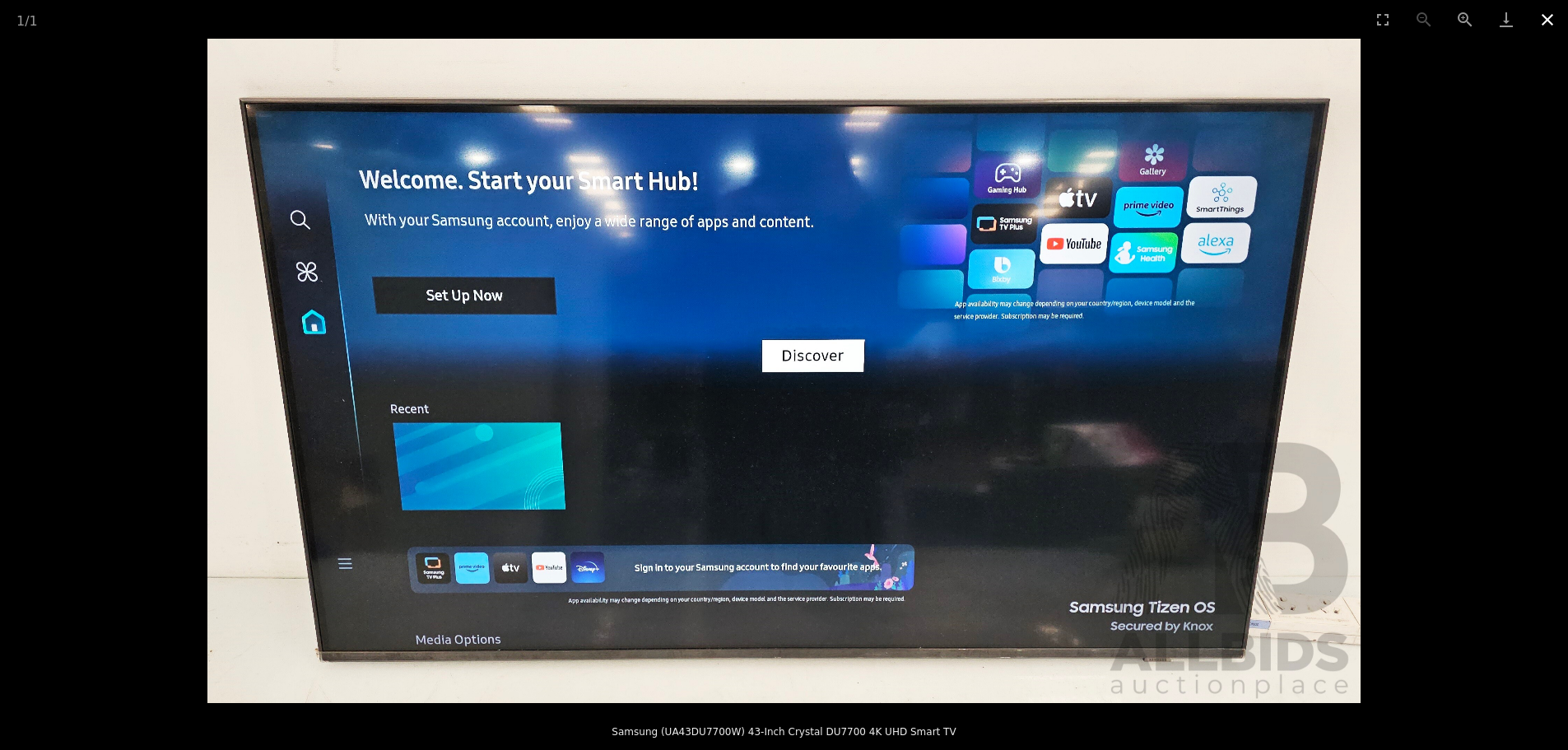
click at [1548, 20] on button "Close gallery" at bounding box center [1547, 19] width 41 height 39
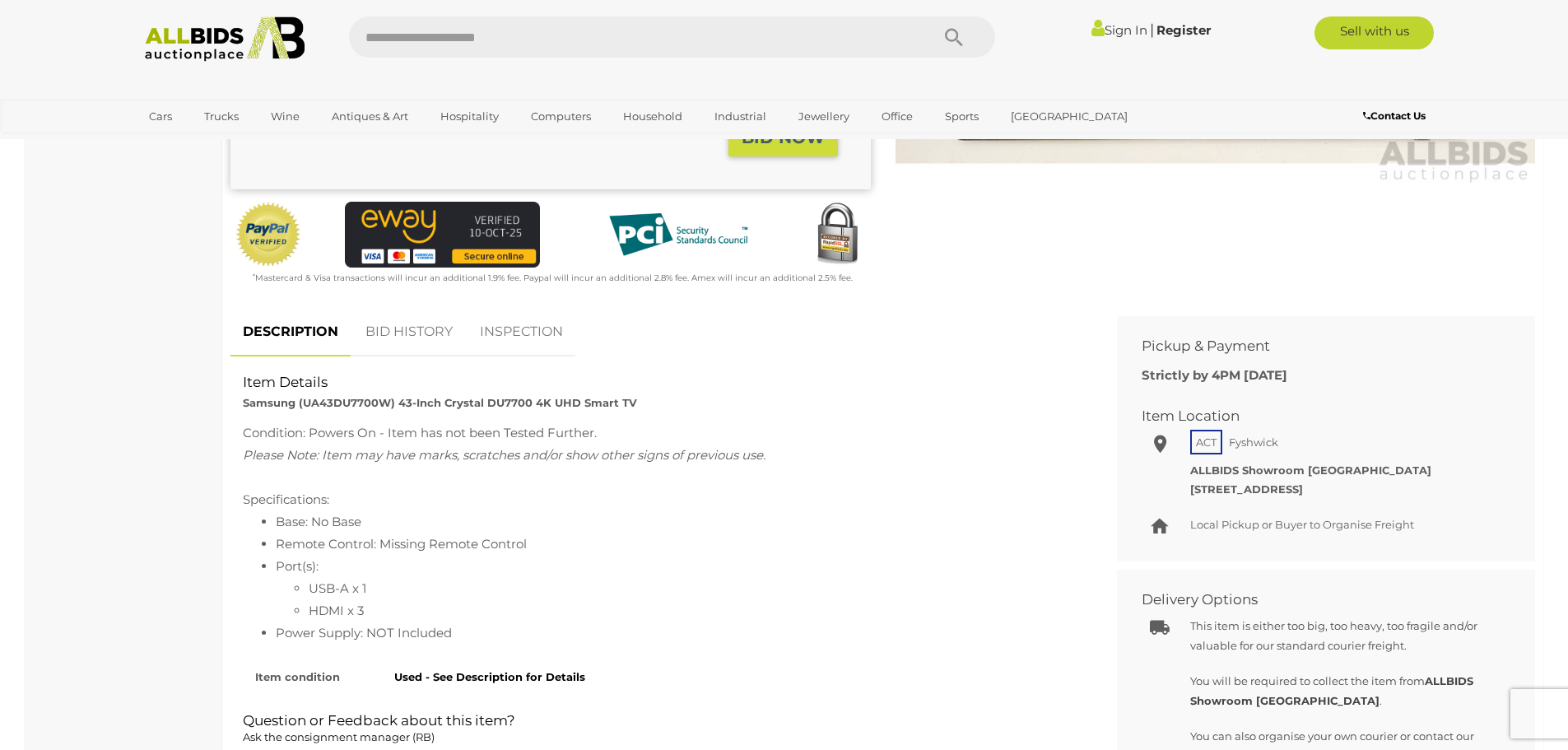
scroll to position [576, 0]
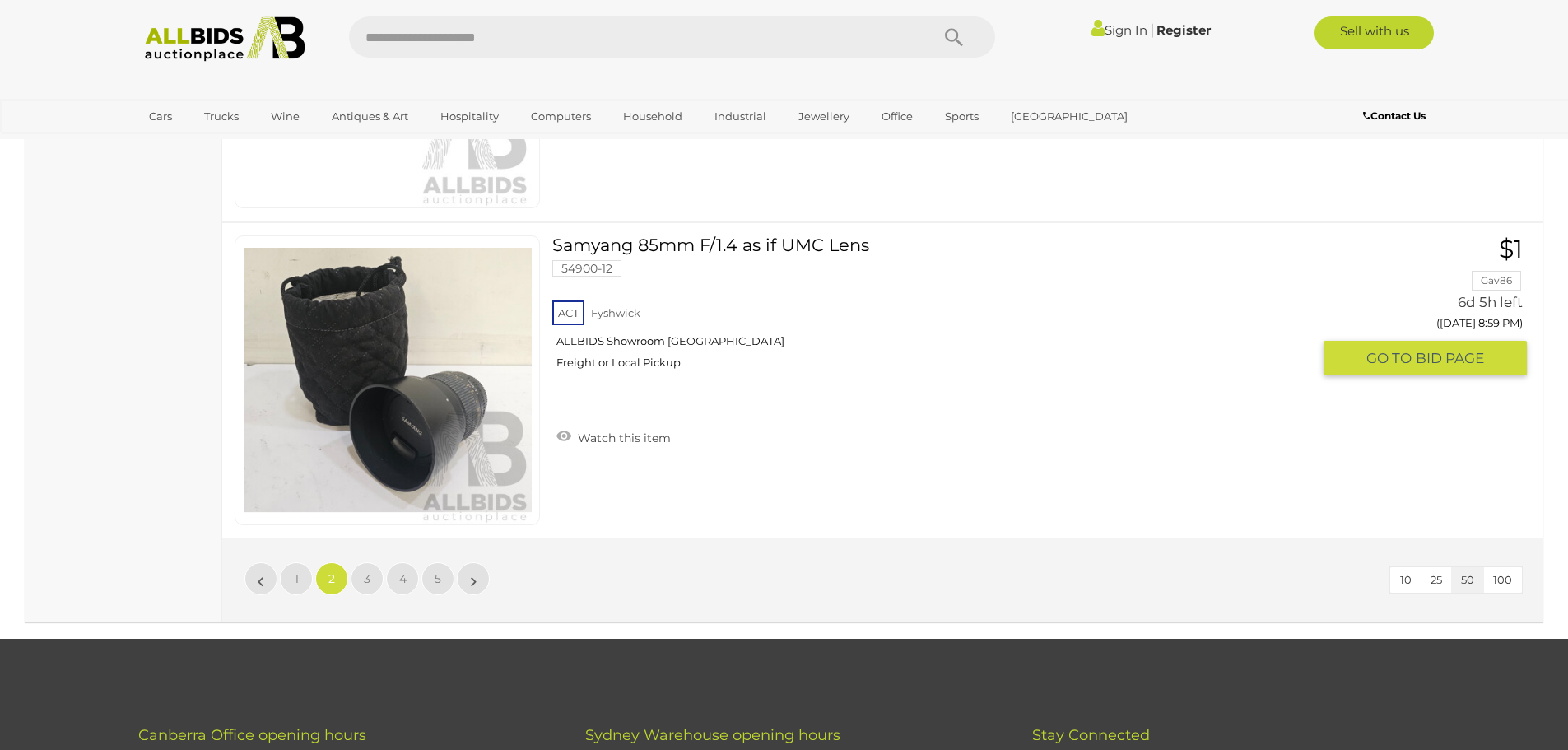
scroll to position [15730, 0]
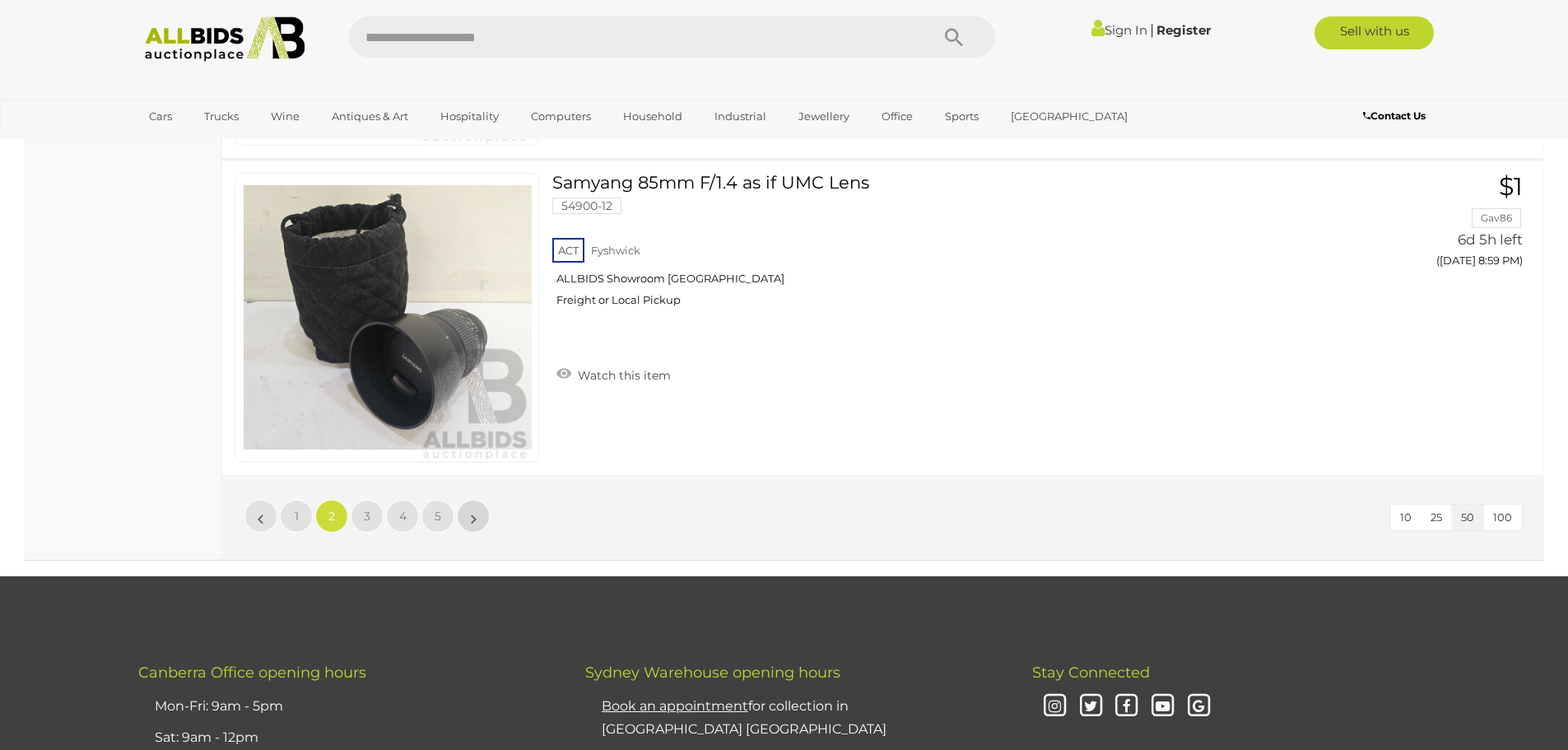
click at [480, 509] on link "»" at bounding box center [473, 516] width 33 height 33
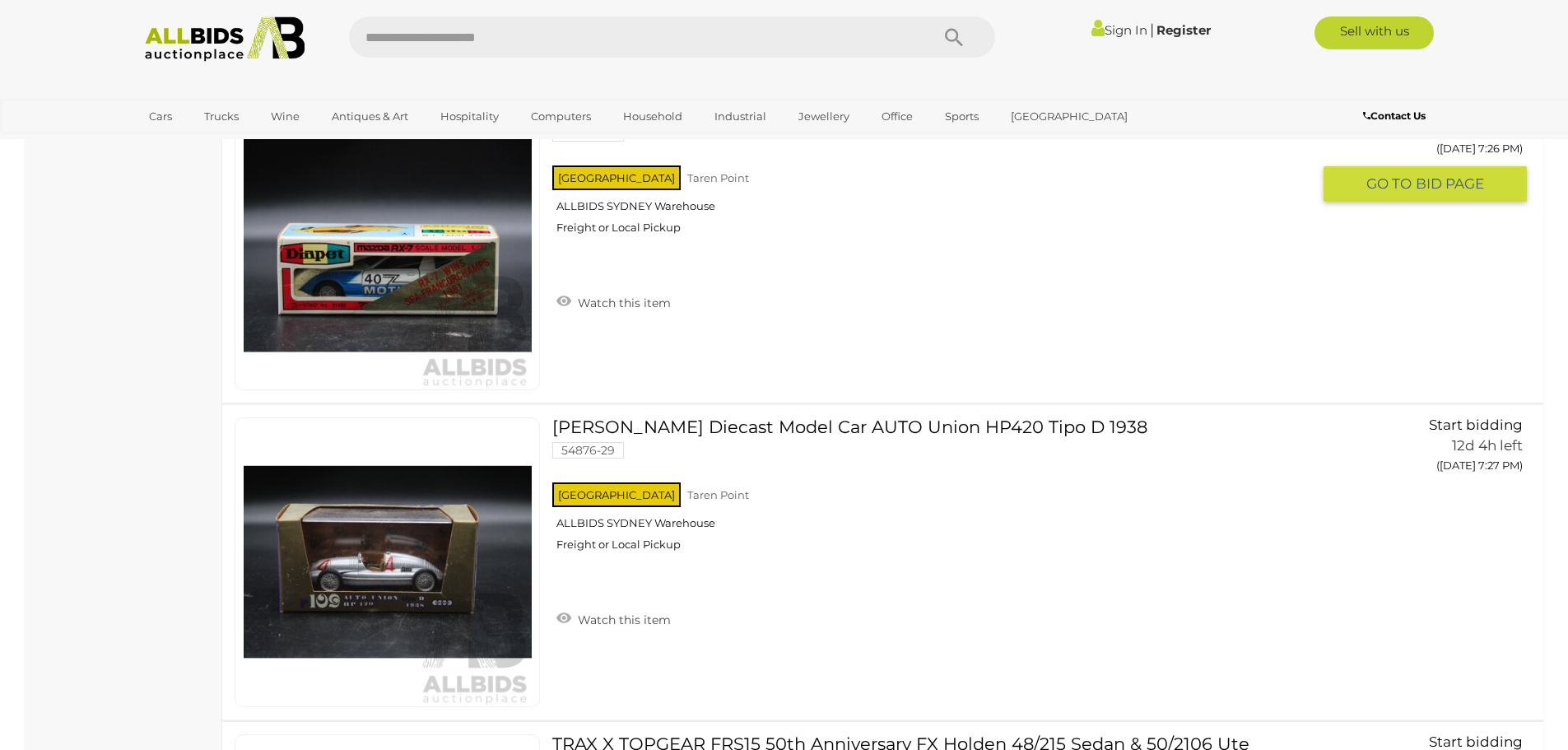
scroll to position [14683, 0]
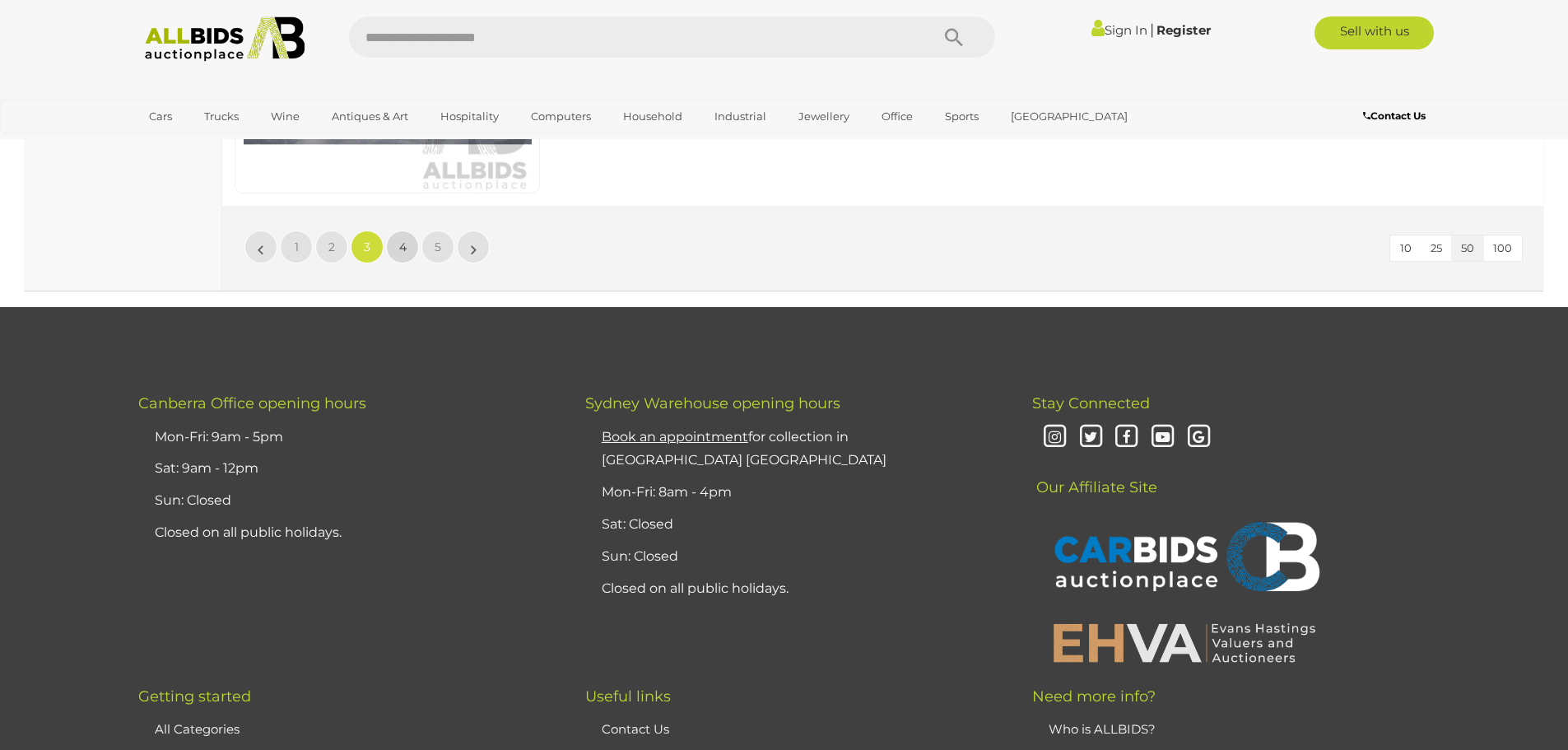
click at [391, 244] on link "4" at bounding box center [402, 246] width 33 height 33
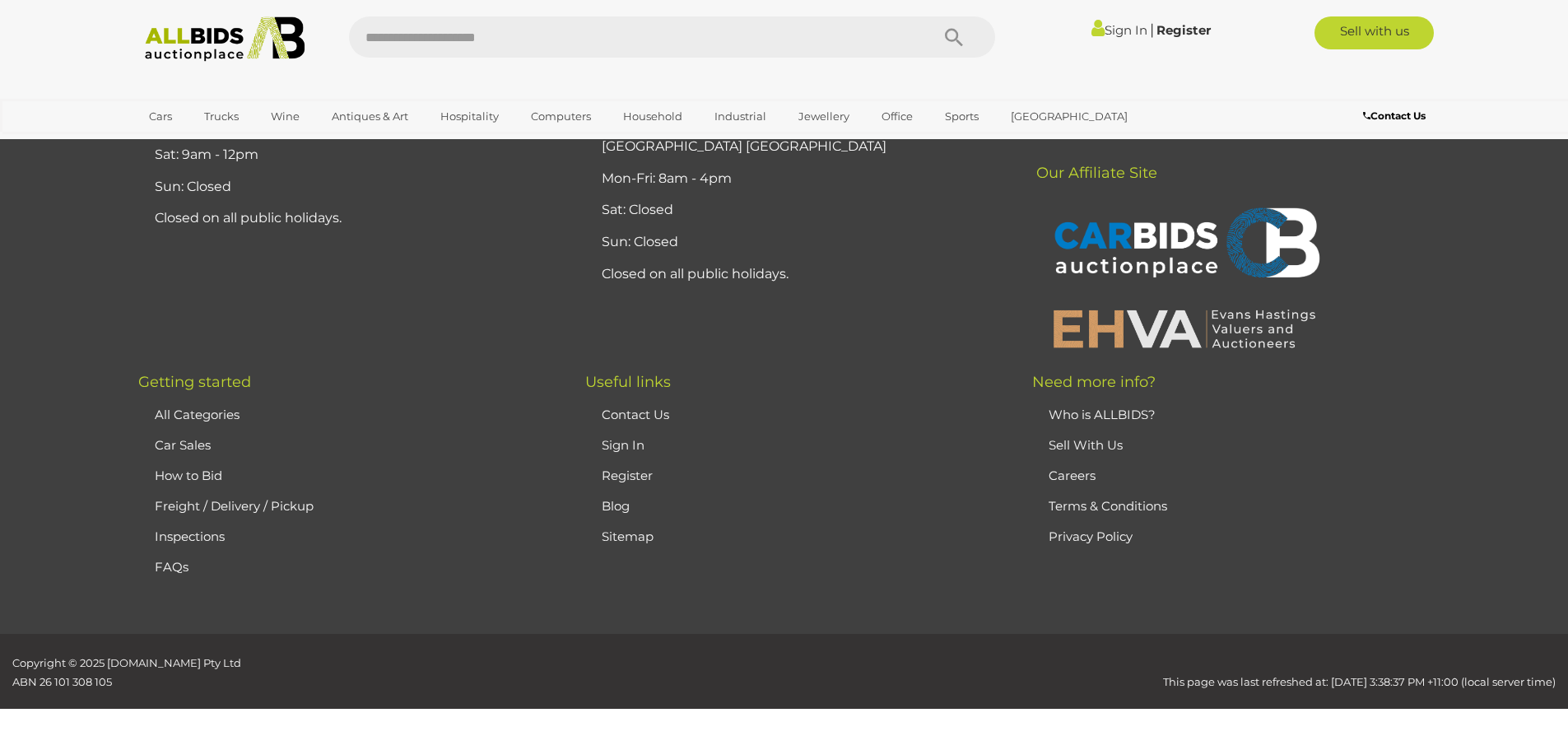
scroll to position [194, 0]
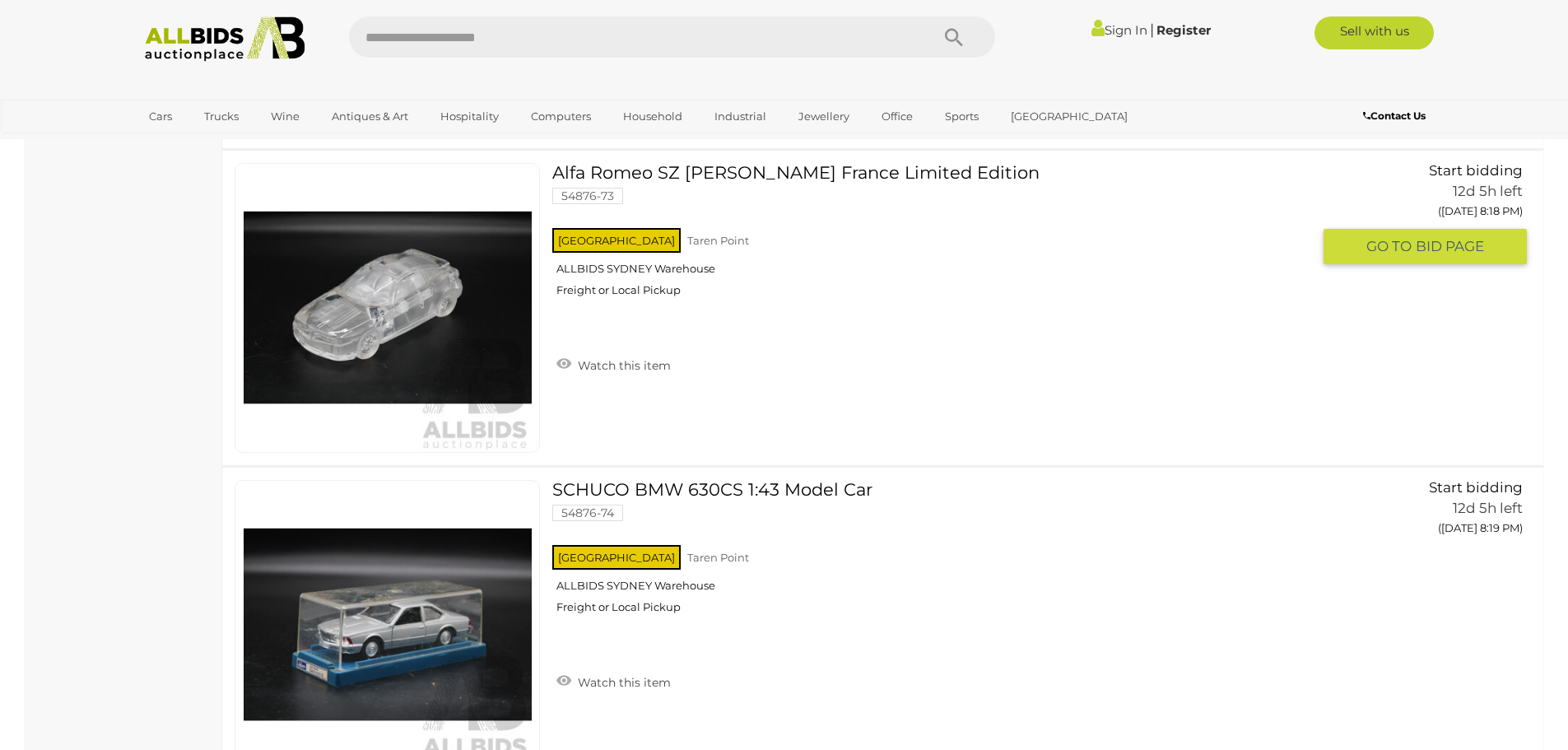
scroll to position [15835, 0]
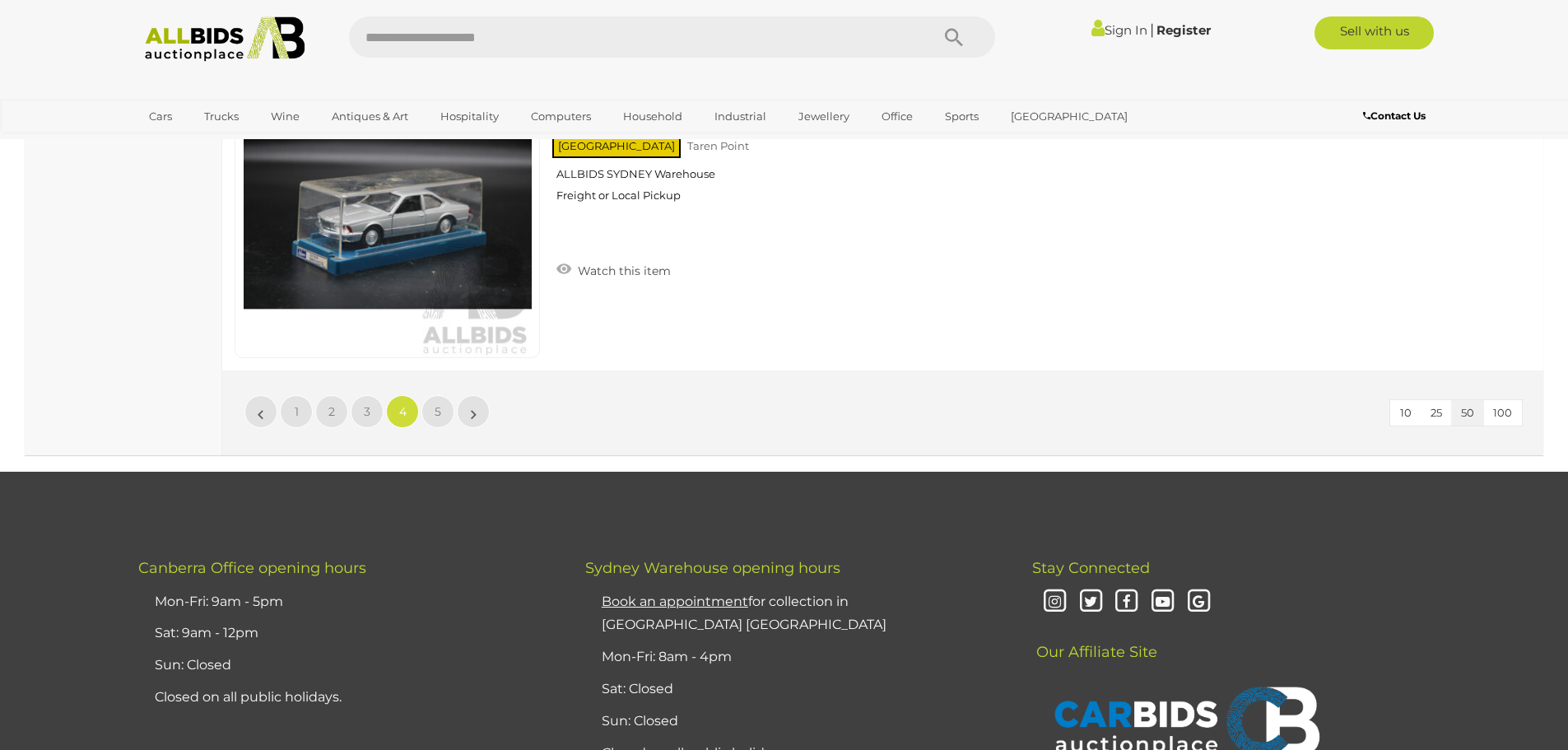
drag, startPoint x: 474, startPoint y: 408, endPoint x: 639, endPoint y: 410, distance: 165.0
click at [473, 408] on li "»" at bounding box center [474, 411] width 32 height 33
click at [444, 413] on link "5" at bounding box center [438, 411] width 33 height 33
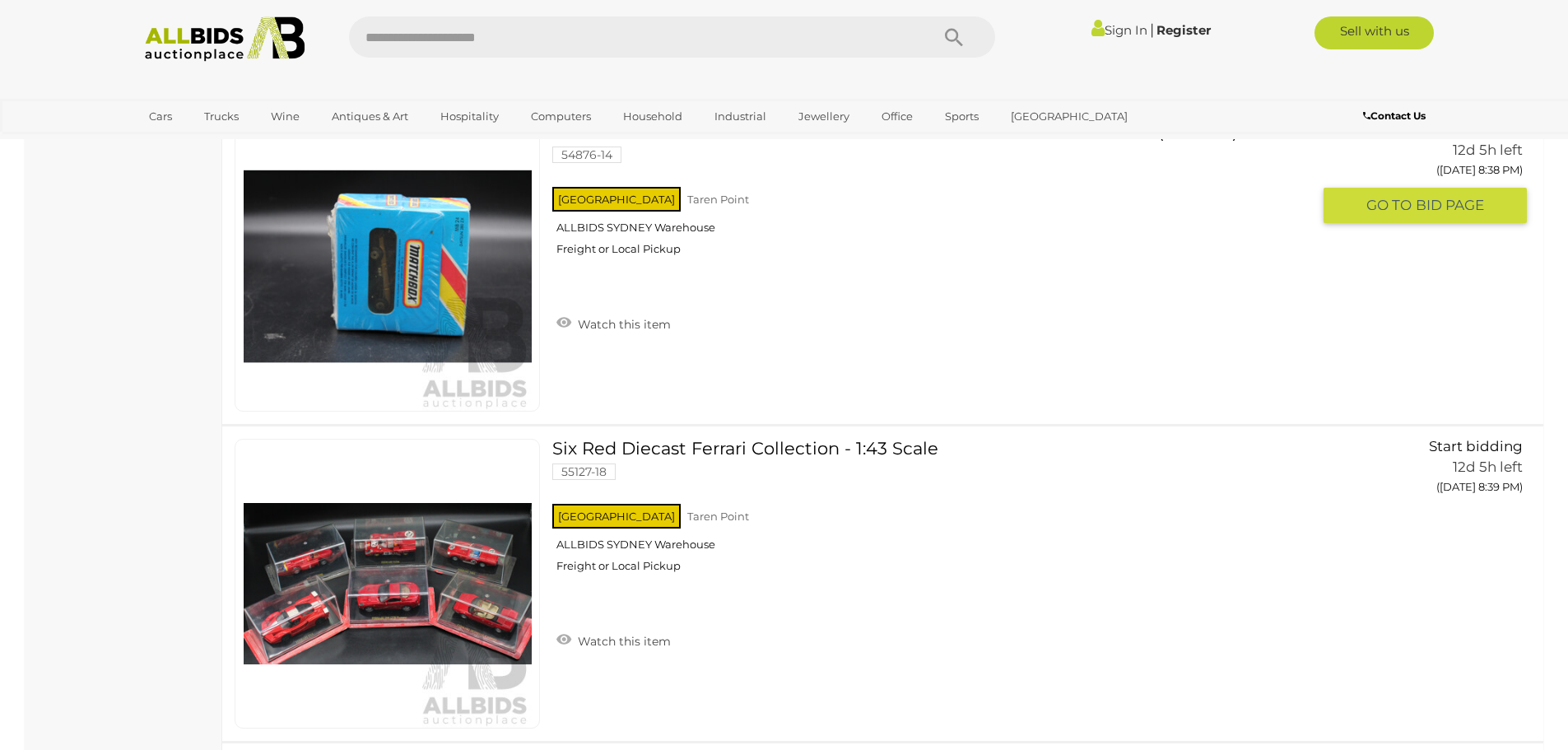
scroll to position [5792, 0]
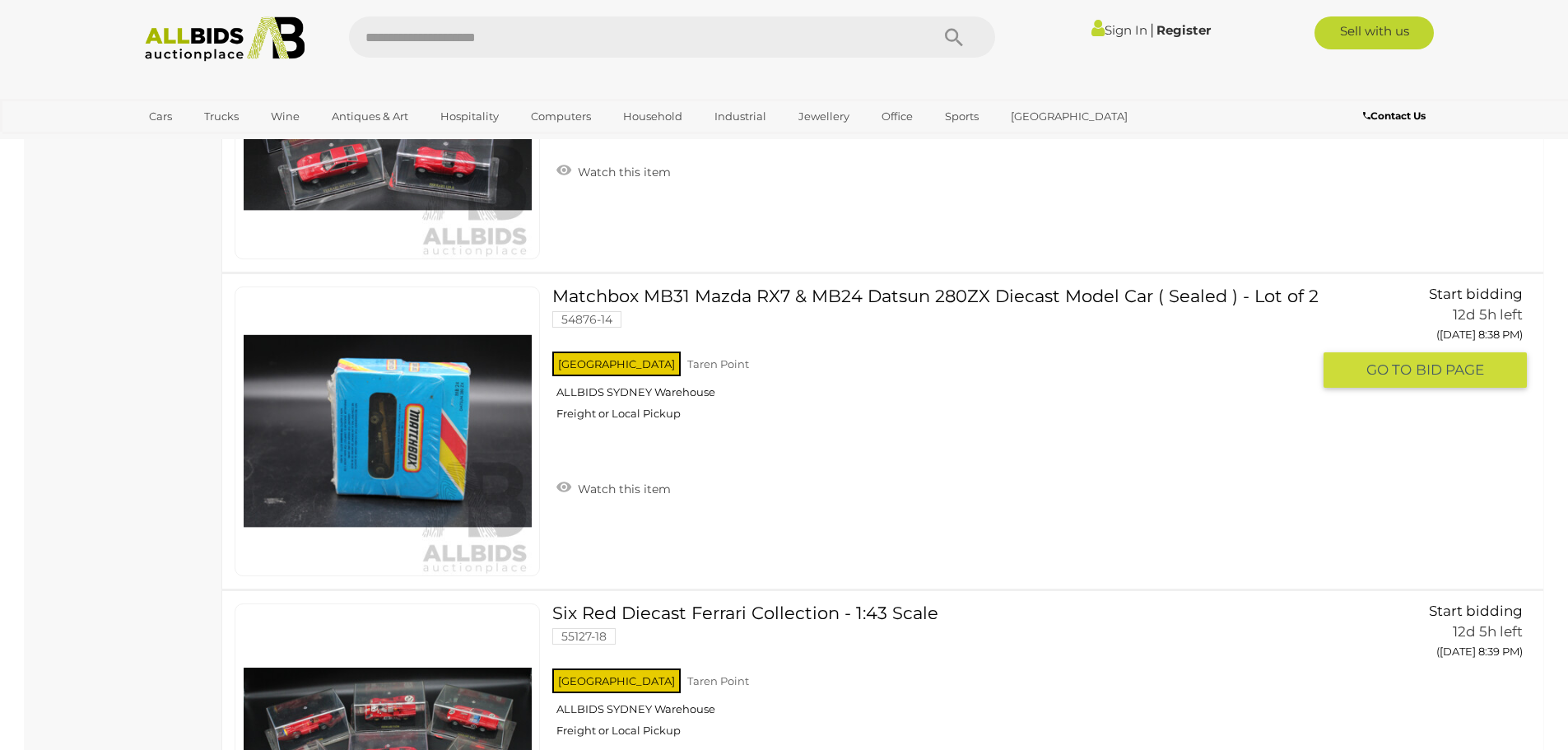
click at [443, 434] on img at bounding box center [388, 431] width 288 height 288
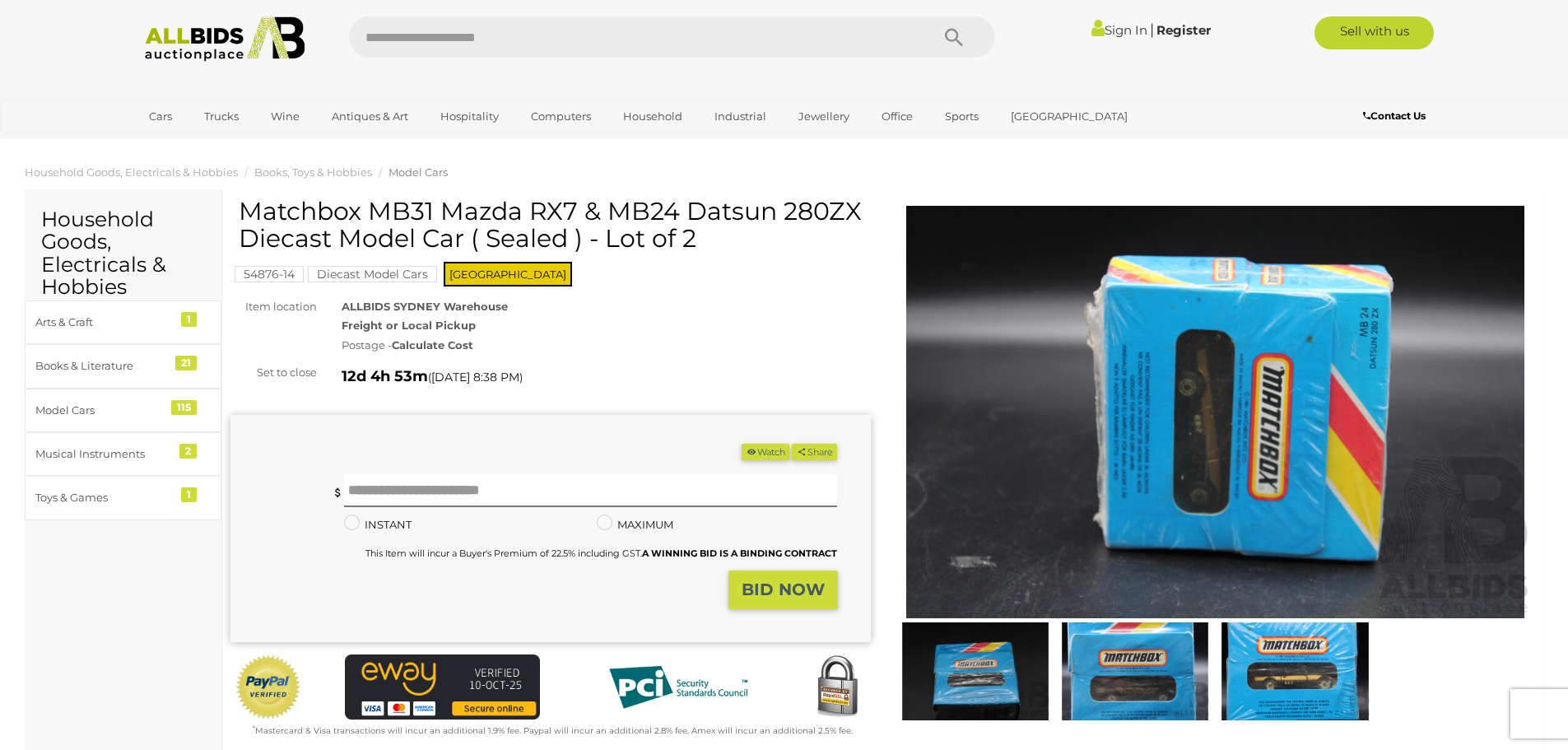
click at [1102, 668] on img at bounding box center [1135, 670] width 152 height 98
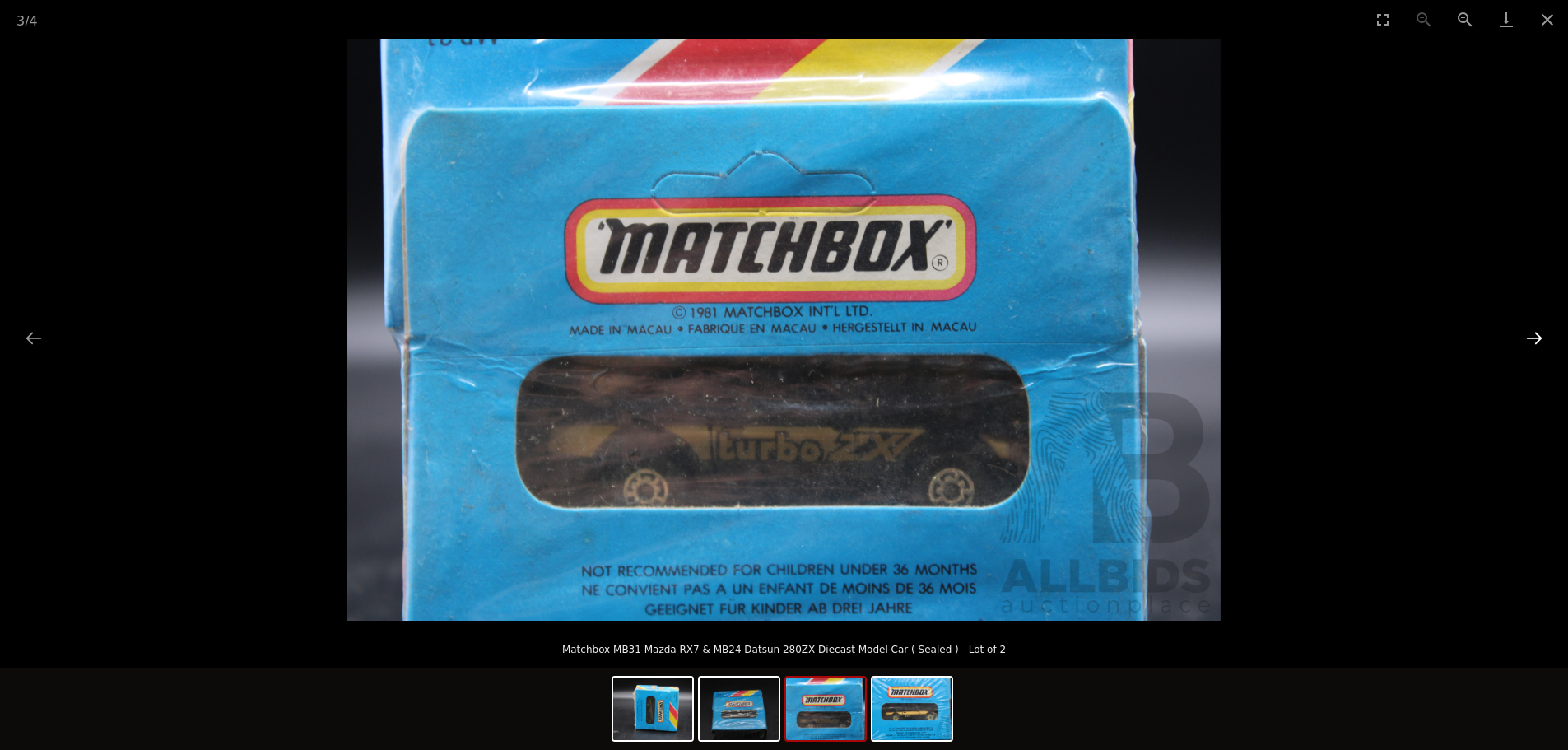
click at [1530, 331] on button "Next slide" at bounding box center [1534, 338] width 34 height 32
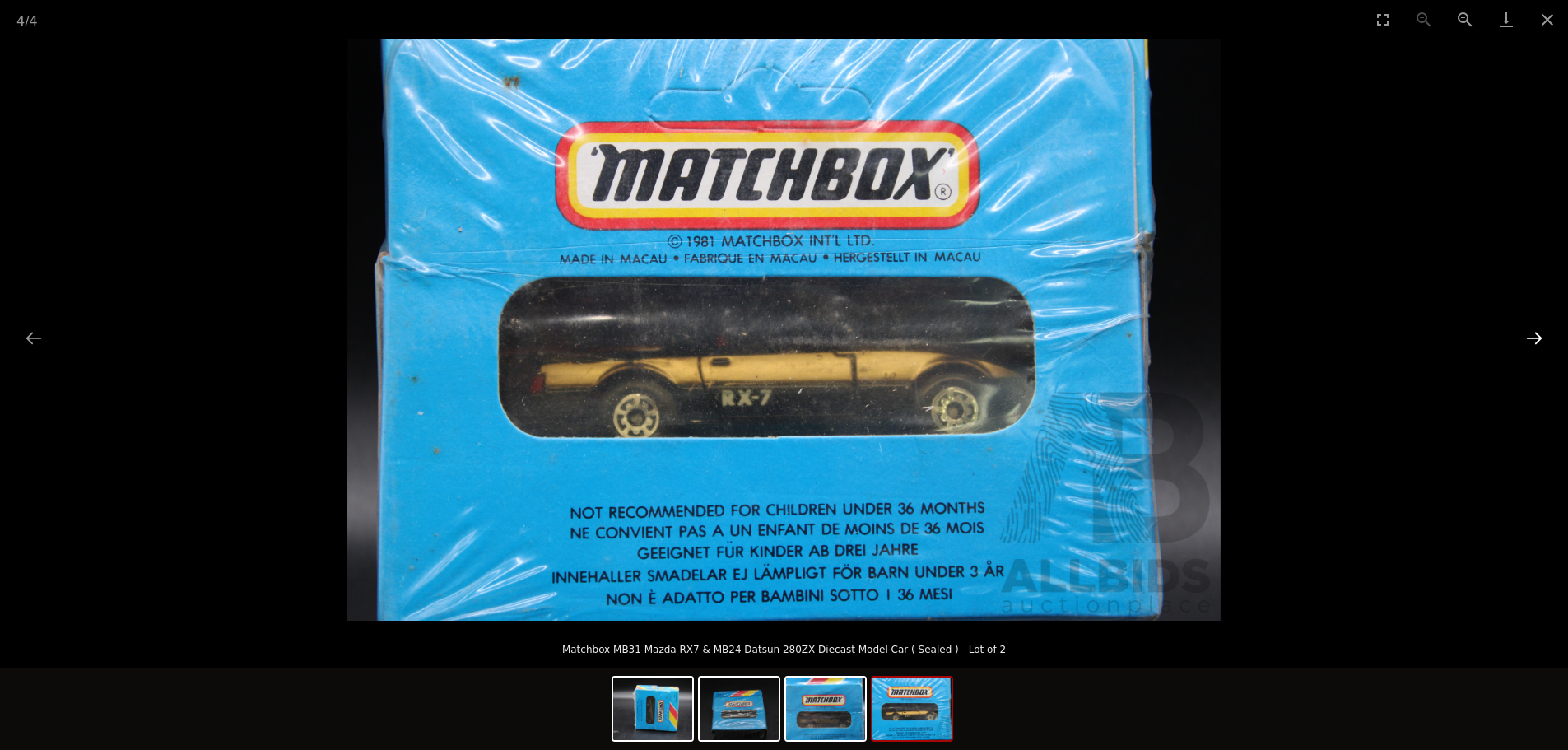
click at [1530, 331] on button "Next slide" at bounding box center [1534, 338] width 34 height 32
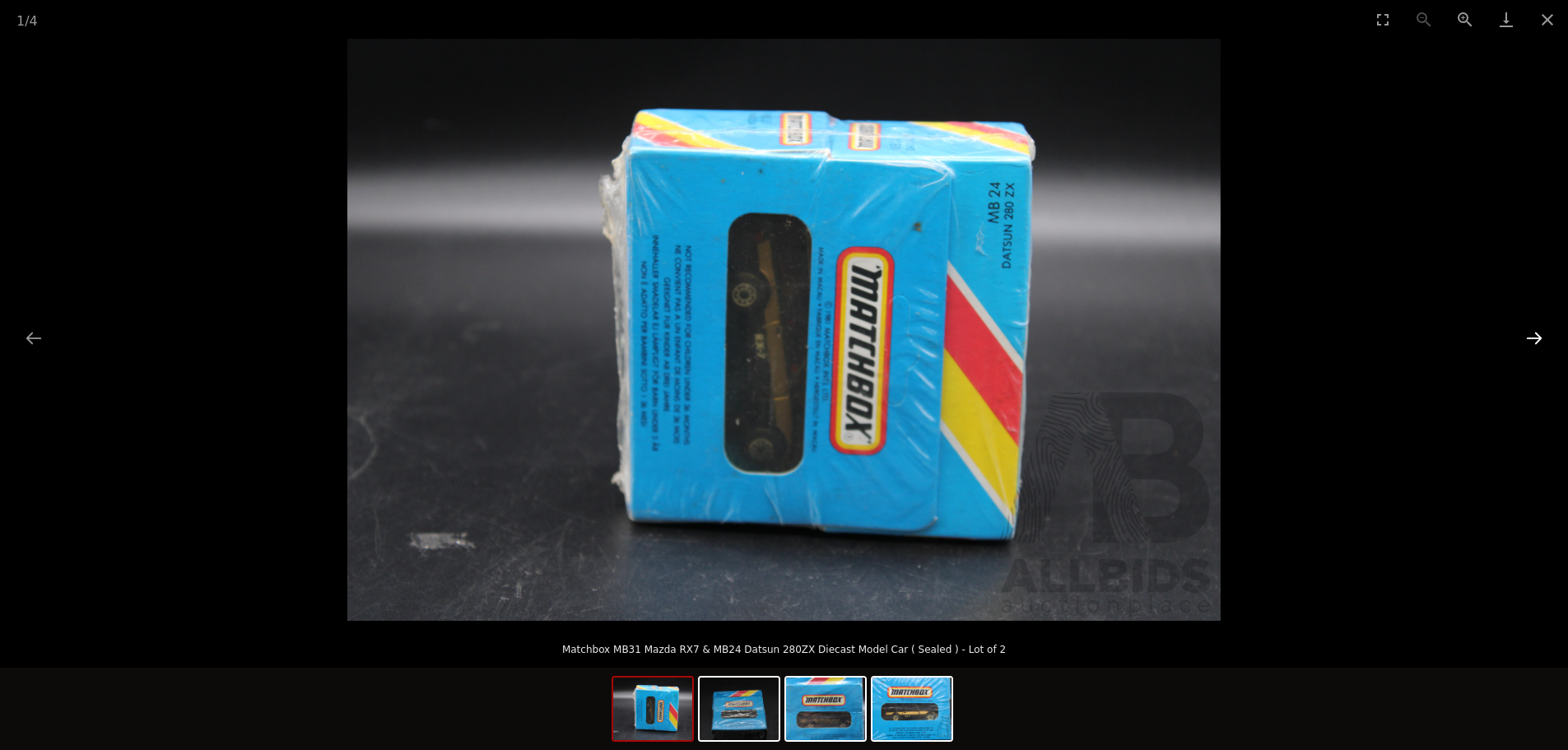
click at [1529, 333] on button "Next slide" at bounding box center [1534, 338] width 34 height 32
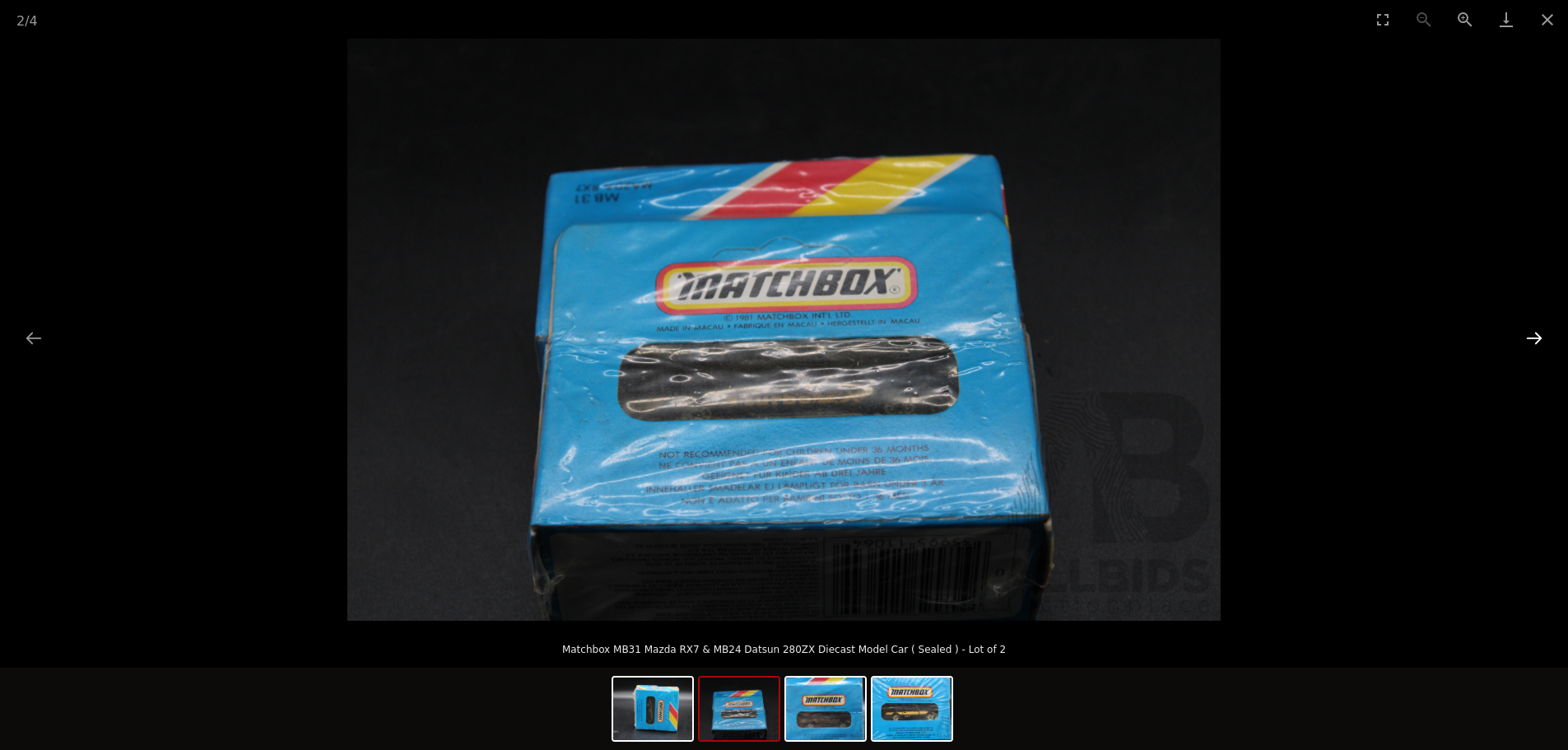
click at [1529, 335] on button "Next slide" at bounding box center [1534, 338] width 34 height 32
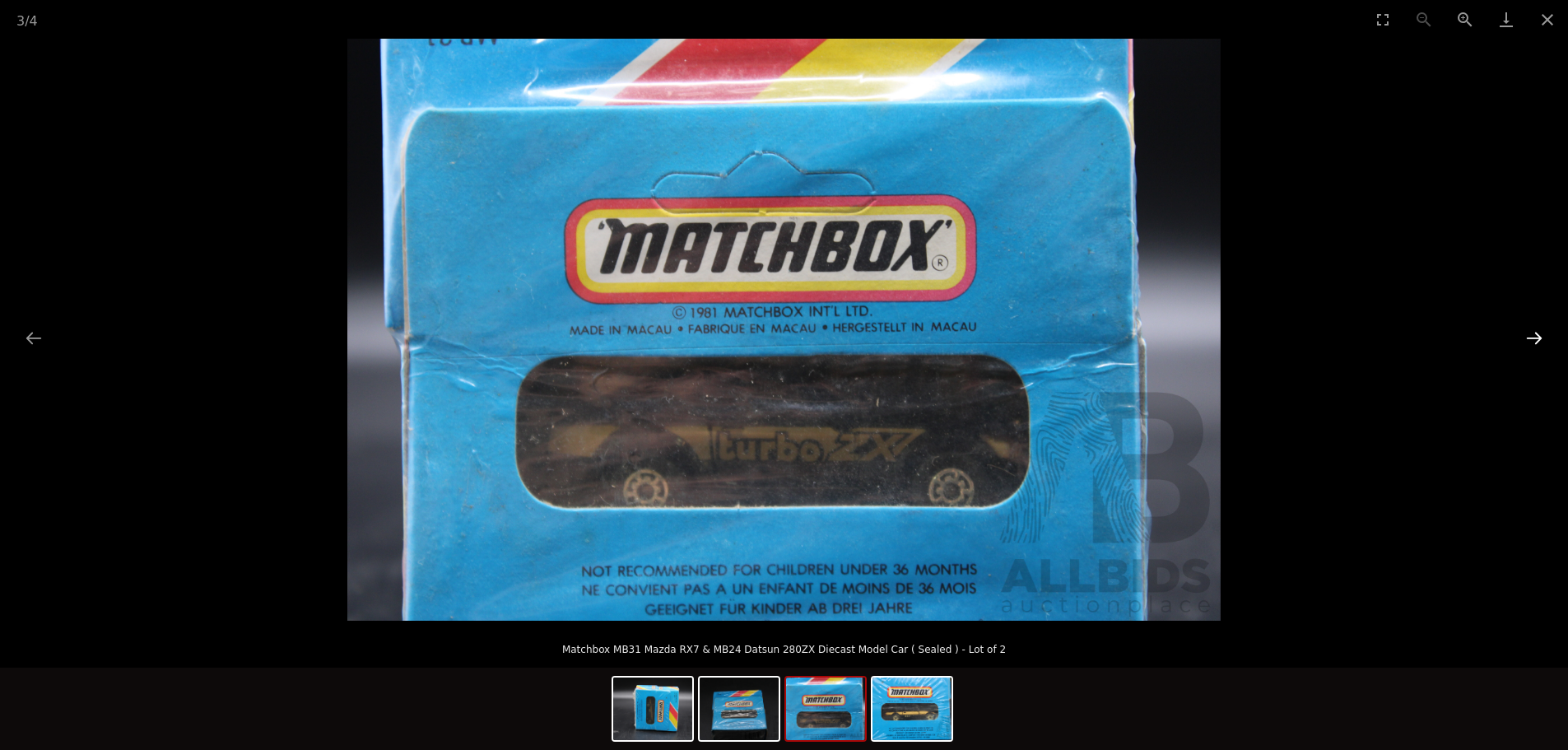
click at [1529, 335] on button "Next slide" at bounding box center [1534, 338] width 34 height 32
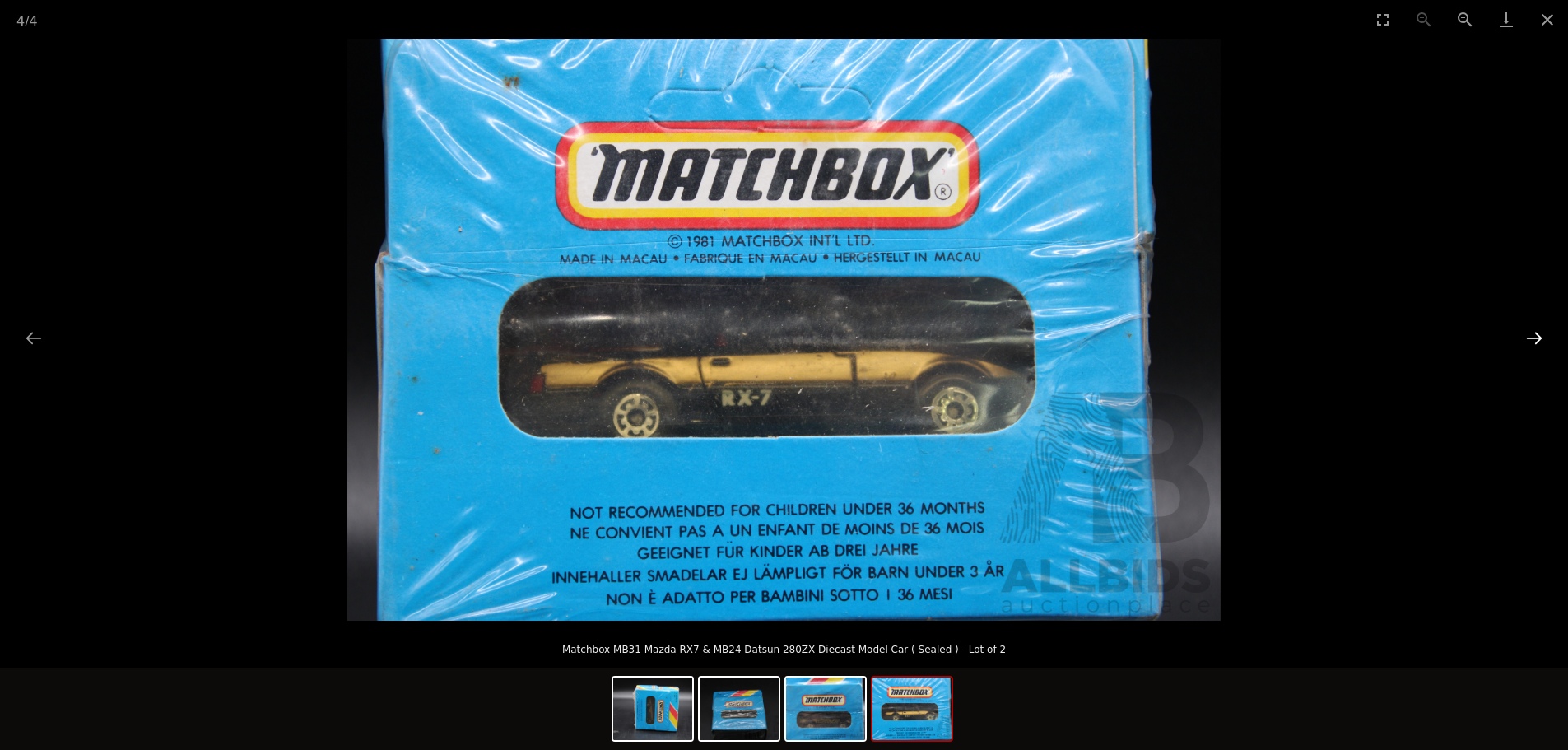
click at [1529, 335] on button "Next slide" at bounding box center [1534, 338] width 34 height 32
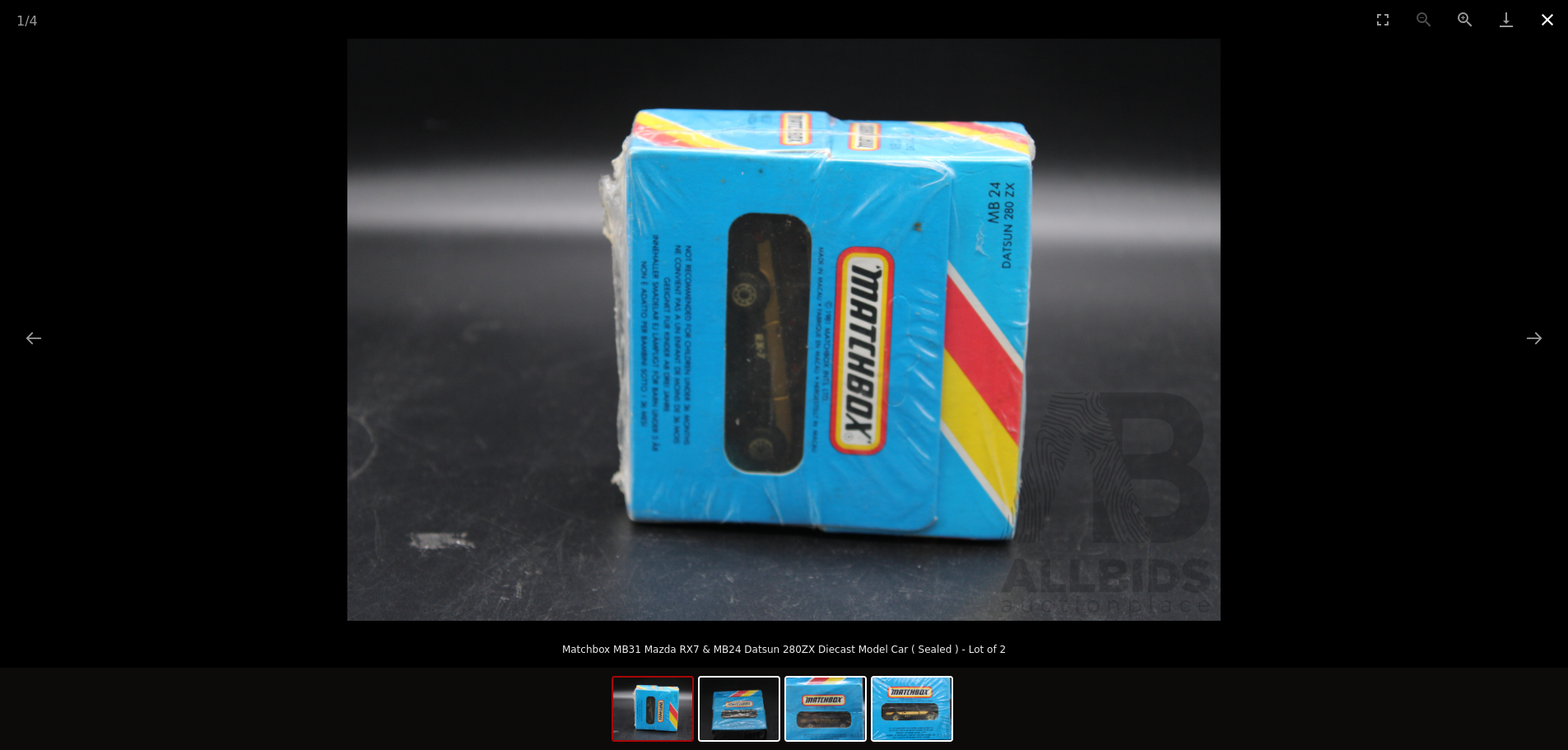
click at [1545, 20] on button "Close gallery" at bounding box center [1547, 19] width 41 height 39
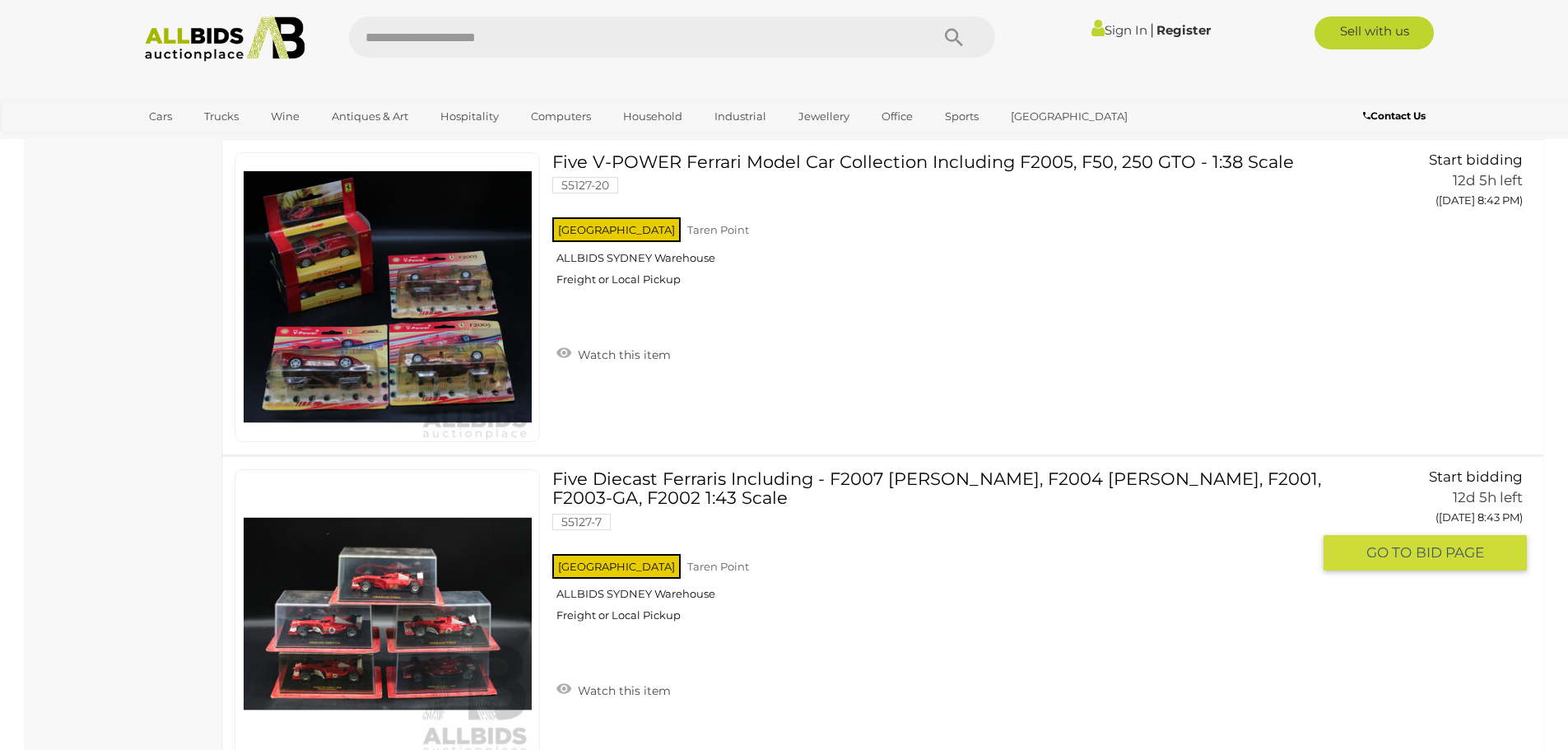
scroll to position [7379, 0]
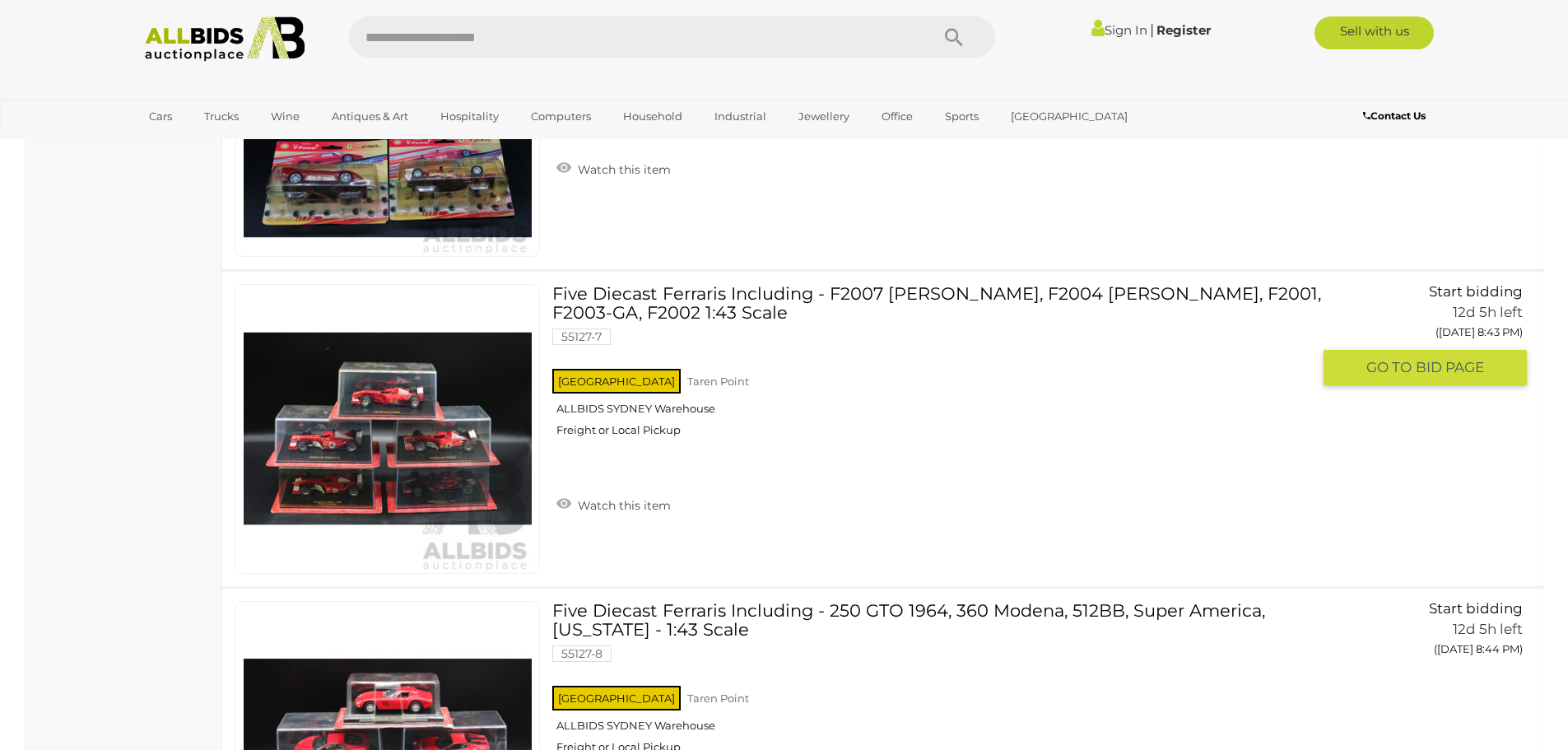
click at [421, 408] on link at bounding box center [387, 429] width 306 height 290
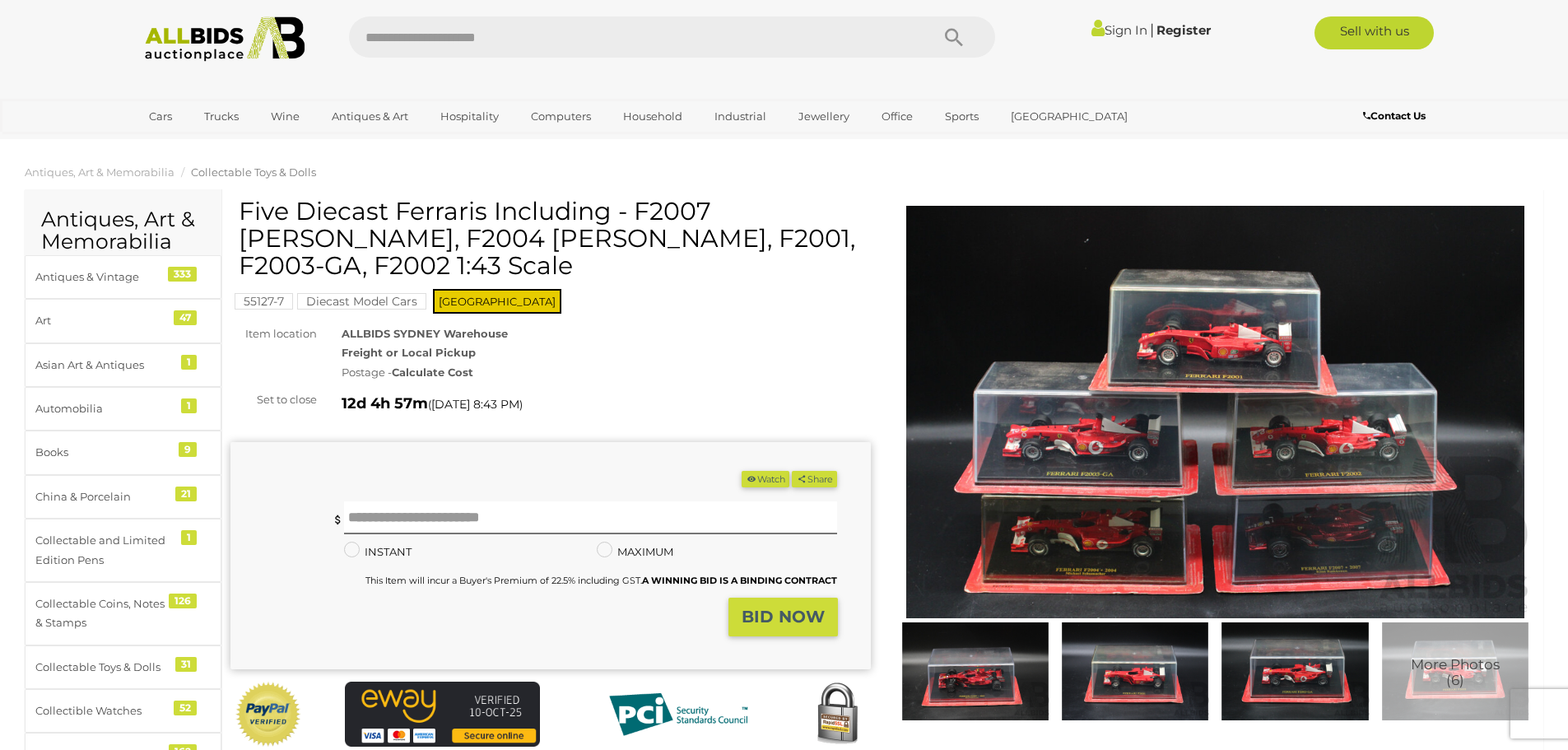
click at [1133, 441] on img at bounding box center [1216, 412] width 640 height 413
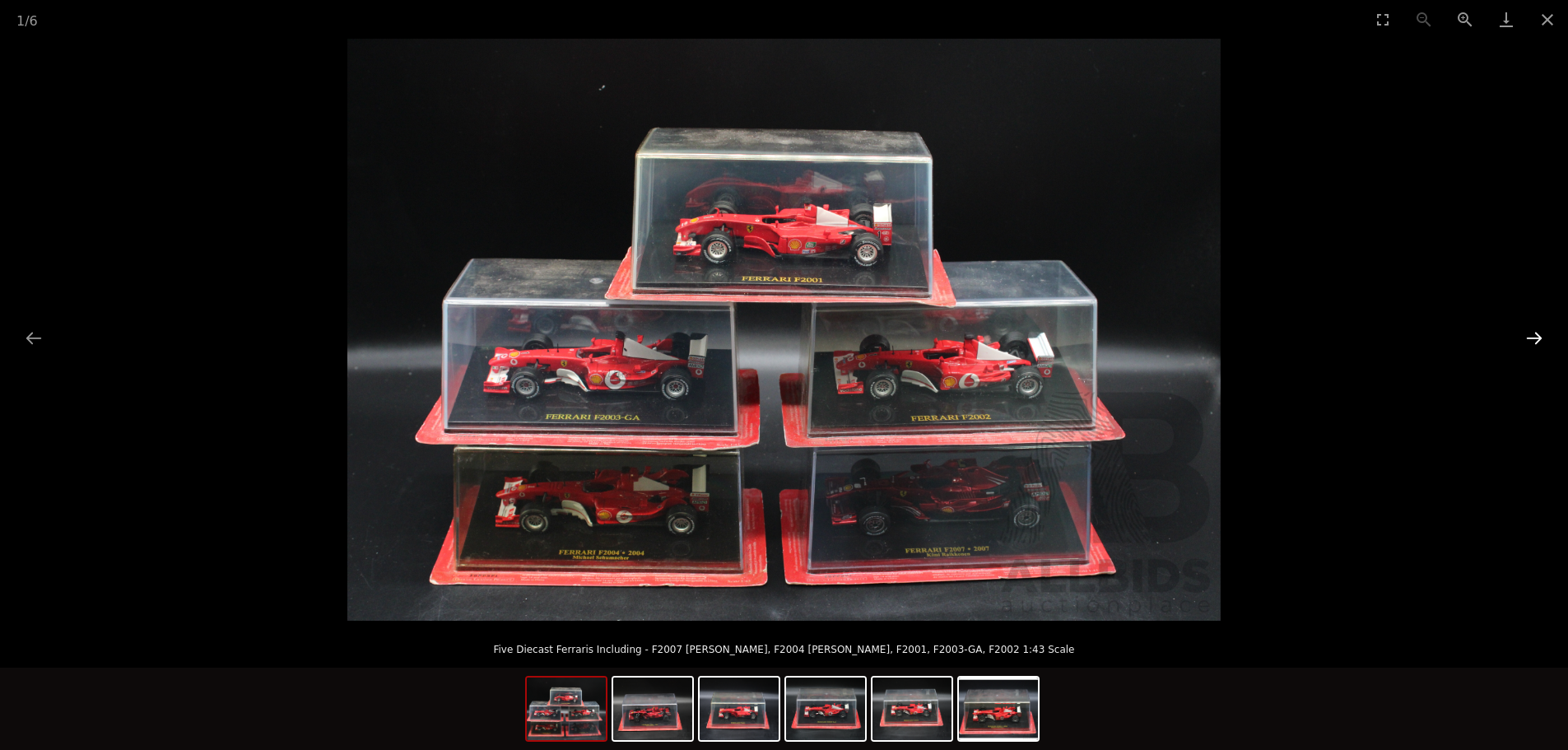
click at [1539, 337] on button "Next slide" at bounding box center [1534, 338] width 34 height 32
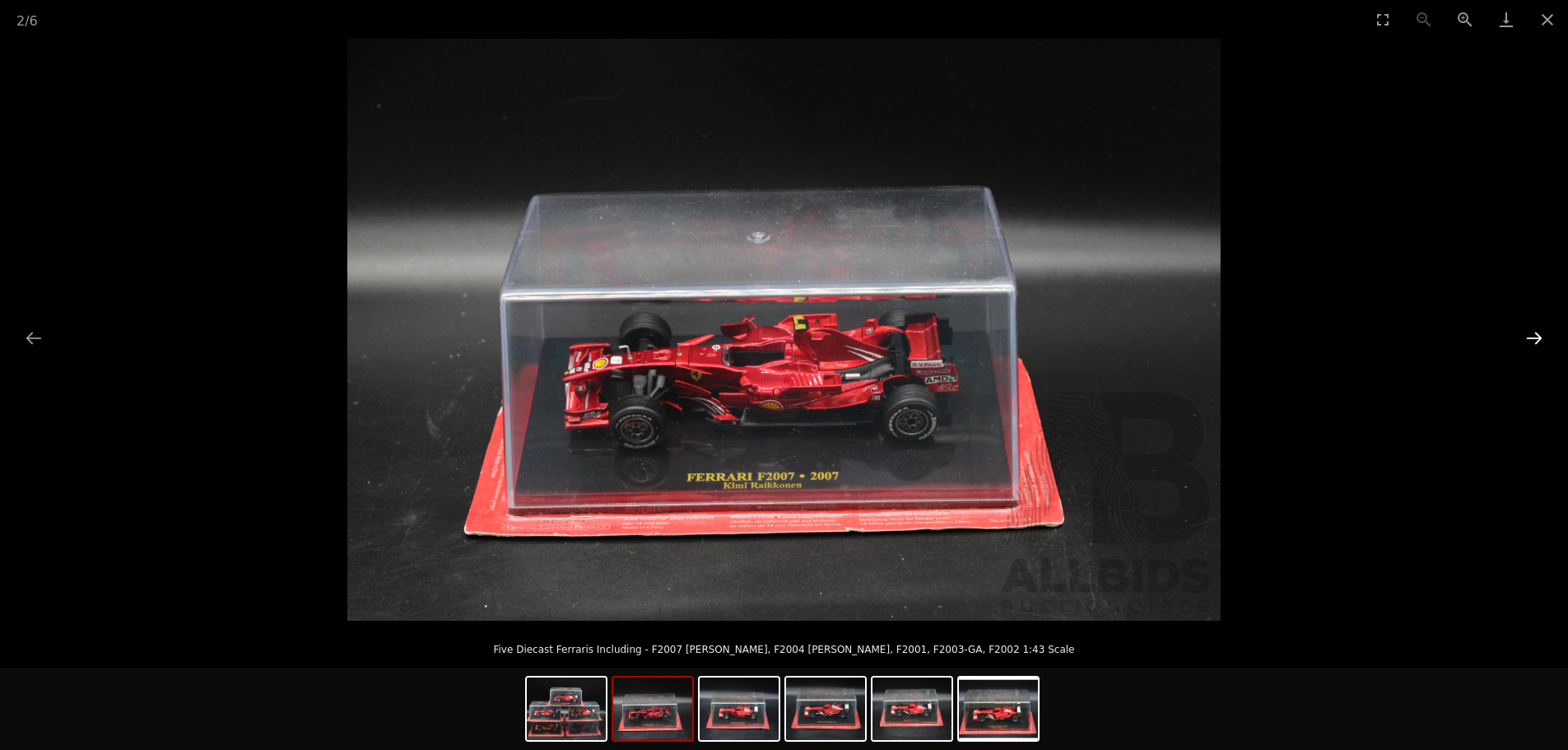
click at [1539, 337] on button "Next slide" at bounding box center [1534, 338] width 34 height 32
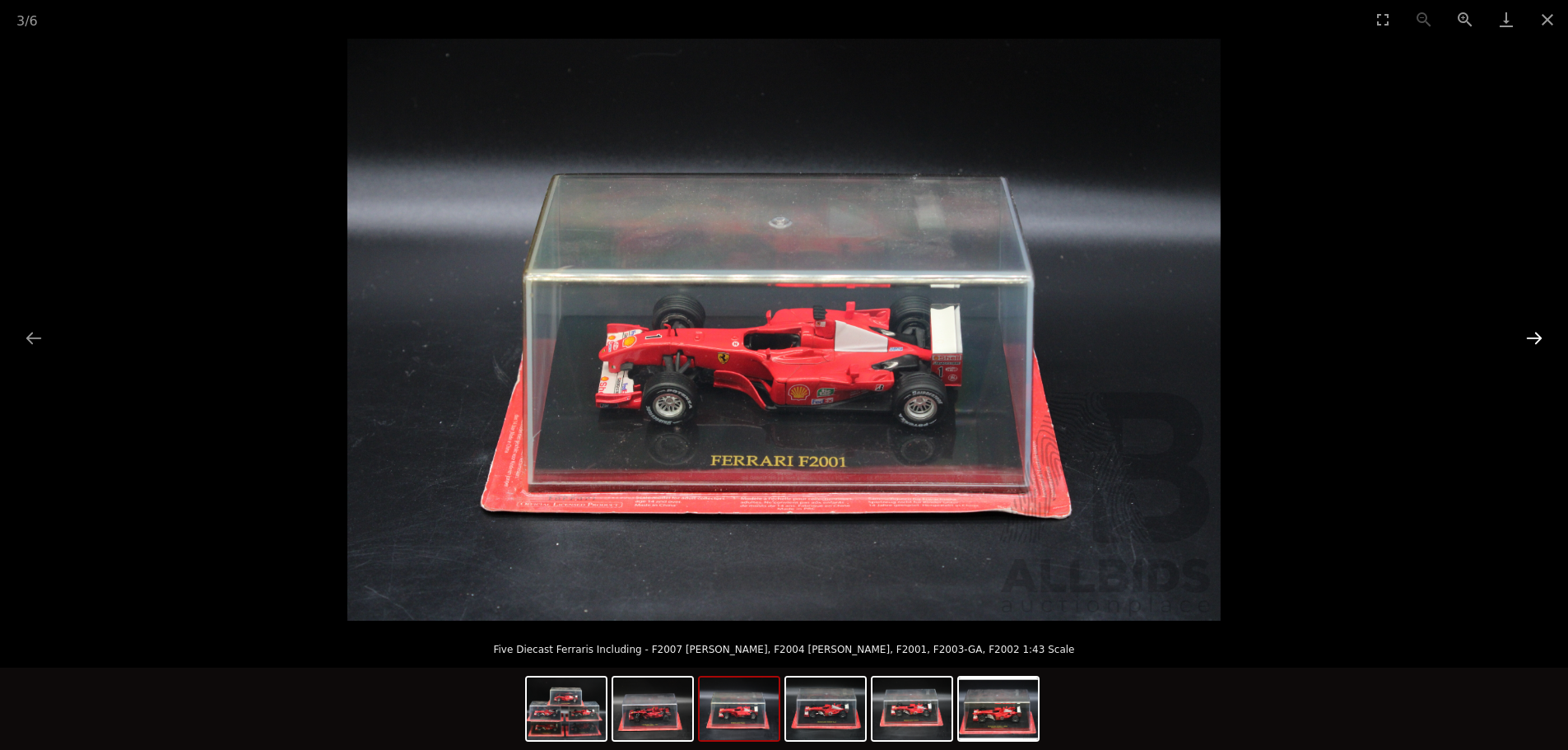
click at [1539, 337] on button "Next slide" at bounding box center [1534, 338] width 34 height 32
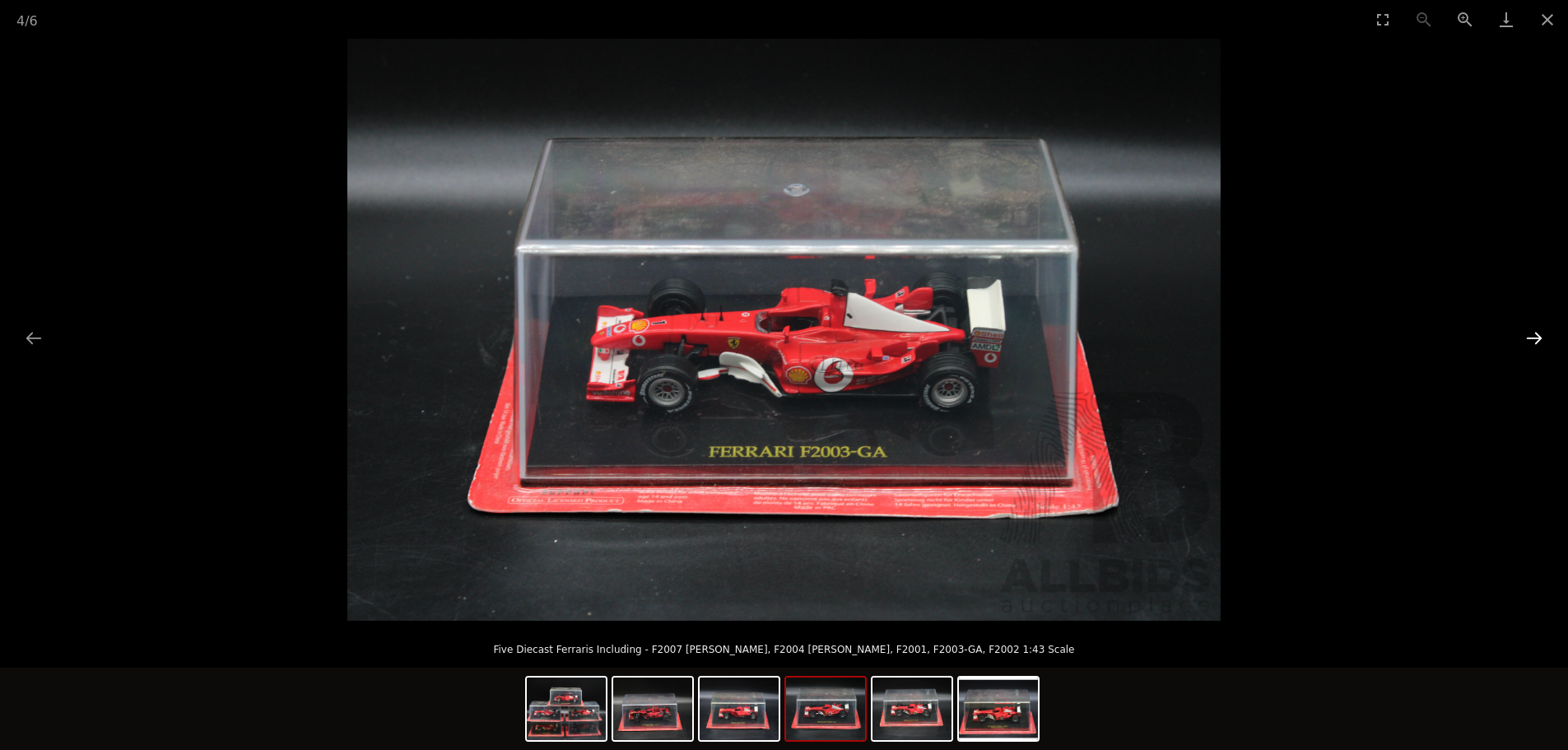
click at [1539, 337] on button "Next slide" at bounding box center [1534, 338] width 34 height 32
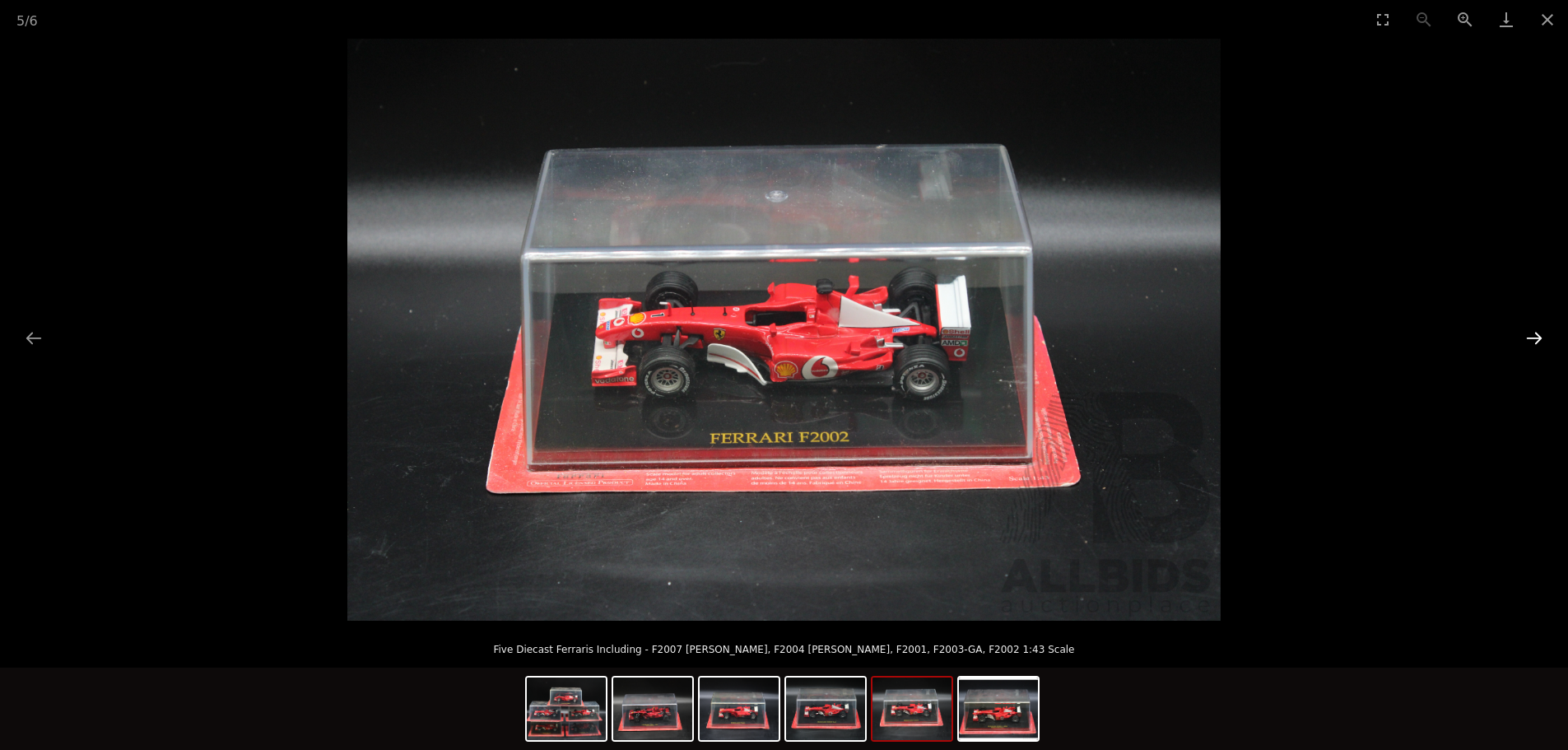
click at [1539, 337] on button "Next slide" at bounding box center [1534, 338] width 34 height 32
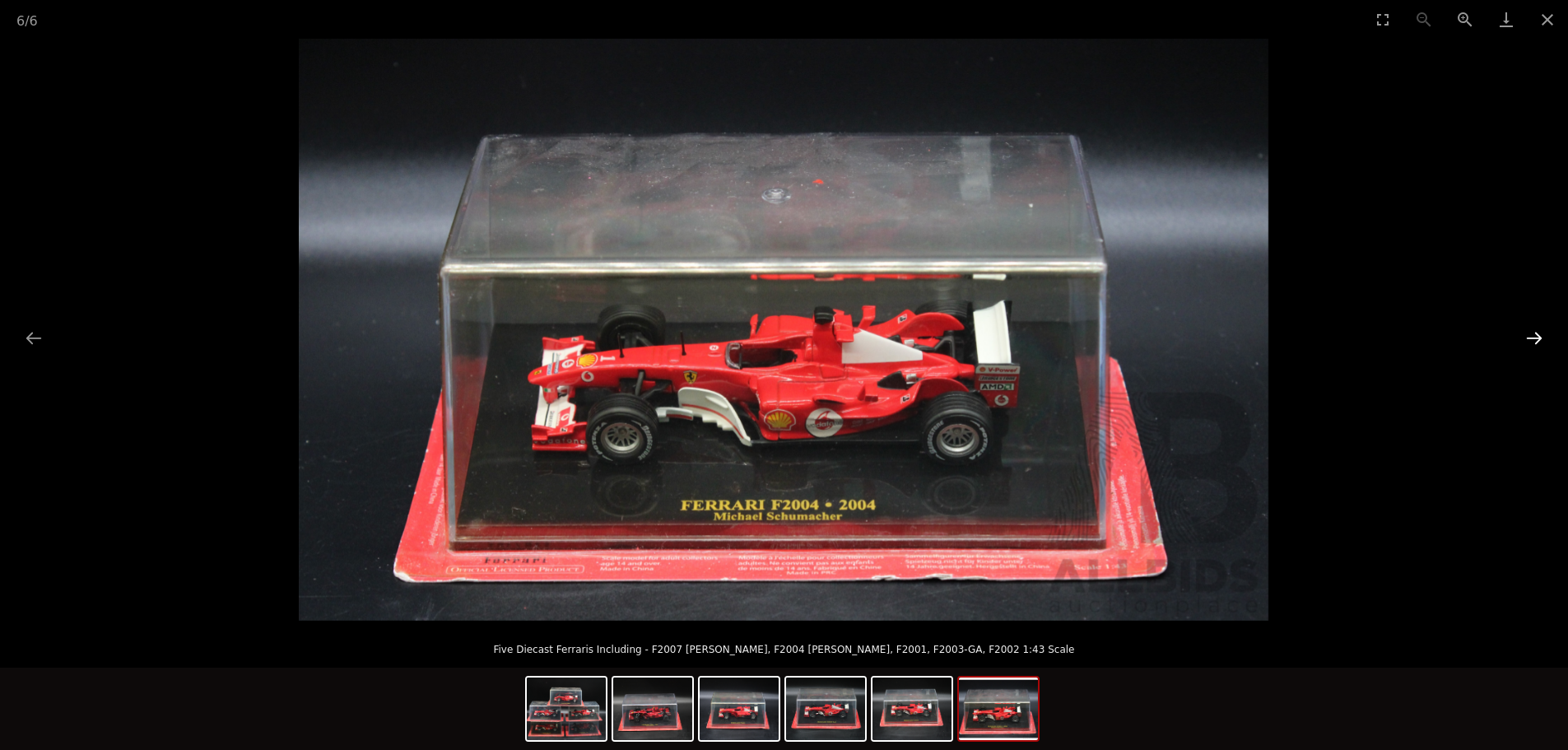
click at [1539, 337] on button "Next slide" at bounding box center [1534, 338] width 34 height 32
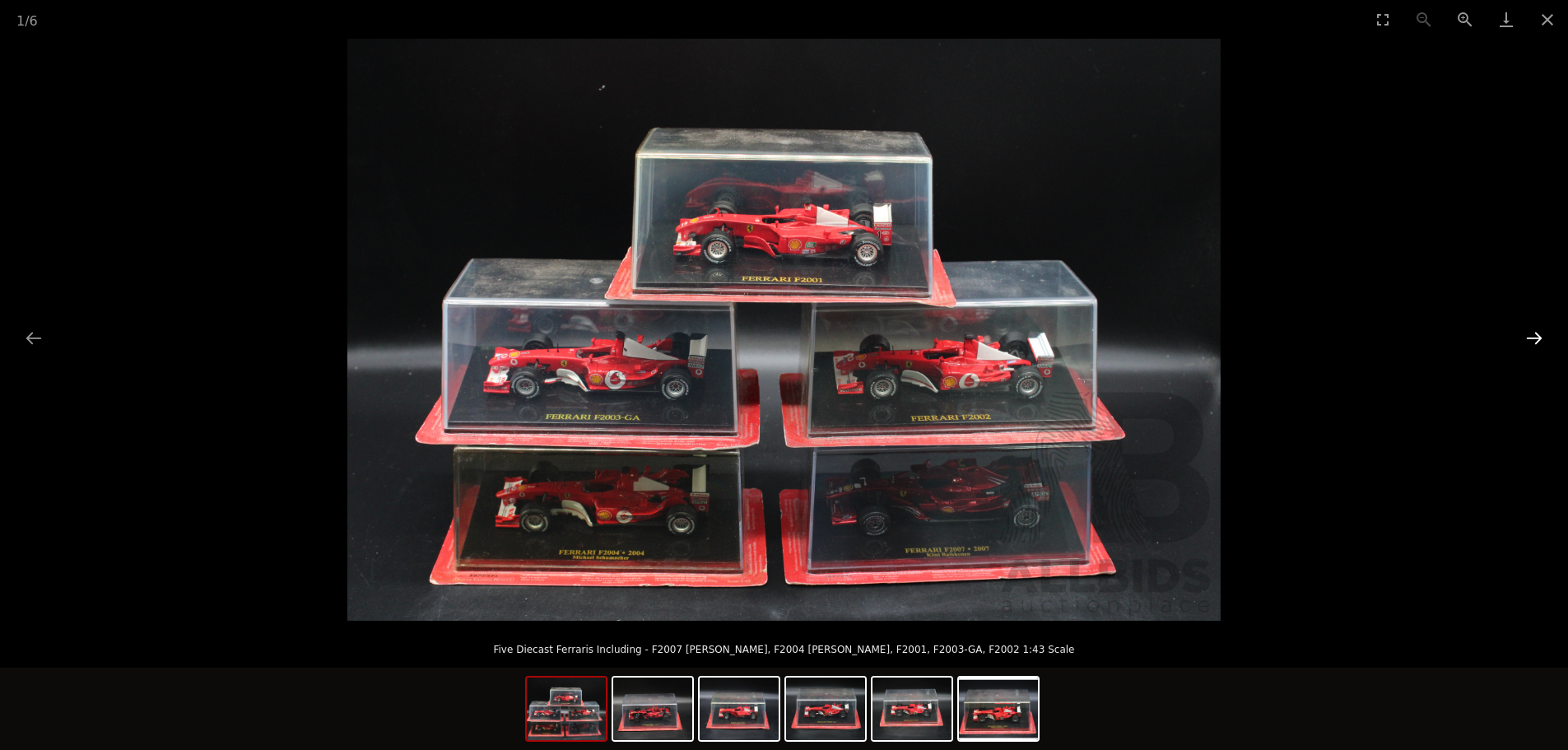
click at [1539, 337] on button "Next slide" at bounding box center [1534, 338] width 34 height 32
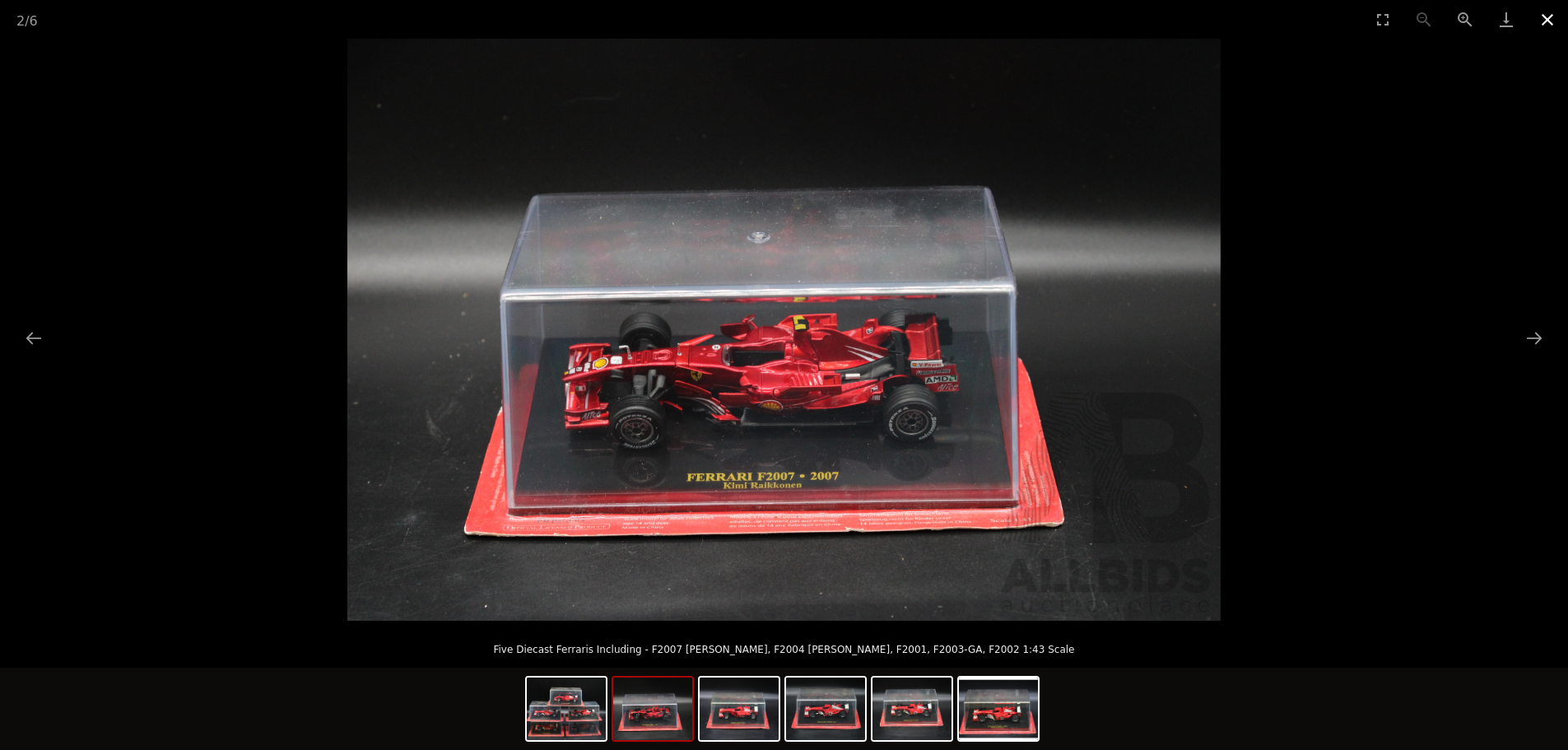
click at [1543, 14] on button "Close gallery" at bounding box center [1547, 19] width 41 height 39
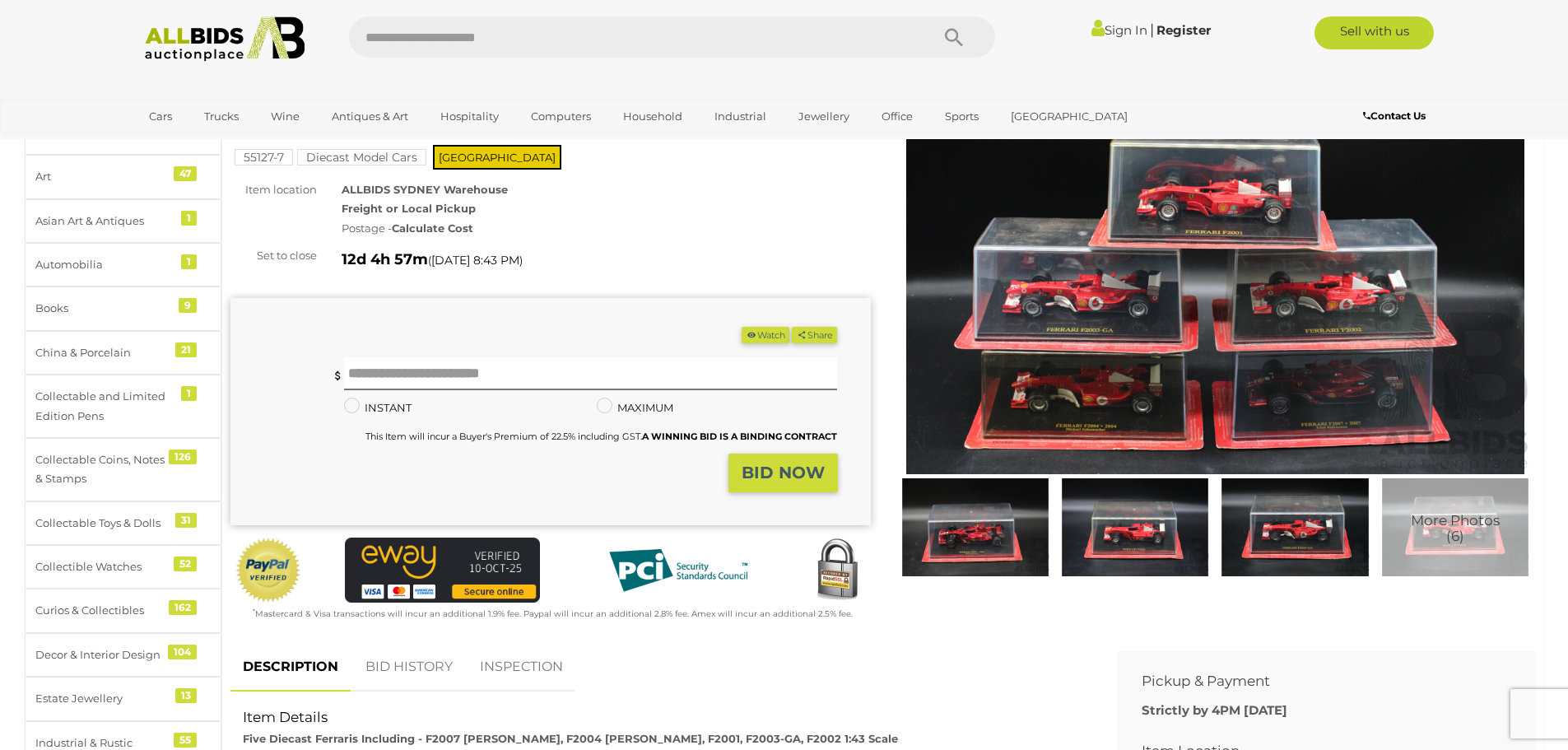
scroll to position [329, 0]
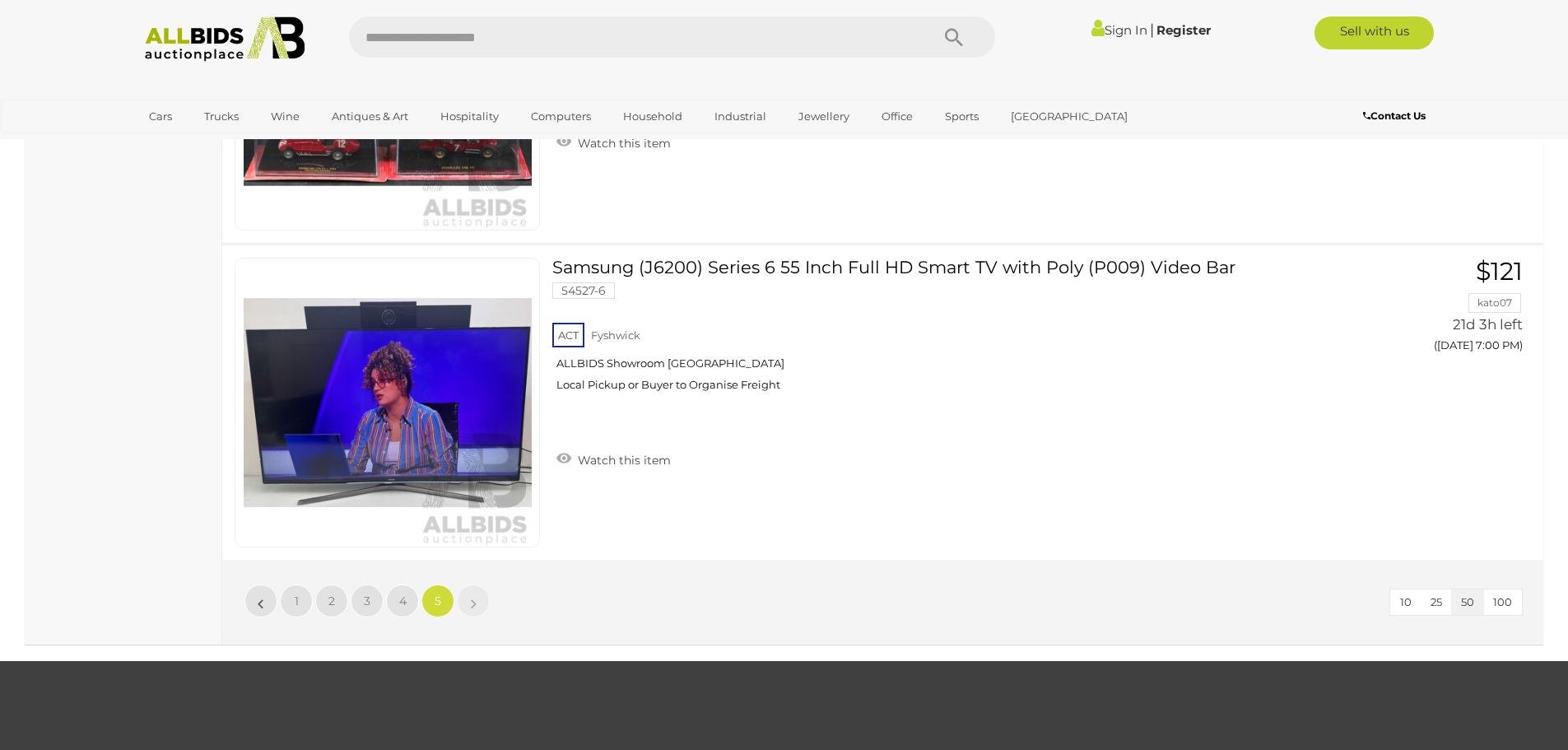
scroll to position [11351, 0]
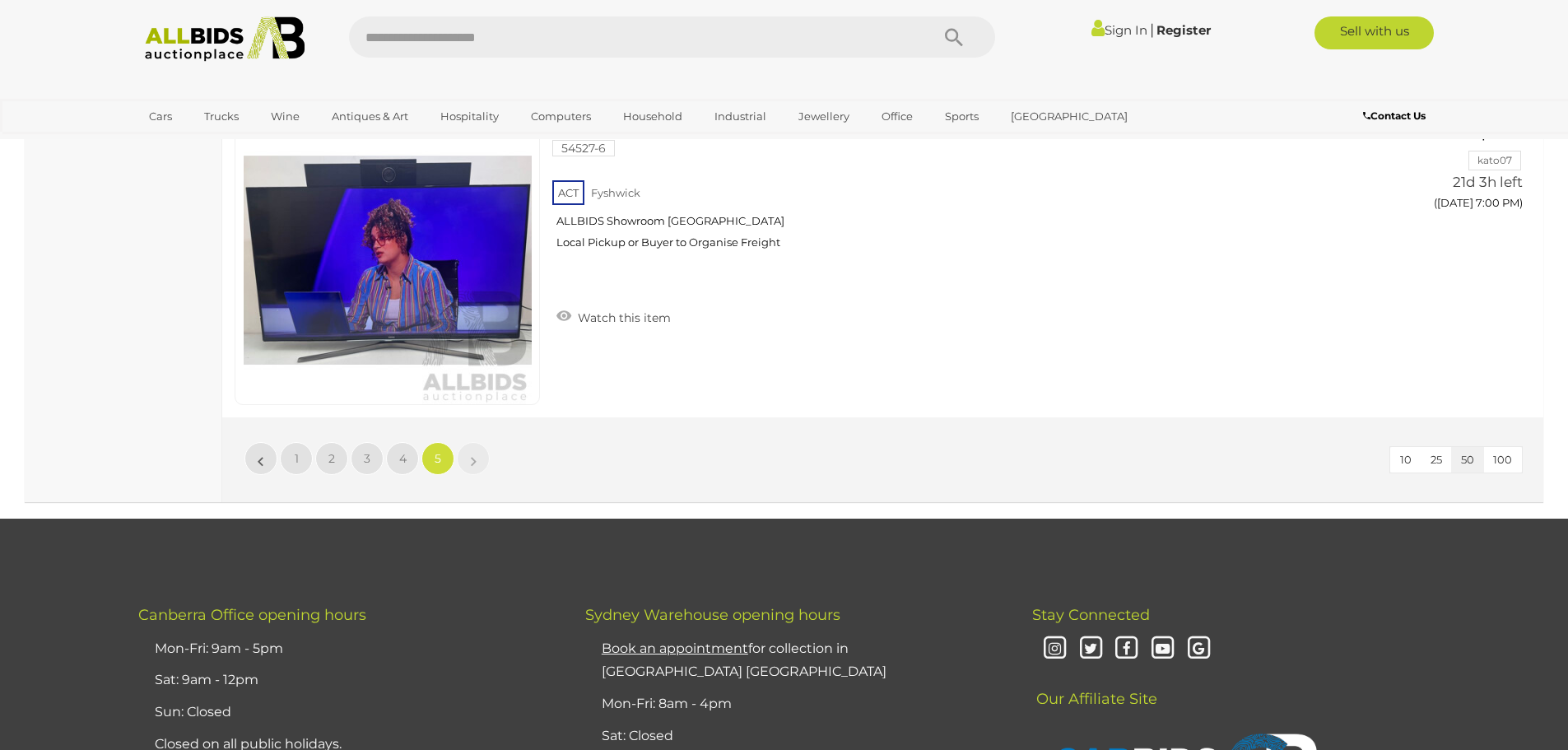
click at [476, 465] on li "»" at bounding box center [474, 458] width 32 height 33
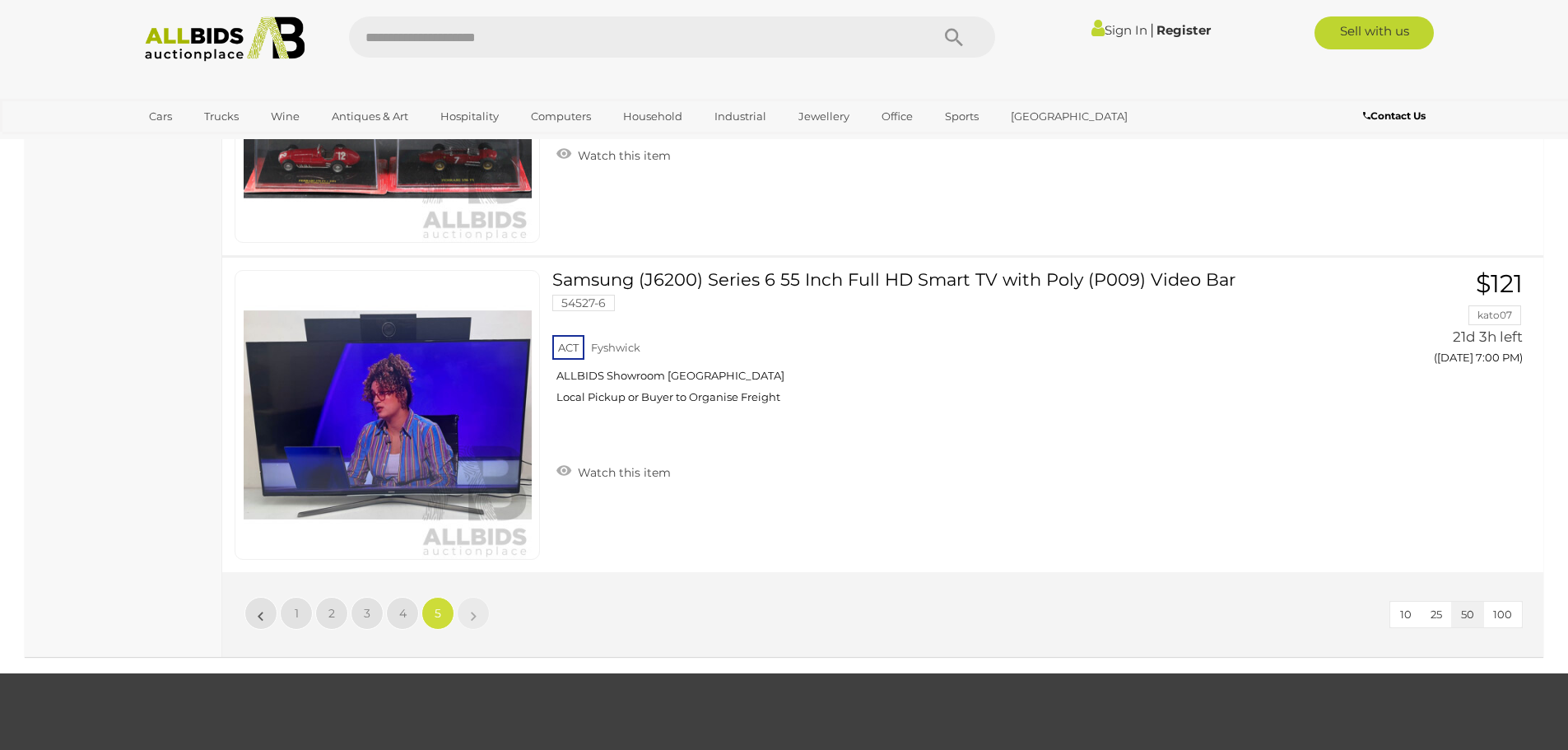
scroll to position [11186, 0]
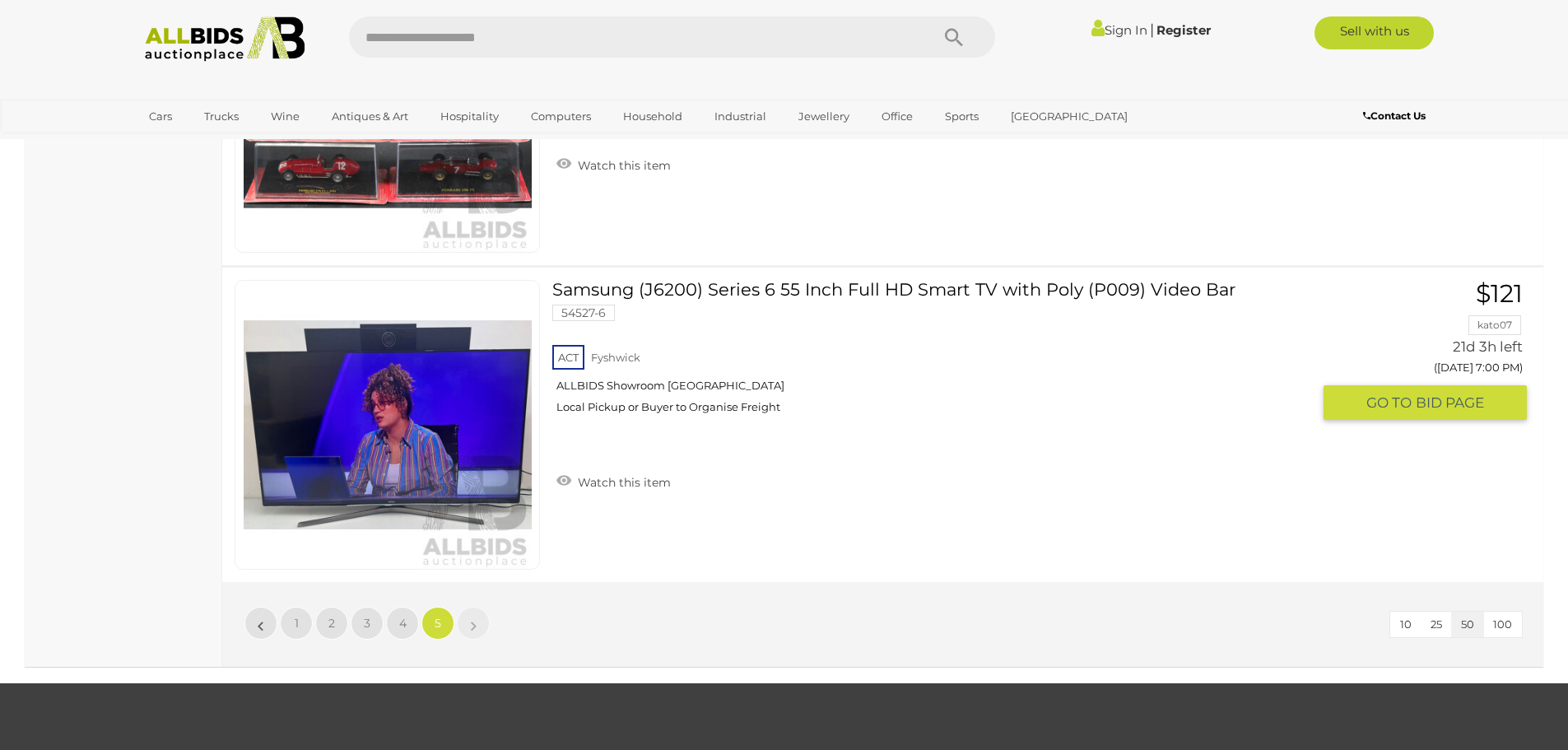
click at [431, 408] on link at bounding box center [387, 424] width 306 height 290
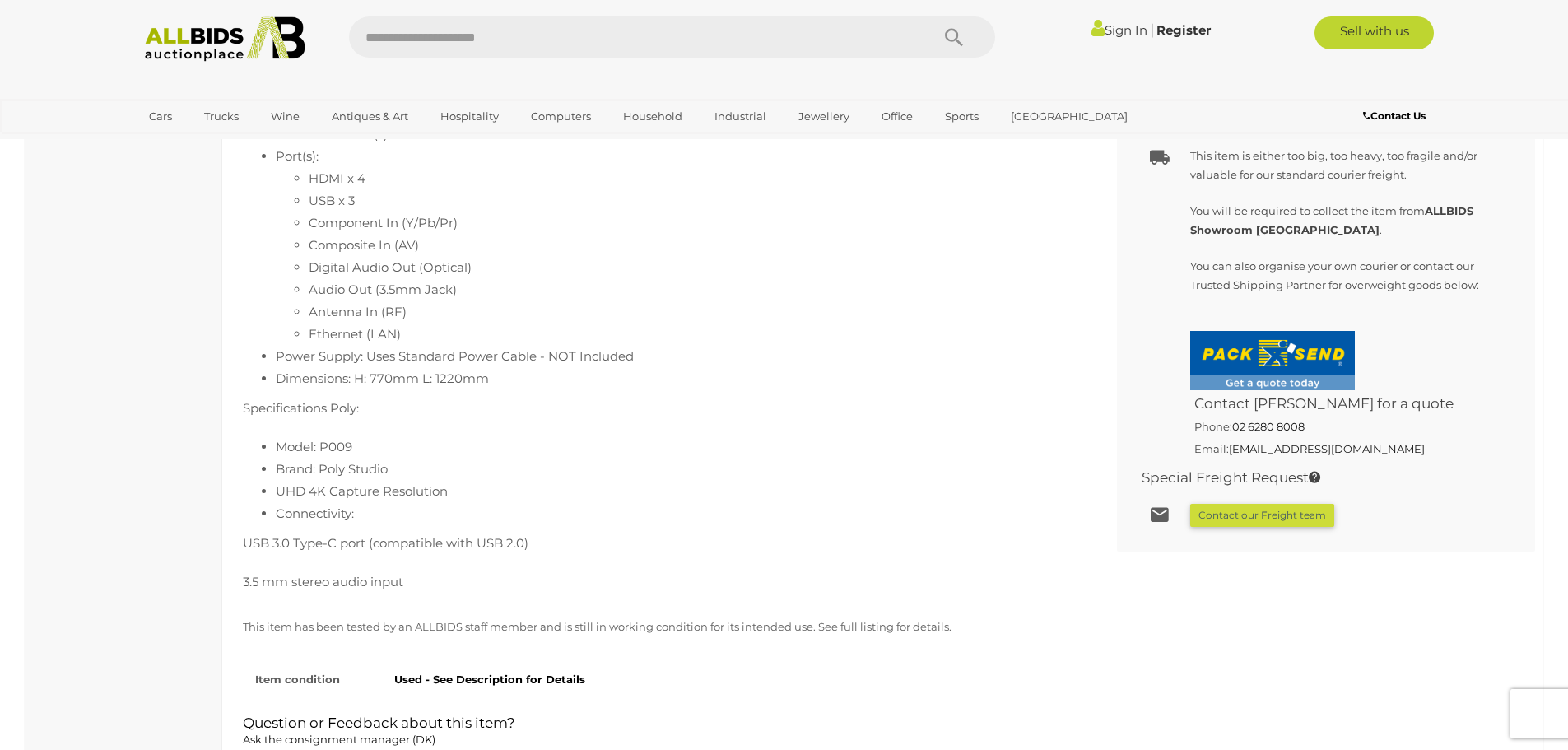
scroll to position [1070, 0]
